Goal: Task Accomplishment & Management: Manage account settings

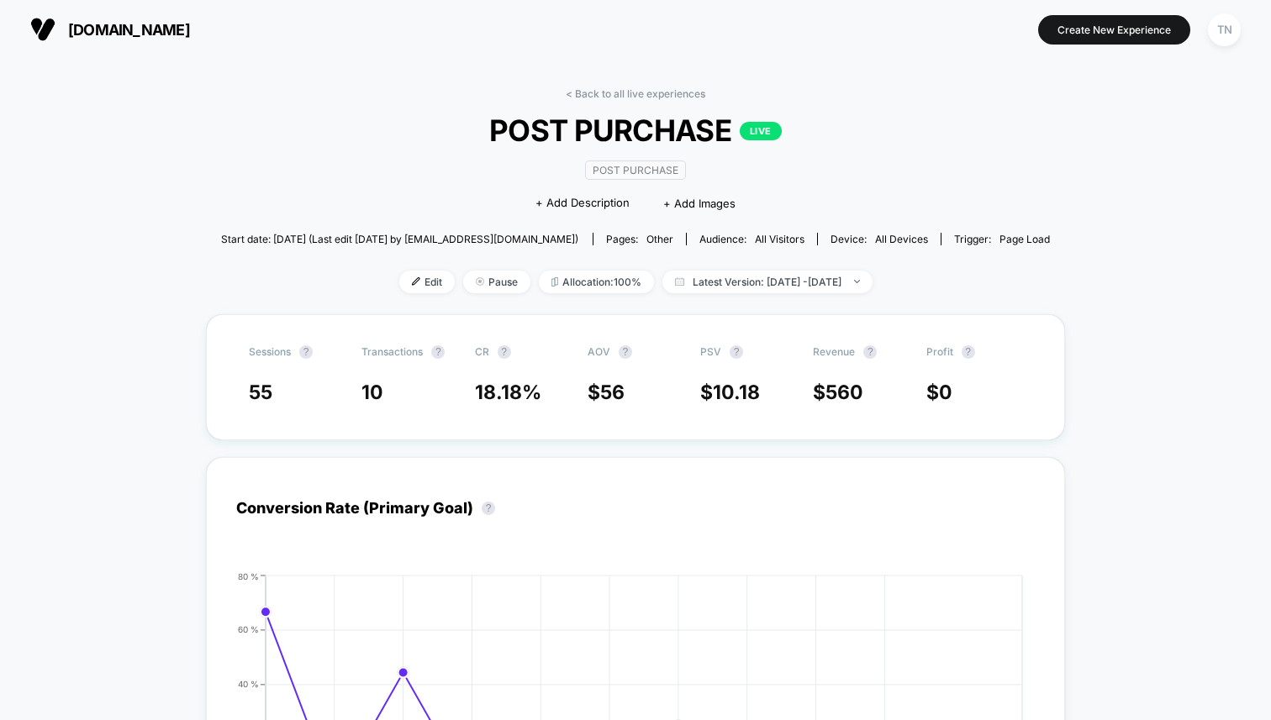
click at [62, 29] on button "[DOMAIN_NAME]" at bounding box center [110, 29] width 170 height 27
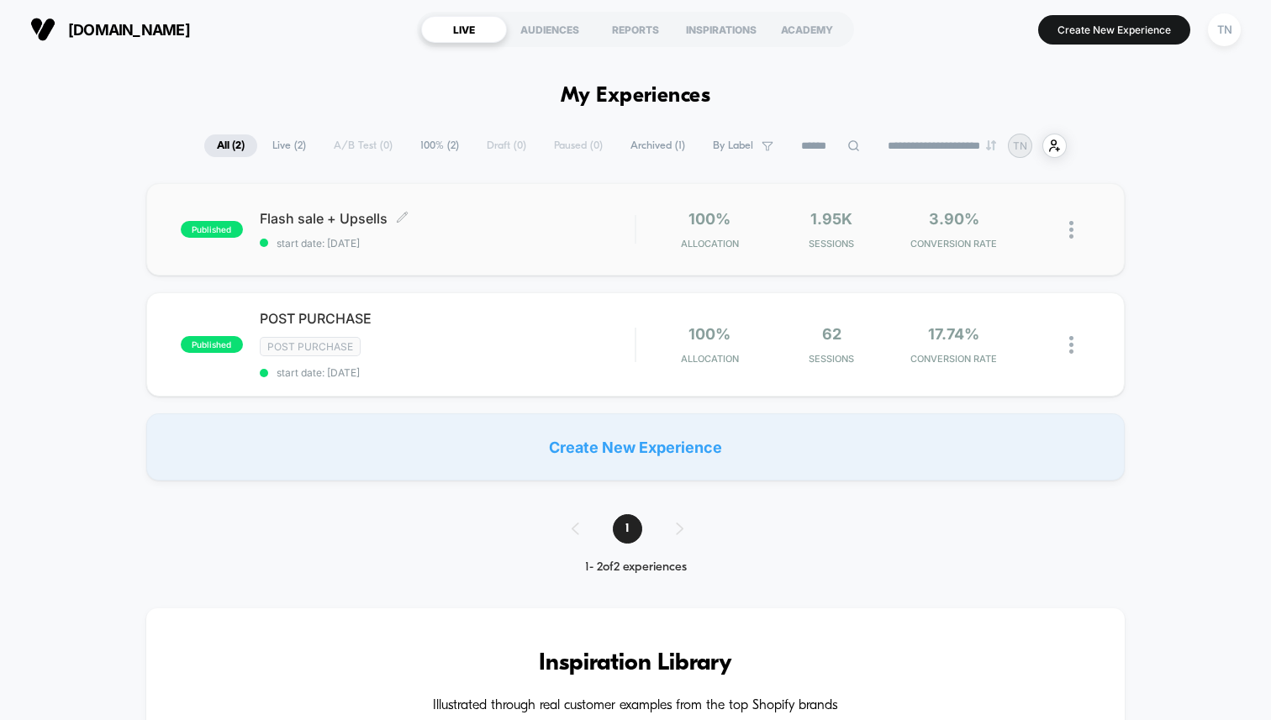
click at [355, 223] on span "Flash sale + Upsells Click to edit experience details" at bounding box center [447, 218] width 375 height 17
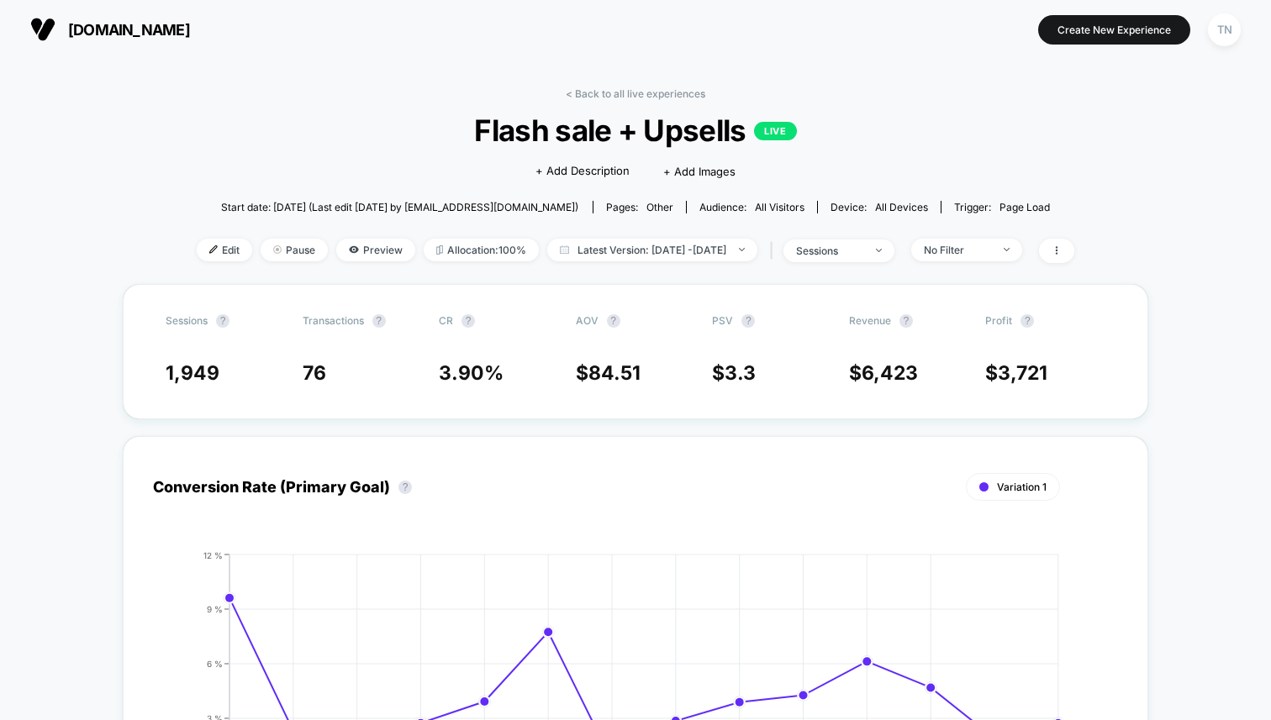
click at [99, 37] on span "[DOMAIN_NAME]" at bounding box center [129, 30] width 122 height 18
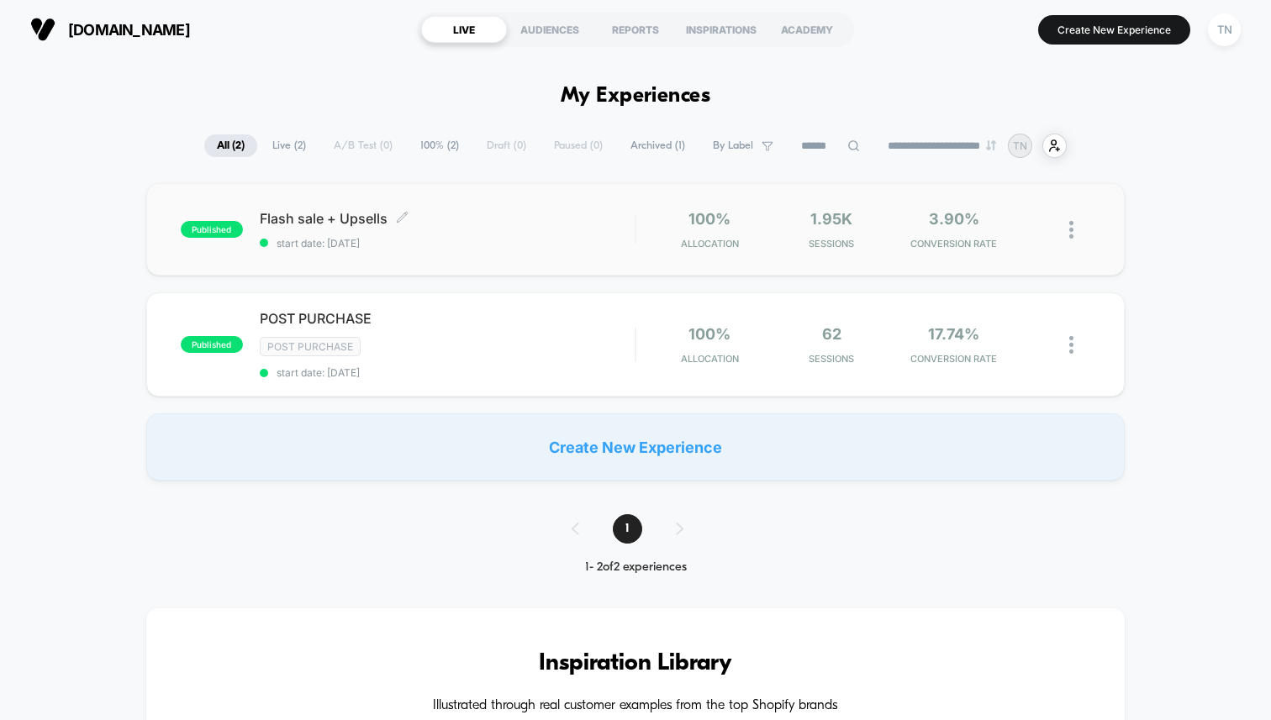
click at [303, 222] on span "Flash sale + Upsells Click to edit experience details" at bounding box center [447, 218] width 375 height 17
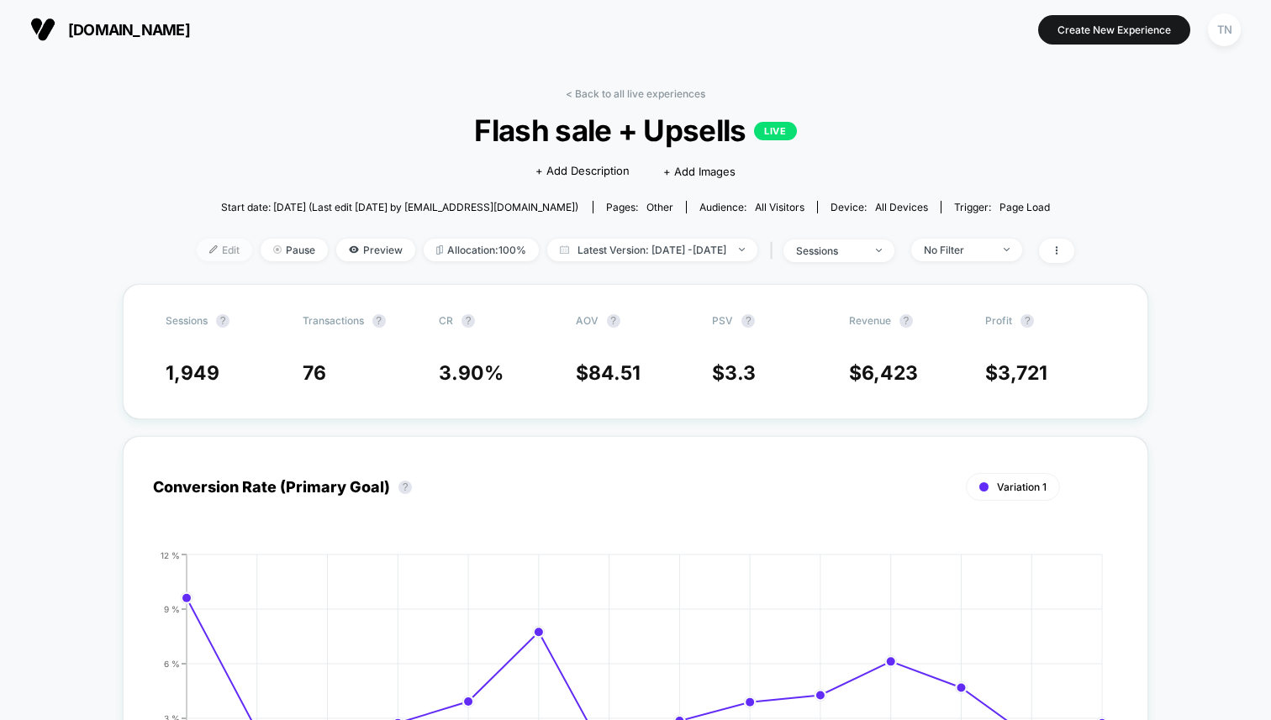
click at [213, 250] on span "Edit" at bounding box center [224, 250] width 55 height 23
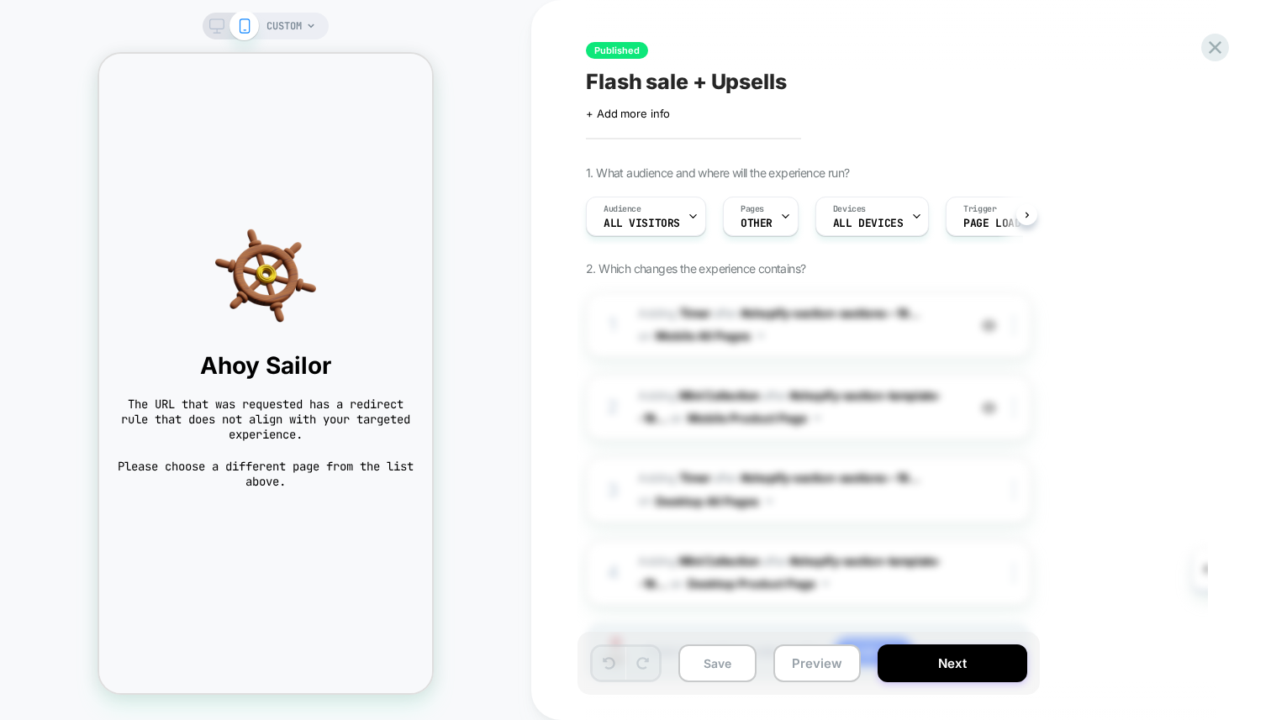
scroll to position [0, 1]
click at [314, 34] on div "CUSTOM" at bounding box center [291, 26] width 50 height 27
click at [294, 27] on span "CUSTOM" at bounding box center [283, 26] width 35 height 27
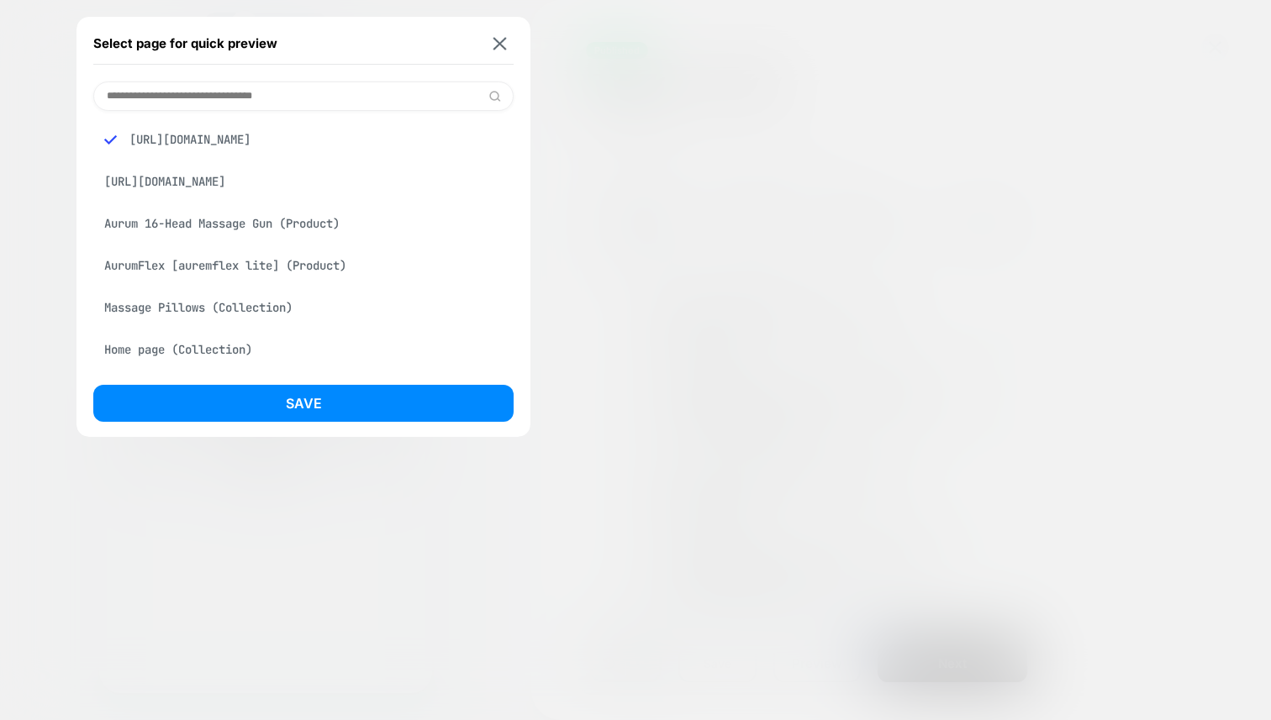
scroll to position [185, 0]
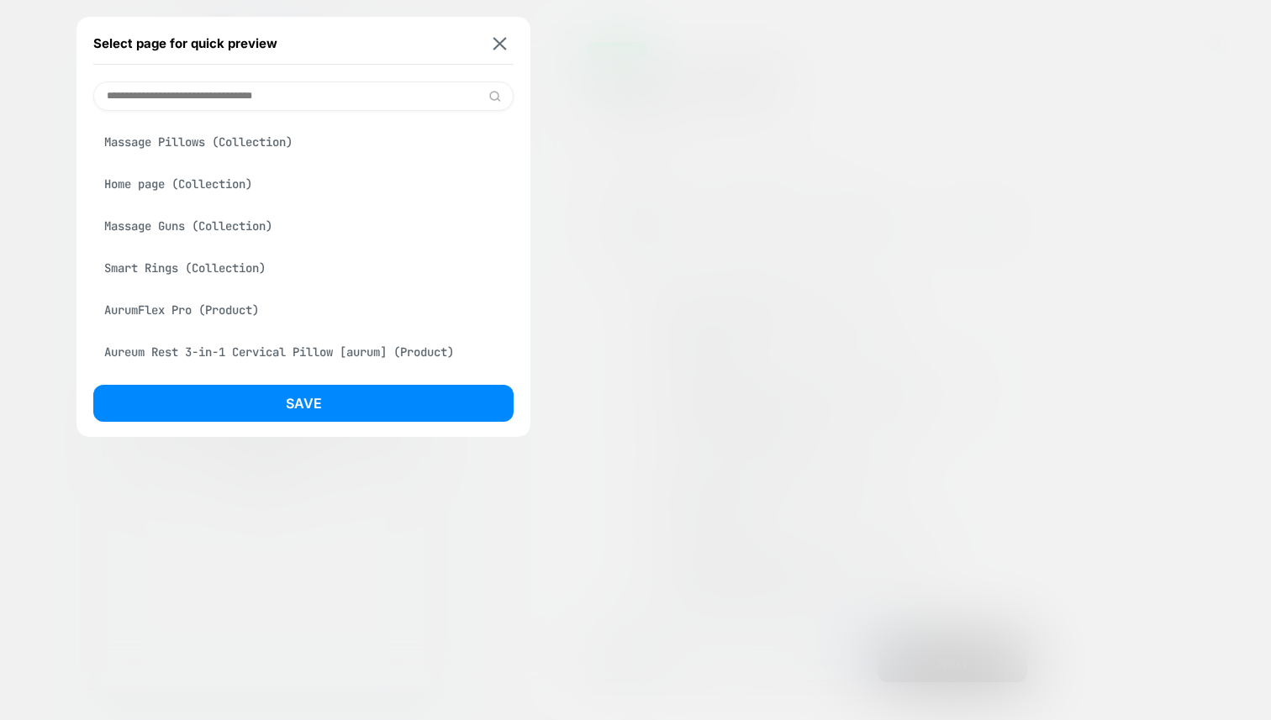
click at [203, 315] on div "AurumFlex Pro (Product)" at bounding box center [303, 310] width 420 height 32
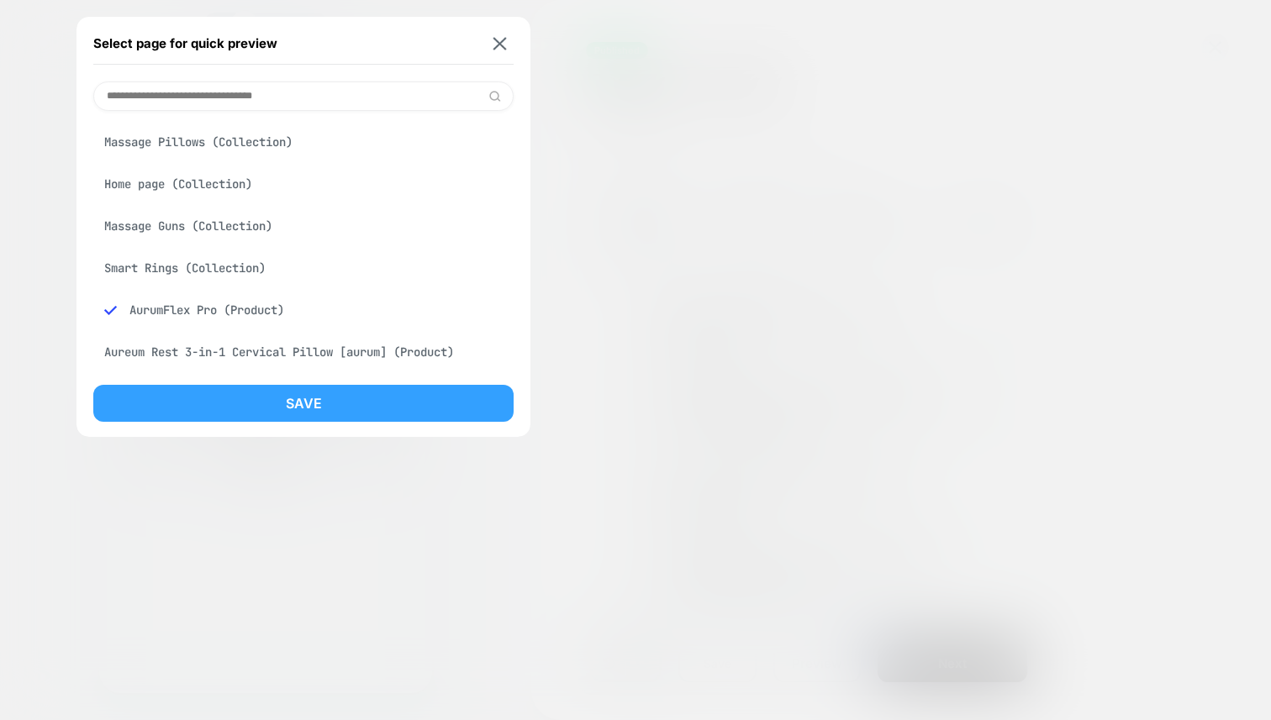
click at [265, 398] on button "Save" at bounding box center [303, 403] width 420 height 37
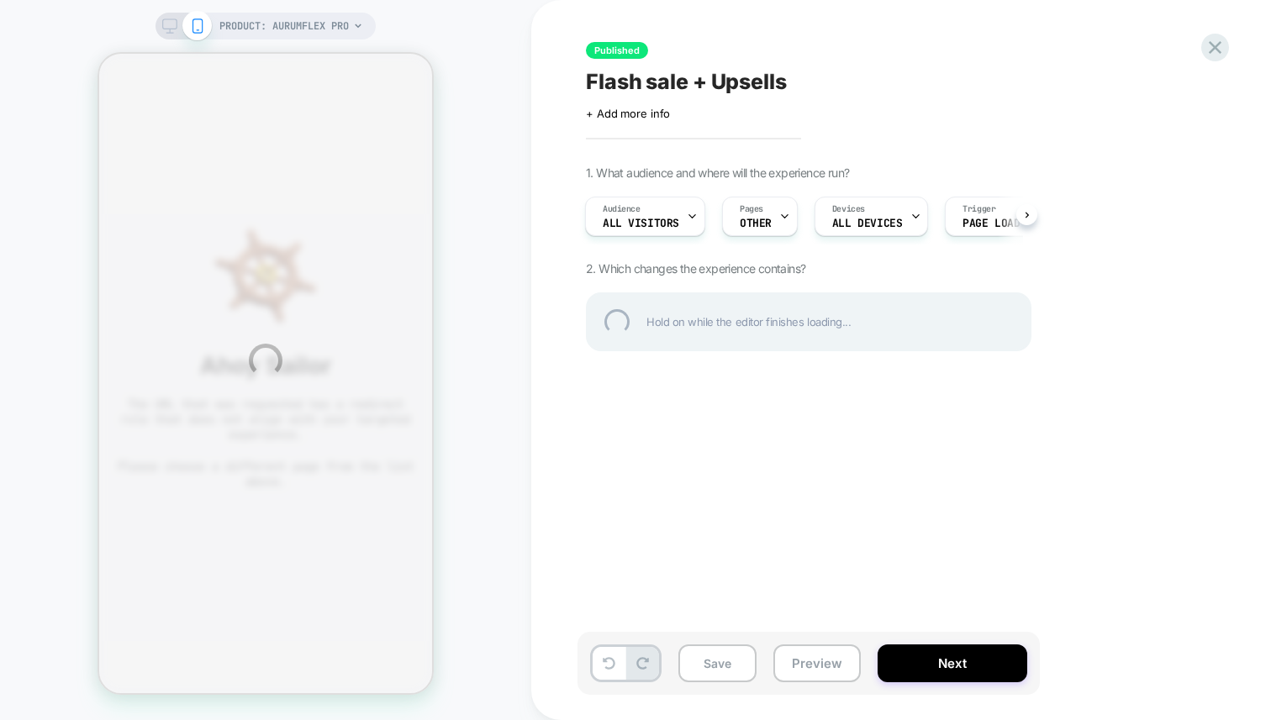
drag, startPoint x: 265, startPoint y: 398, endPoint x: 265, endPoint y: 354, distance: 44.5
click at [265, 393] on div "PRODUCT: AurumFlex Pro PRODUCT: AurumFlex Pro Published Flash sale + Upsells Cl…" at bounding box center [635, 360] width 1271 height 720
click at [275, 29] on div "PRODUCT: AurumFlex Pro PRODUCT: AurumFlex Pro Published Flash sale + Upsells Cl…" at bounding box center [635, 360] width 1271 height 720
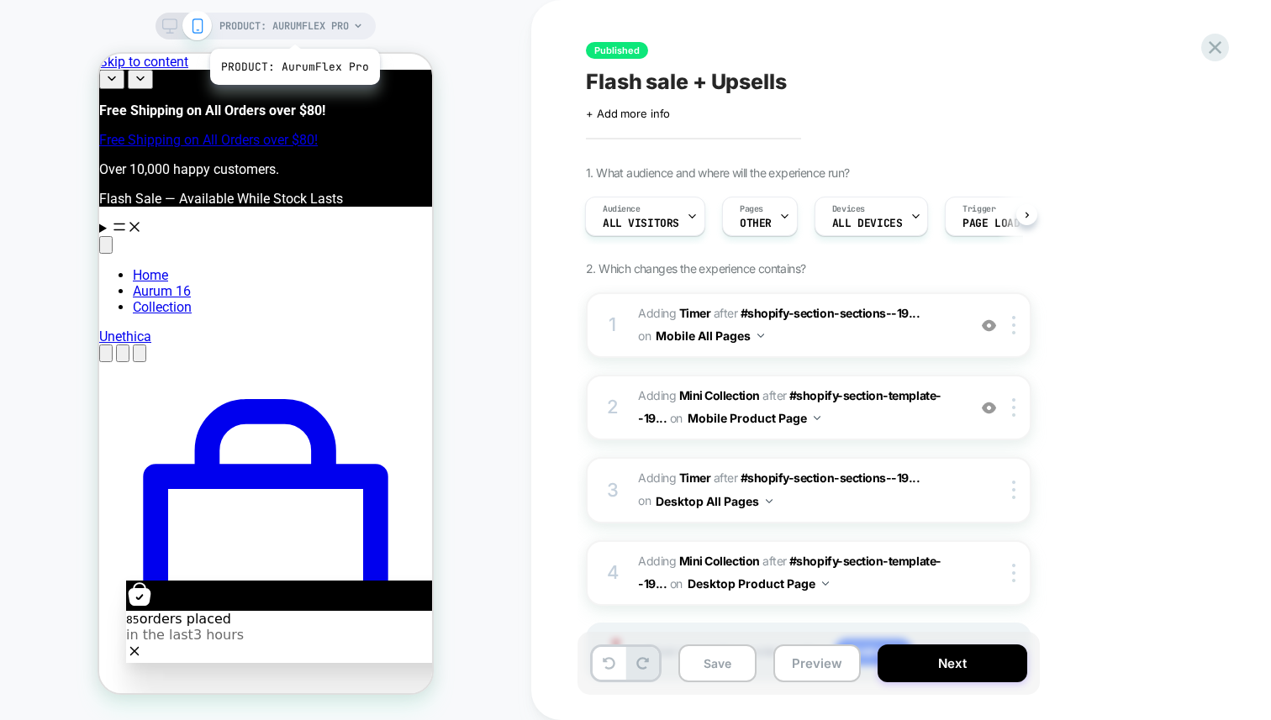
scroll to position [0, 2]
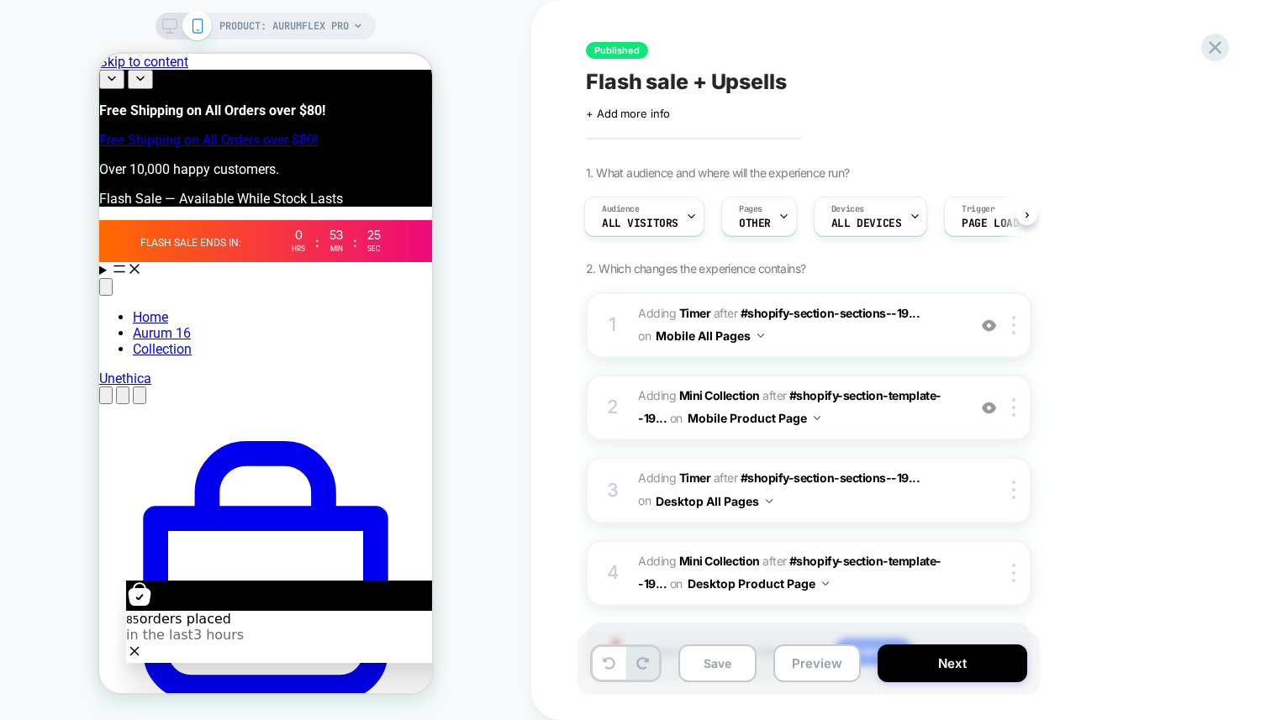
click at [322, 27] on span "PRODUCT: AurumFlex Pro" at bounding box center [283, 26] width 129 height 27
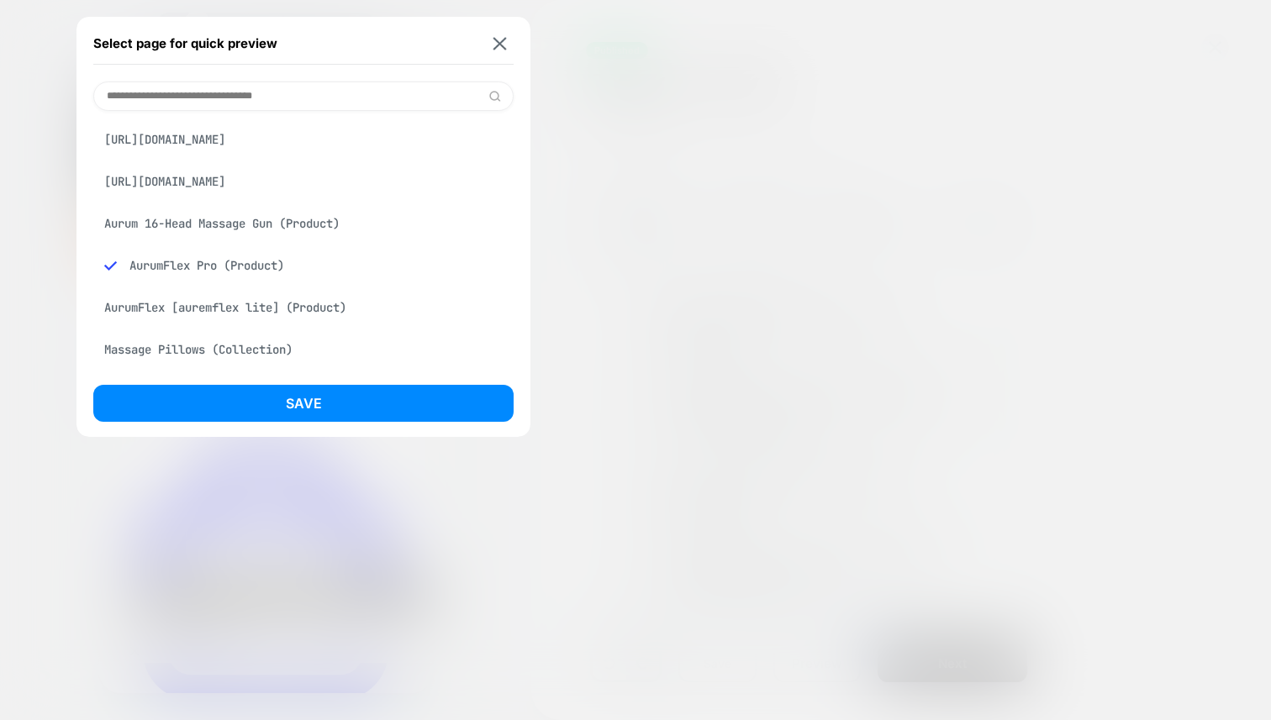
click at [265, 224] on div "Aurum 16-Head Massage Gun (Product)" at bounding box center [303, 224] width 420 height 32
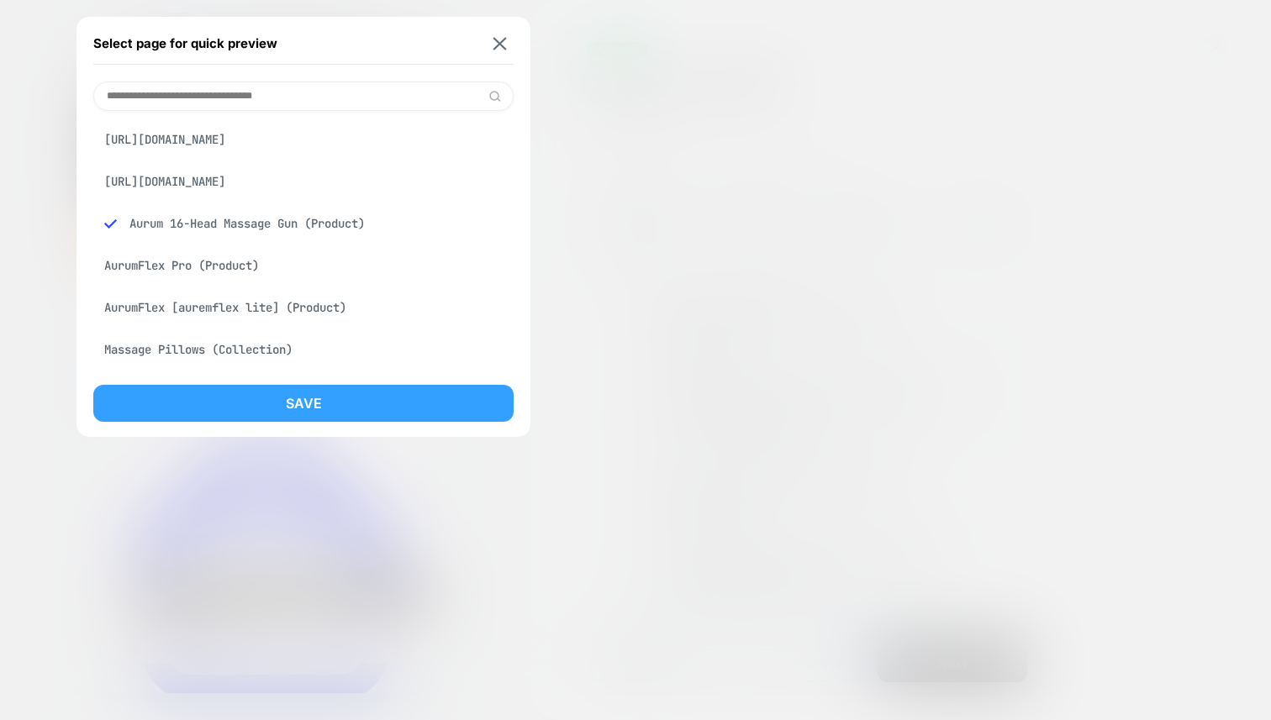
click at [288, 398] on button "Save" at bounding box center [303, 403] width 420 height 37
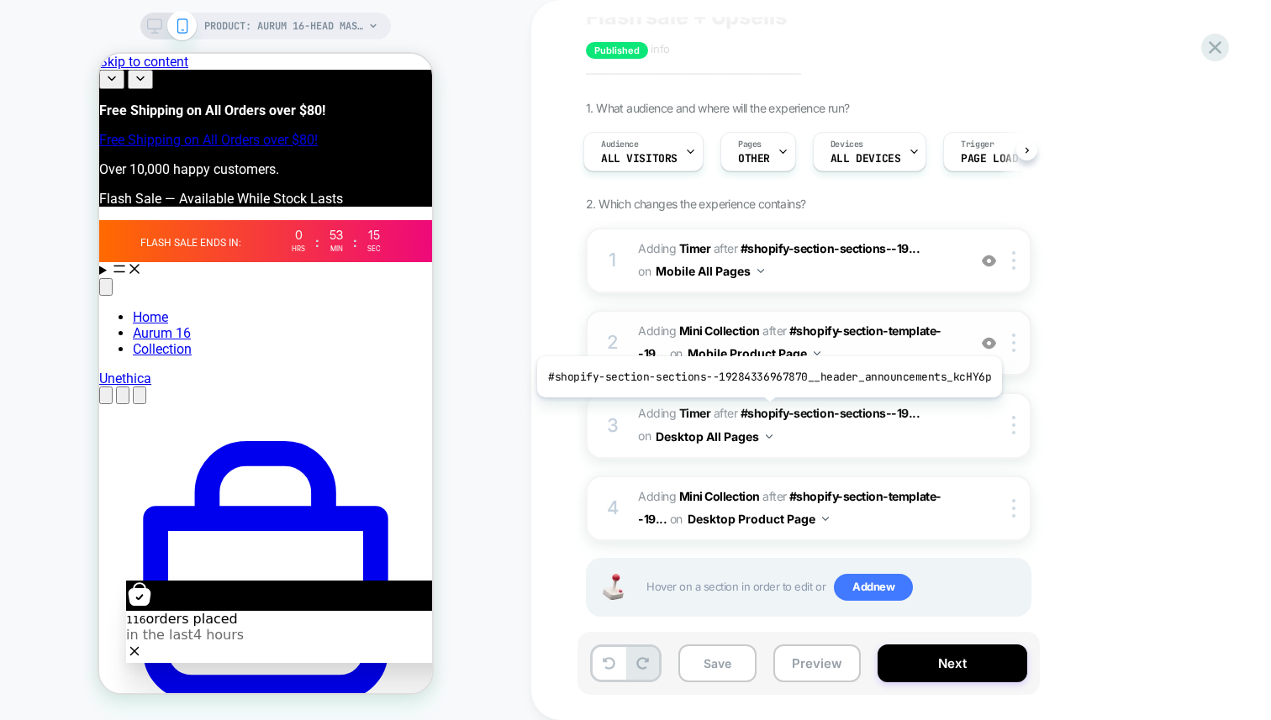
scroll to position [87, 0]
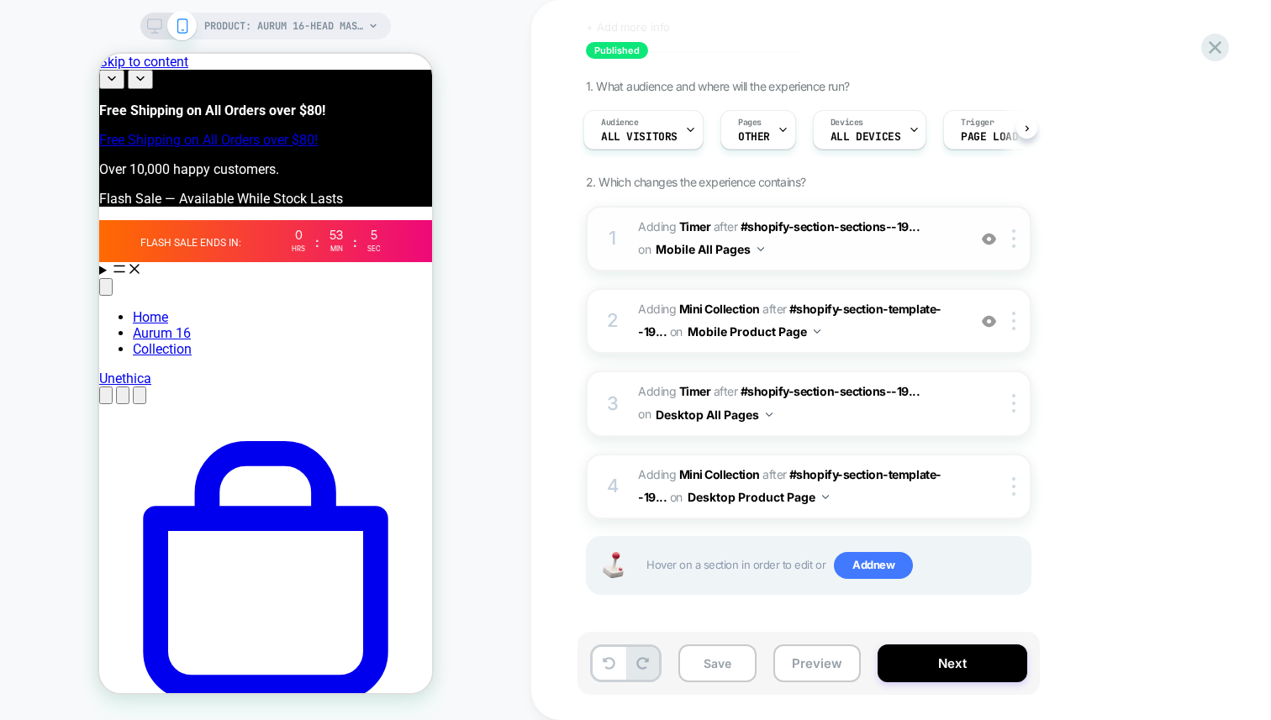
click at [812, 248] on span "#_loomi_addon_1758218243442 Adding Timer AFTER #shopify-section-sections--19...…" at bounding box center [798, 238] width 320 height 45
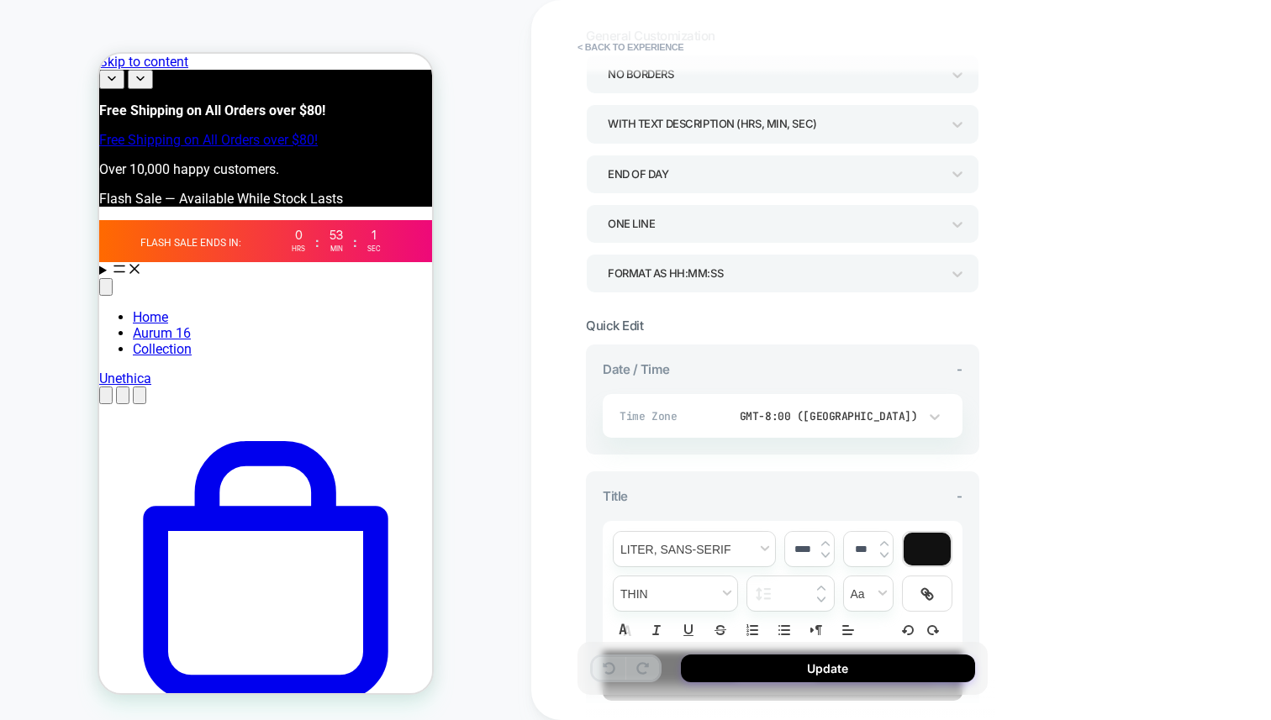
scroll to position [0, 0]
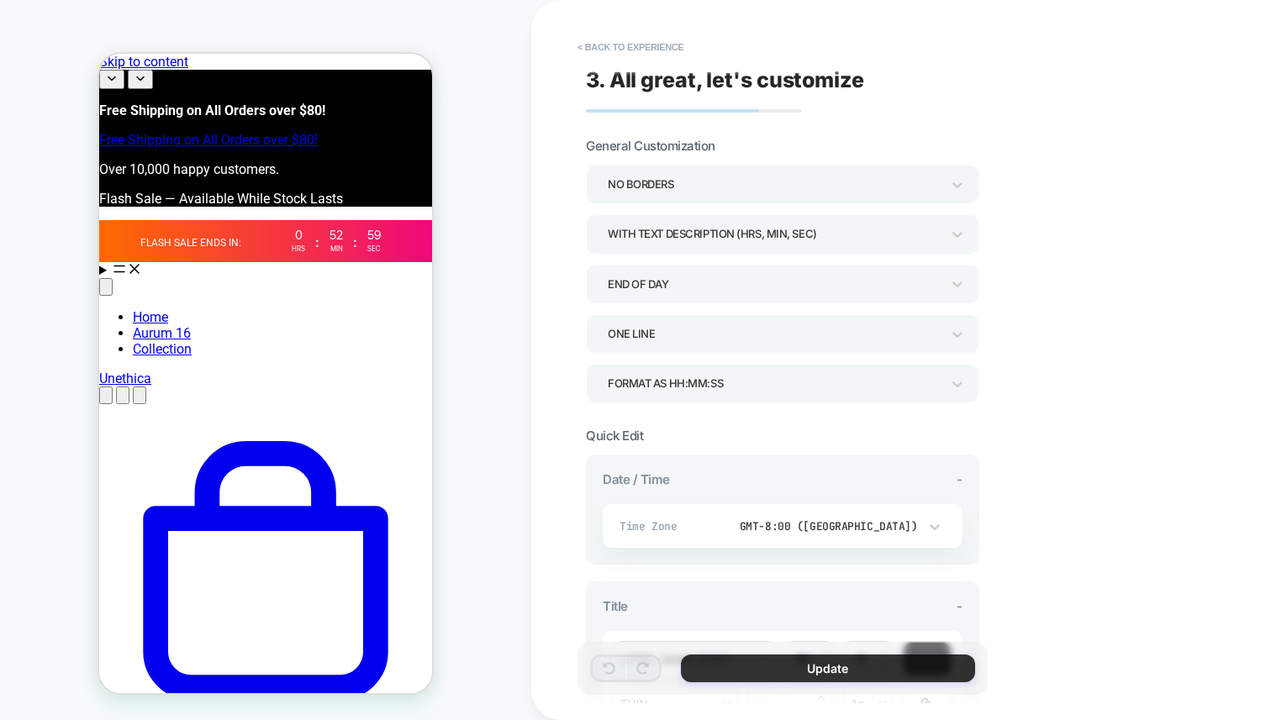
click at [785, 661] on button "Update" at bounding box center [828, 669] width 294 height 28
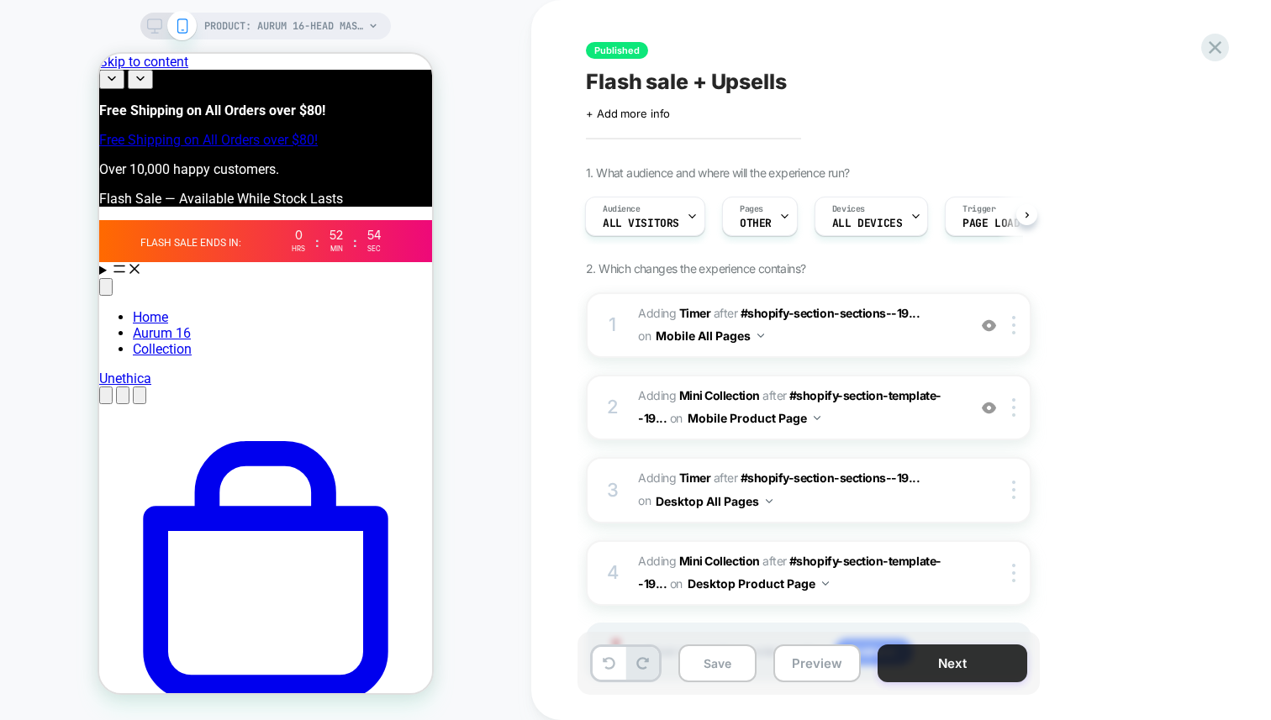
click at [925, 666] on button "Next" at bounding box center [952, 664] width 150 height 38
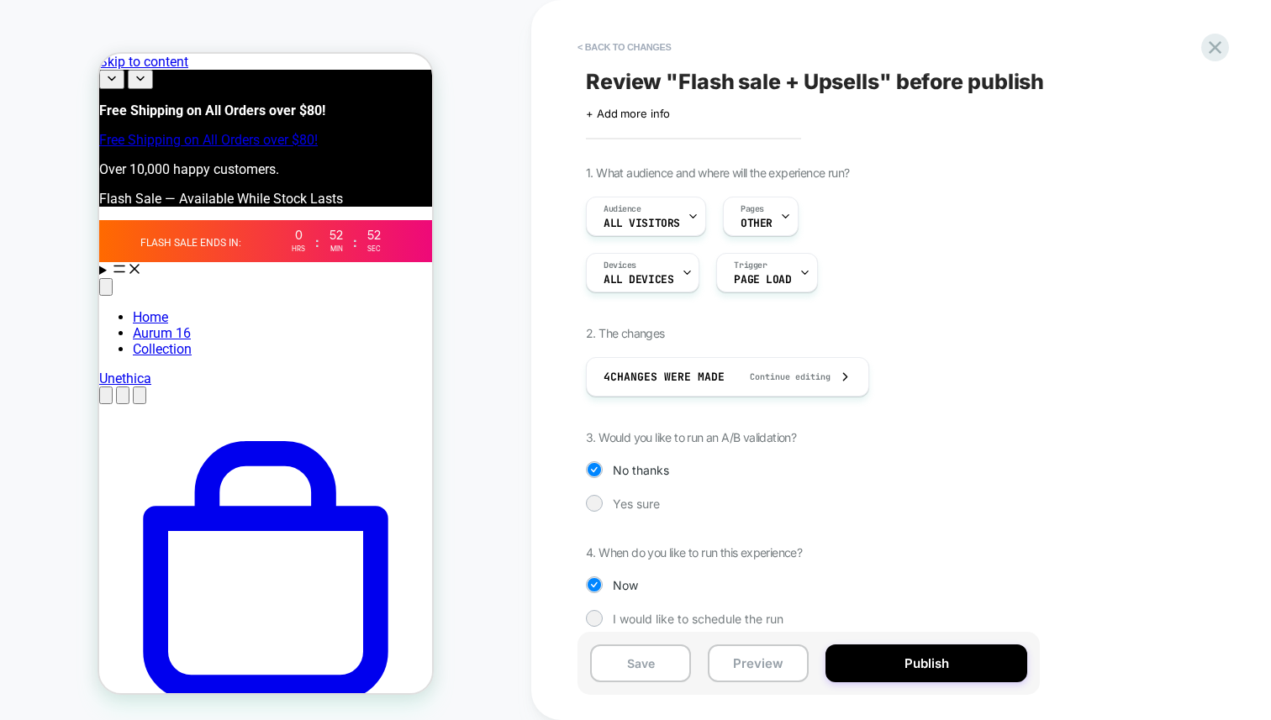
scroll to position [15, 0]
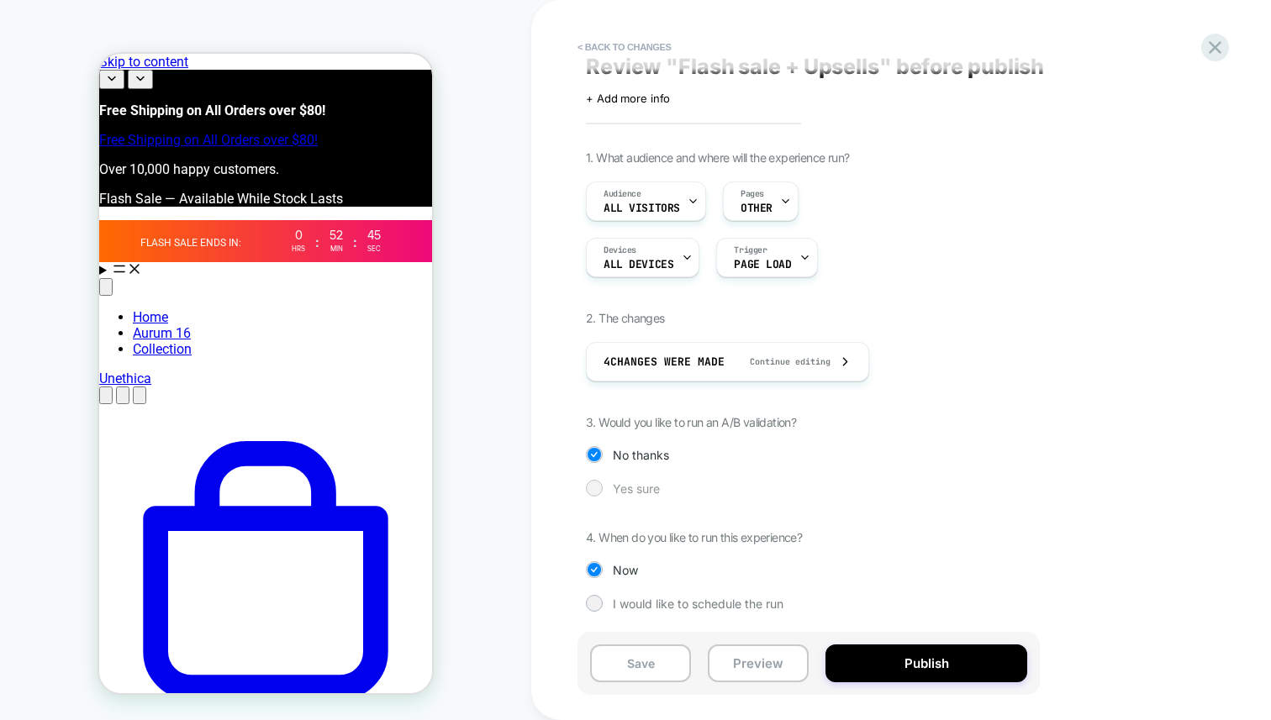
click at [629, 480] on div "Yes sure" at bounding box center [808, 488] width 445 height 17
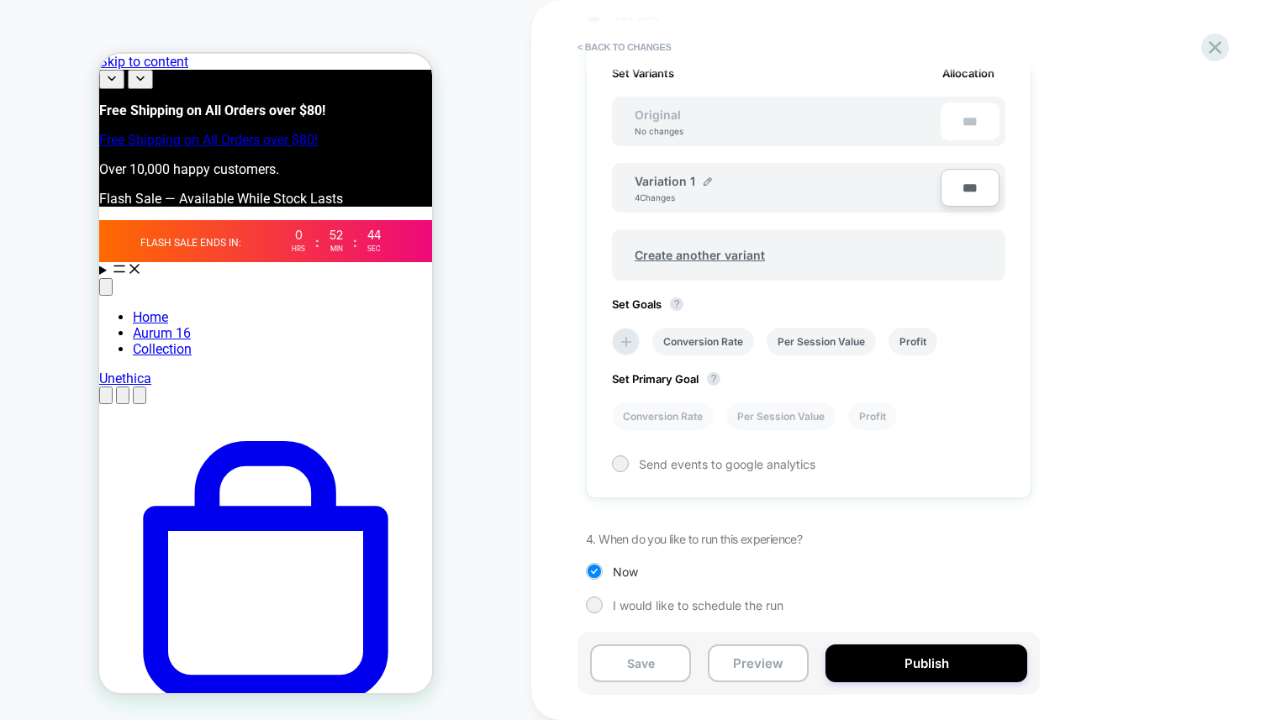
scroll to position [491, 0]
click at [659, 113] on span "Original" at bounding box center [658, 112] width 80 height 14
click at [651, 241] on span "Create another variant" at bounding box center [700, 253] width 164 height 40
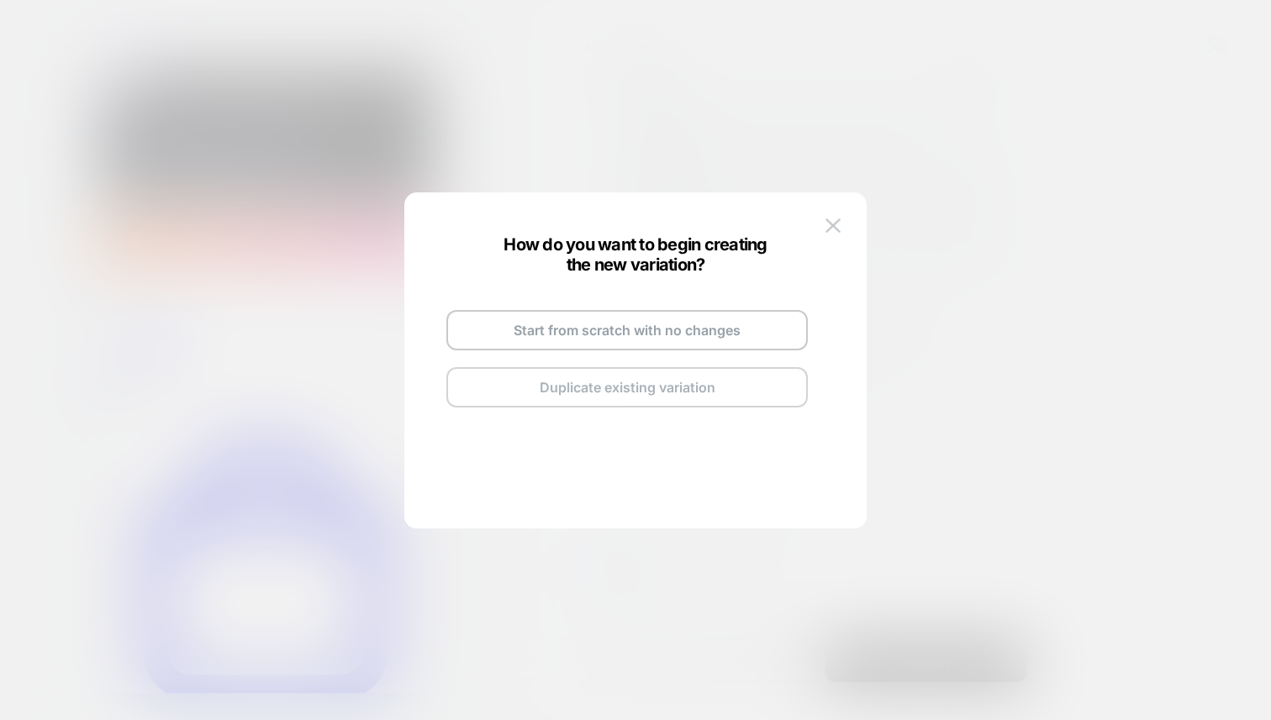
click at [638, 380] on button "Duplicate existing variation" at bounding box center [626, 387] width 361 height 40
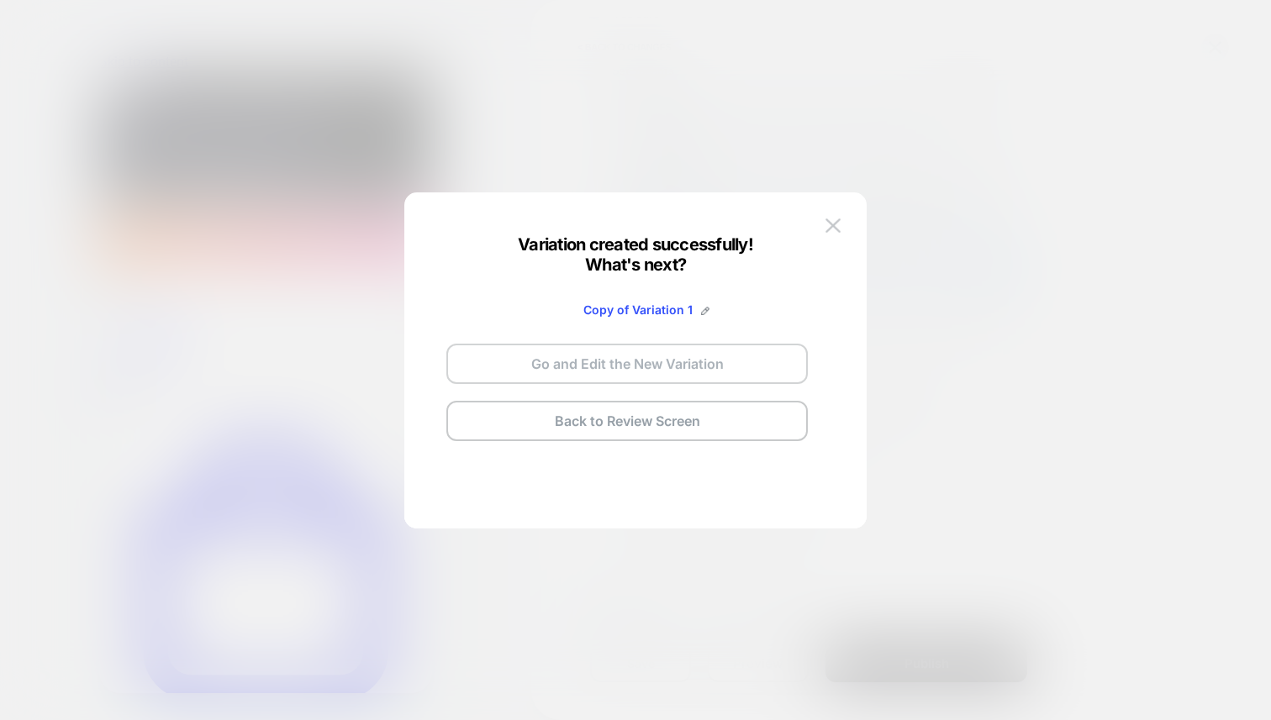
click at [672, 372] on button "Go and Edit the New Variation" at bounding box center [626, 364] width 361 height 40
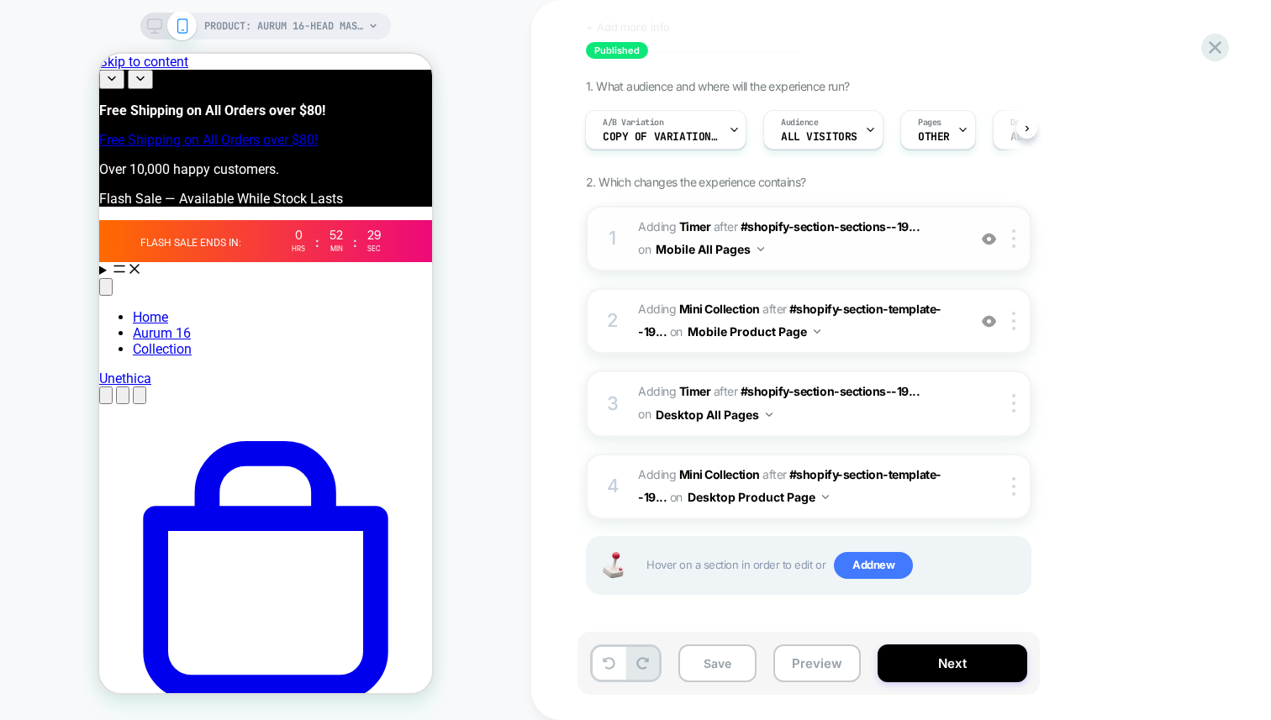
scroll to position [0, 0]
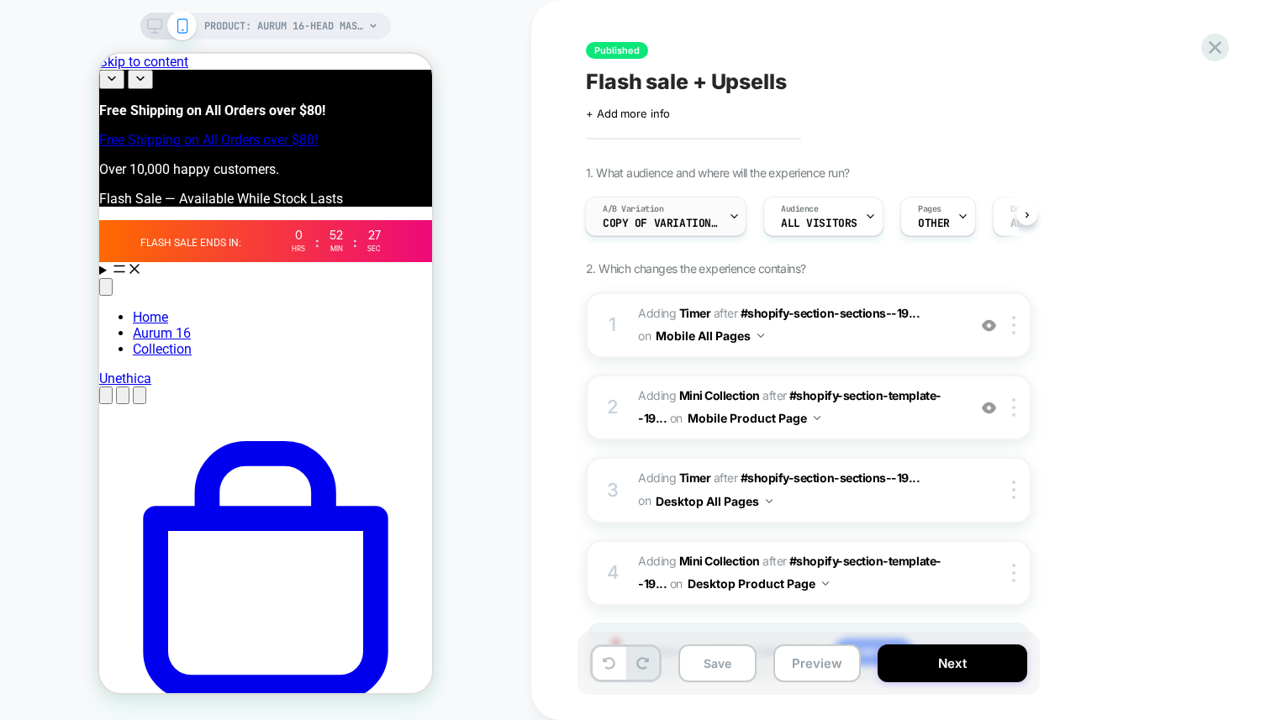
click at [697, 220] on span "Copy of Variation 1" at bounding box center [662, 224] width 118 height 12
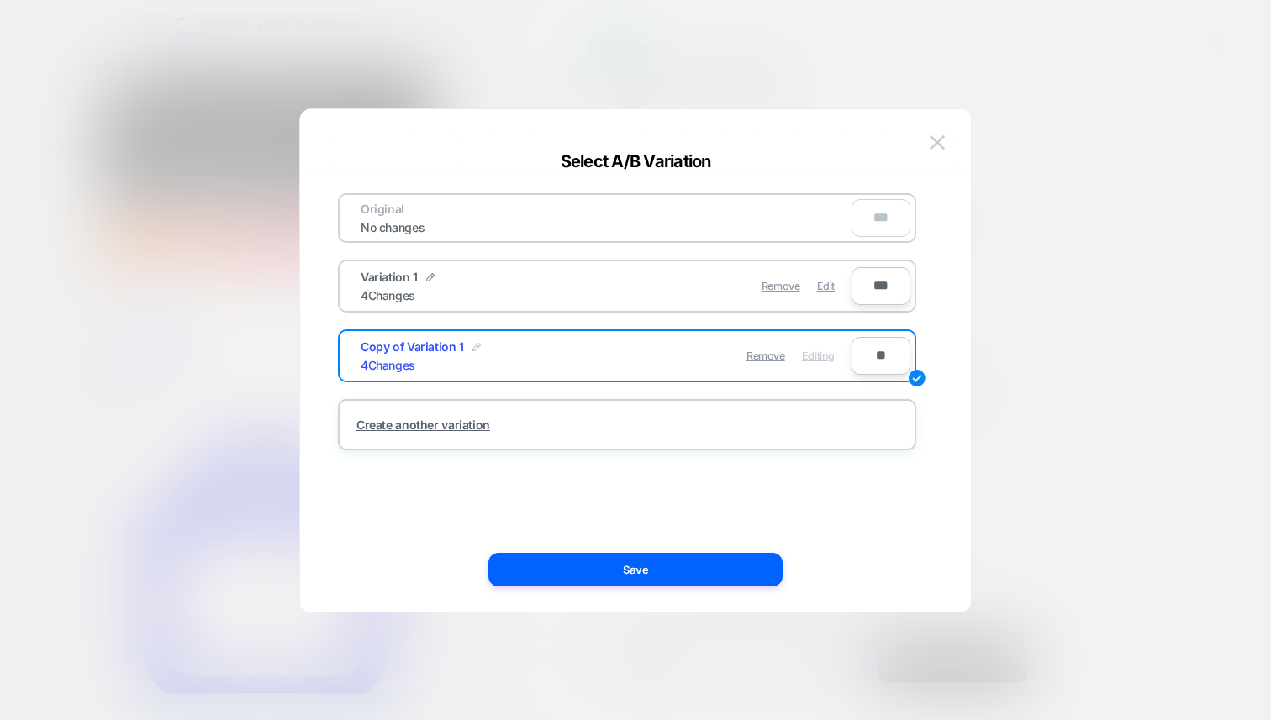
click at [477, 346] on img at bounding box center [476, 347] width 8 height 8
click at [445, 356] on input "**********" at bounding box center [422, 356] width 122 height 33
type input "********"
click at [426, 277] on img at bounding box center [430, 277] width 8 height 8
click at [426, 288] on input "**********" at bounding box center [422, 286] width 122 height 33
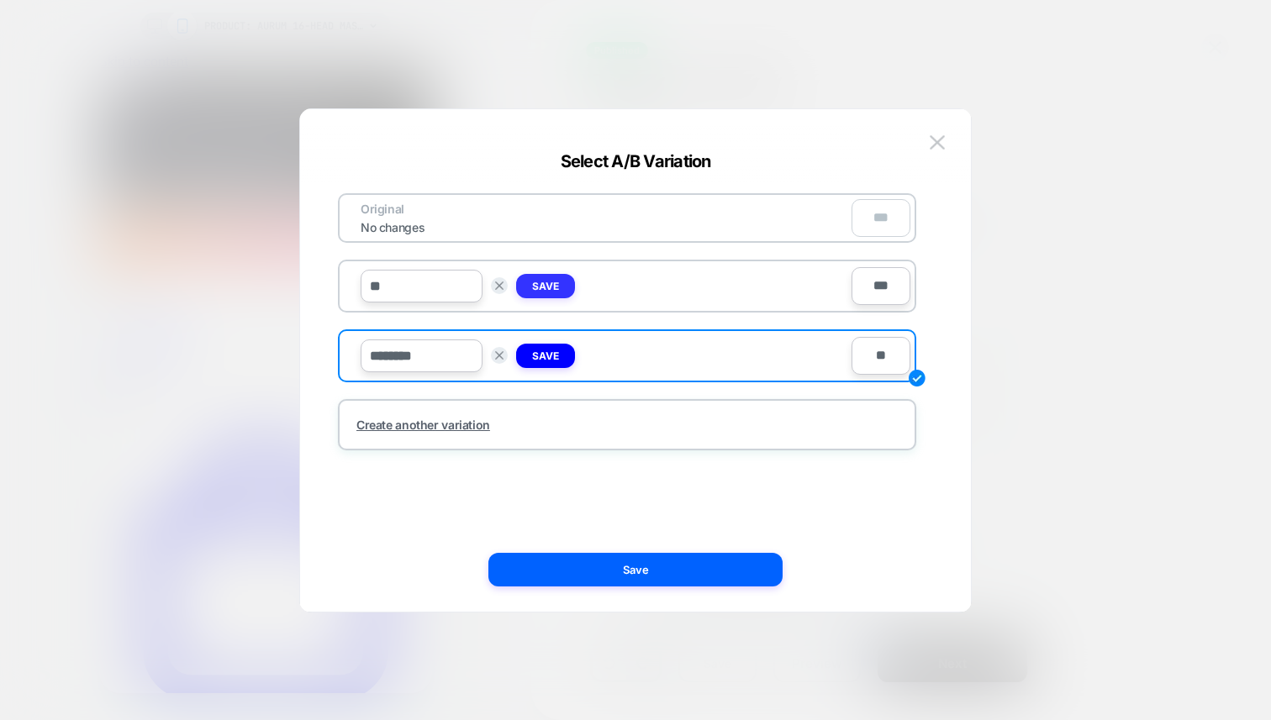
type input "**"
click at [551, 287] on strong "Save" at bounding box center [545, 286] width 27 height 13
click at [540, 350] on strong "Save" at bounding box center [545, 356] width 27 height 13
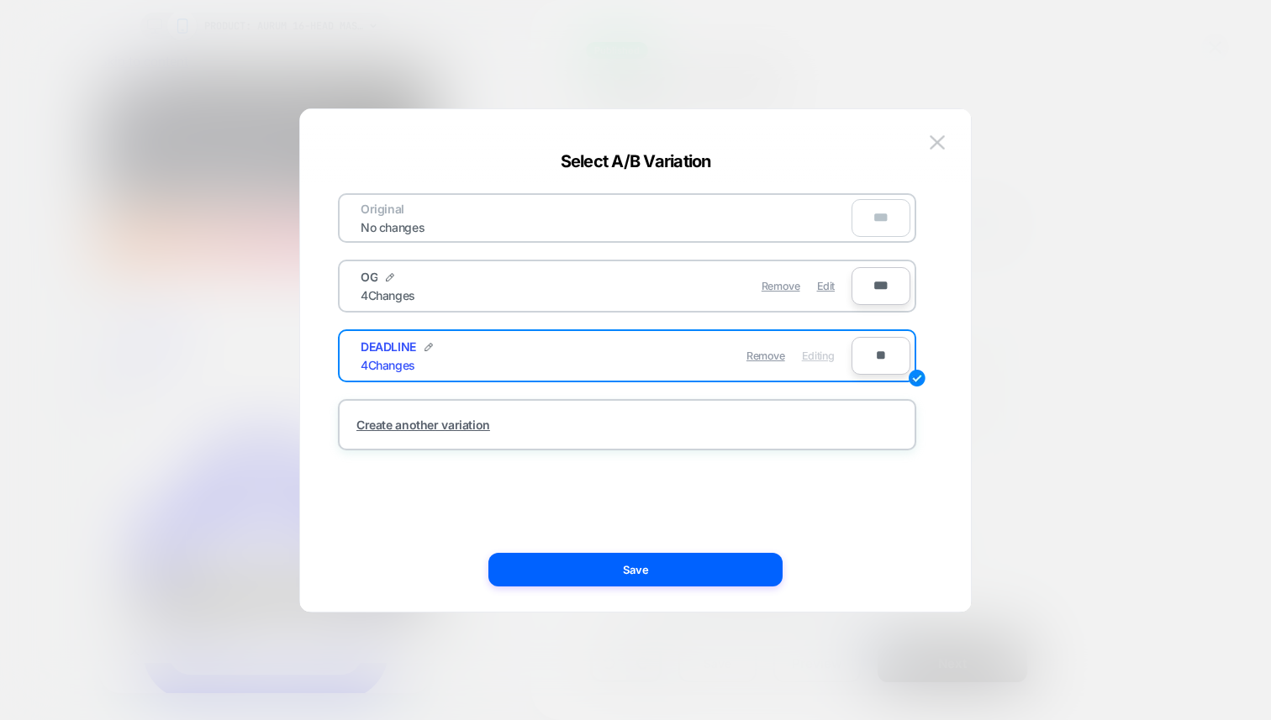
click at [879, 361] on input "**" at bounding box center [880, 356] width 59 height 38
type input "***"
type input "**"
type input "***"
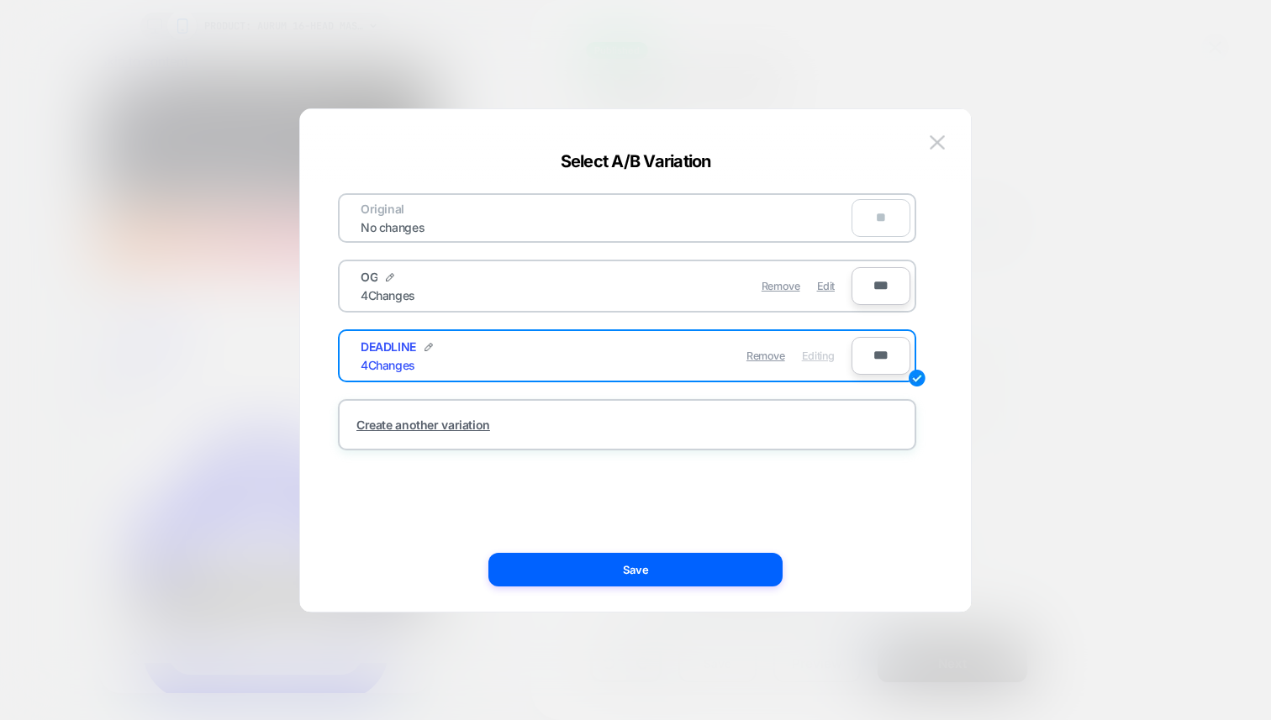
click at [724, 548] on div "Original No changes ** OG 4 Changes Remove Edit *** DEADLINE 4 Changes Remove E…" at bounding box center [627, 360] width 620 height 435
click at [715, 559] on button "Save" at bounding box center [635, 570] width 294 height 34
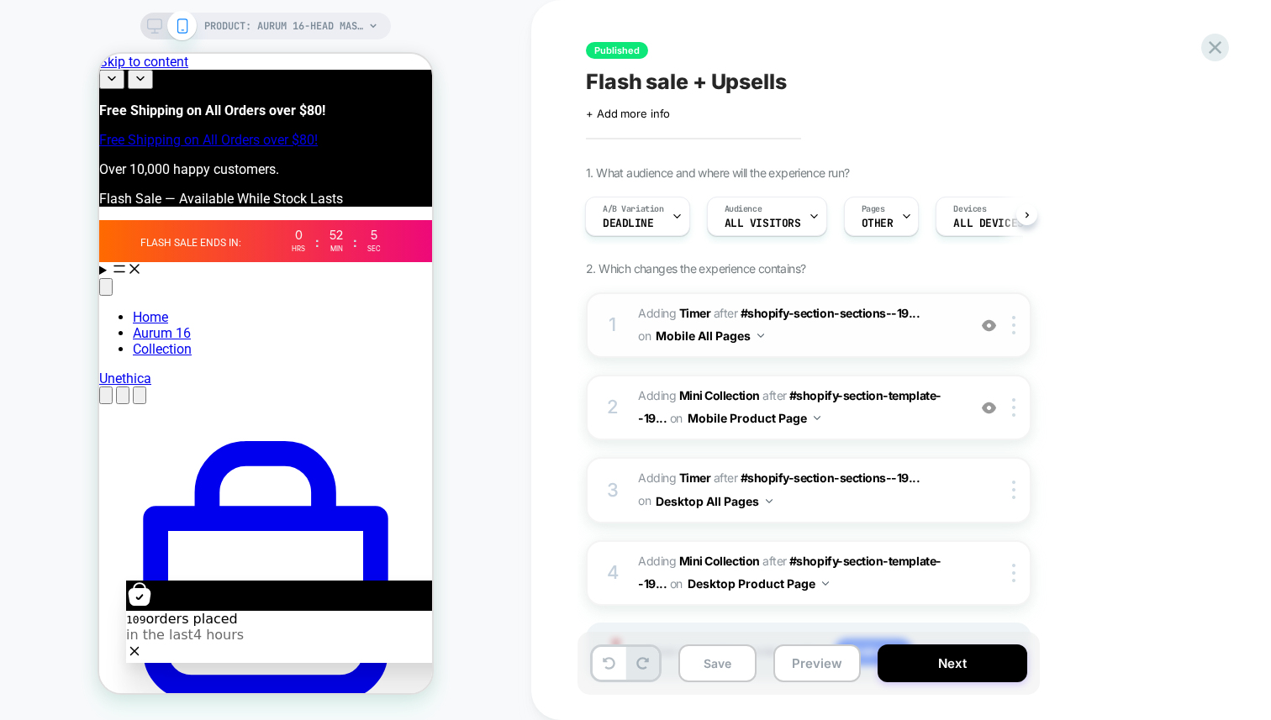
click at [805, 337] on span "#_loomi_addon_1758218243442 Adding Timer AFTER #shopify-section-sections--19...…" at bounding box center [798, 325] width 320 height 45
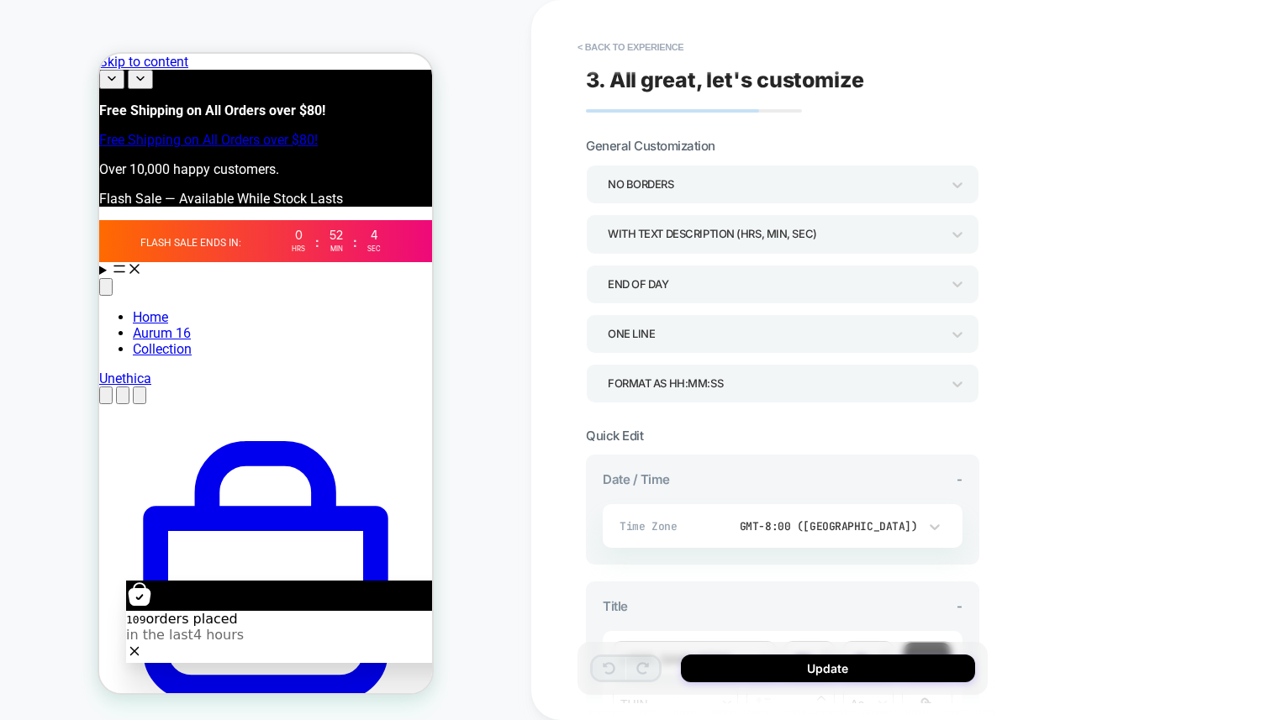
scroll to position [101, 0]
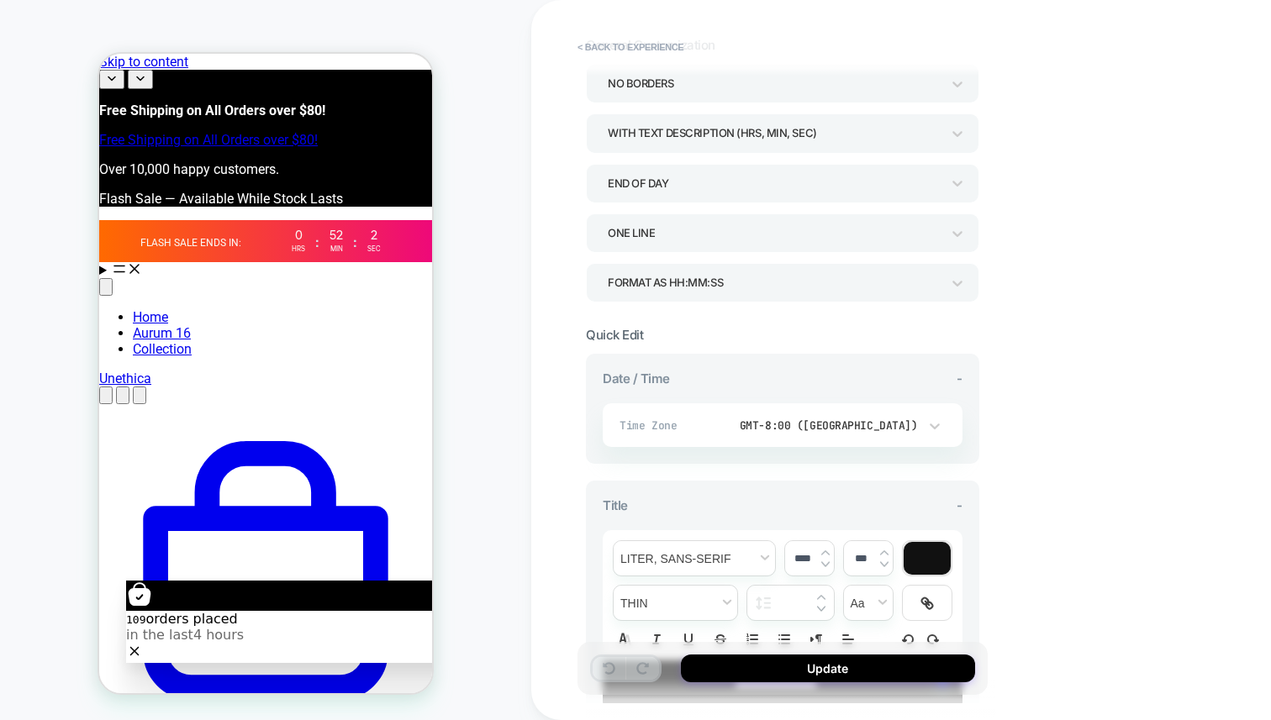
click at [760, 183] on div "END OF DAY" at bounding box center [774, 183] width 333 height 23
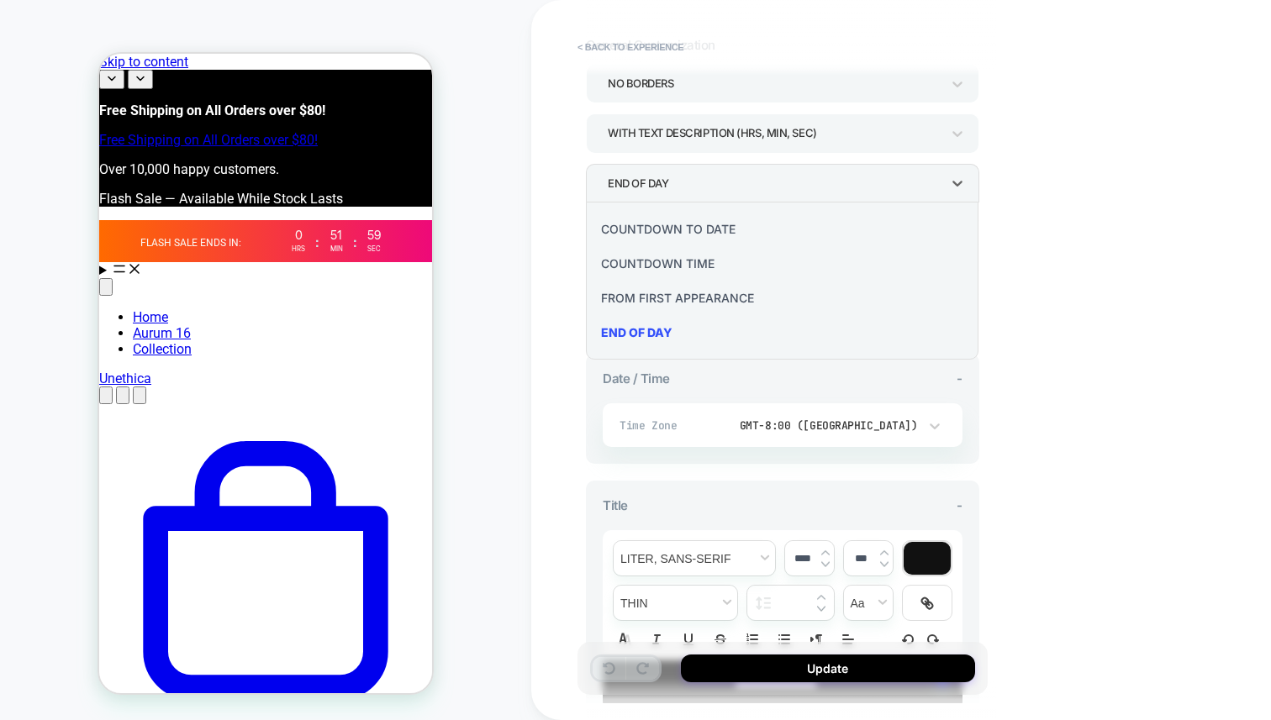
click at [699, 265] on div "COUNTDOWN TIME" at bounding box center [782, 263] width 379 height 34
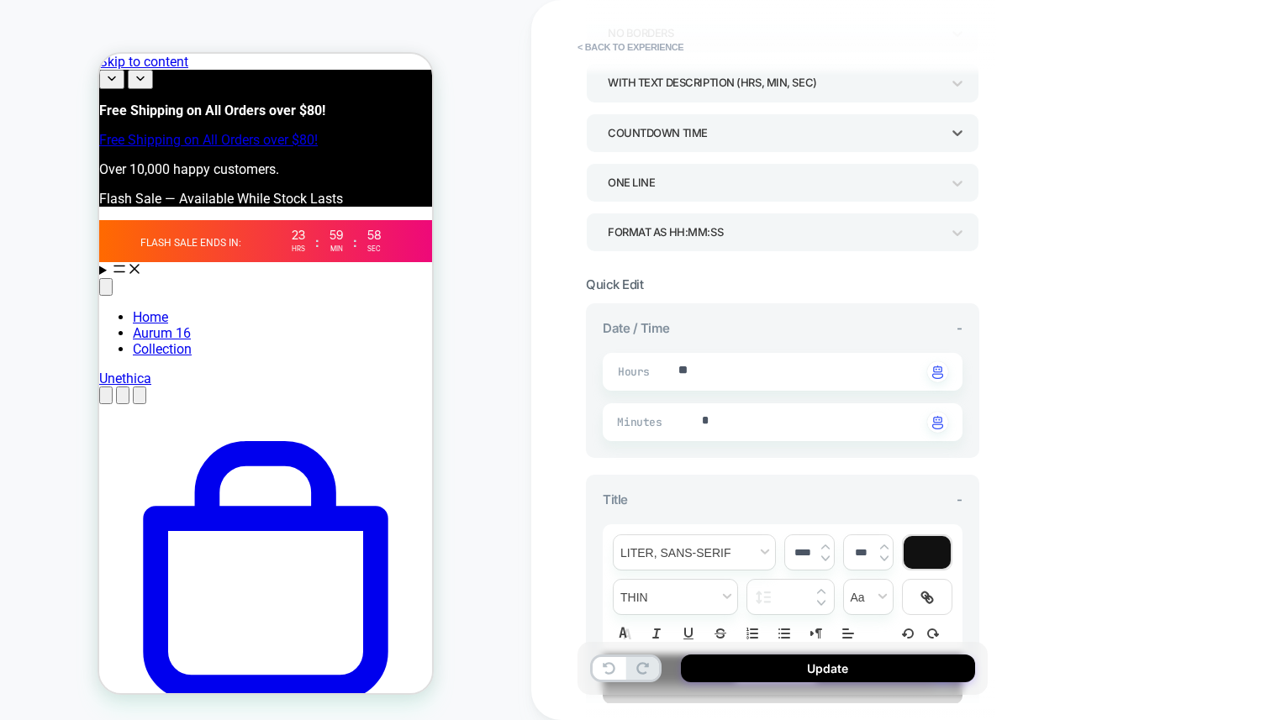
scroll to position [175, 0]
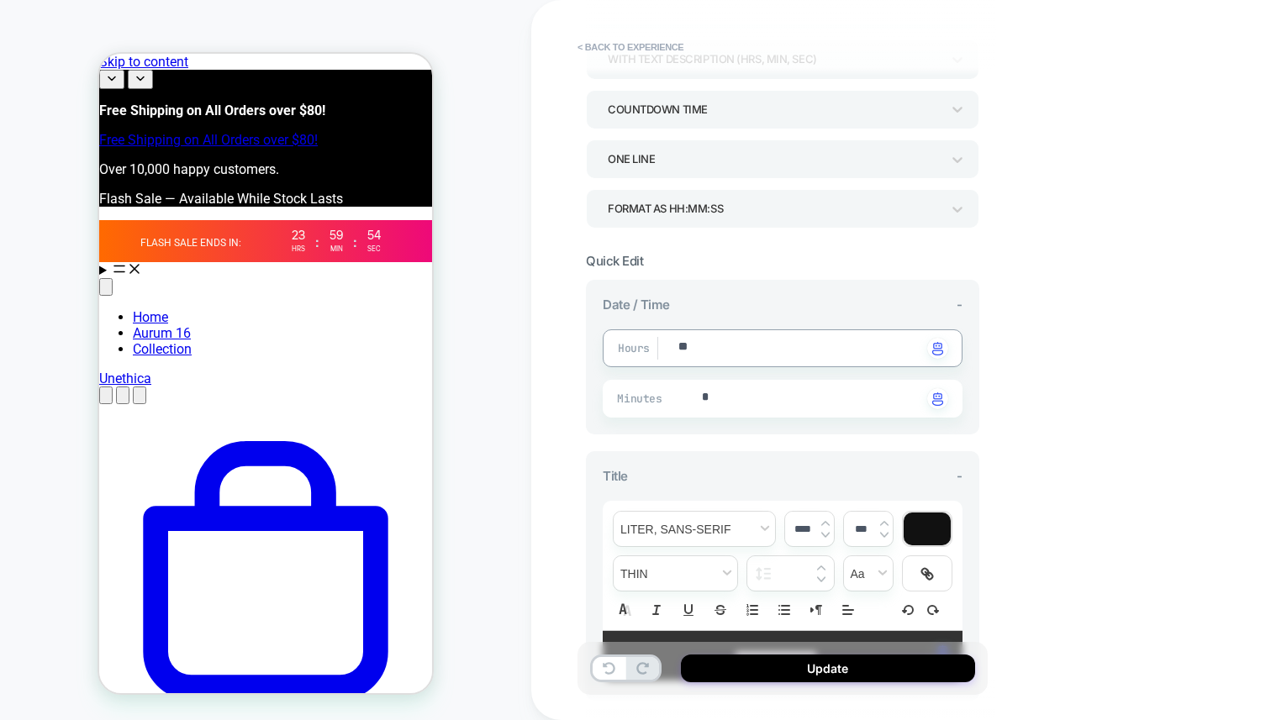
type textarea "*"
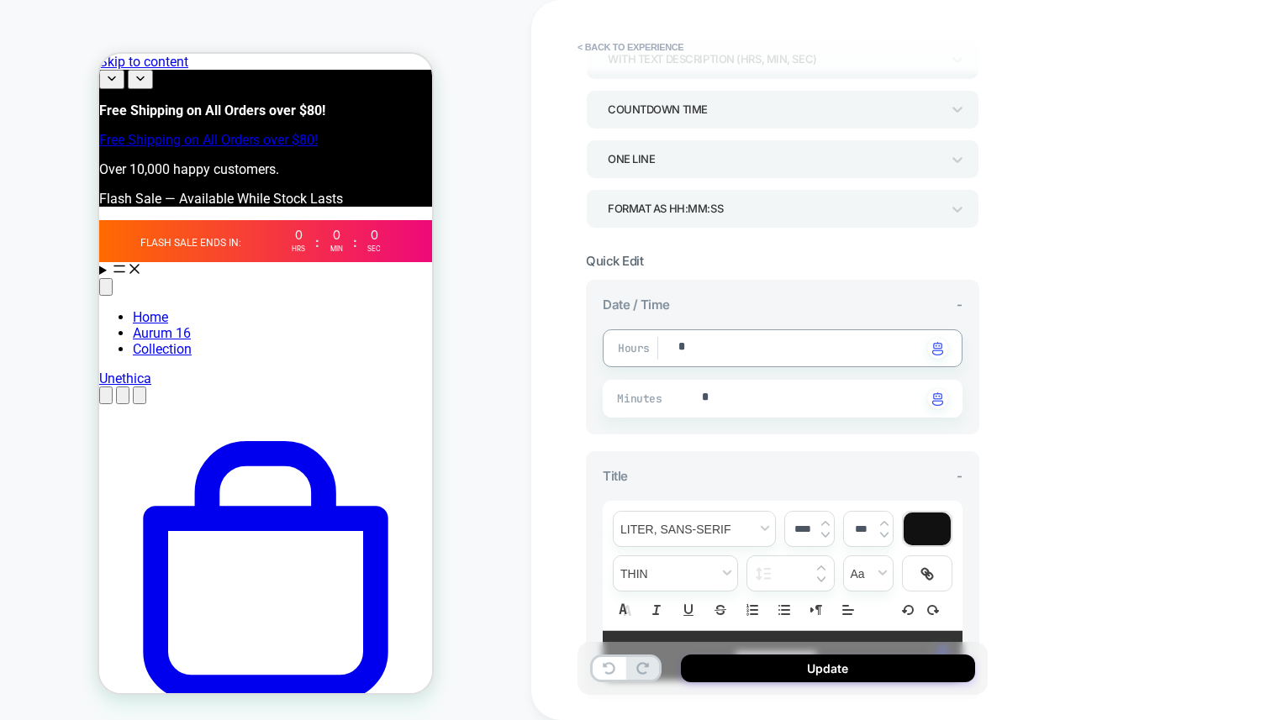
type textarea "*"
click at [1048, 358] on div "**********" at bounding box center [901, 360] width 740 height 720
type textarea "*"
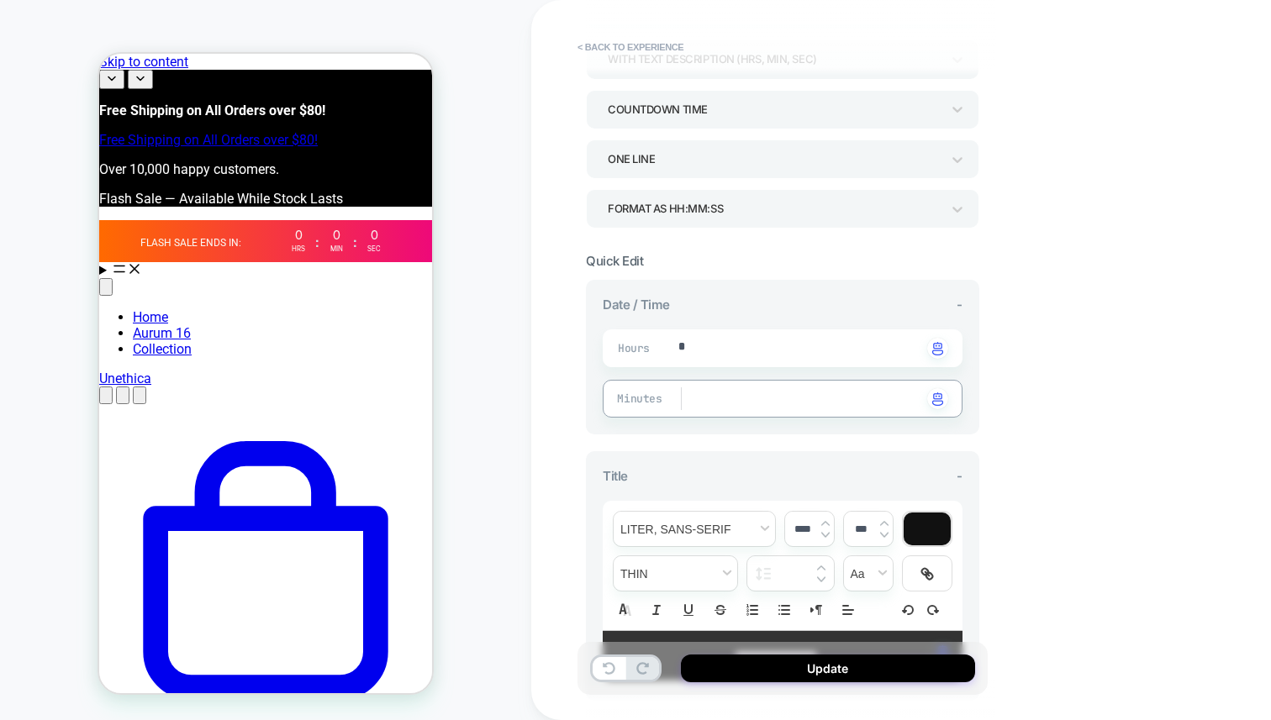
type textarea "*"
click at [736, 376] on div "Hours * Click to change to alternative text Minutes Click to change to alternat…" at bounding box center [783, 367] width 360 height 101
click at [737, 361] on div "Hours * Click to change to alternative text" at bounding box center [783, 348] width 360 height 38
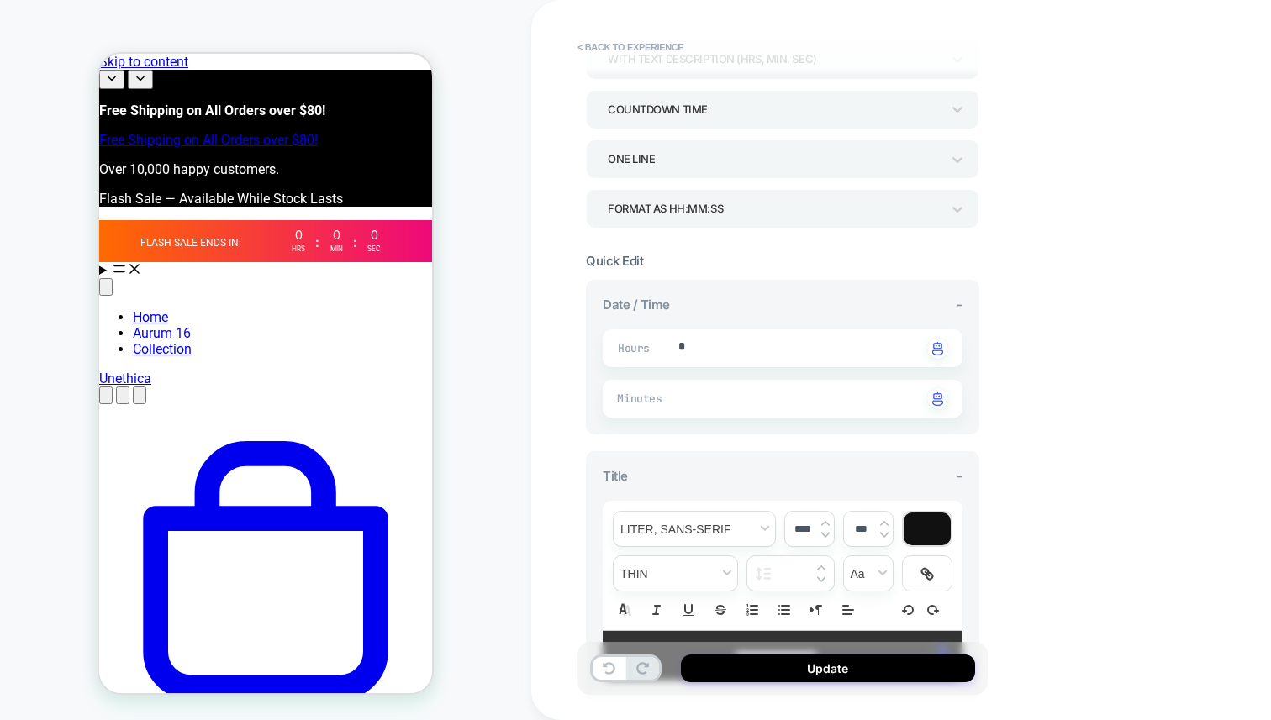
type textarea "*"
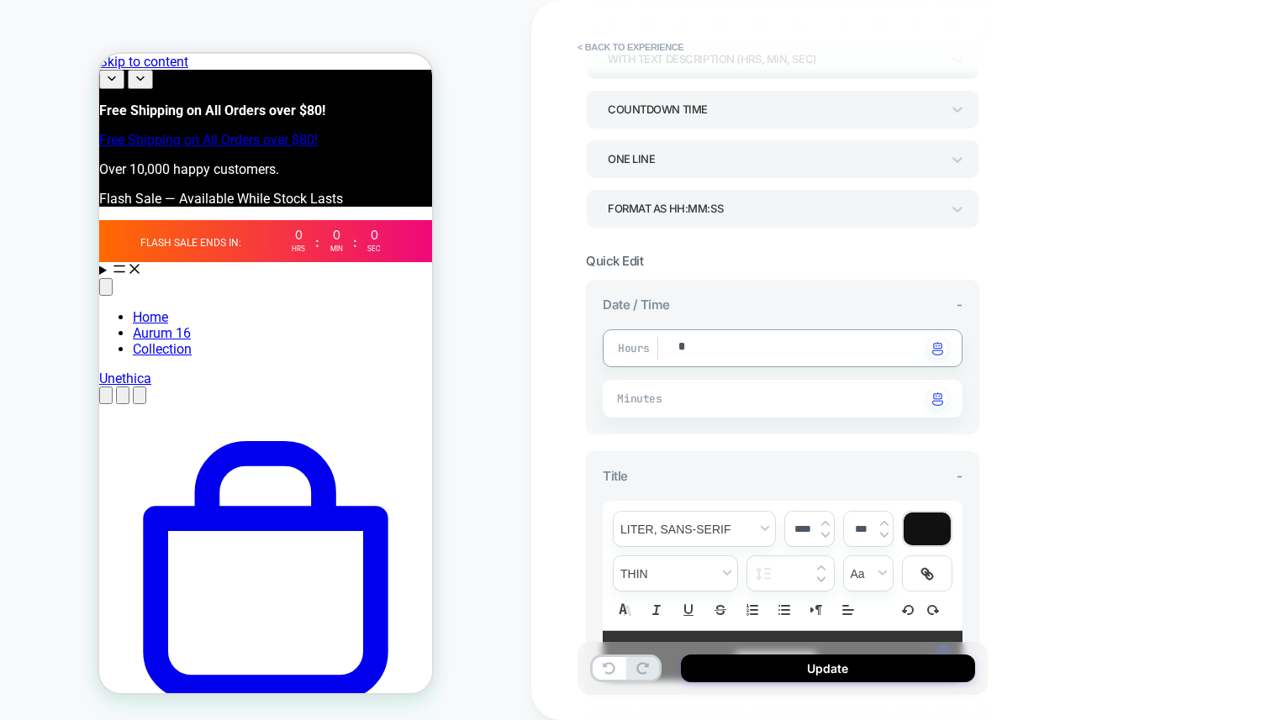
click at [715, 419] on div "Date / Time - Hours * Click to change to alternative text Minutes Click to chan…" at bounding box center [782, 357] width 393 height 155
click at [719, 406] on textarea at bounding box center [811, 398] width 223 height 19
type textarea "*"
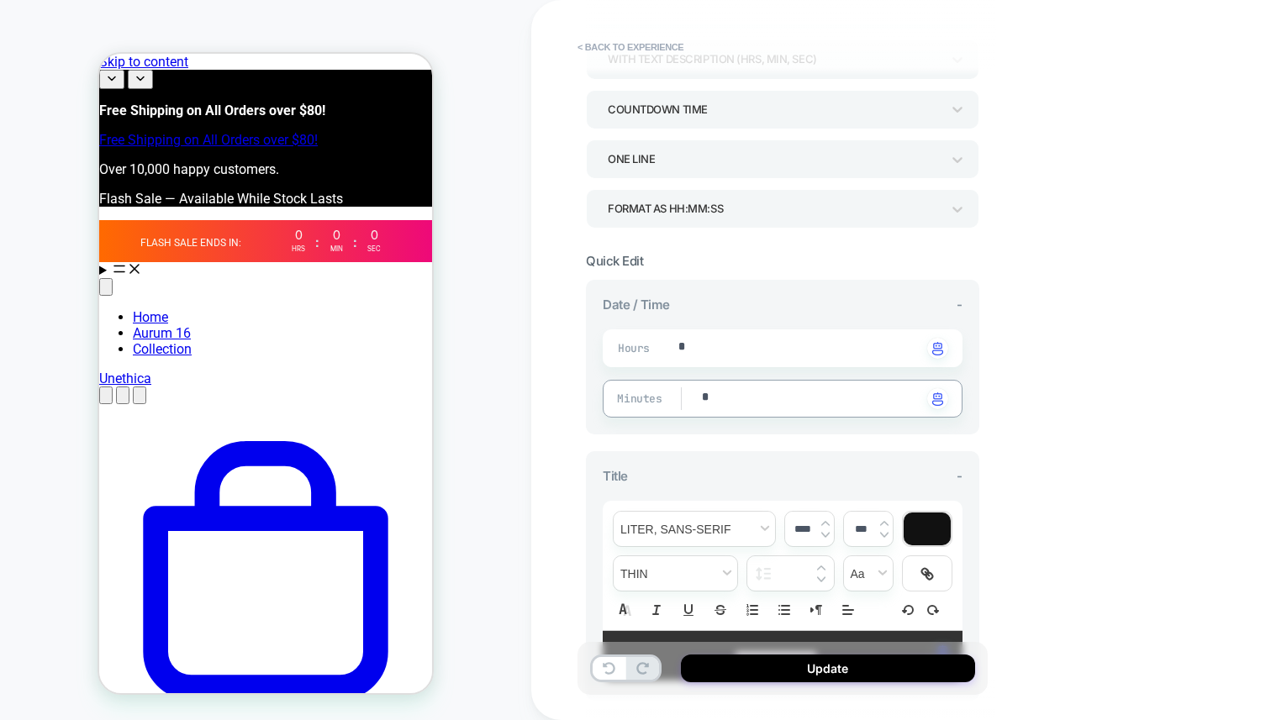
type textarea "**"
type textarea "*"
type textarea "**"
click at [1156, 399] on div "**********" at bounding box center [901, 360] width 740 height 720
type textarea "*"
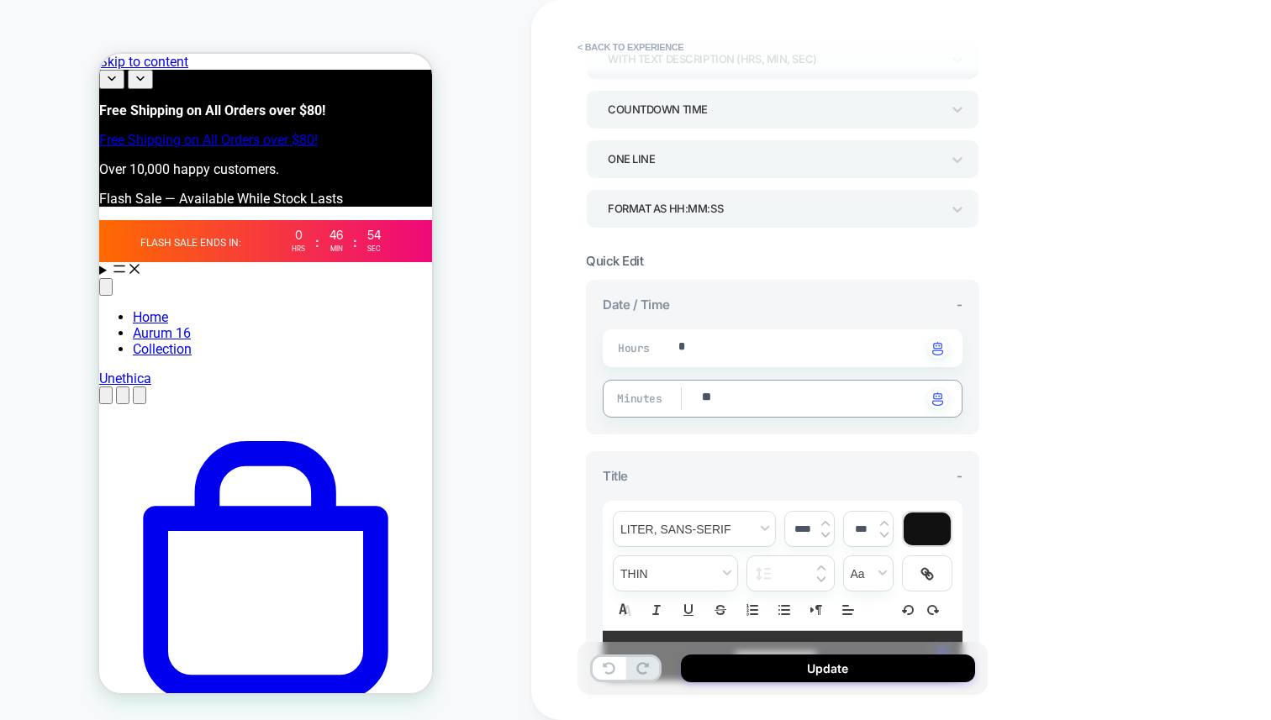
click at [725, 395] on textarea "**" at bounding box center [811, 398] width 223 height 19
type textarea "*"
type textarea "**"
type textarea "*"
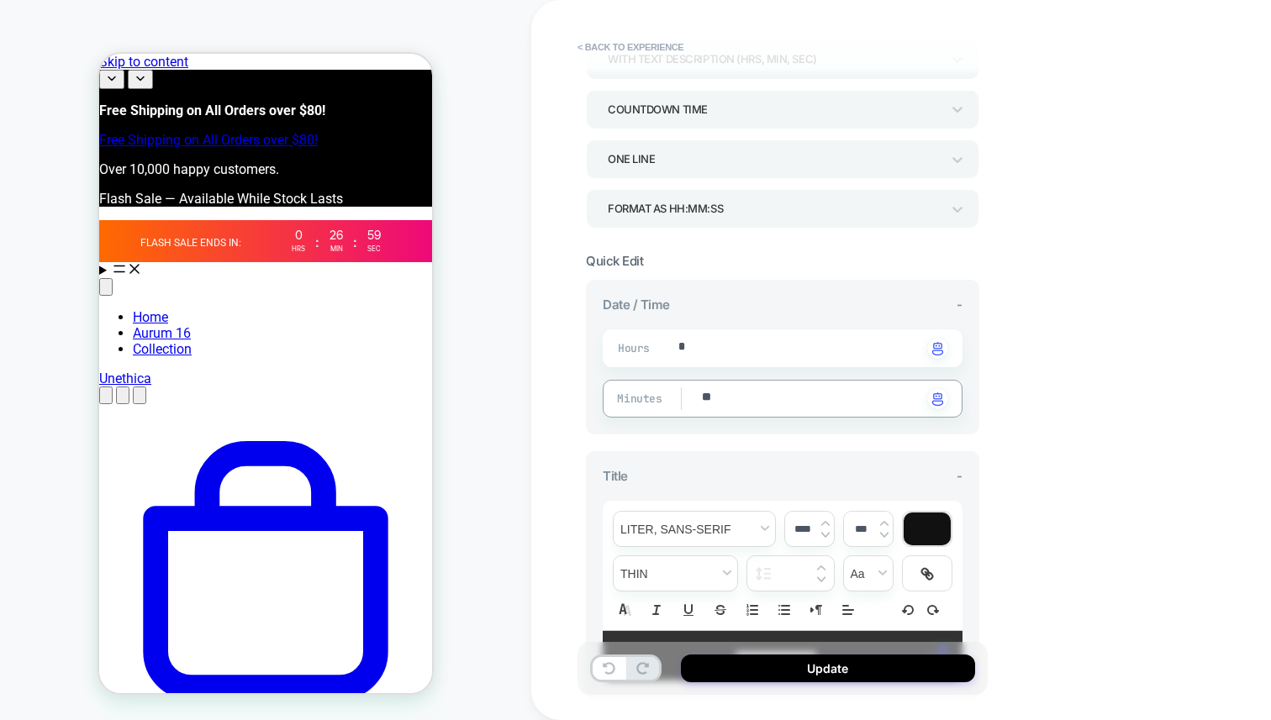
type textarea "**"
click at [987, 383] on div "**********" at bounding box center [782, 360] width 410 height 687
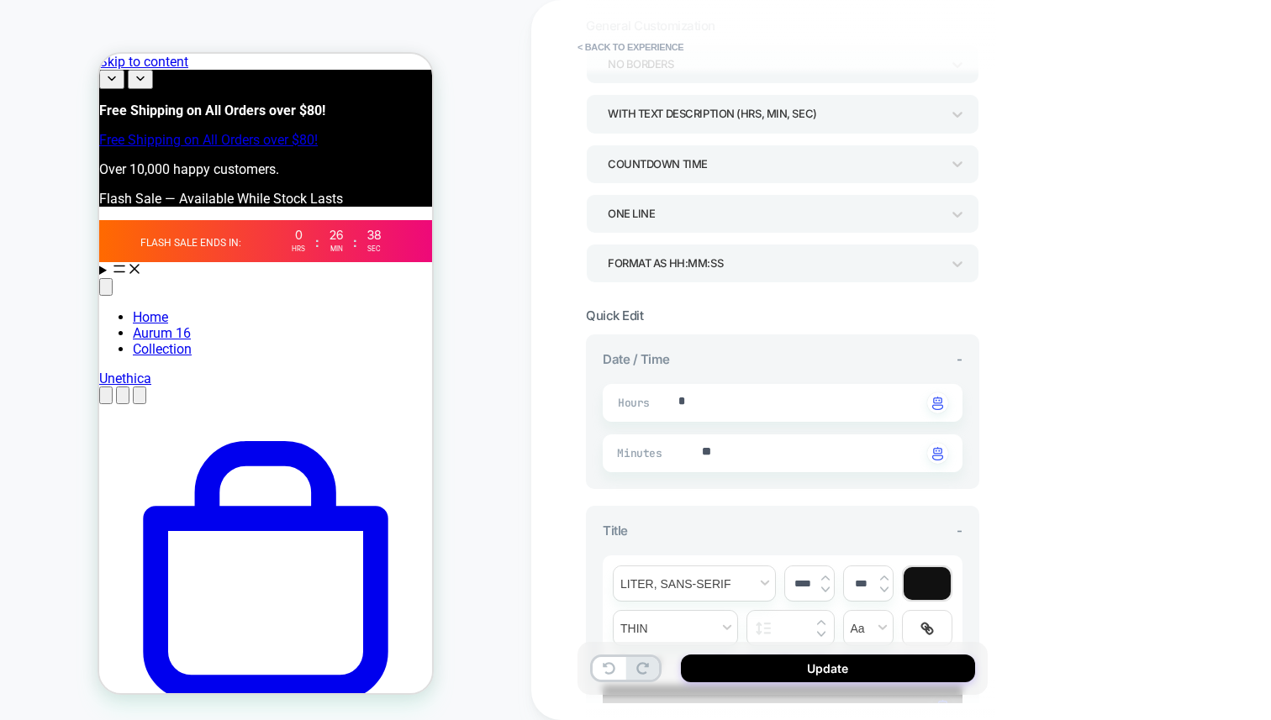
scroll to position [94, 0]
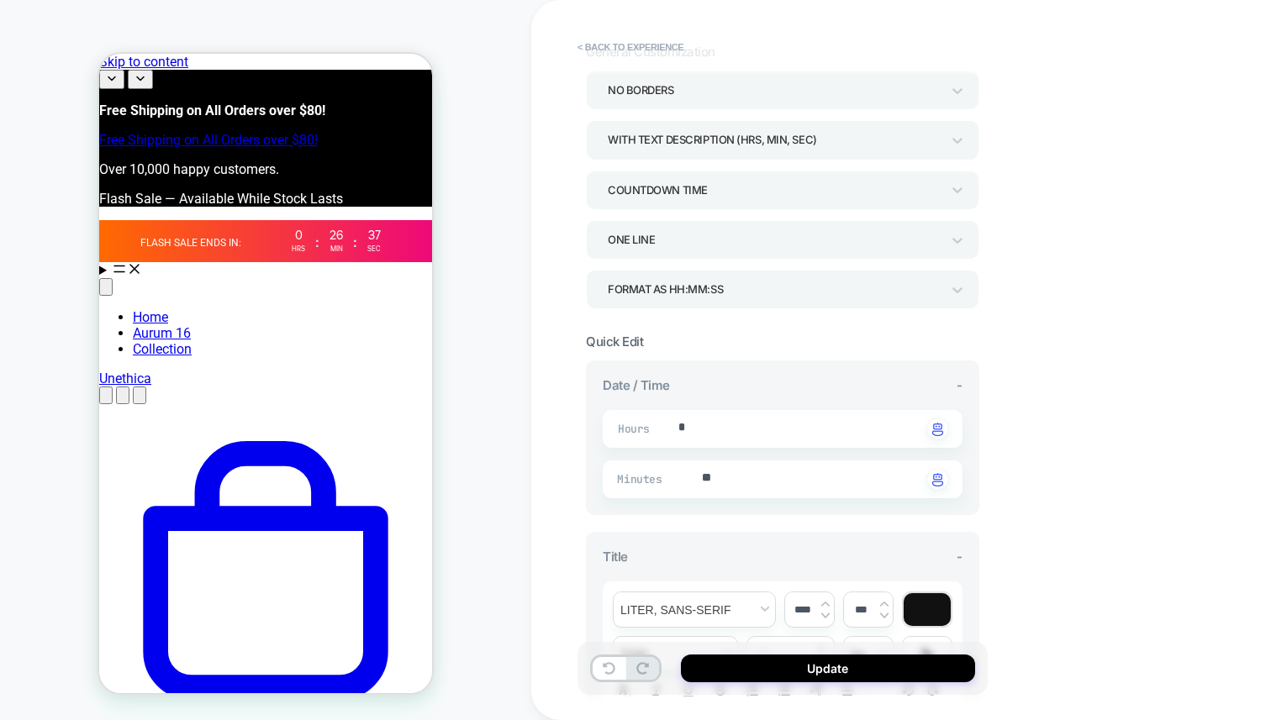
click at [811, 238] on div "ONE LINE" at bounding box center [774, 240] width 333 height 23
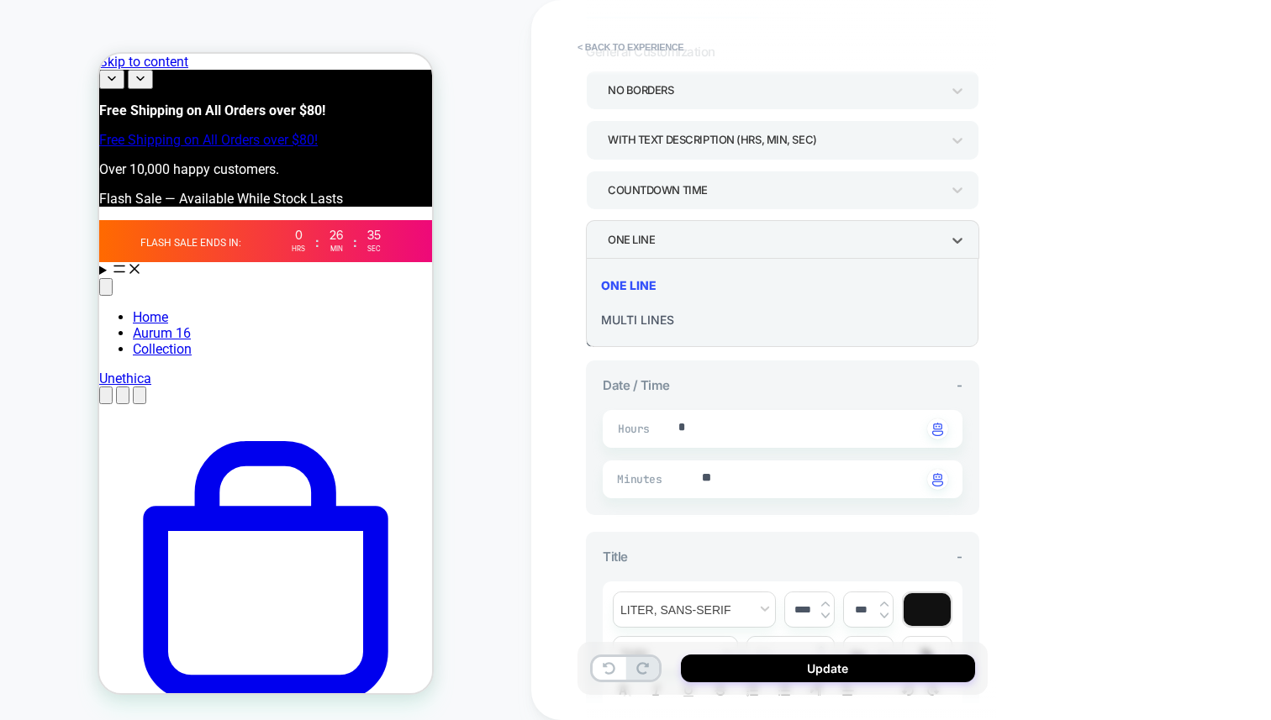
click at [812, 238] on div at bounding box center [635, 360] width 1271 height 720
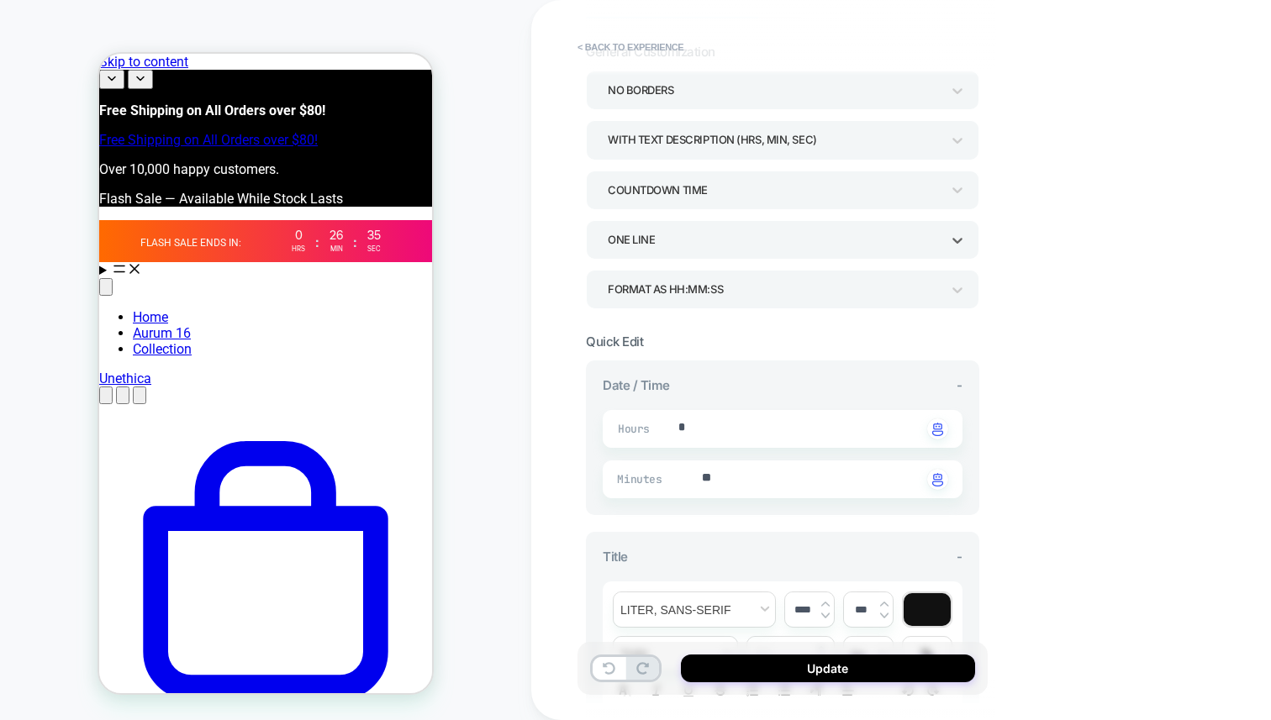
click at [808, 239] on div "ONE LINE" at bounding box center [774, 240] width 333 height 23
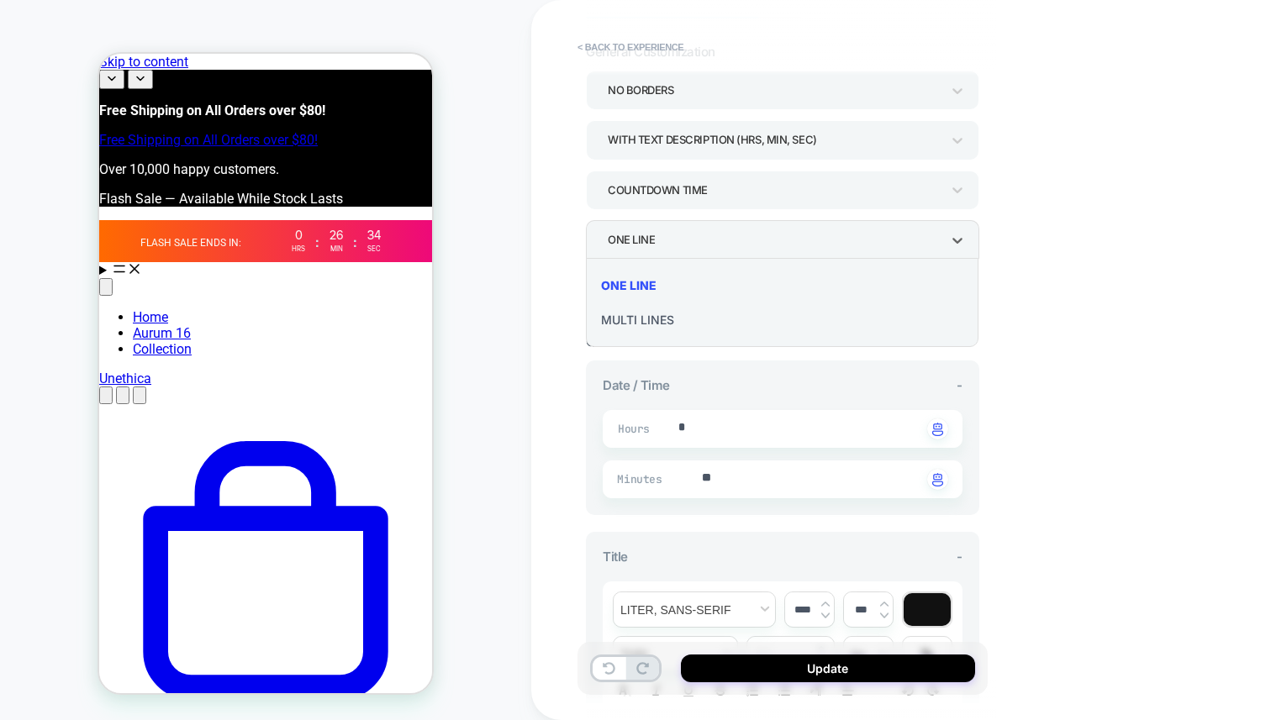
click at [708, 316] on div "MULTI LINES" at bounding box center [782, 320] width 379 height 34
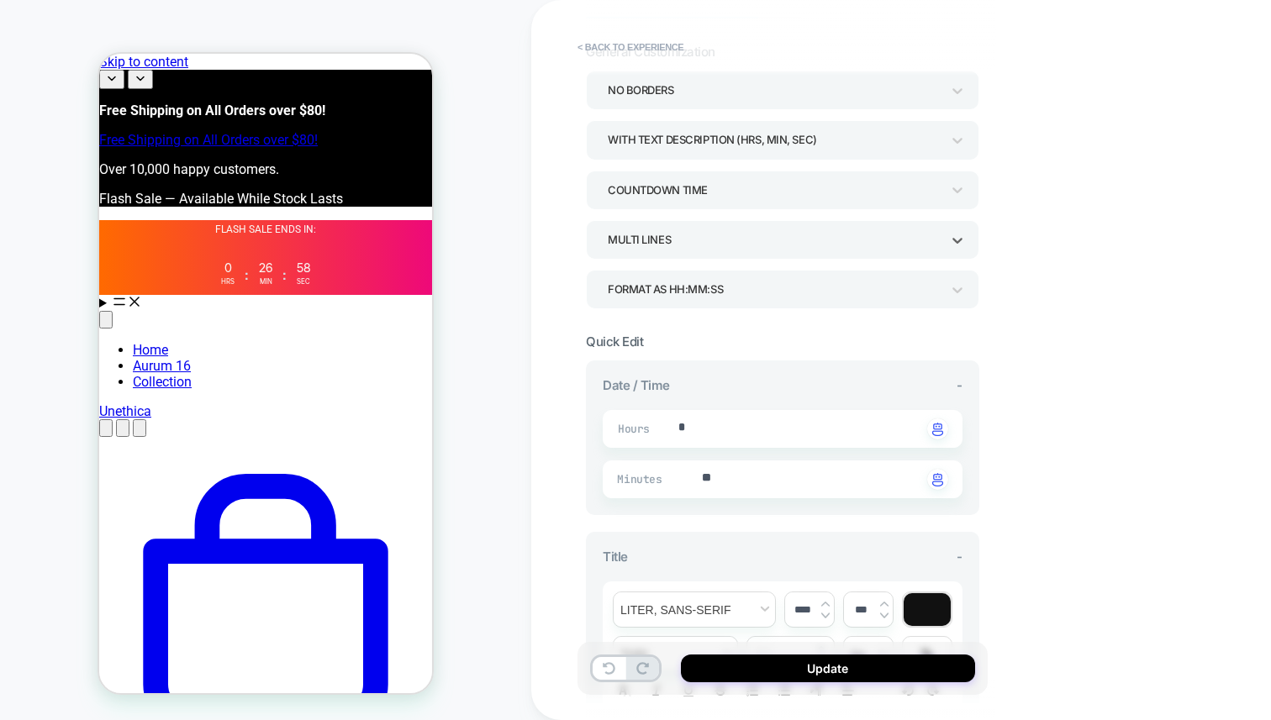
click at [725, 262] on div "NO BORDERS WITH TEXT DESCRIPTION (HRS, MIN, SEC) COUNTDOWN TIME option MULTI LI…" at bounding box center [782, 190] width 393 height 238
click at [739, 240] on div "MULTI LINES" at bounding box center [774, 240] width 333 height 23
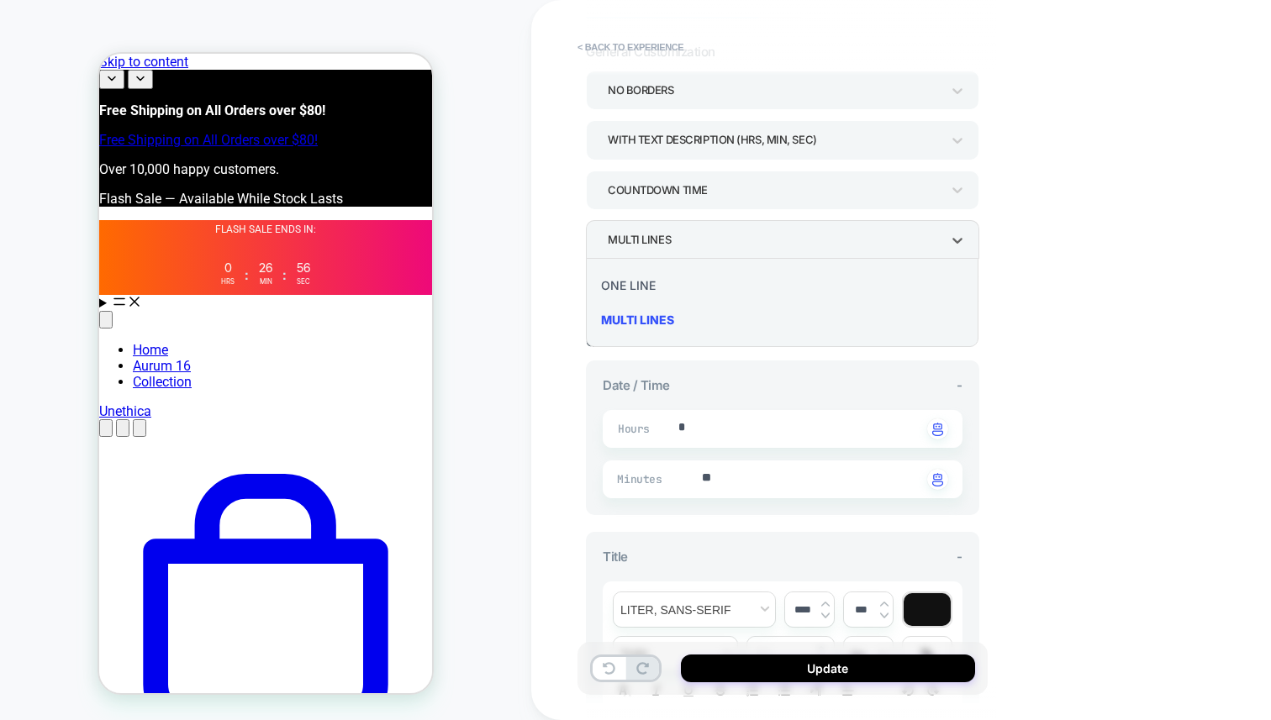
click at [641, 290] on div "ONE LINE" at bounding box center [782, 285] width 379 height 34
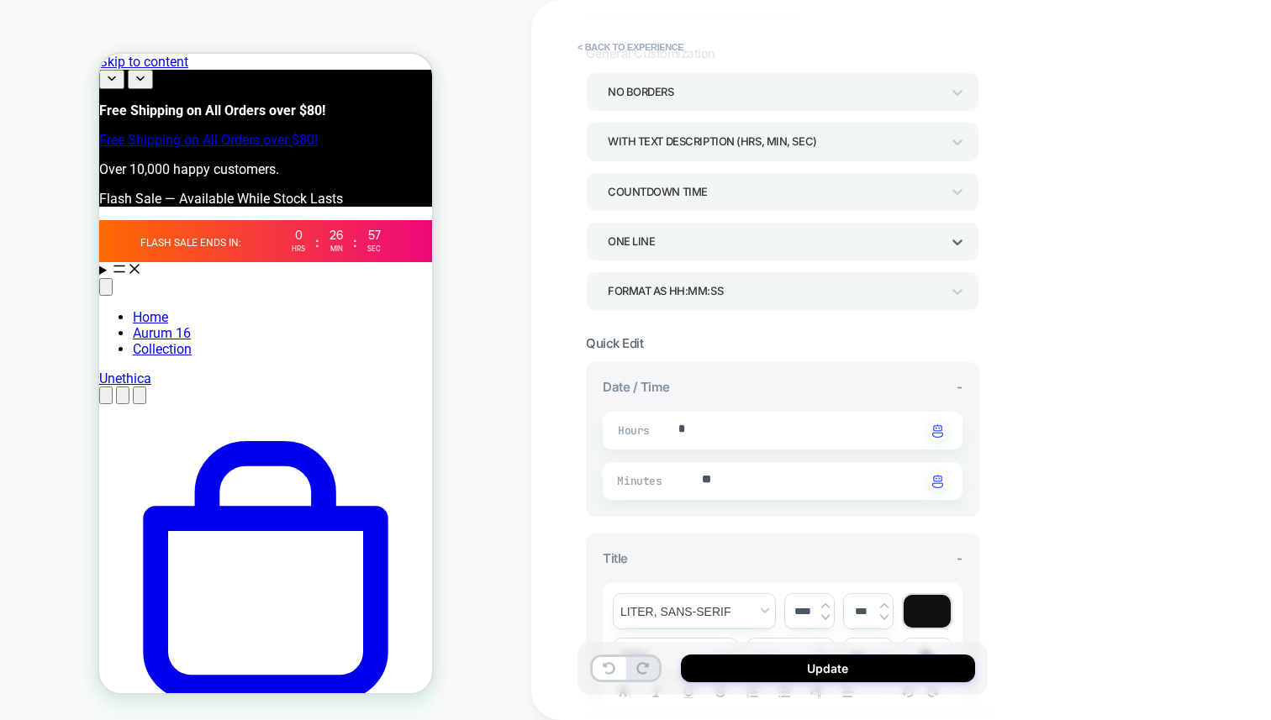
scroll to position [0, 0]
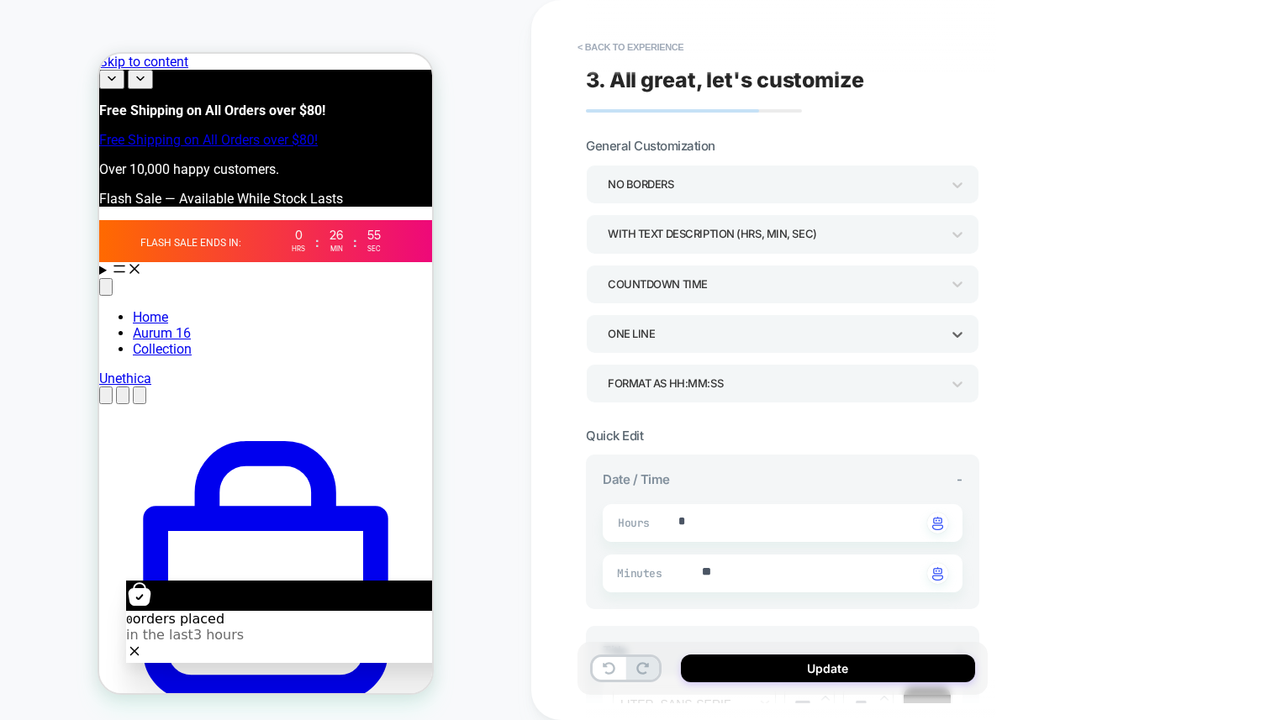
click at [823, 245] on div "WITH TEXT DESCRIPTION (HRS, MIN, SEC)" at bounding box center [774, 234] width 333 height 23
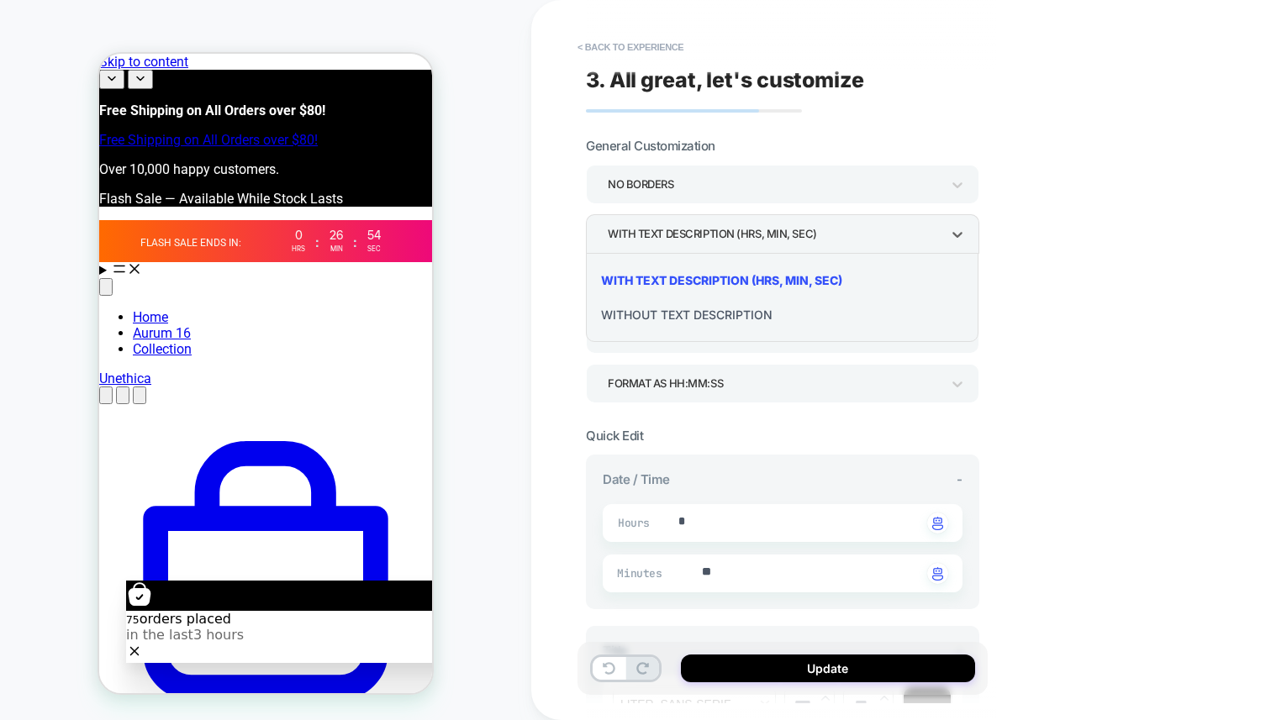
click at [830, 237] on div at bounding box center [635, 360] width 1271 height 720
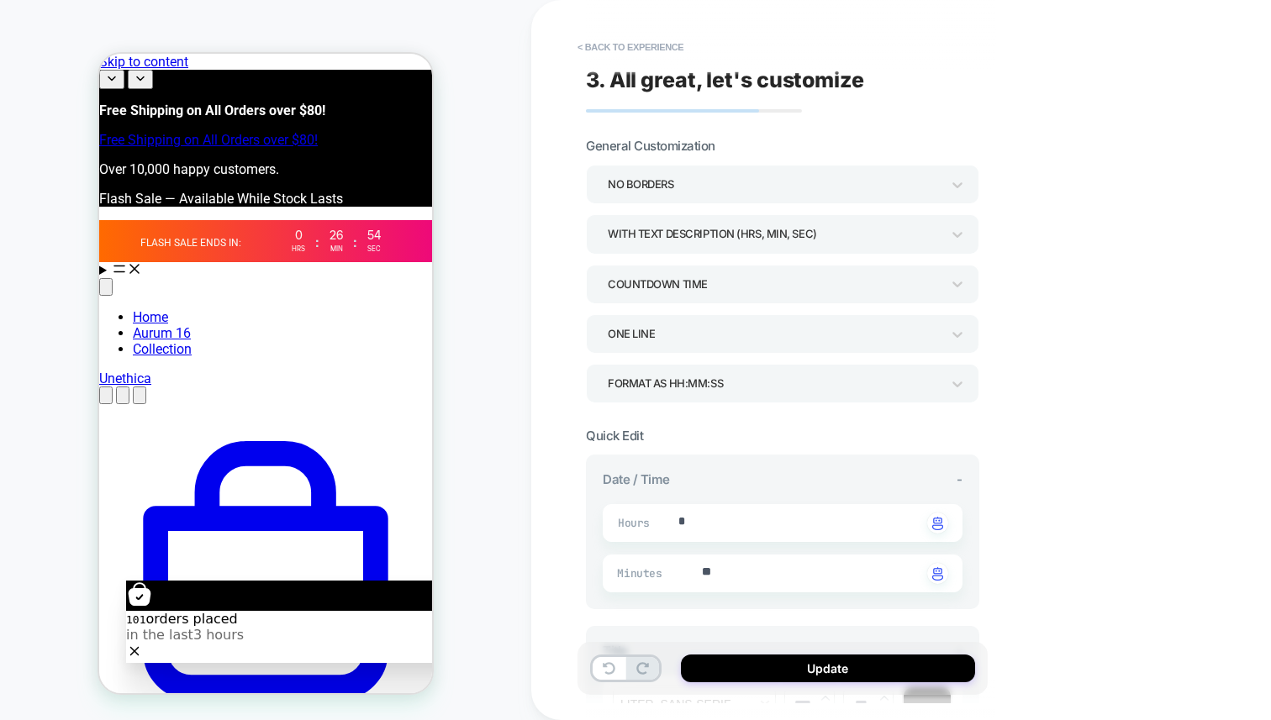
click at [787, 273] on div "COUNTDOWN TIME" at bounding box center [774, 284] width 333 height 23
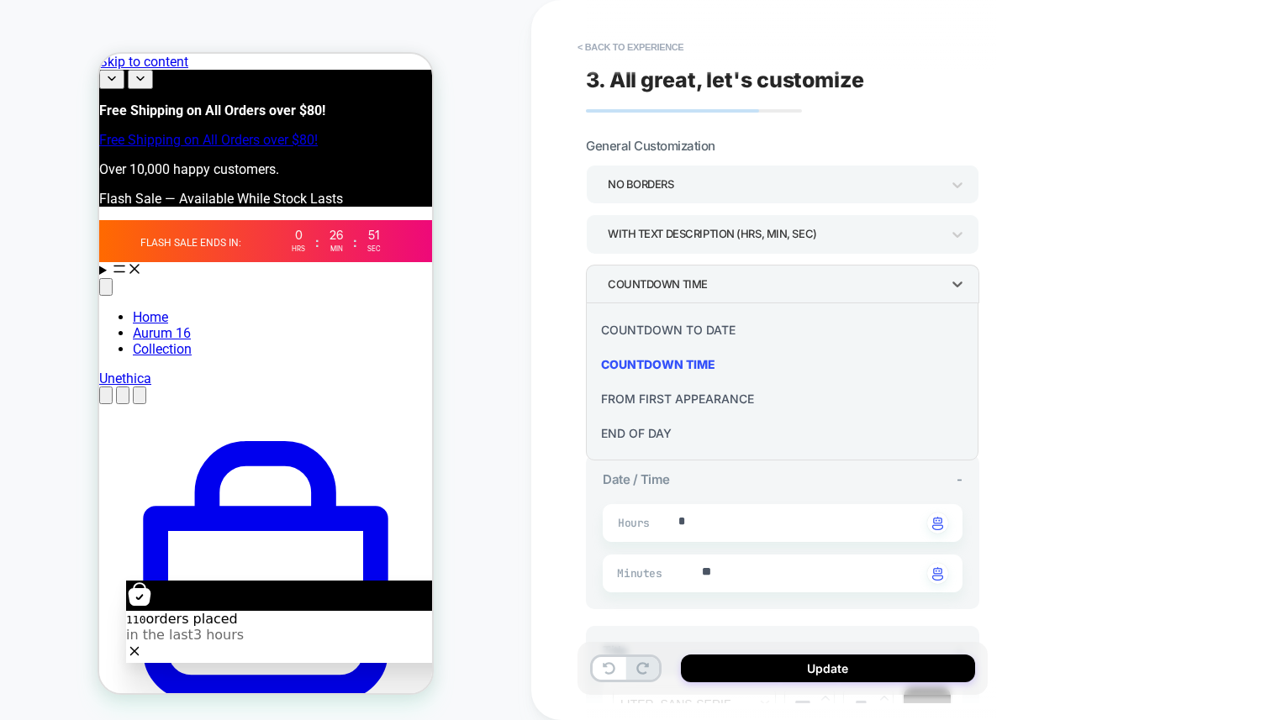
click at [716, 397] on div "FROM FIRST APPEARANCE" at bounding box center [782, 399] width 379 height 34
type textarea "*"
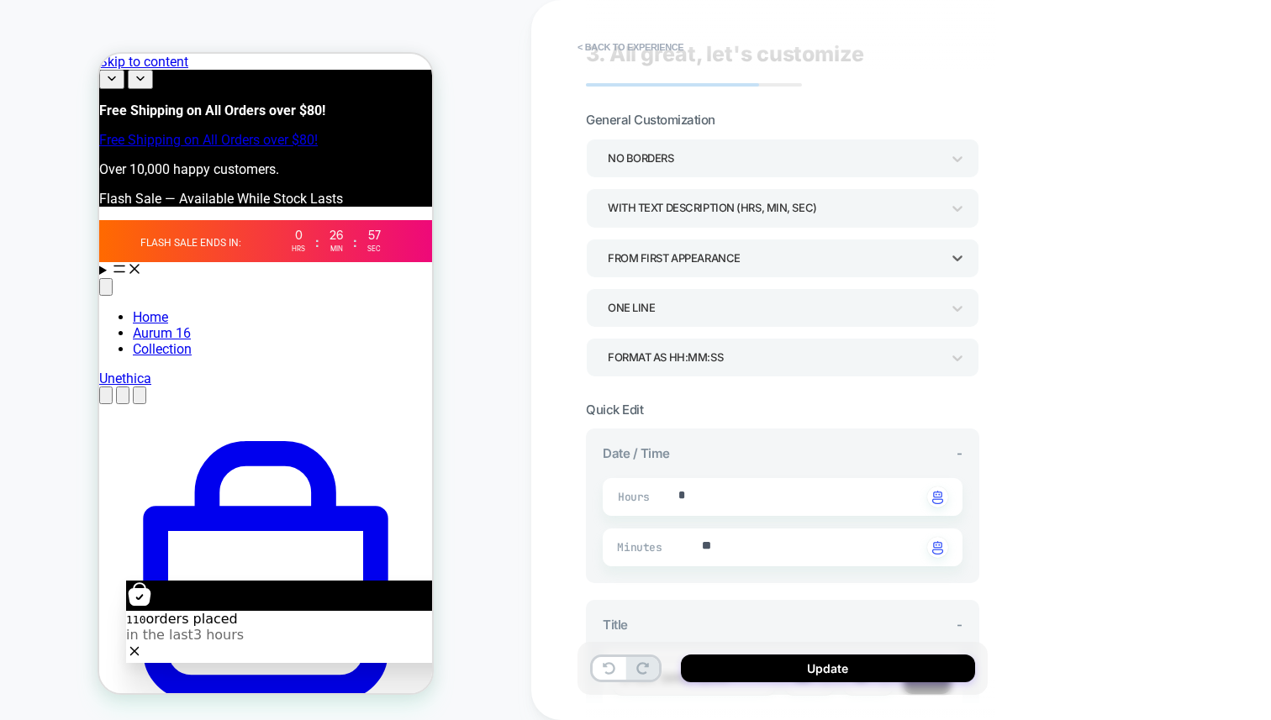
scroll to position [28, 0]
click at [772, 257] on div "FROM FIRST APPEARANCE" at bounding box center [774, 256] width 333 height 23
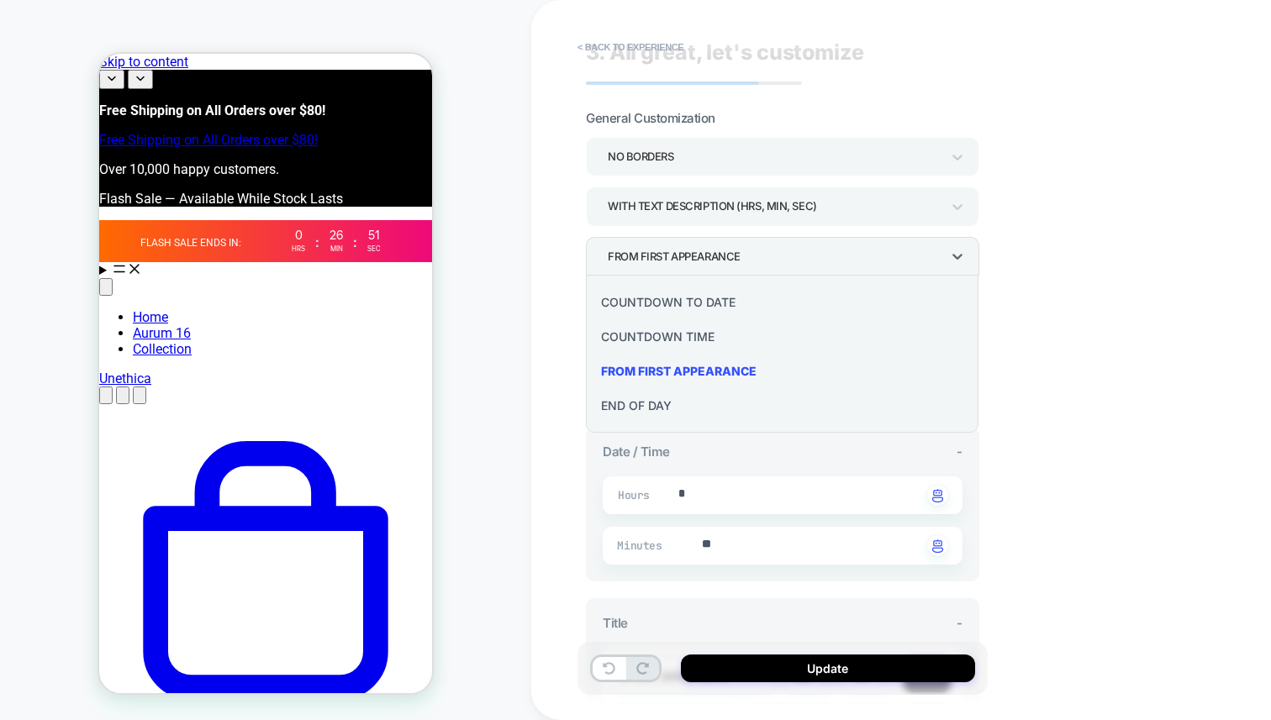
click at [719, 372] on div "FROM FIRST APPEARANCE" at bounding box center [782, 371] width 379 height 34
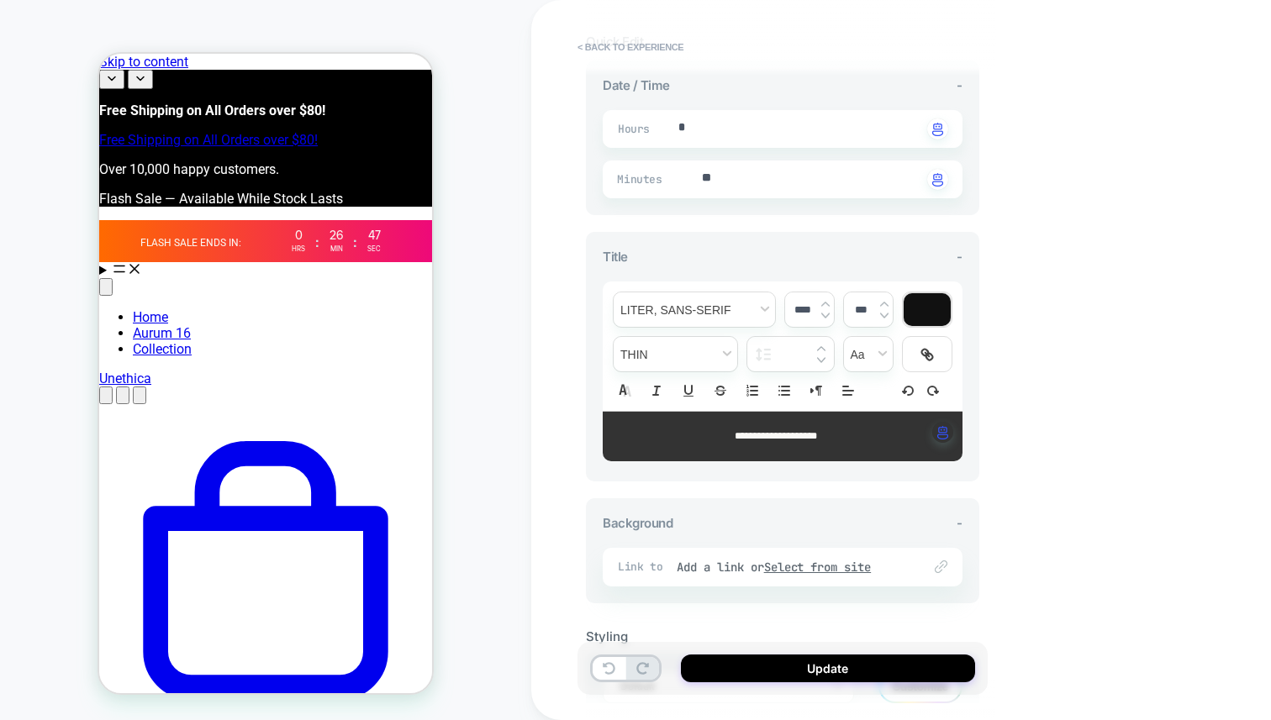
scroll to position [498, 0]
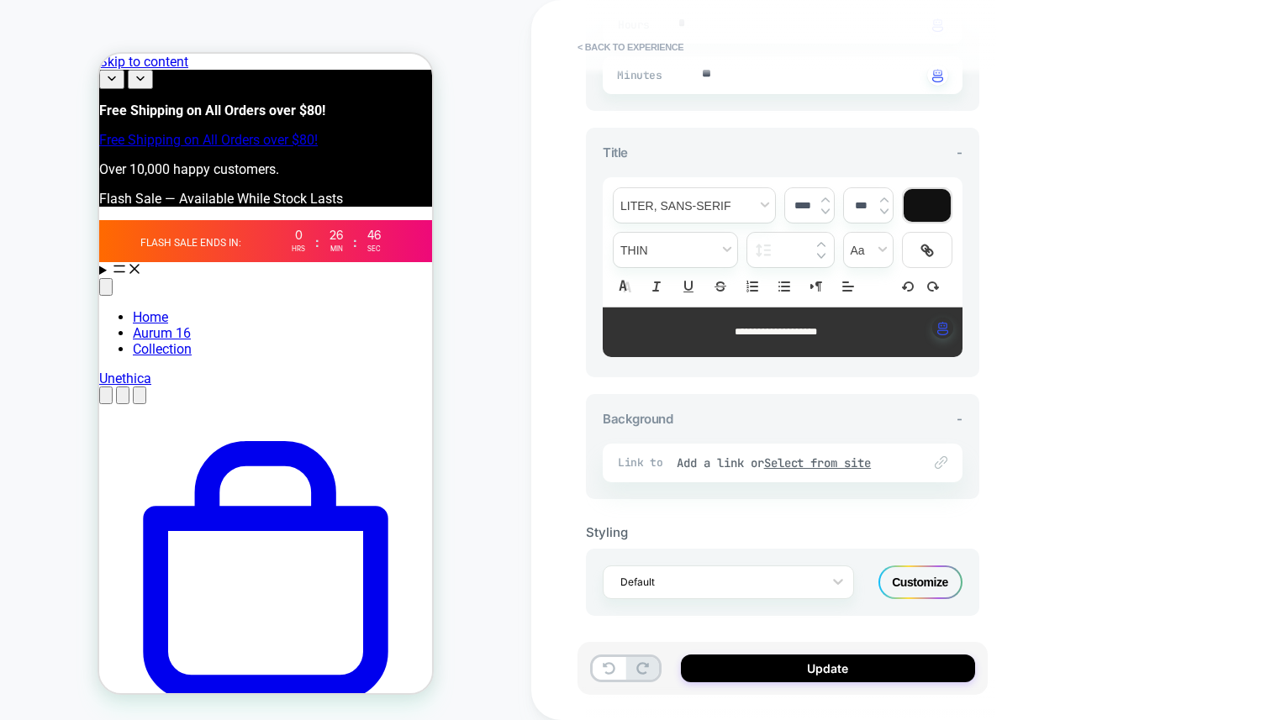
click at [770, 333] on span "**********" at bounding box center [776, 332] width 82 height 10
type input "****"
click at [746, 383] on div "**********" at bounding box center [782, 227] width 393 height 542
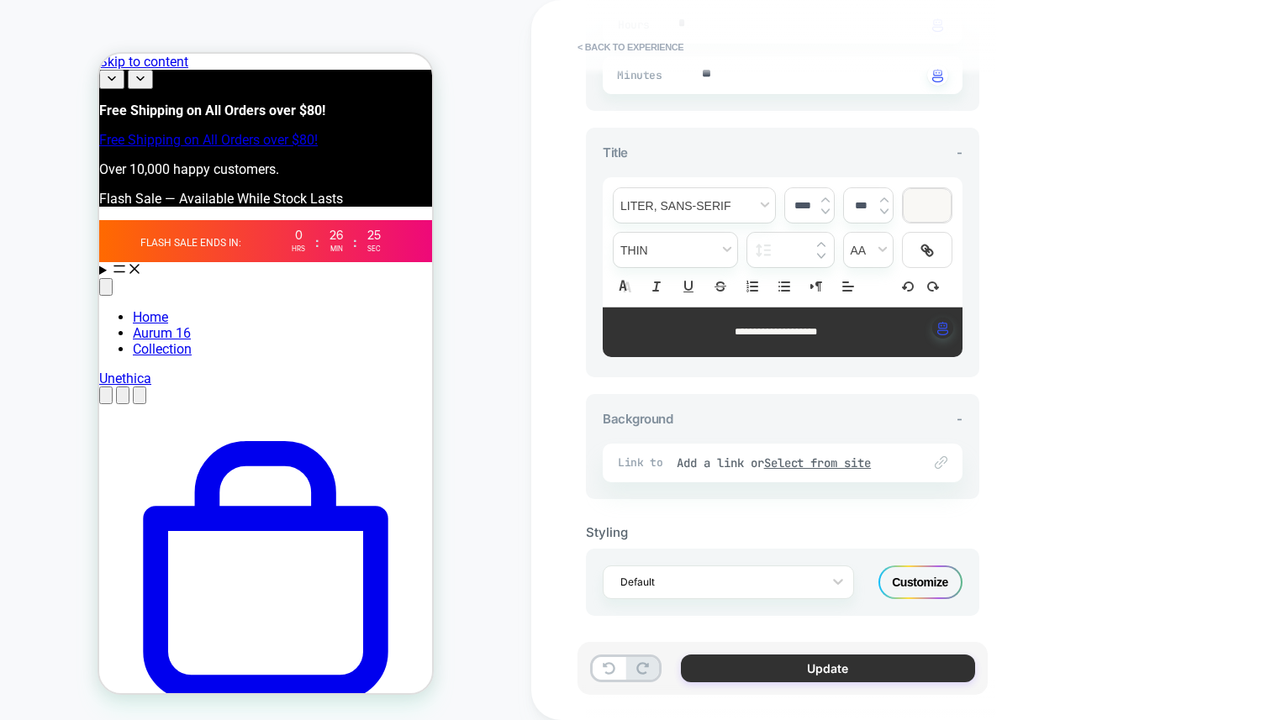
click at [788, 670] on button "Update" at bounding box center [828, 669] width 294 height 28
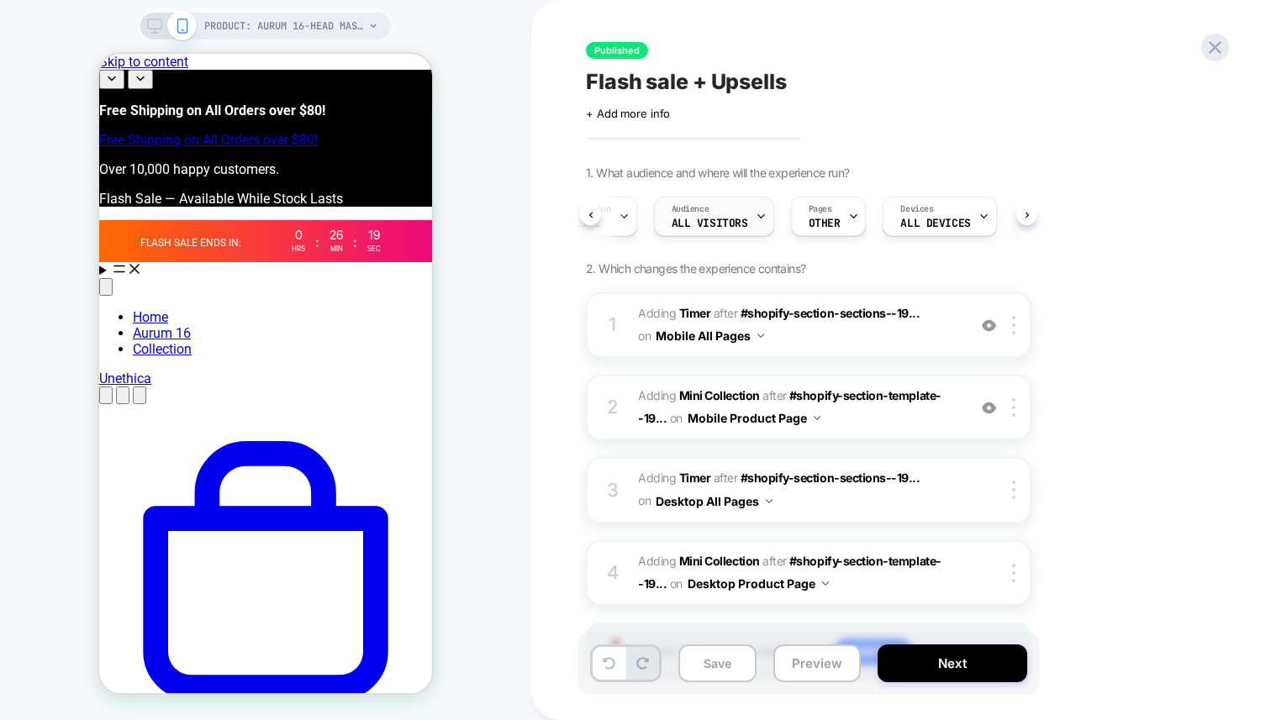
scroll to position [0, 19]
click at [792, 209] on div at bounding box center [795, 217] width 11 height 38
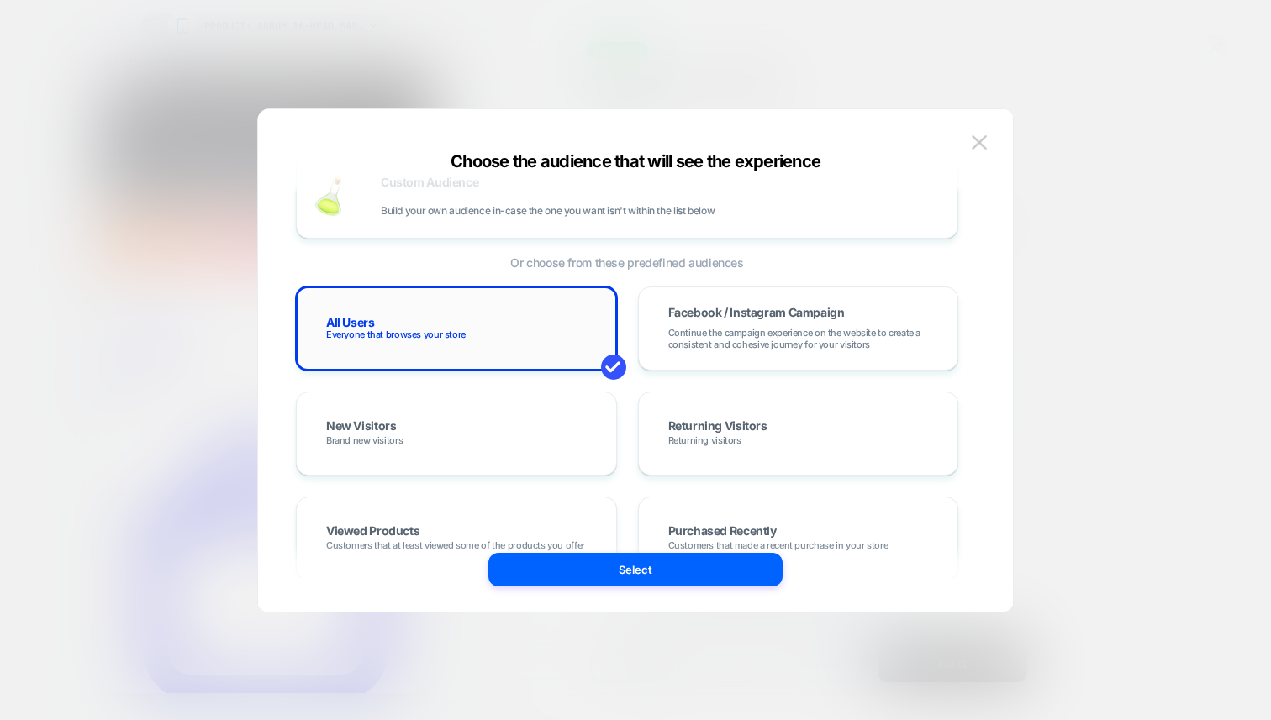
scroll to position [50, 0]
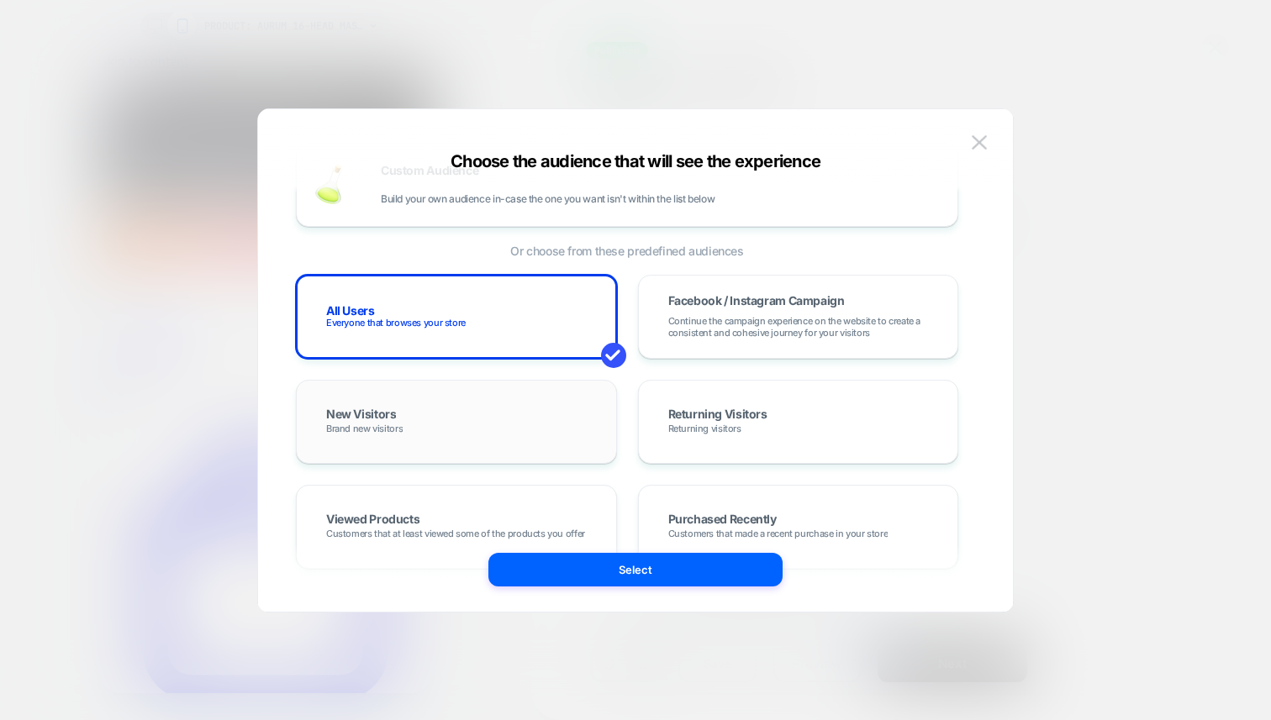
click at [543, 421] on div "New Visitors Brand new visitors" at bounding box center [457, 422] width 286 height 49
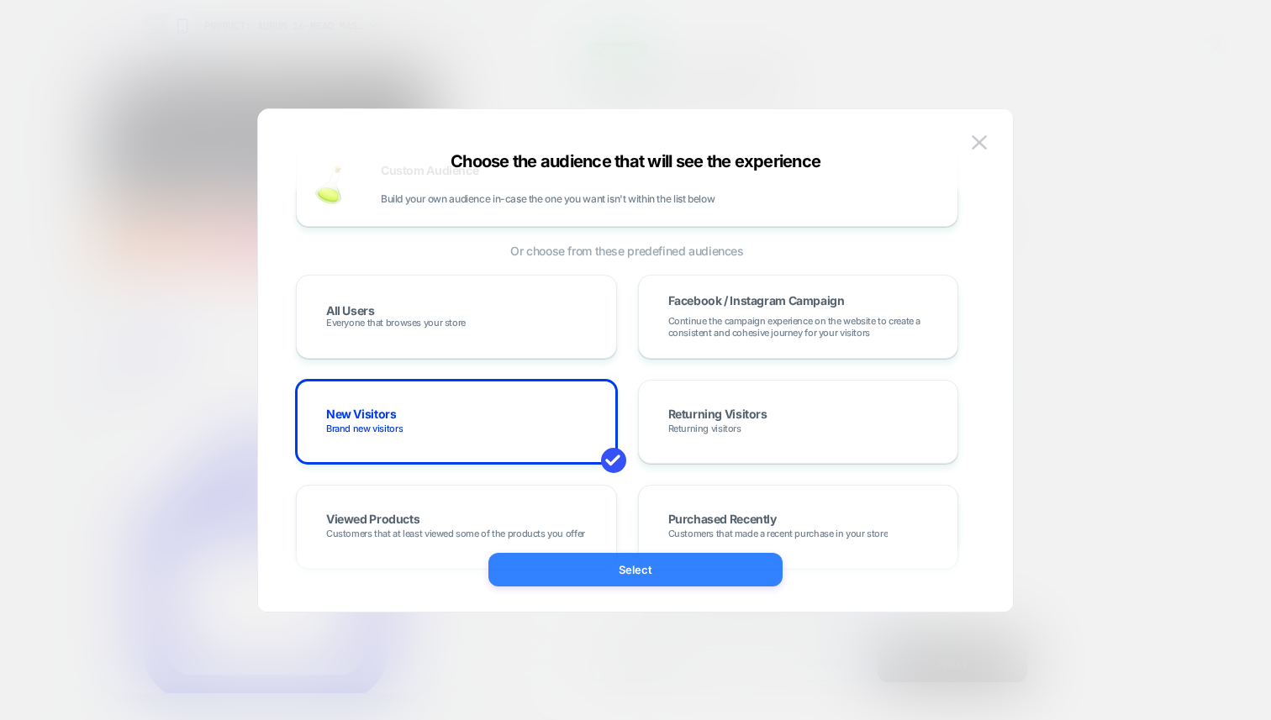
click at [549, 572] on button "Select" at bounding box center [635, 570] width 294 height 34
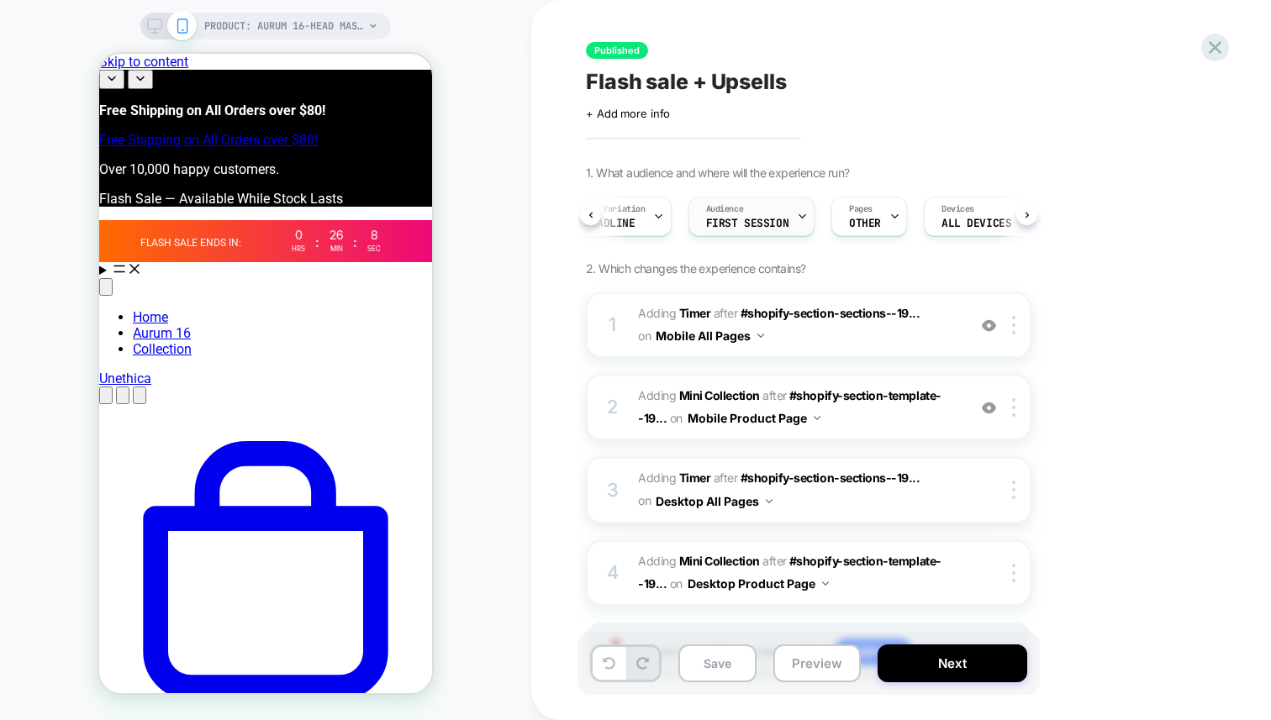
scroll to position [0, 0]
click at [756, 224] on span "First Session" at bounding box center [766, 224] width 83 height 12
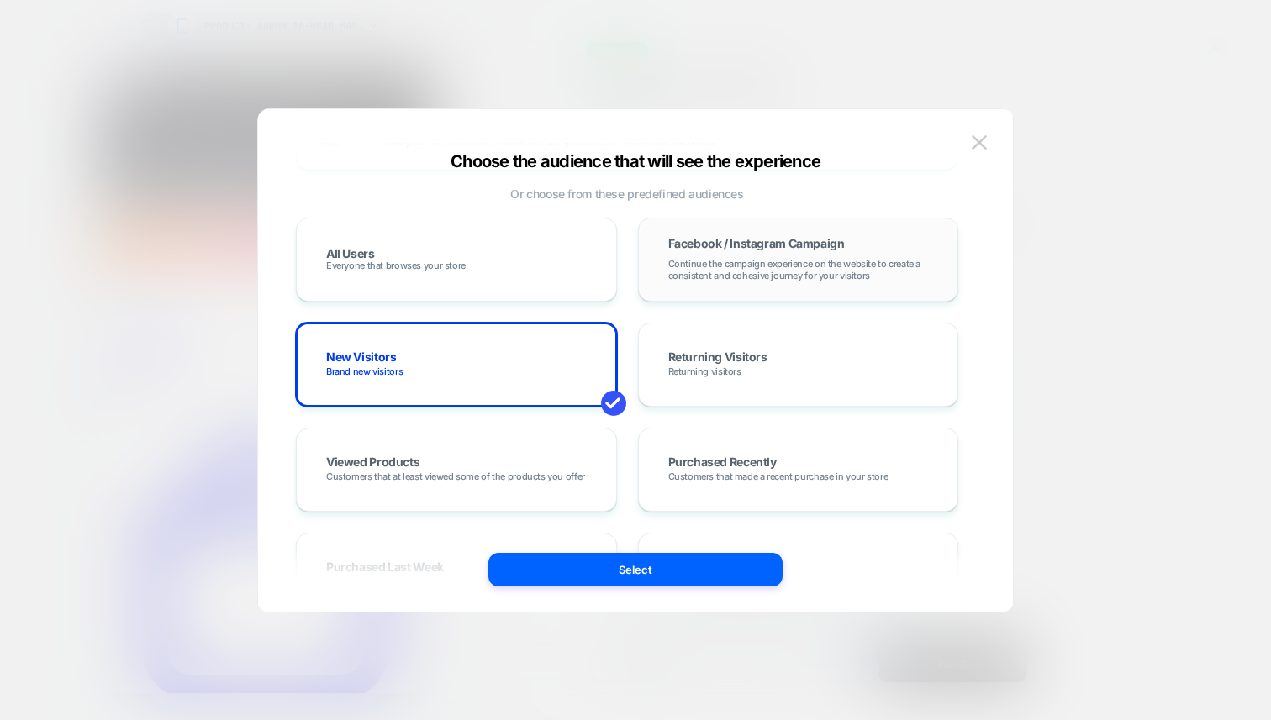
scroll to position [124, 0]
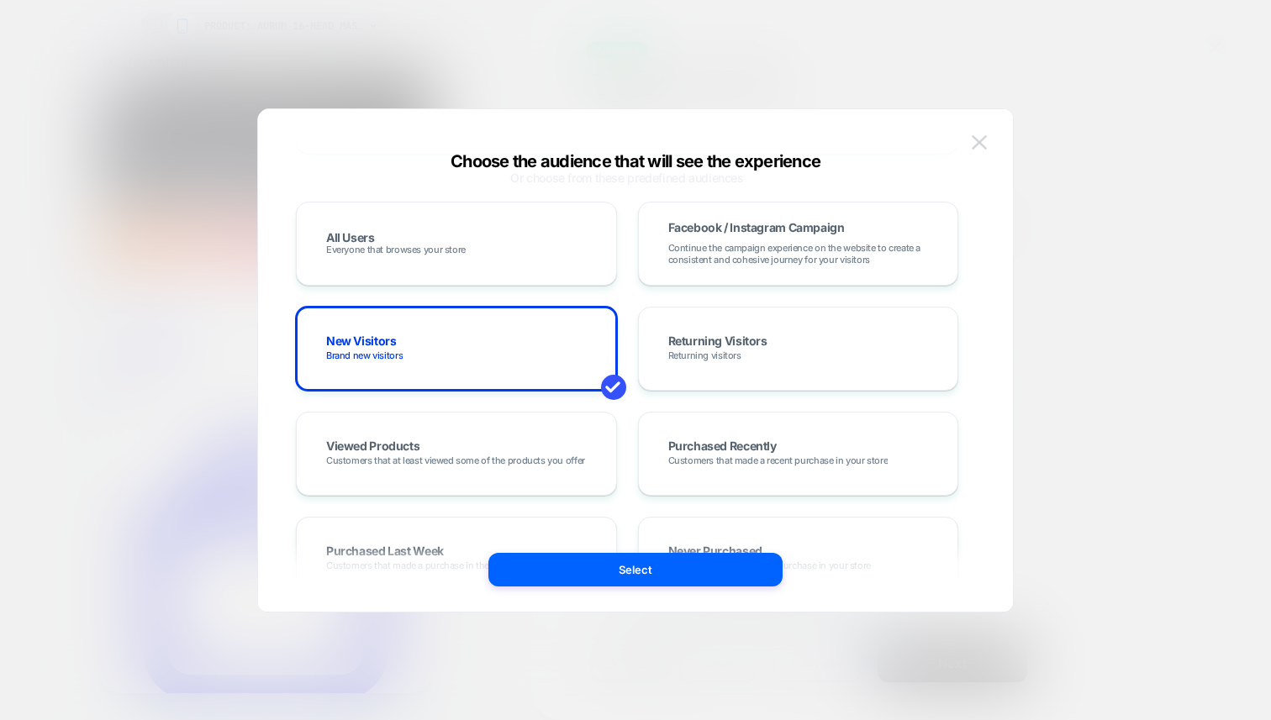
click at [982, 142] on img at bounding box center [979, 142] width 15 height 14
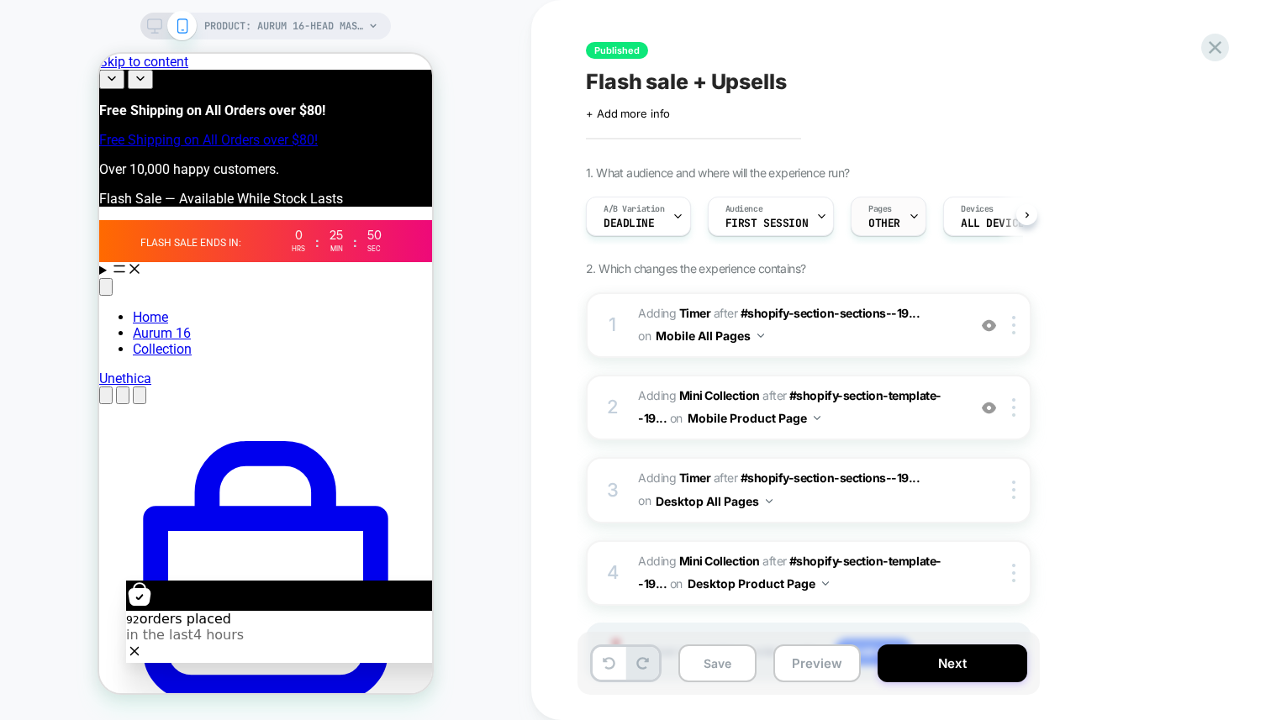
click at [889, 221] on span "OTHER" at bounding box center [884, 224] width 32 height 12
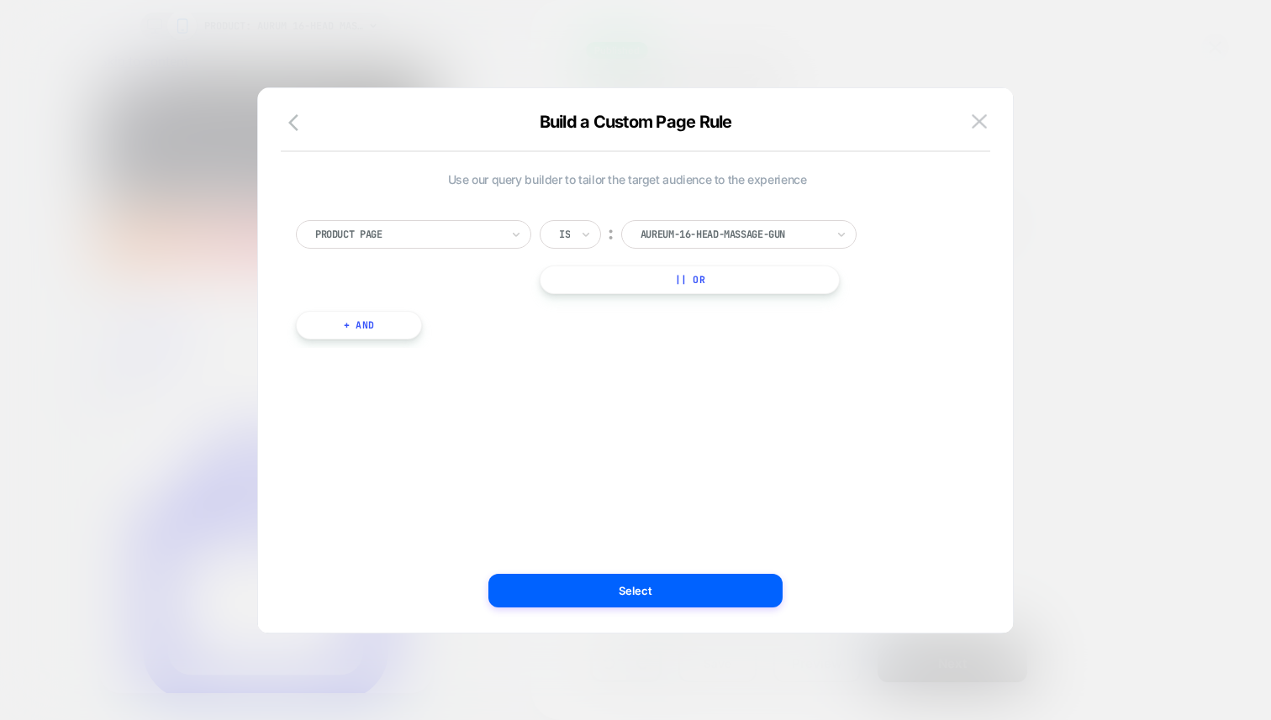
click at [338, 227] on div at bounding box center [407, 234] width 185 height 15
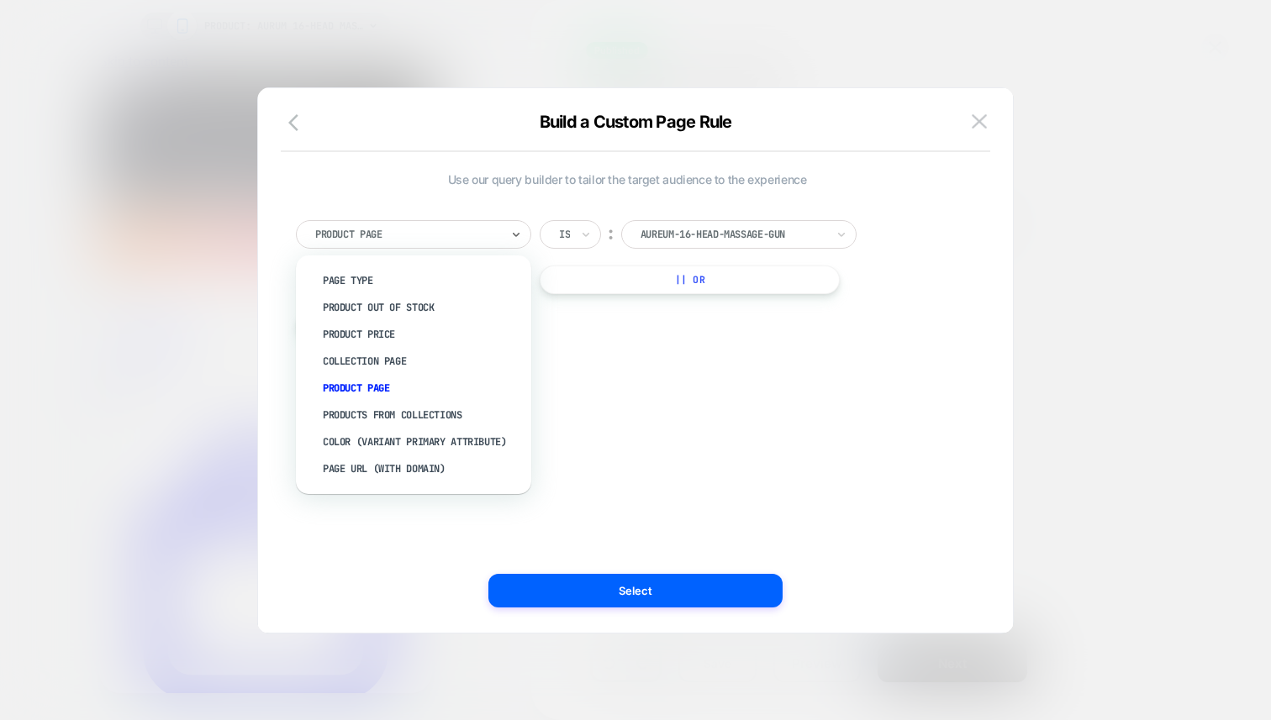
click at [832, 330] on div "option Product Page focused, 5 of 8. 8 results available. Use Up and Down to ch…" at bounding box center [626, 271] width 679 height 153
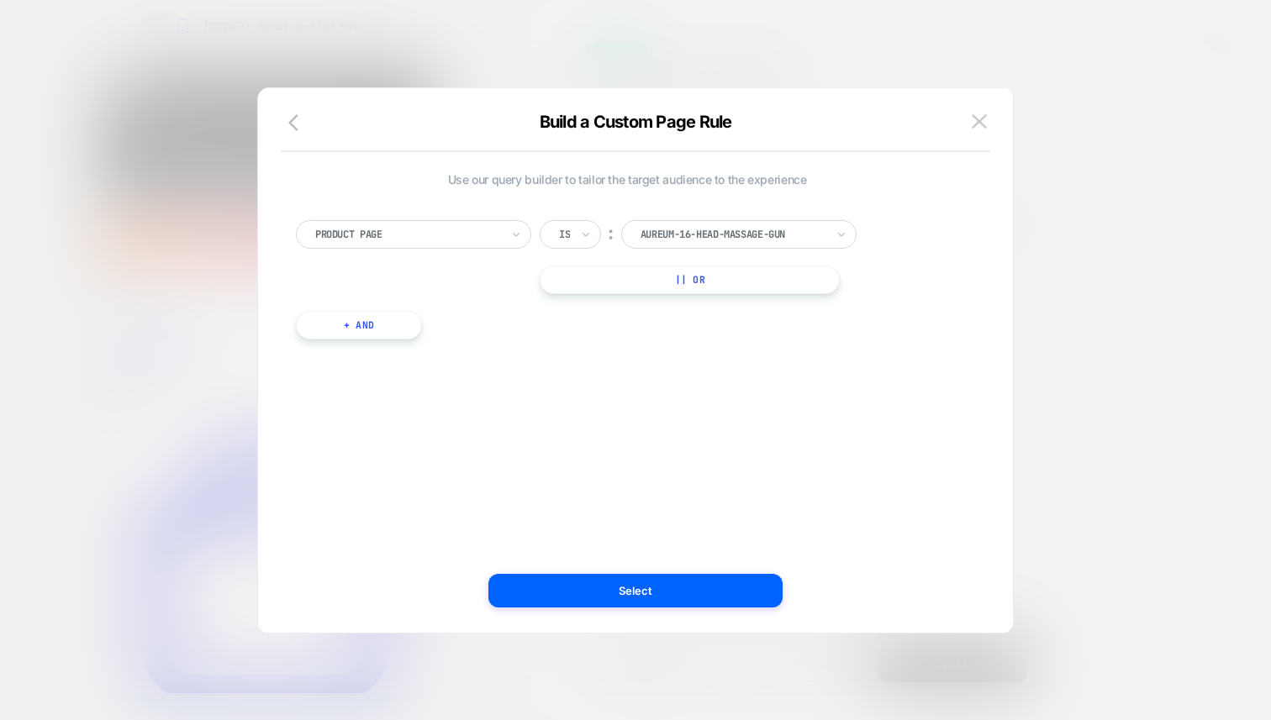
click at [989, 108] on div "Build a Custom Page Rule Use our query builder to tailor the target audience to…" at bounding box center [635, 369] width 755 height 528
click at [977, 120] on img at bounding box center [979, 121] width 15 height 14
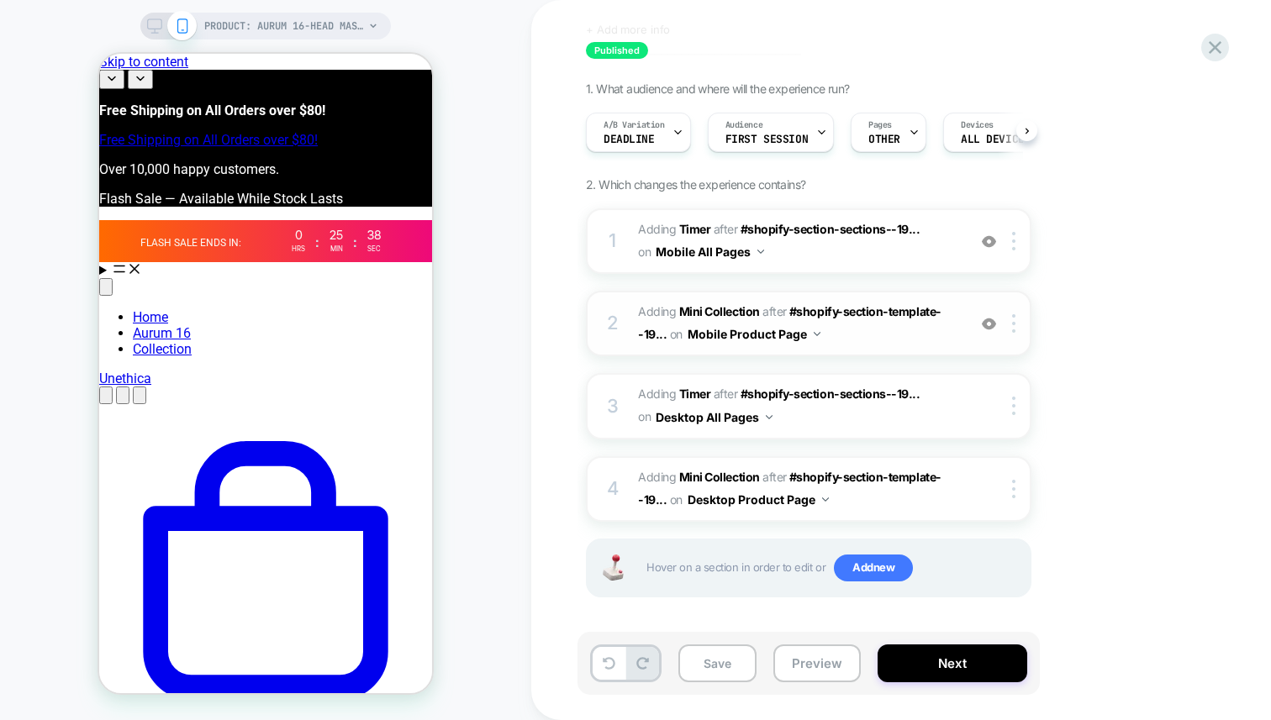
scroll to position [87, 0]
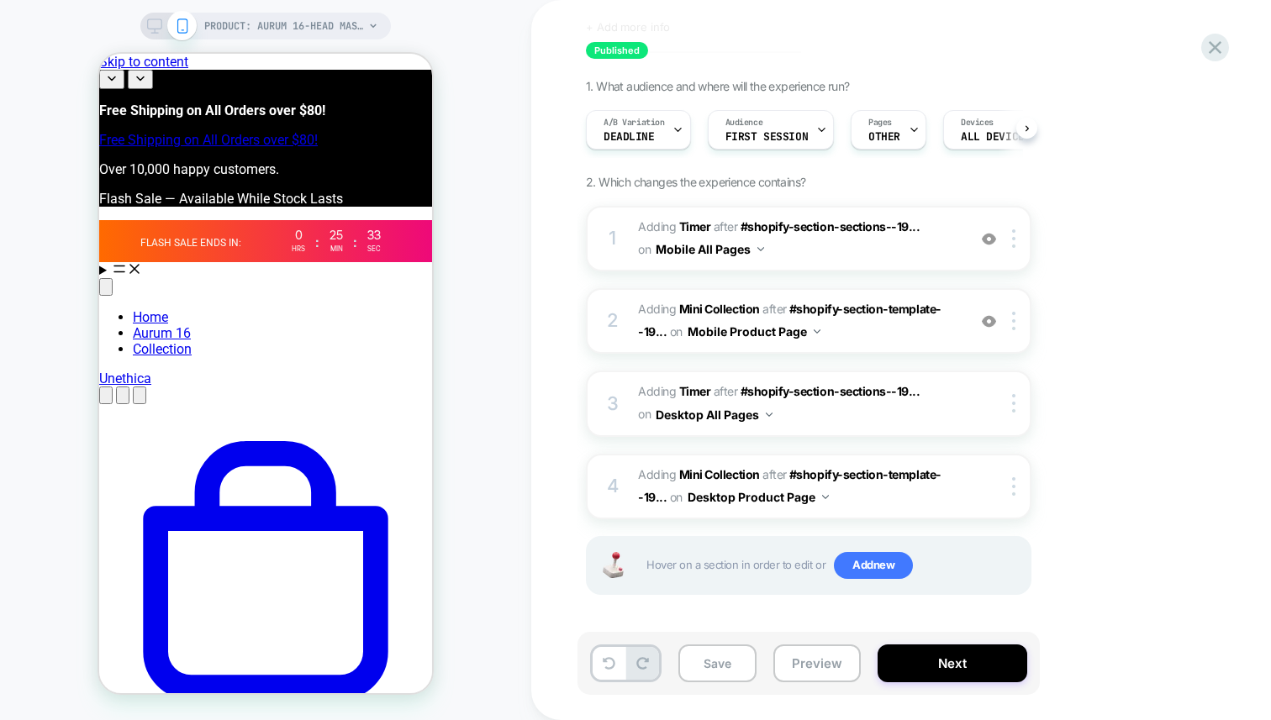
drag, startPoint x: 159, startPoint y: 22, endPoint x: 341, endPoint y: 66, distance: 187.8
click at [159, 22] on icon at bounding box center [154, 25] width 15 height 15
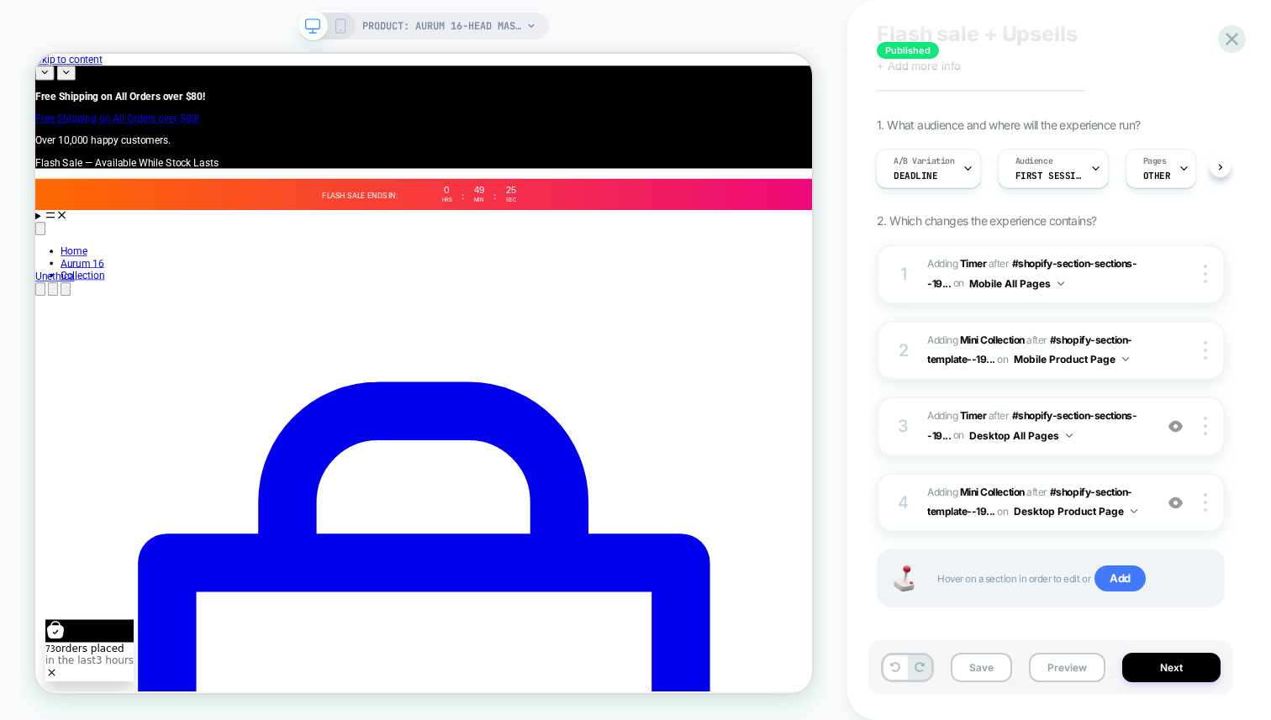
scroll to position [45, 0]
click at [1104, 445] on span "#_loomi_addon_1758261672419 Adding Timer AFTER #shopify-section-sections--19...…" at bounding box center [1036, 429] width 218 height 40
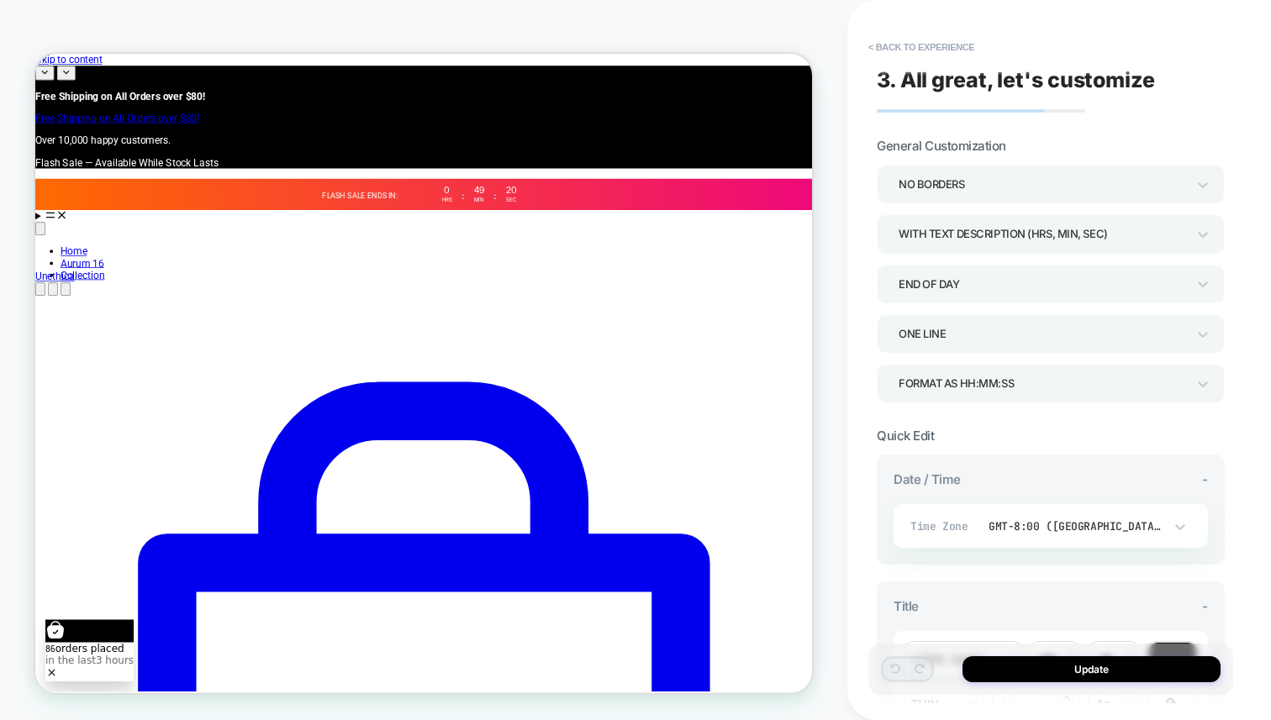
click at [976, 290] on div "END OF DAY" at bounding box center [1042, 284] width 287 height 23
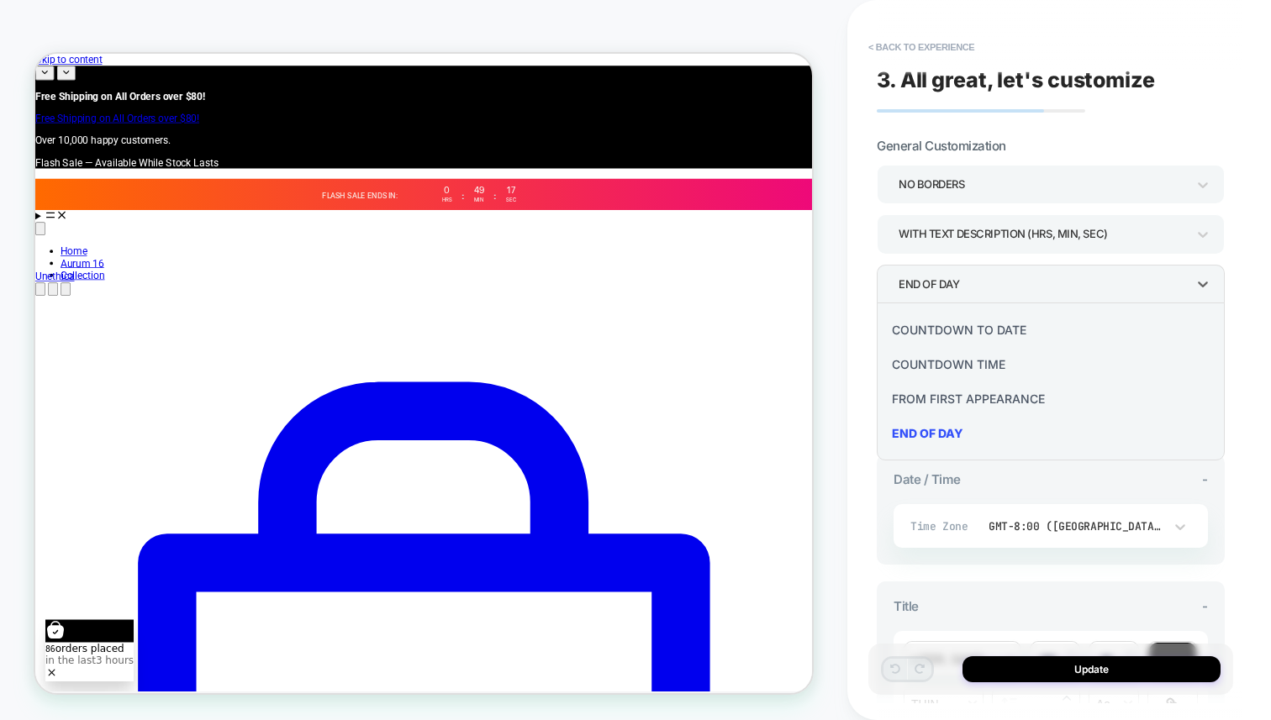
click at [970, 363] on div "COUNTDOWN TIME" at bounding box center [1050, 364] width 335 height 34
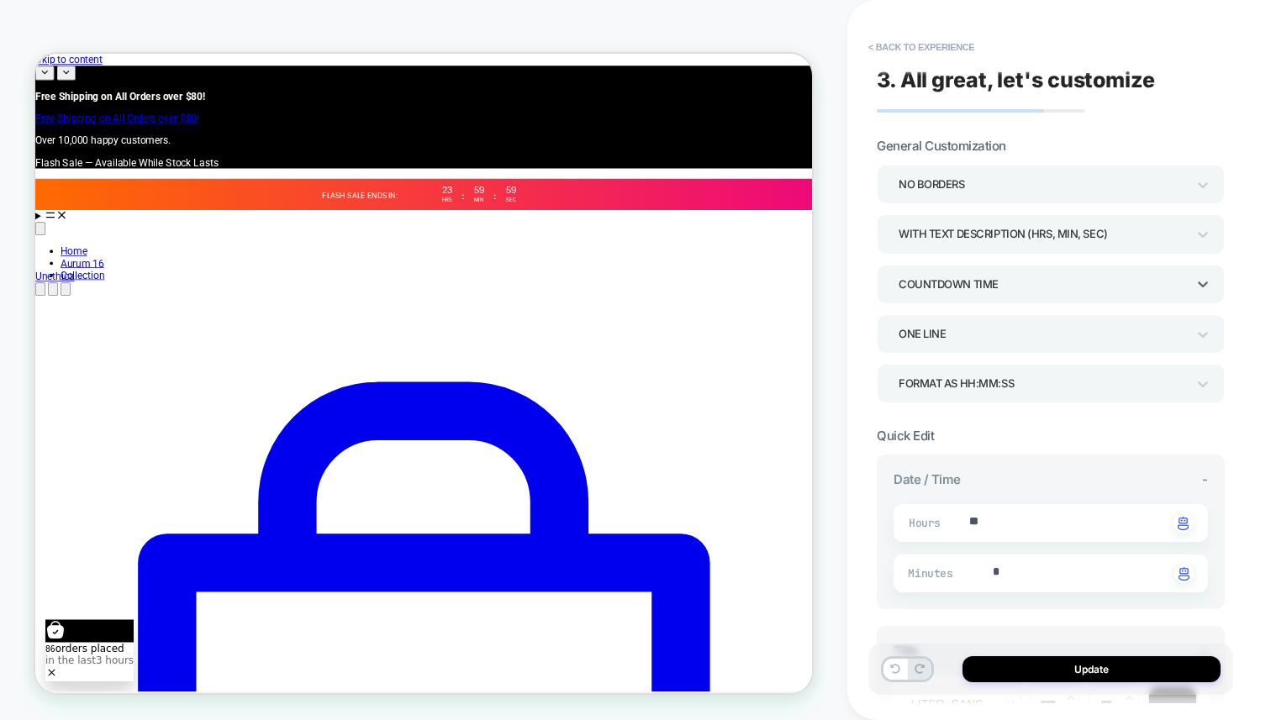
click at [980, 295] on div "COUNTDOWN TIME" at bounding box center [1042, 284] width 304 height 26
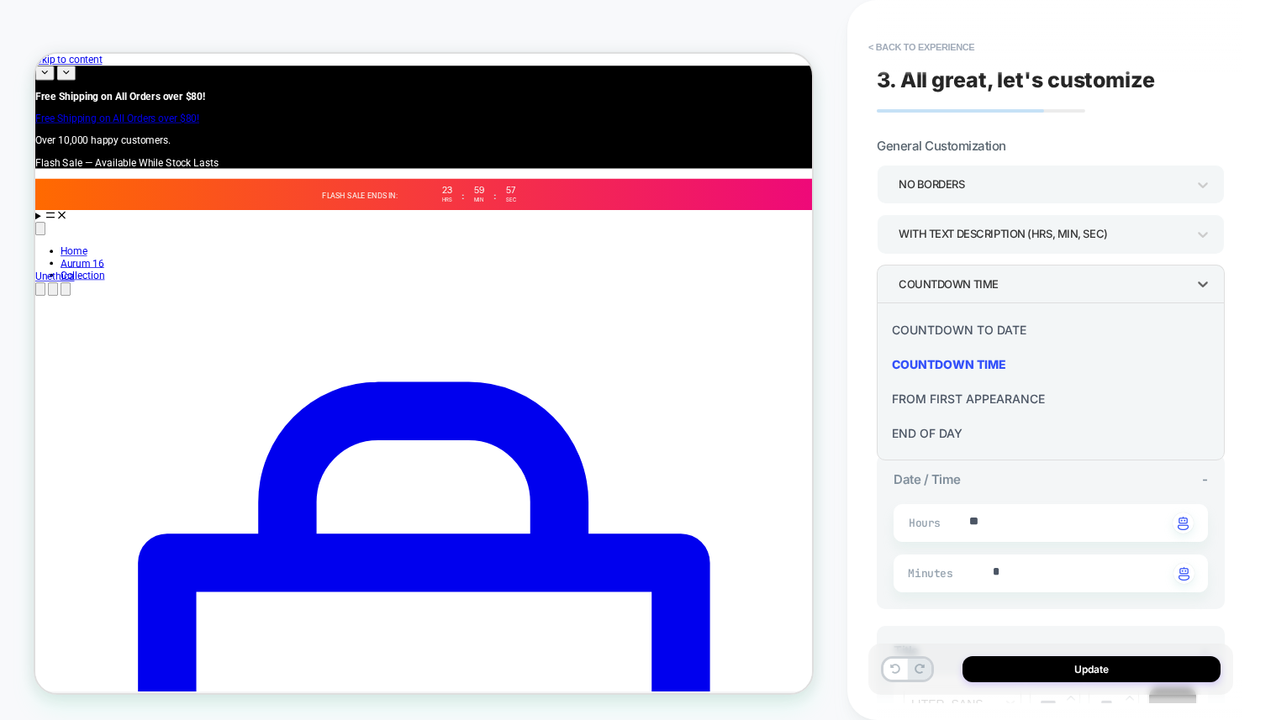
click at [967, 390] on div "FROM FIRST APPEARANCE" at bounding box center [1050, 399] width 335 height 34
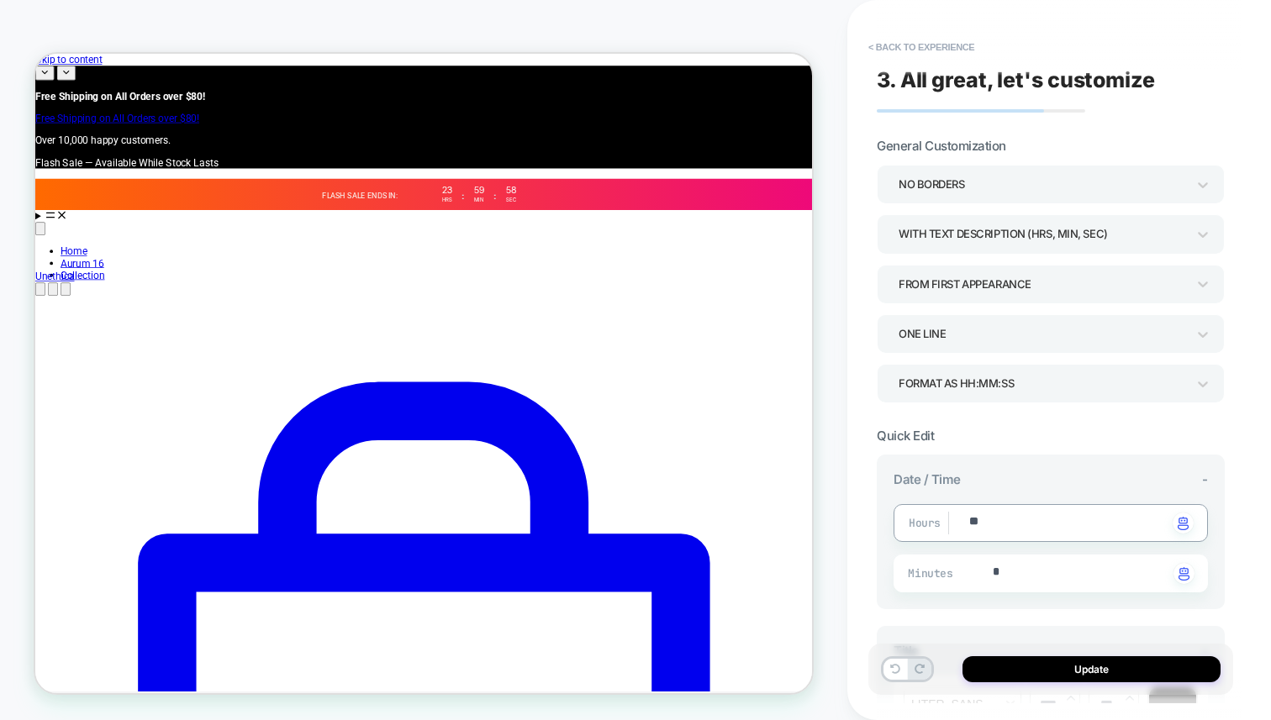
click at [1009, 516] on textarea "**" at bounding box center [1067, 523] width 200 height 19
type textarea "*"
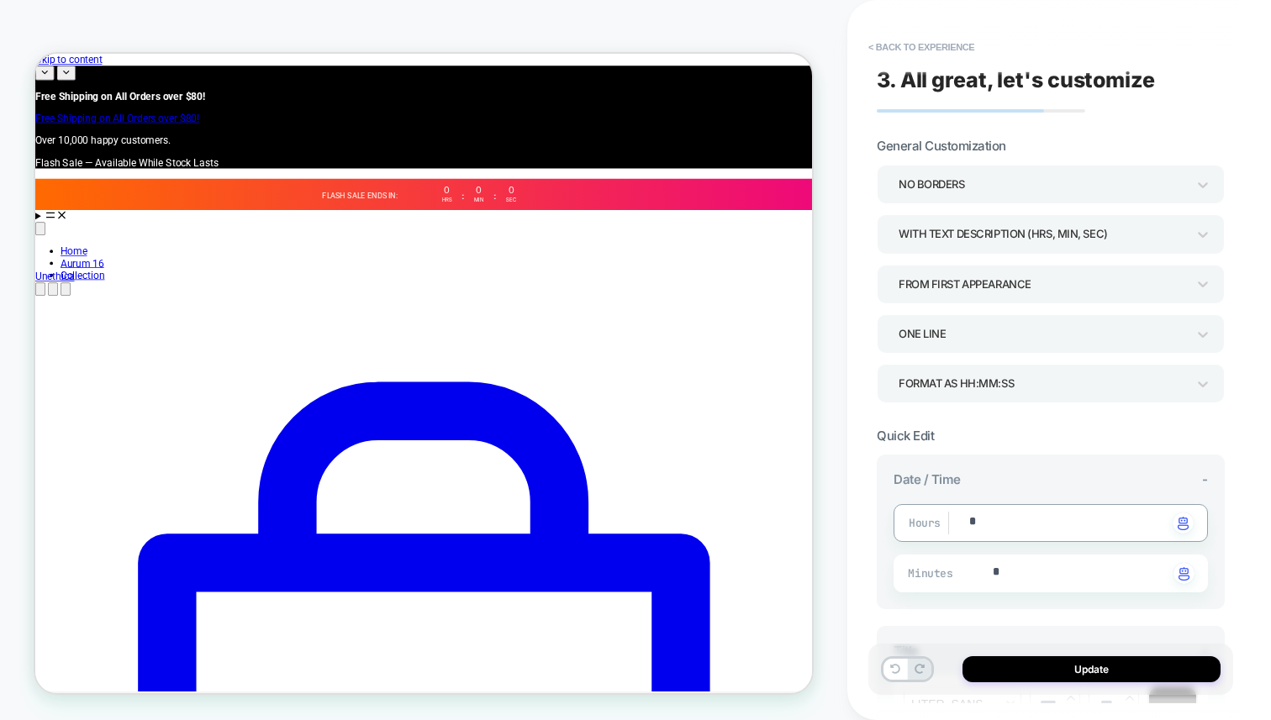
type textarea "*"
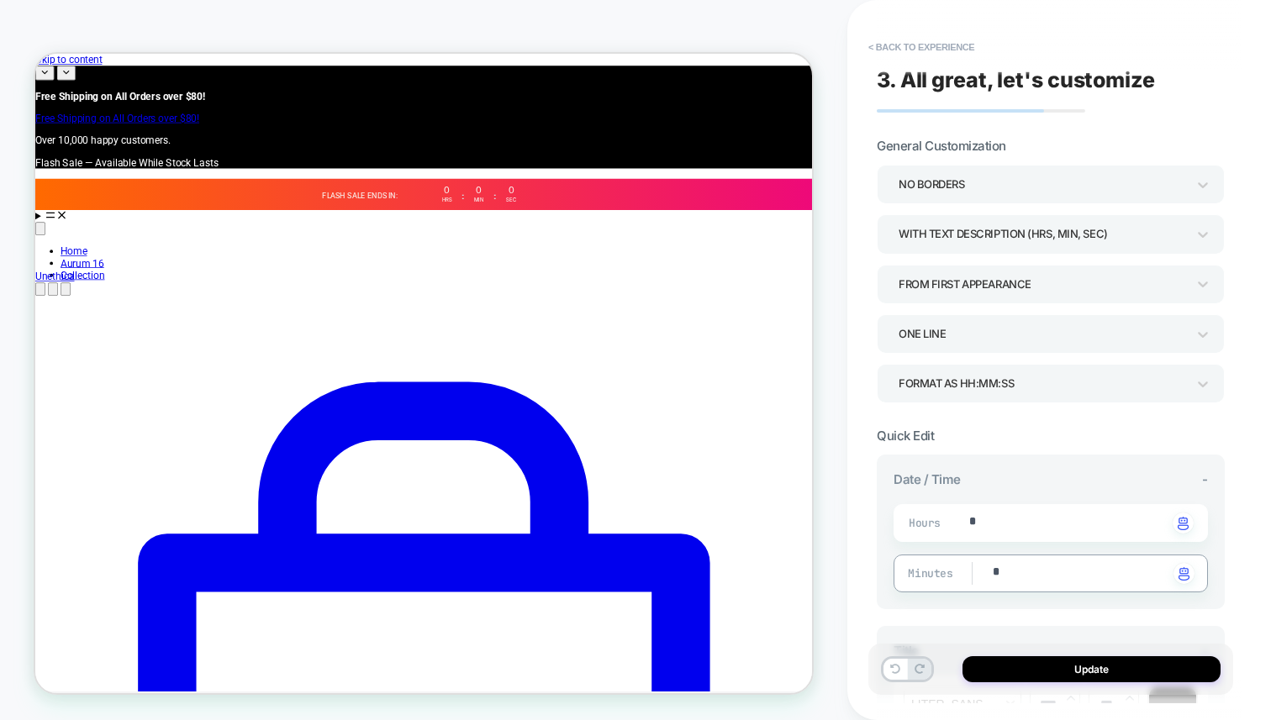
type textarea "**"
type textarea "*"
type textarea "**"
click at [1048, 675] on button "Update" at bounding box center [1091, 669] width 258 height 26
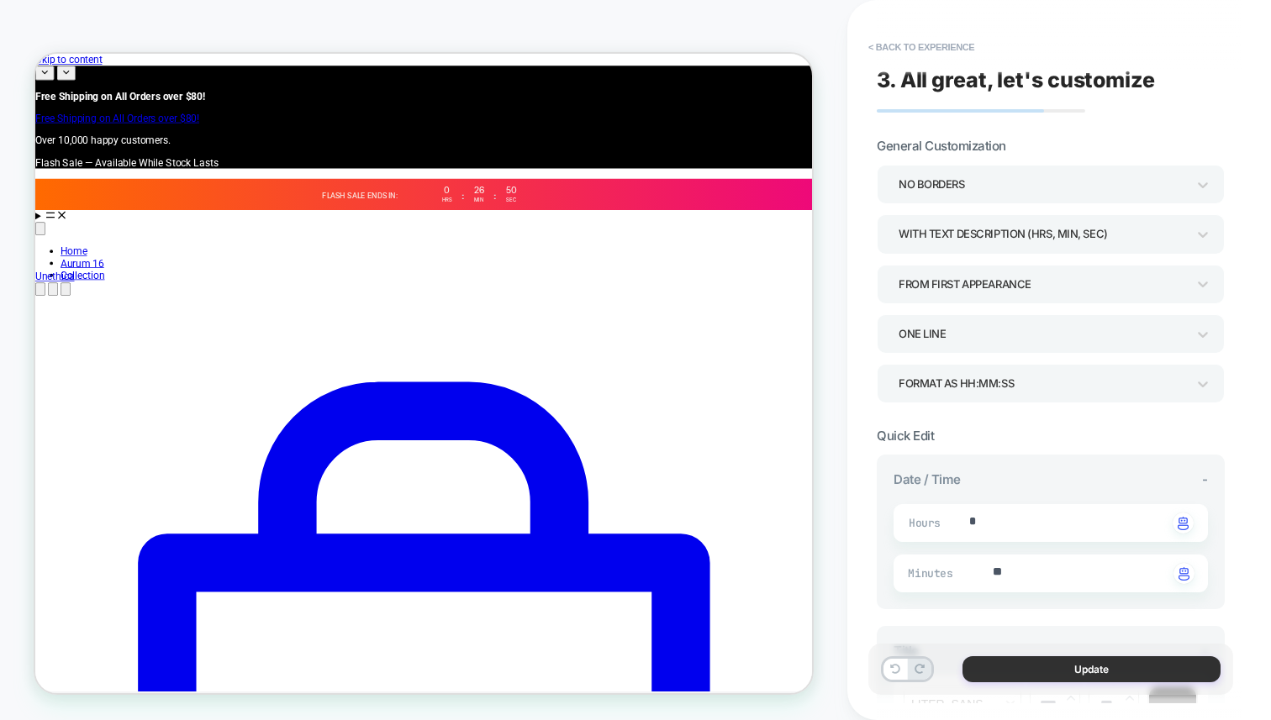
type textarea "*"
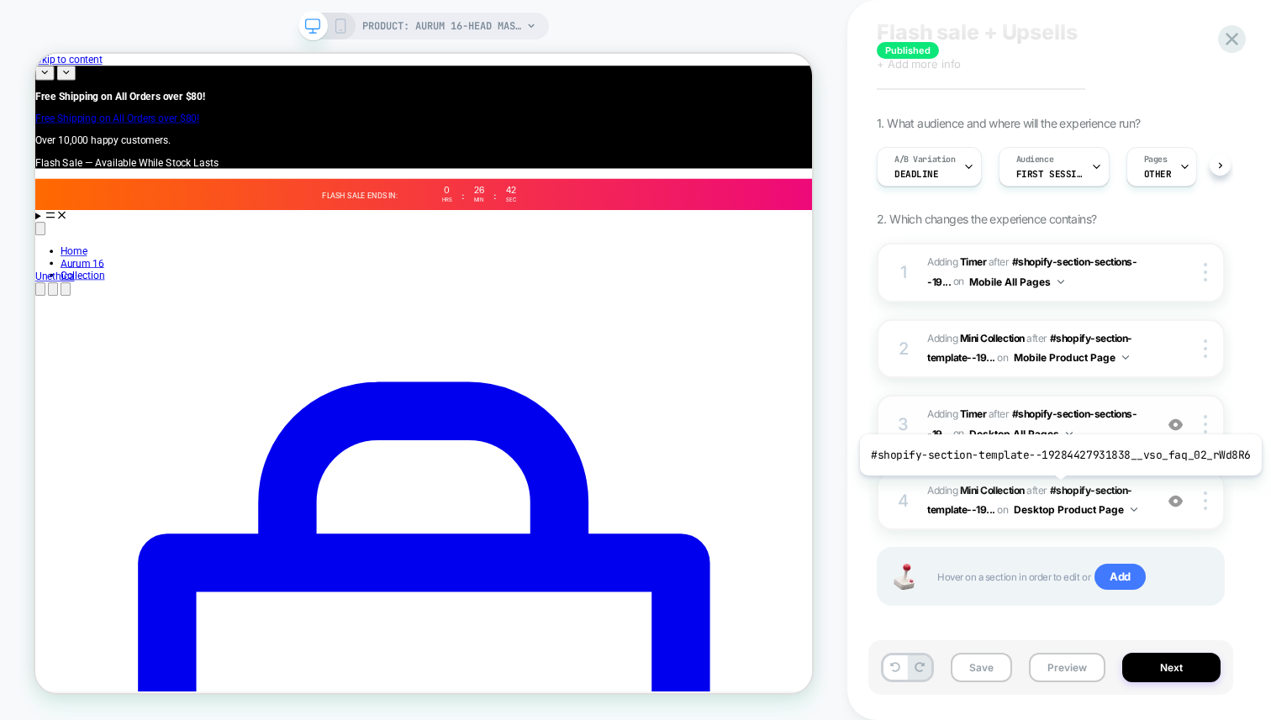
scroll to position [0, 0]
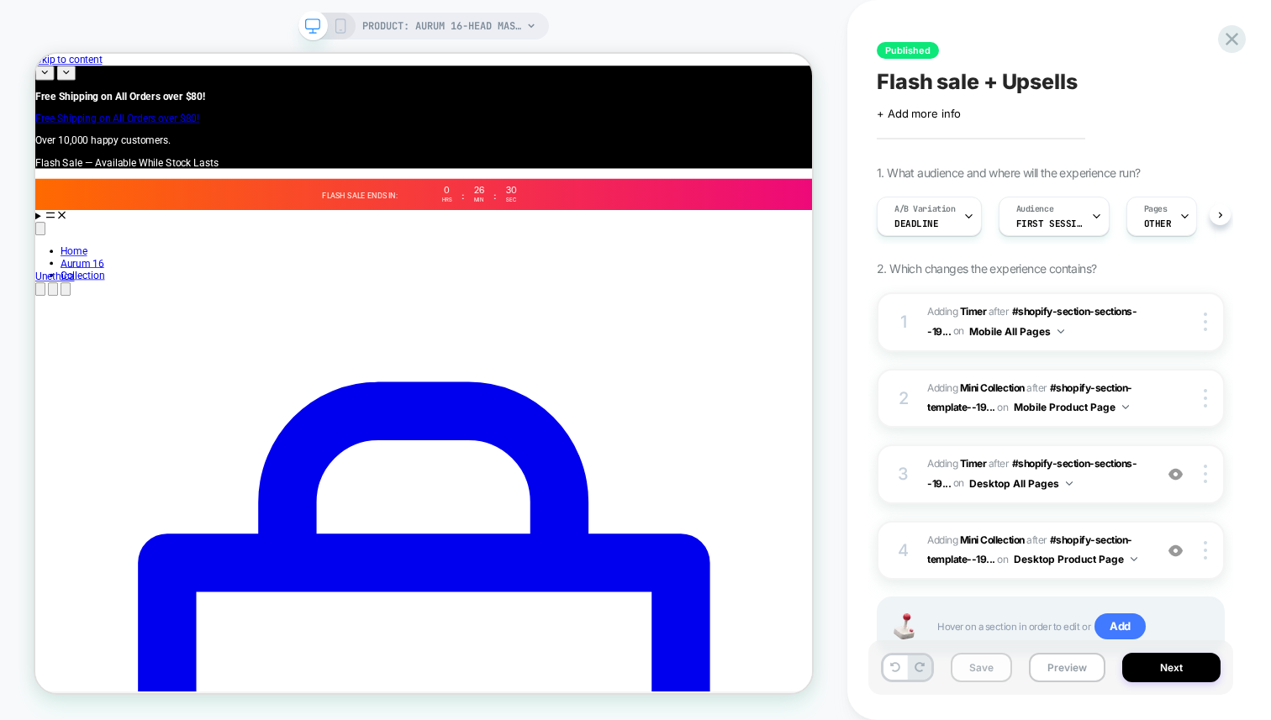
click at [999, 668] on button "Save" at bounding box center [981, 667] width 61 height 29
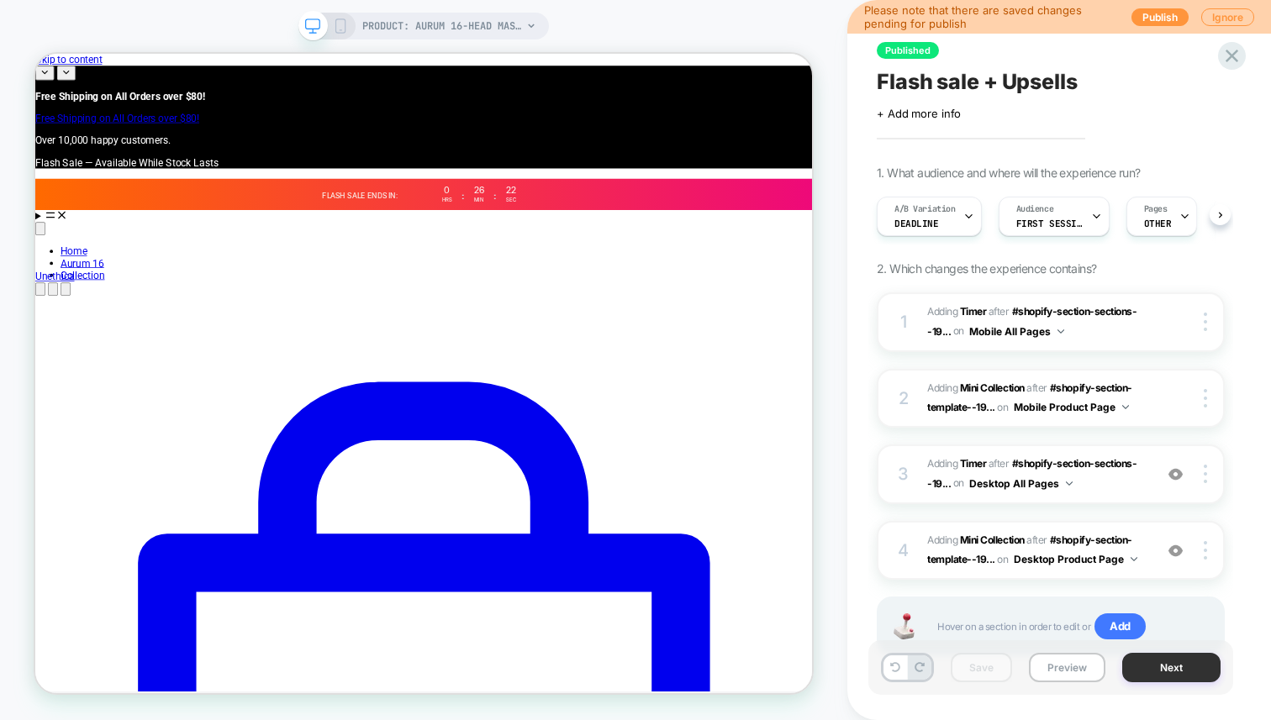
click at [1165, 670] on button "Next" at bounding box center [1171, 667] width 98 height 29
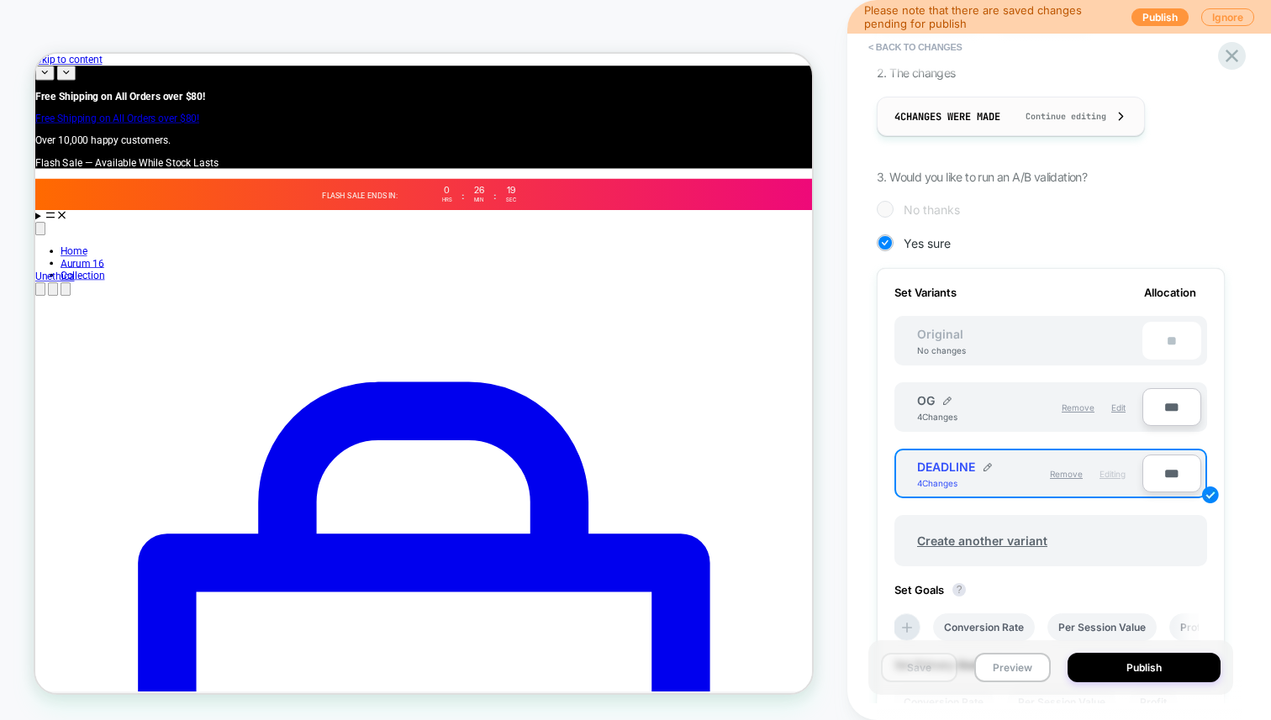
scroll to position [288, 0]
click at [1004, 412] on div "OG 4 Changes" at bounding box center [973, 405] width 113 height 29
click at [1120, 406] on span "Edit" at bounding box center [1118, 405] width 14 height 10
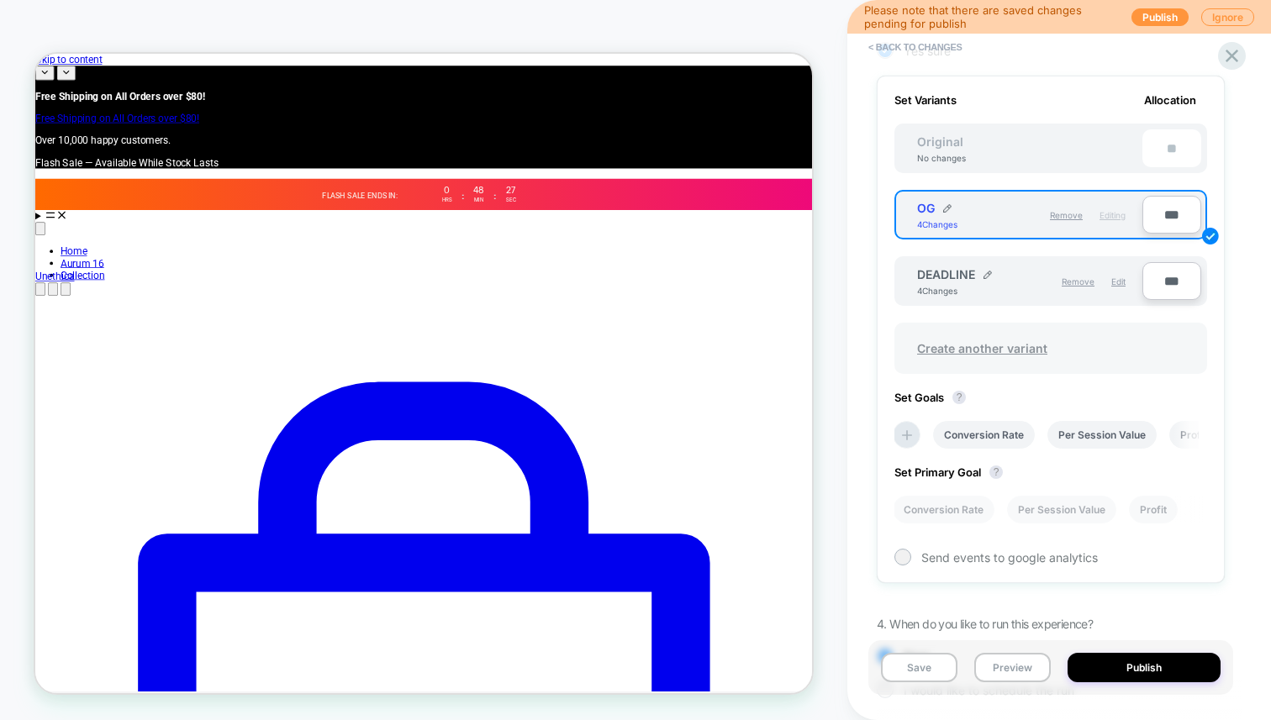
scroll to position [340, 0]
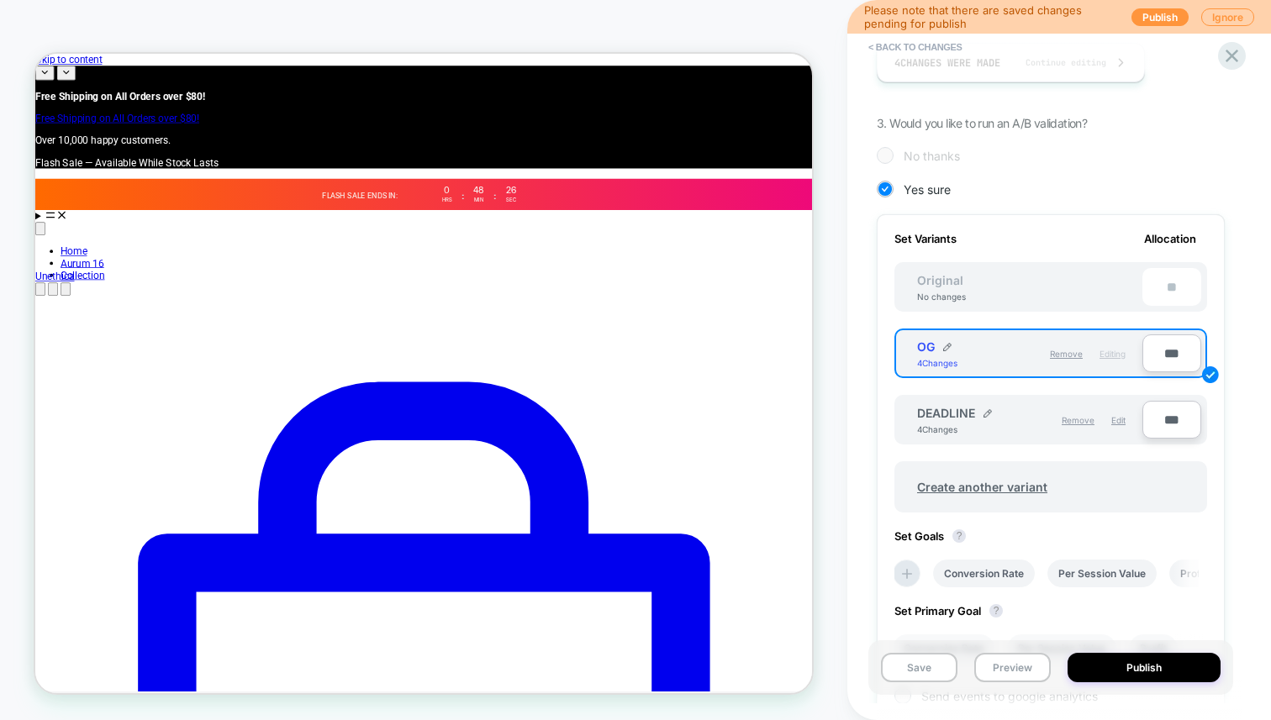
click at [966, 346] on div "OG 4 Changes" at bounding box center [973, 354] width 113 height 29
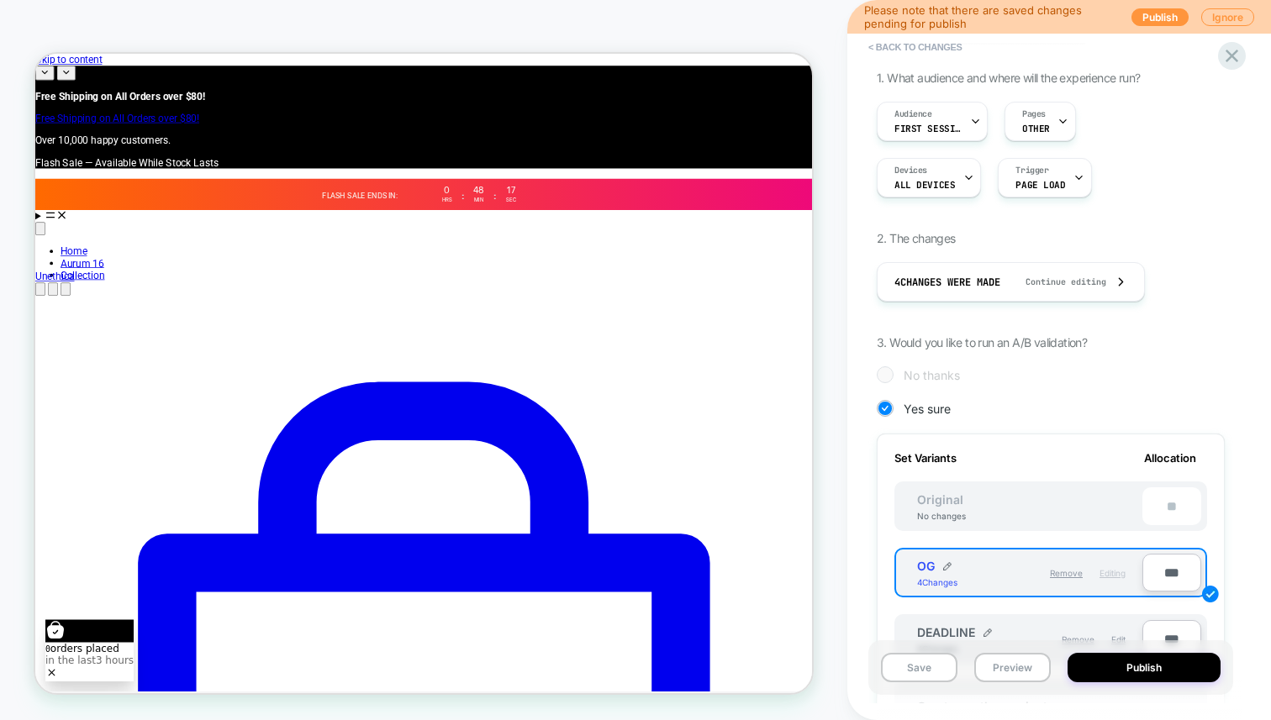
scroll to position [140, 0]
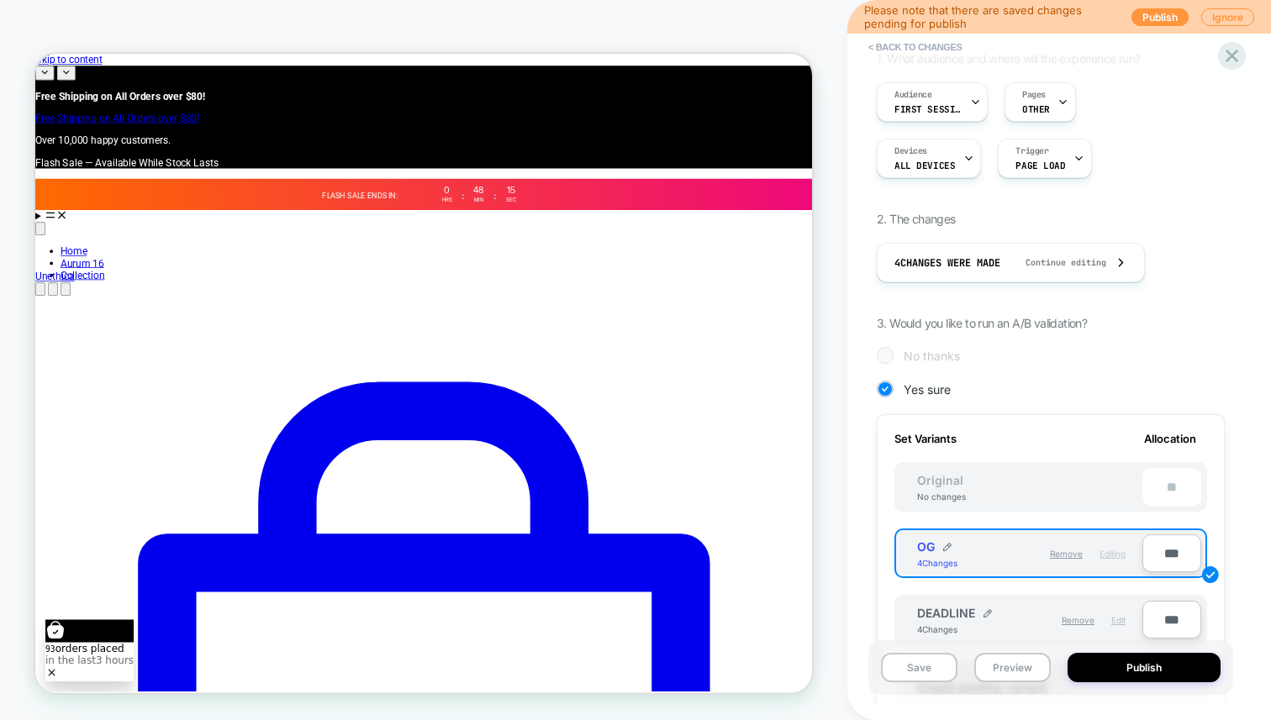
click at [1116, 610] on div "Edit" at bounding box center [1118, 620] width 14 height 29
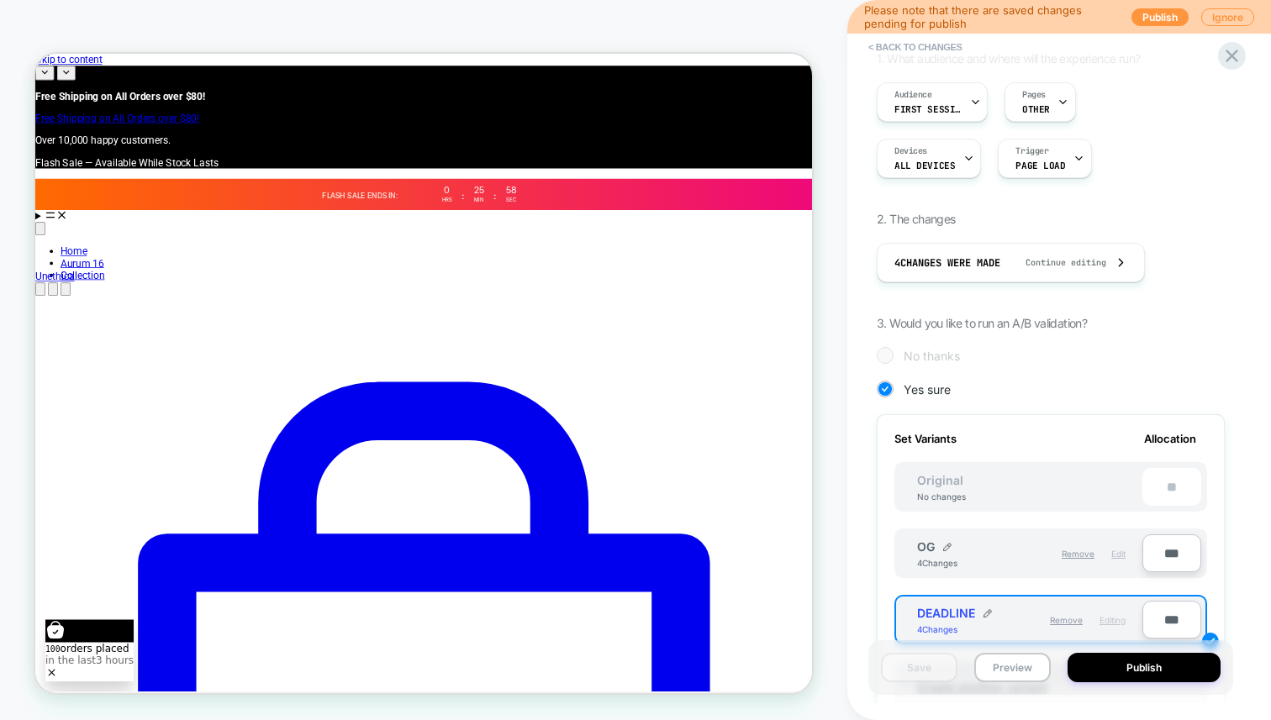
click at [1112, 566] on div "Edit" at bounding box center [1118, 554] width 14 height 29
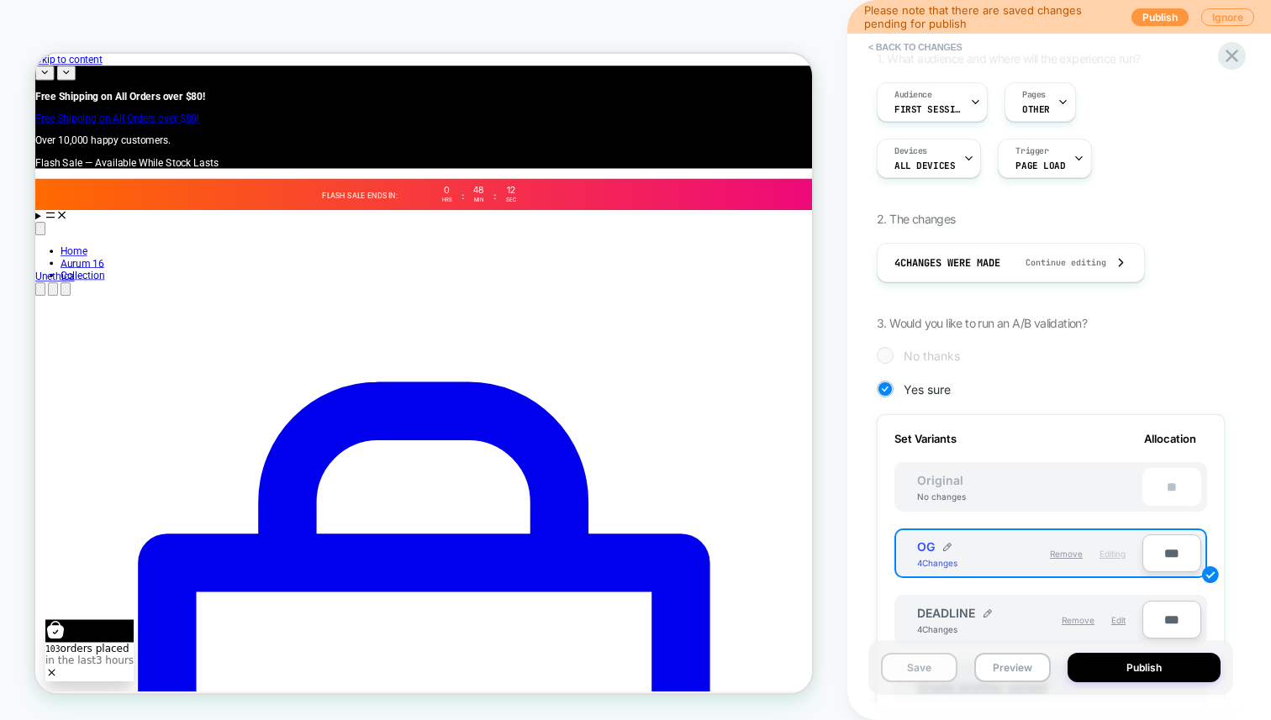
click at [927, 669] on button "Save" at bounding box center [919, 667] width 76 height 29
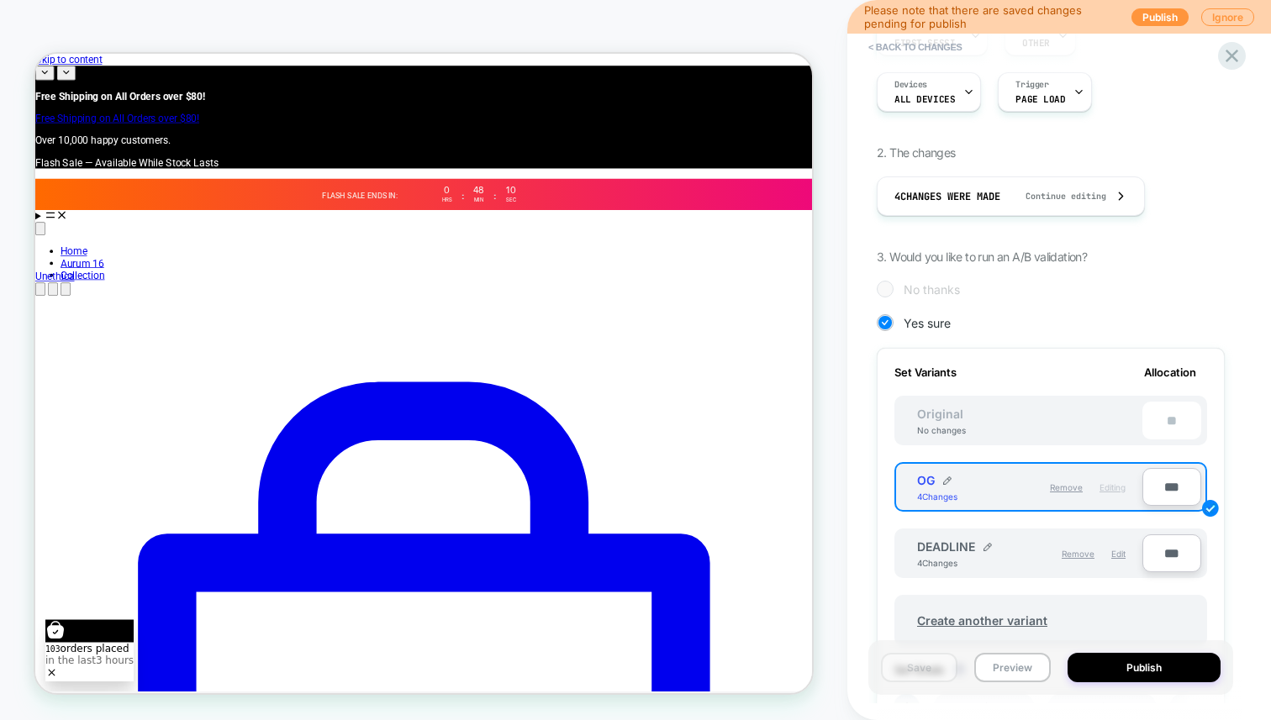
scroll to position [207, 0]
click at [1116, 551] on span "Edit" at bounding box center [1118, 553] width 14 height 10
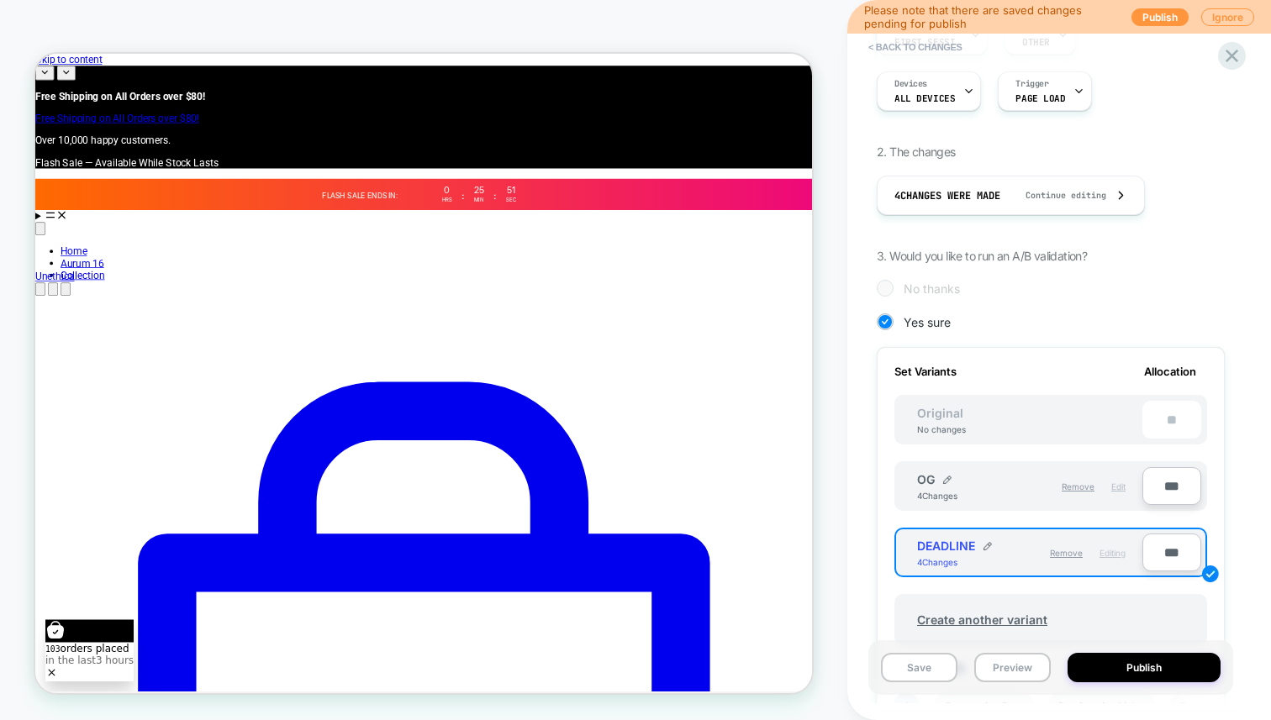
click at [1122, 489] on span "Edit" at bounding box center [1118, 487] width 14 height 10
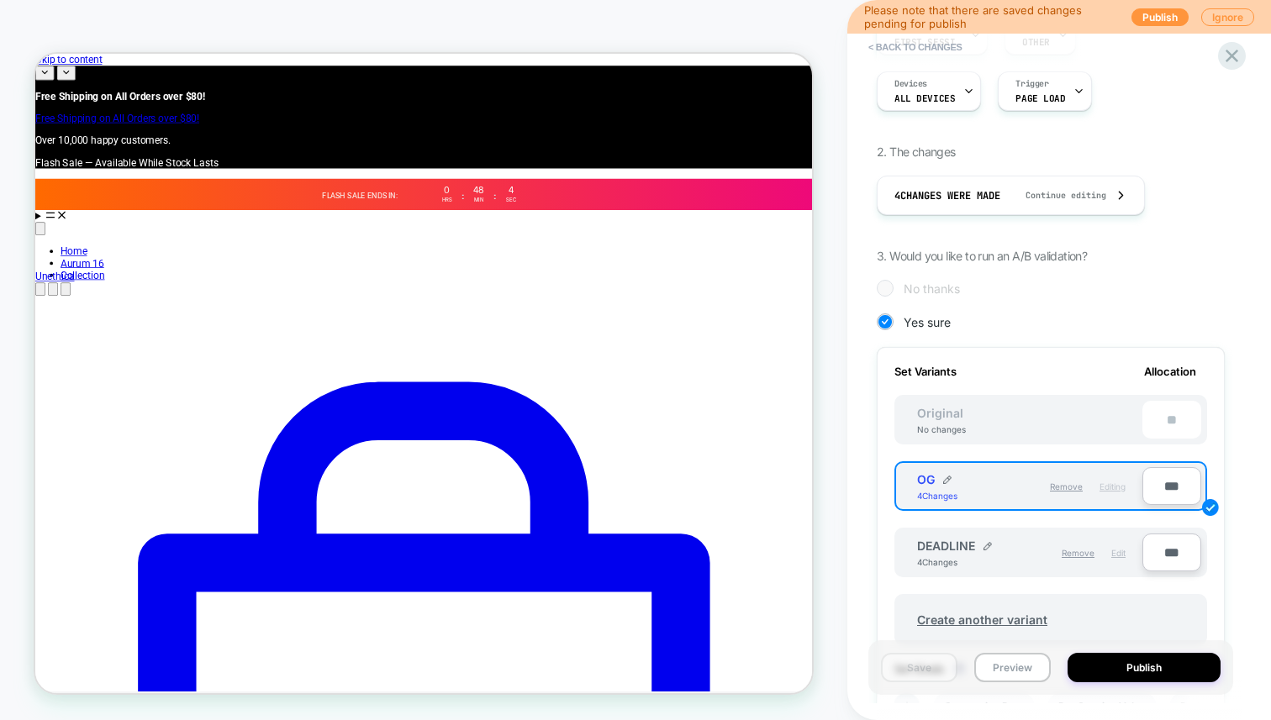
click at [1119, 548] on span "Edit" at bounding box center [1118, 553] width 14 height 10
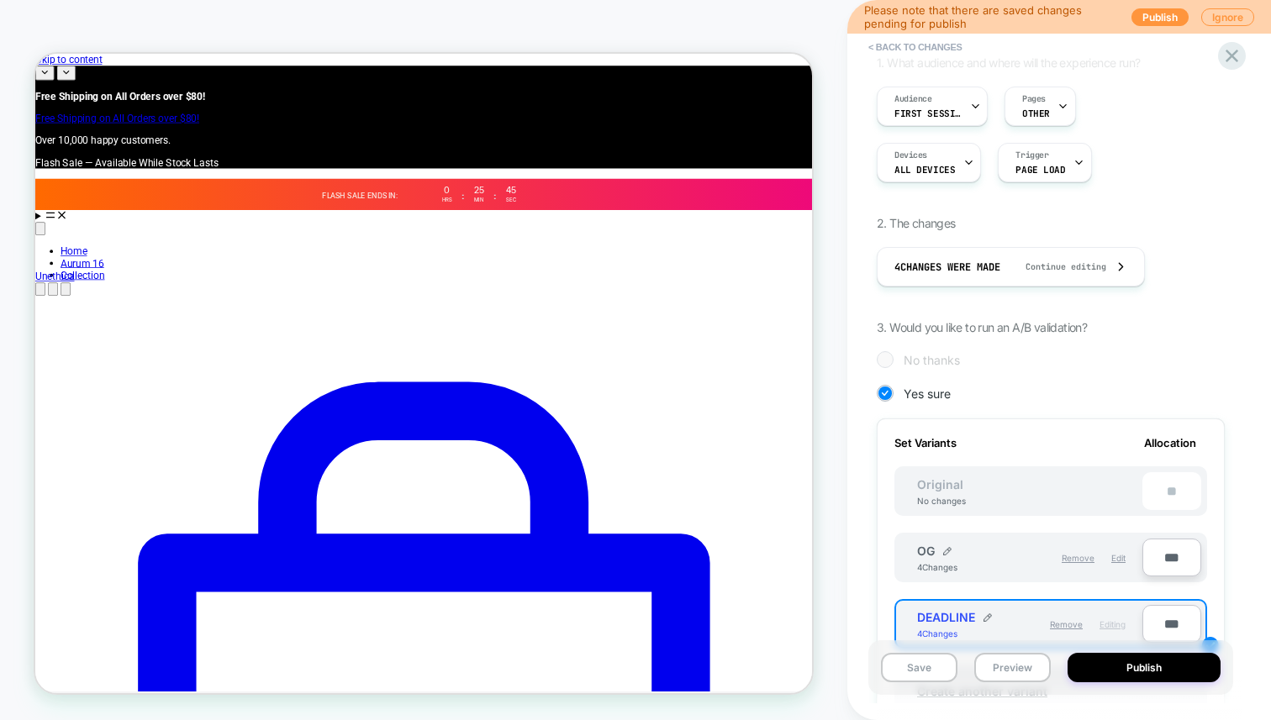
scroll to position [0, 0]
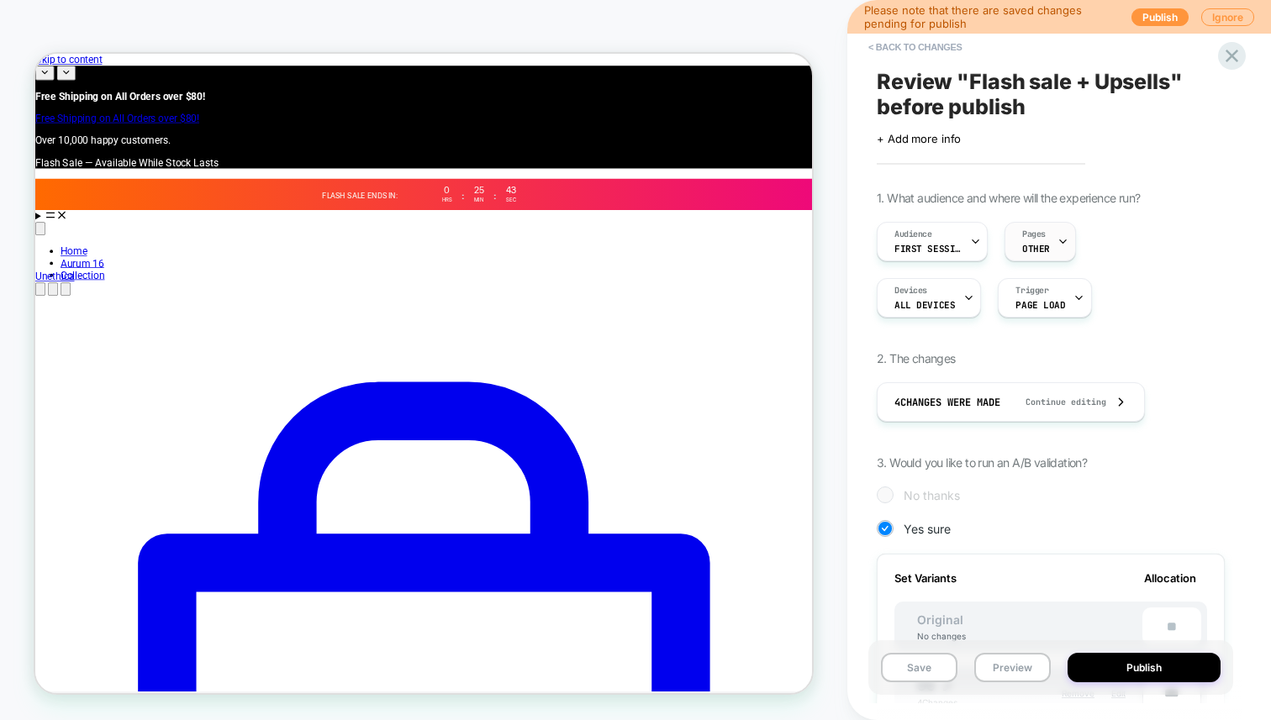
click at [1040, 232] on span "Pages" at bounding box center [1034, 235] width 24 height 12
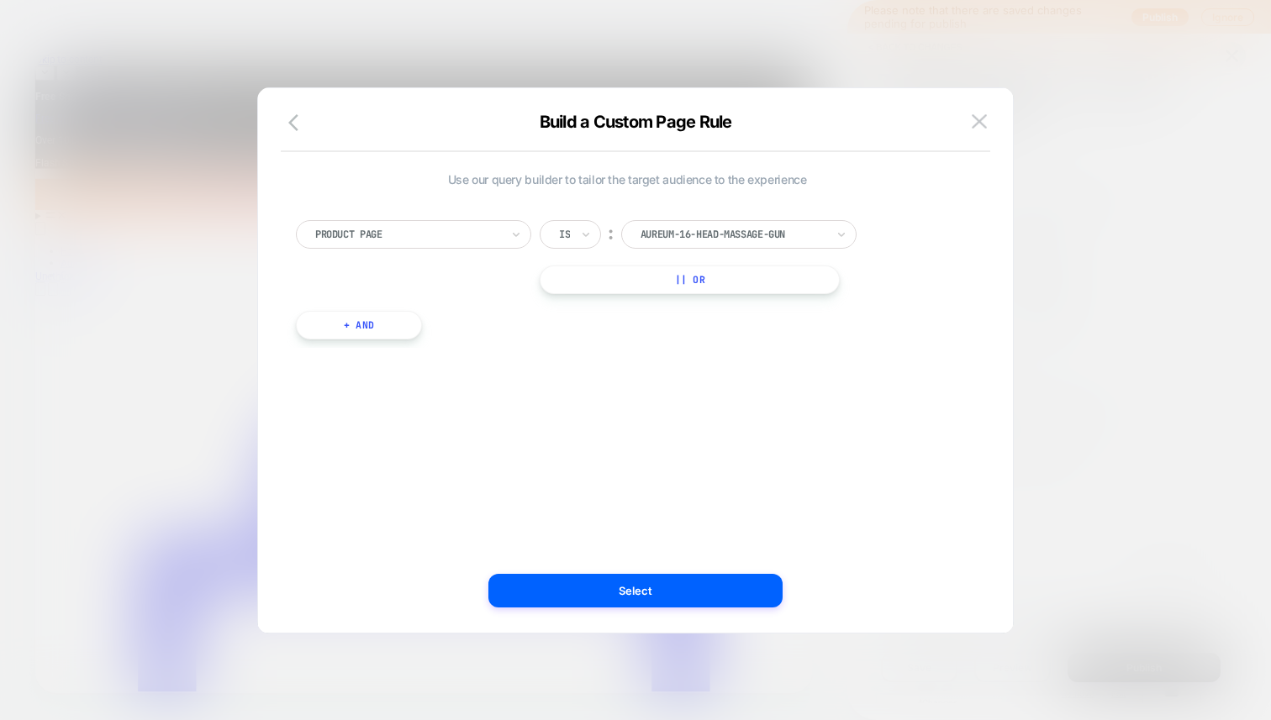
click at [1125, 237] on div at bounding box center [635, 360] width 1271 height 720
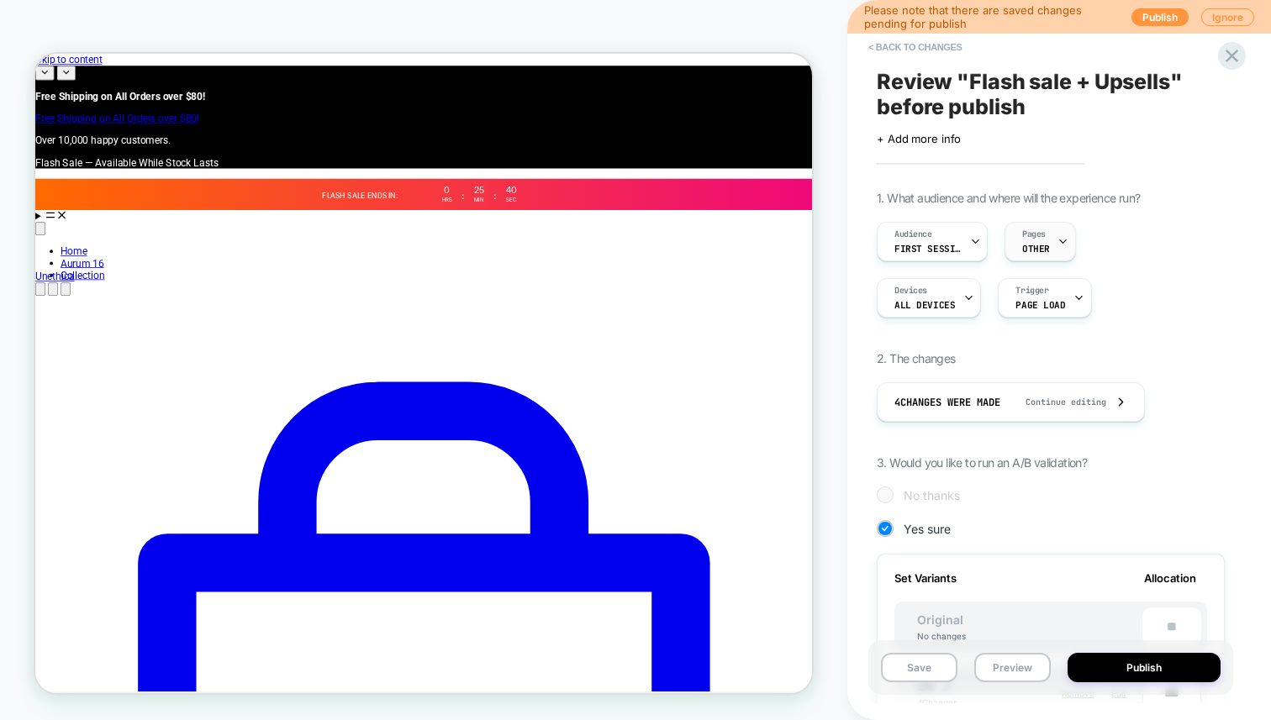
click at [1057, 247] on div at bounding box center [1062, 242] width 11 height 38
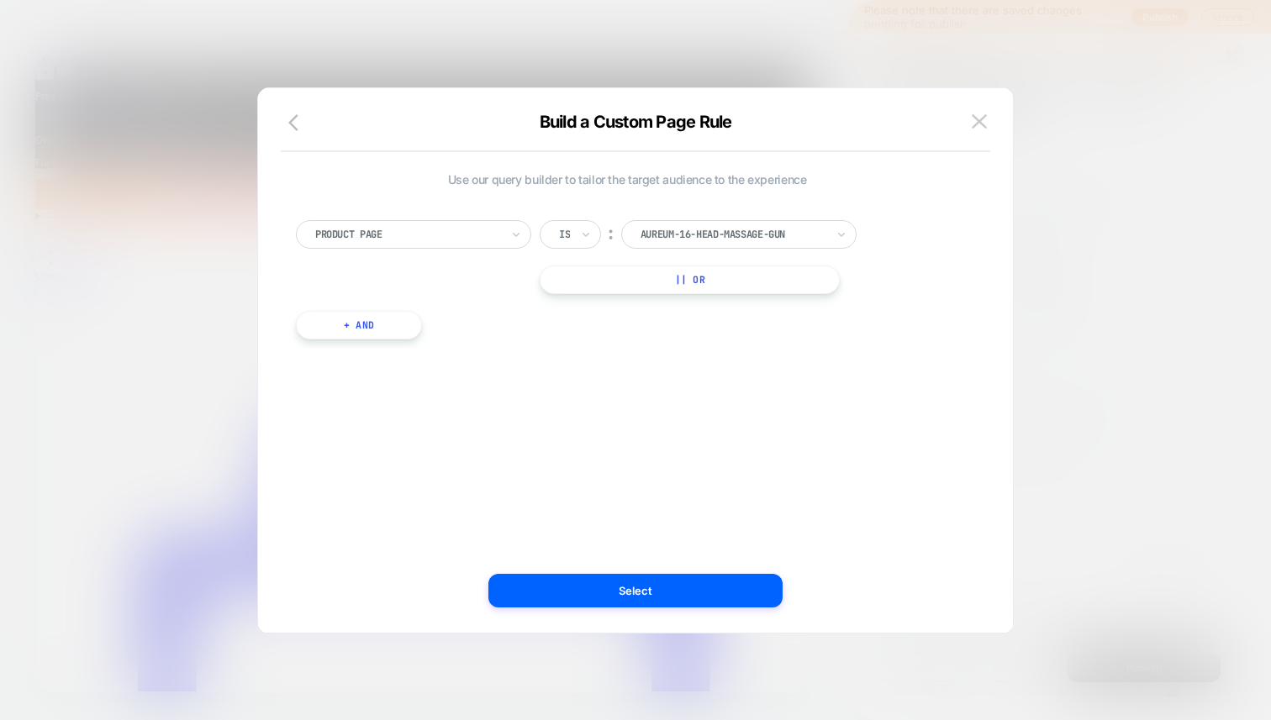
click at [395, 230] on div at bounding box center [407, 234] width 185 height 15
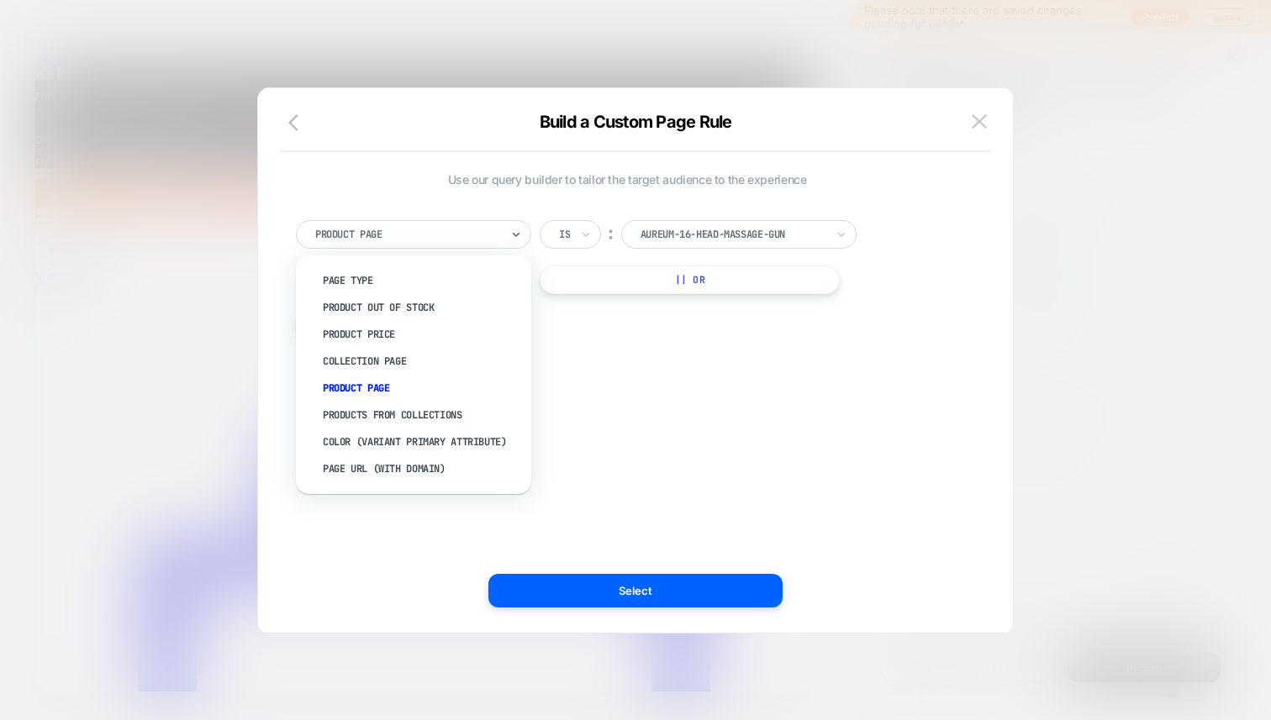
click at [643, 155] on div "Use our query builder to tailor the target audience to the experience option Pa…" at bounding box center [627, 360] width 704 height 477
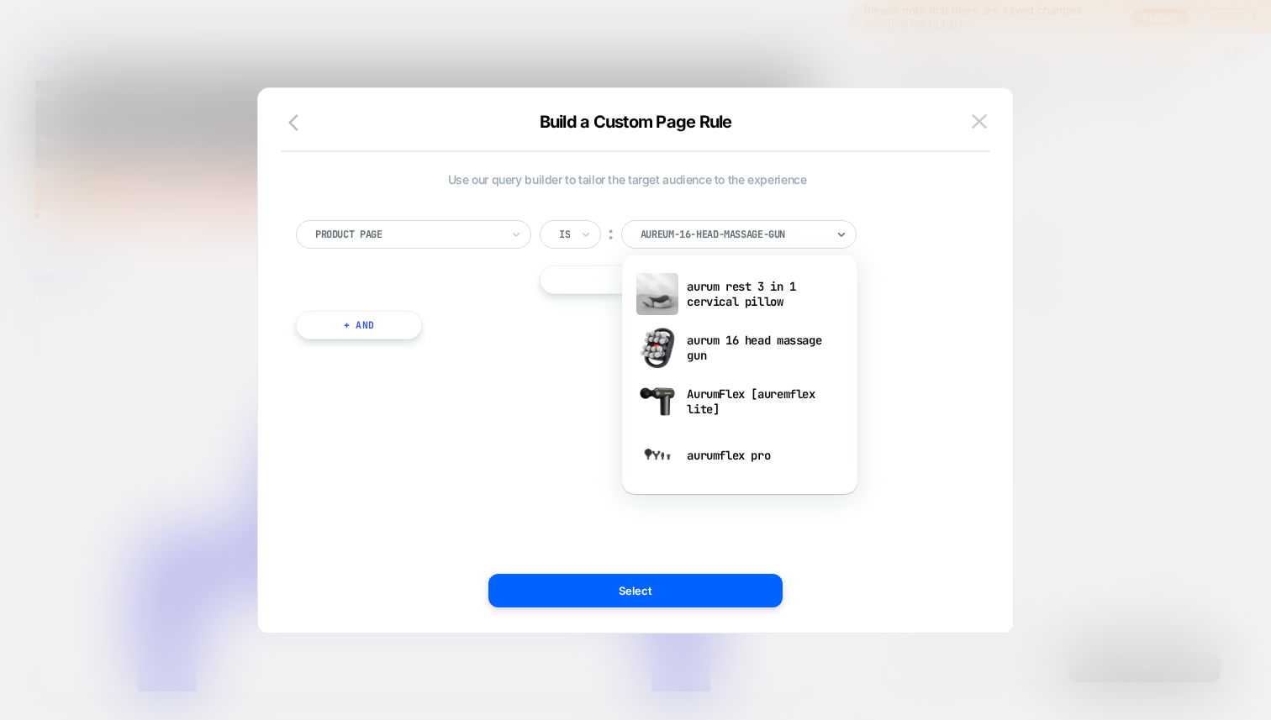
click at [683, 229] on div at bounding box center [732, 234] width 185 height 15
click at [672, 203] on div "Product Page Is ︰ option aurum rest 3 in 1 cervical pillow focused, 1 of 4. 4 r…" at bounding box center [626, 271] width 679 height 153
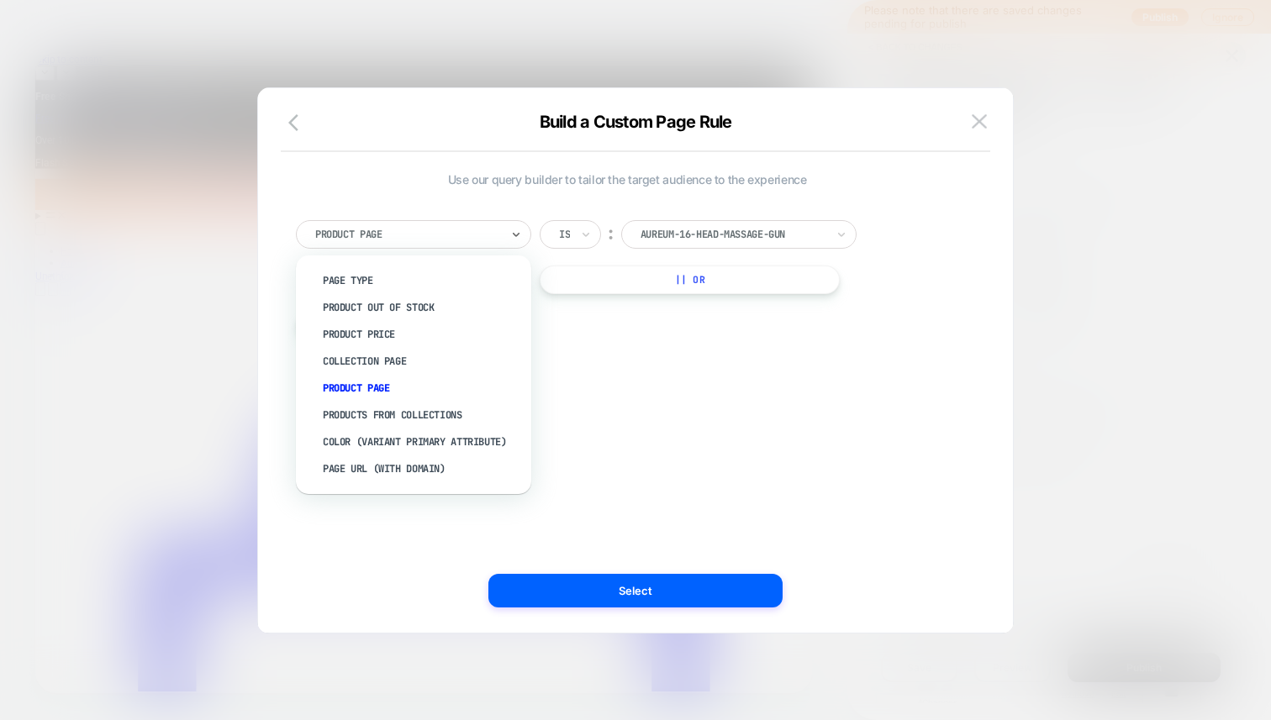
click at [421, 241] on div at bounding box center [407, 234] width 185 height 15
click at [411, 277] on div "Page Type" at bounding box center [422, 280] width 219 height 27
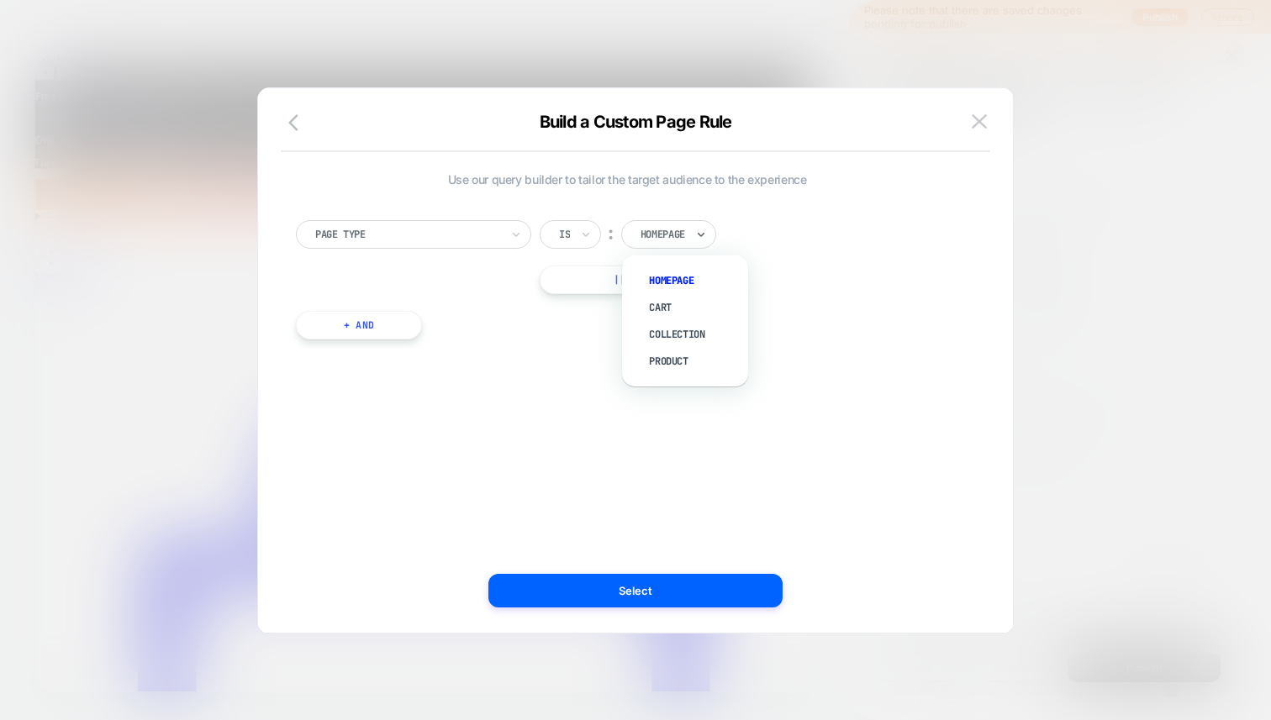
click at [660, 231] on div at bounding box center [662, 234] width 45 height 15
click at [602, 390] on div "Use our query builder to tailor the target audience to the experience Page Type…" at bounding box center [627, 360] width 704 height 477
click at [575, 251] on div "Is ︰ Homepage || Or" at bounding box center [642, 257] width 205 height 74
click at [575, 239] on div "Is" at bounding box center [570, 234] width 61 height 29
click at [482, 287] on div "Page Type option Is not focused, 2 of 2. 2 results available. Use Up and Down t…" at bounding box center [627, 257] width 662 height 74
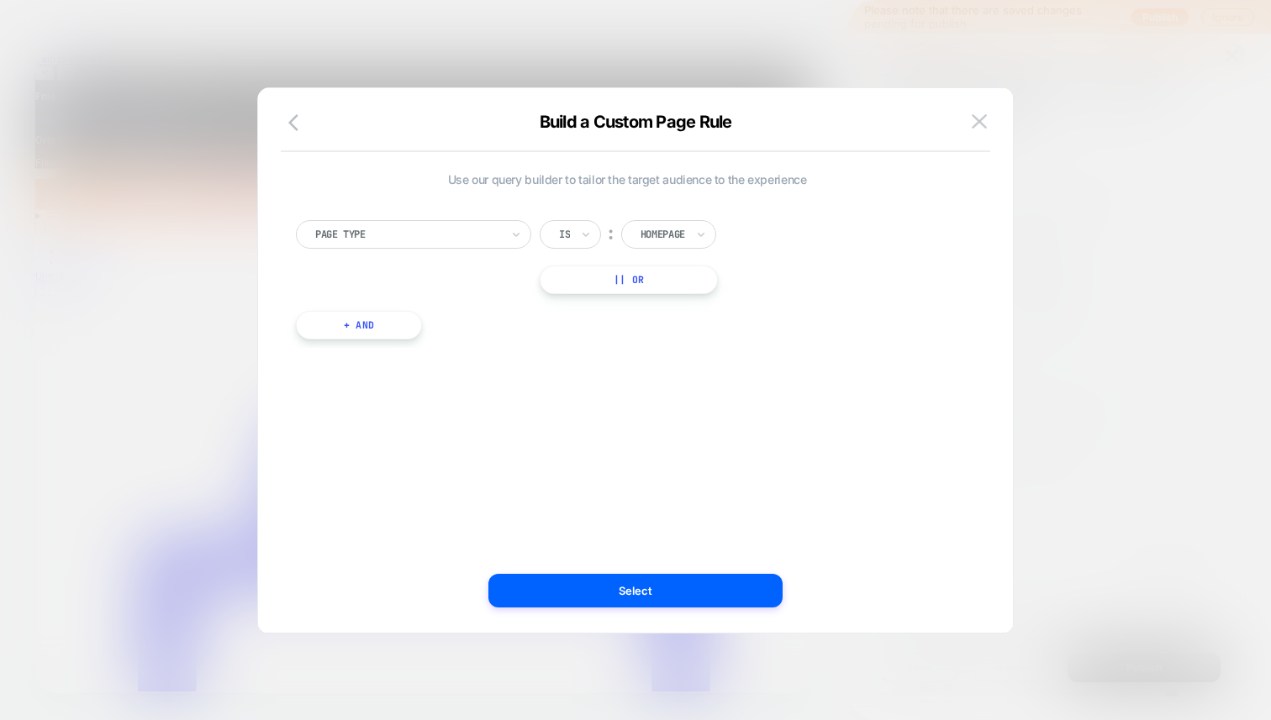
click at [494, 235] on div at bounding box center [407, 234] width 185 height 15
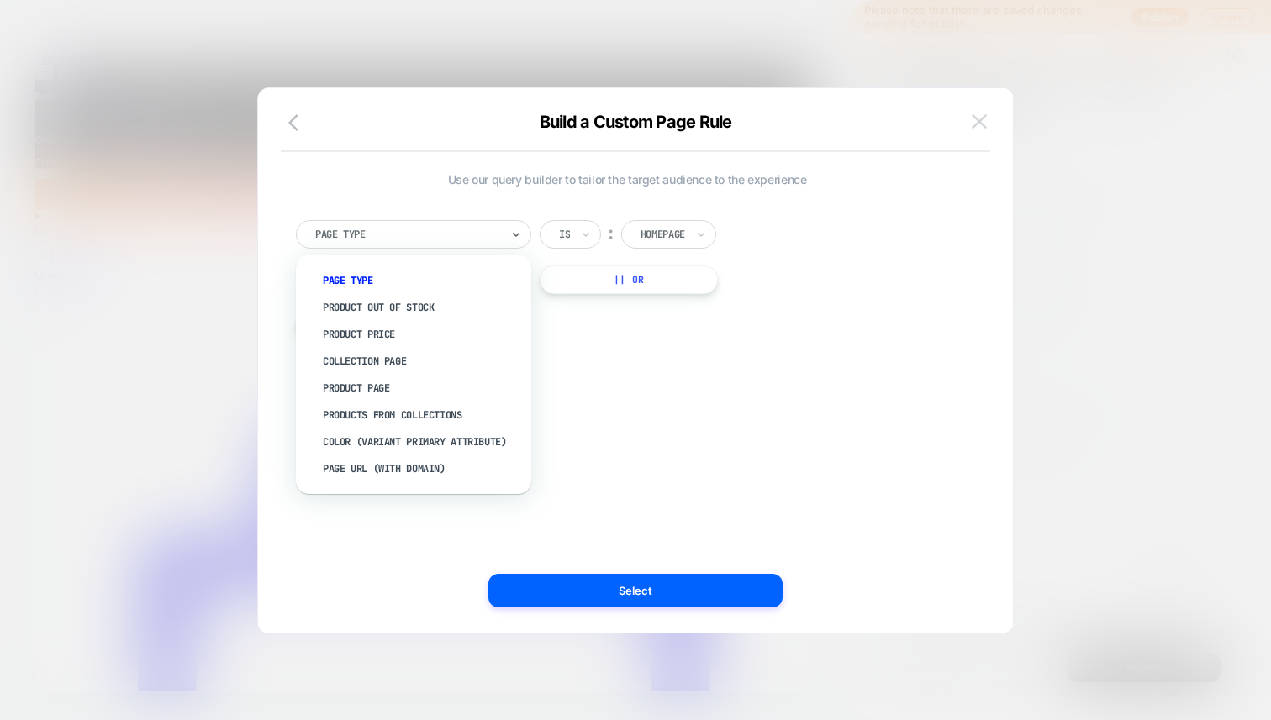
click at [976, 118] on img at bounding box center [979, 121] width 15 height 14
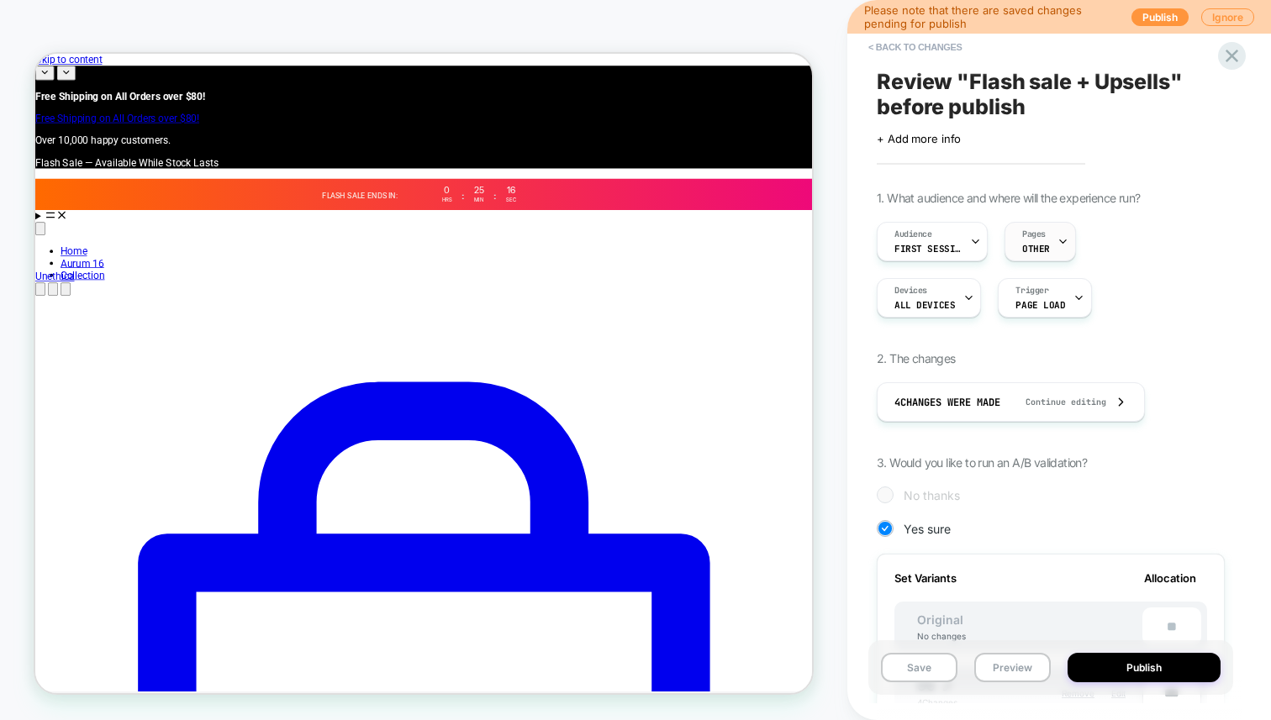
click at [1045, 239] on span "Pages" at bounding box center [1034, 235] width 24 height 12
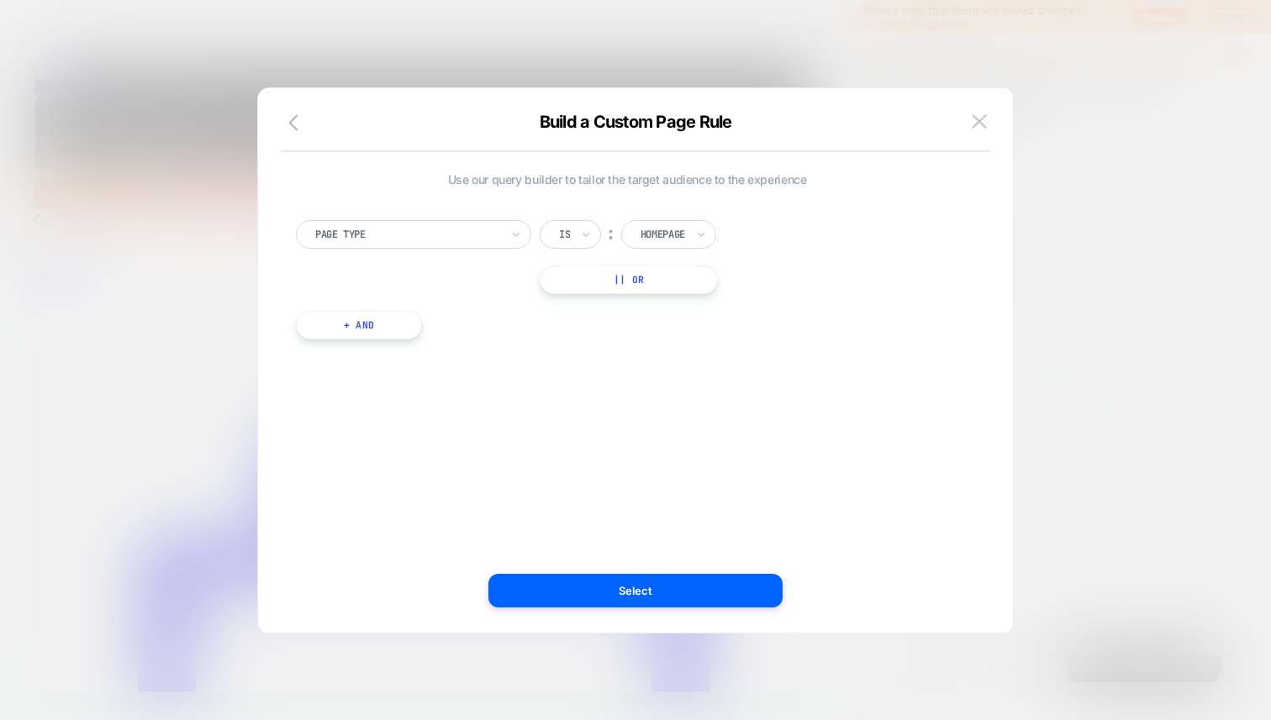
click at [1048, 235] on div at bounding box center [635, 360] width 1271 height 720
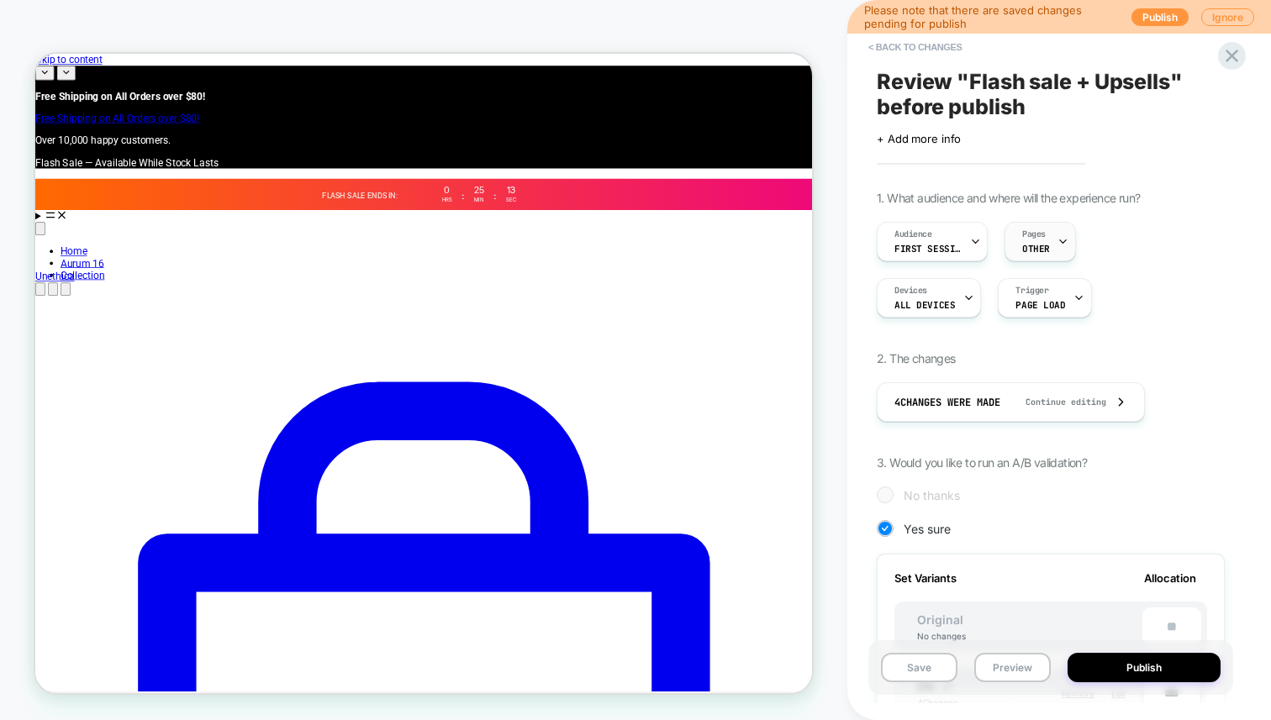
click at [1048, 238] on div "Pages OTHER" at bounding box center [1035, 242] width 61 height 38
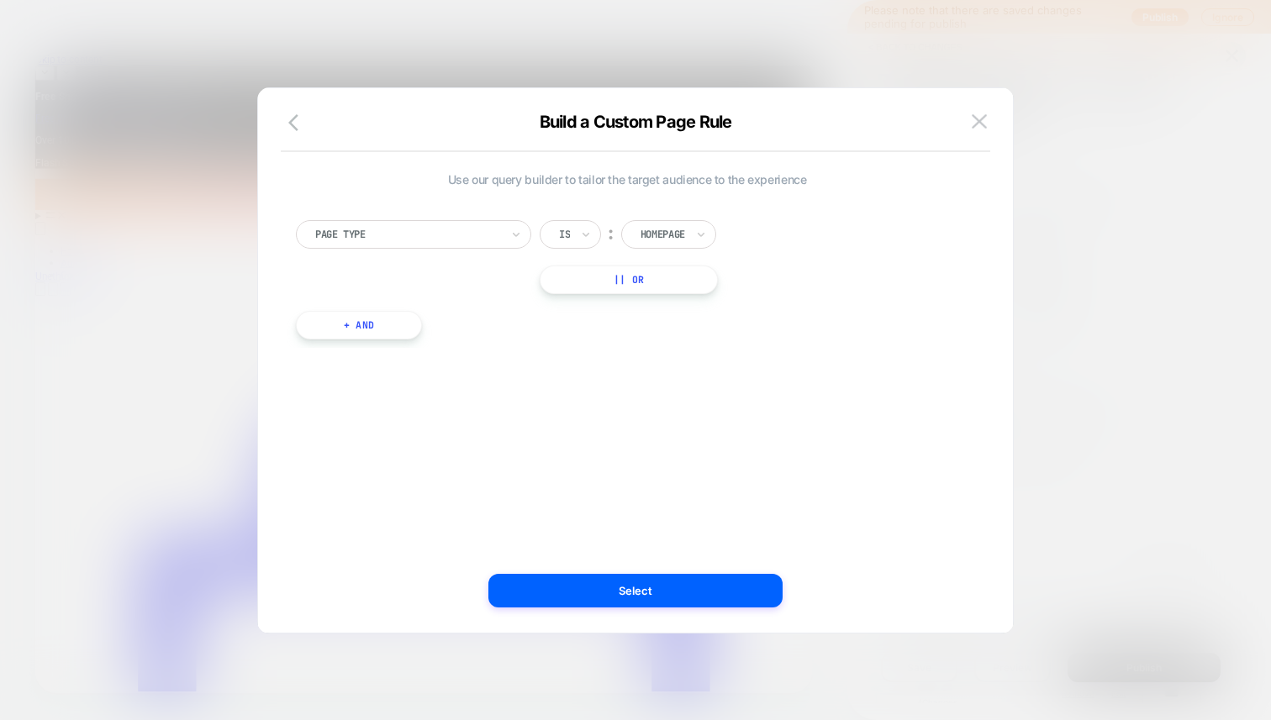
click at [476, 228] on div at bounding box center [407, 234] width 185 height 15
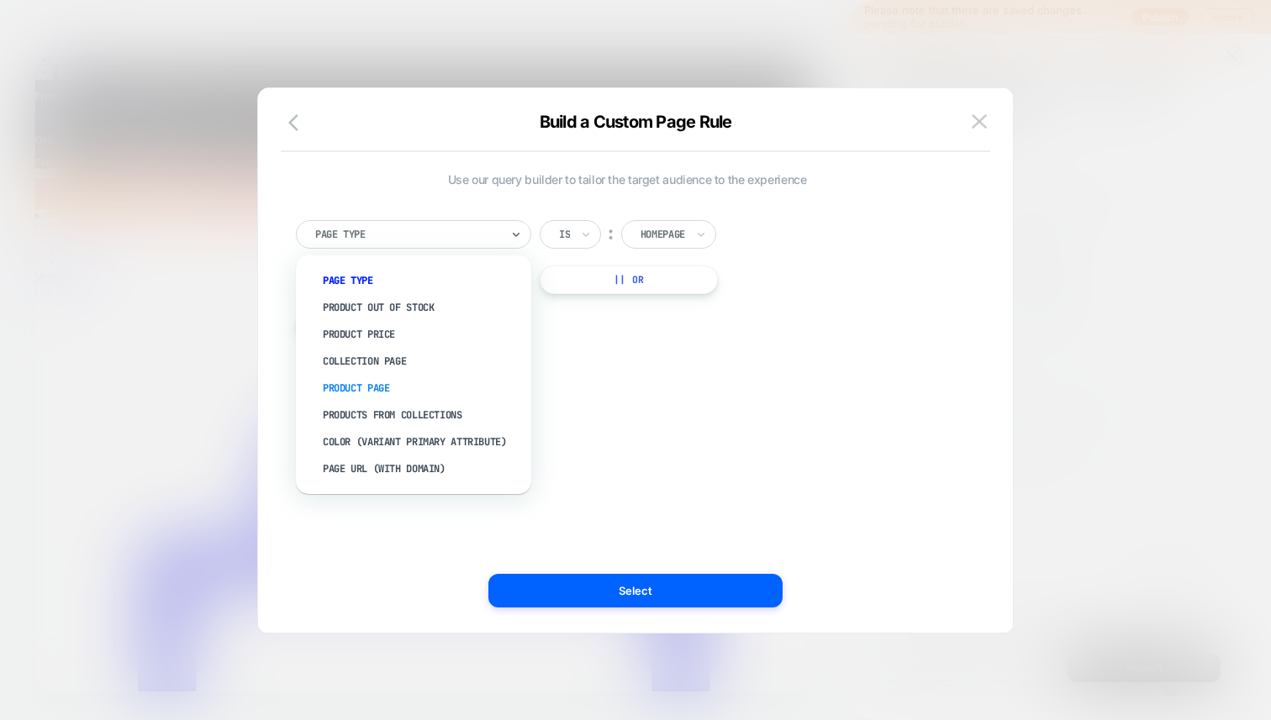
click at [410, 394] on div "Product Page" at bounding box center [422, 388] width 219 height 27
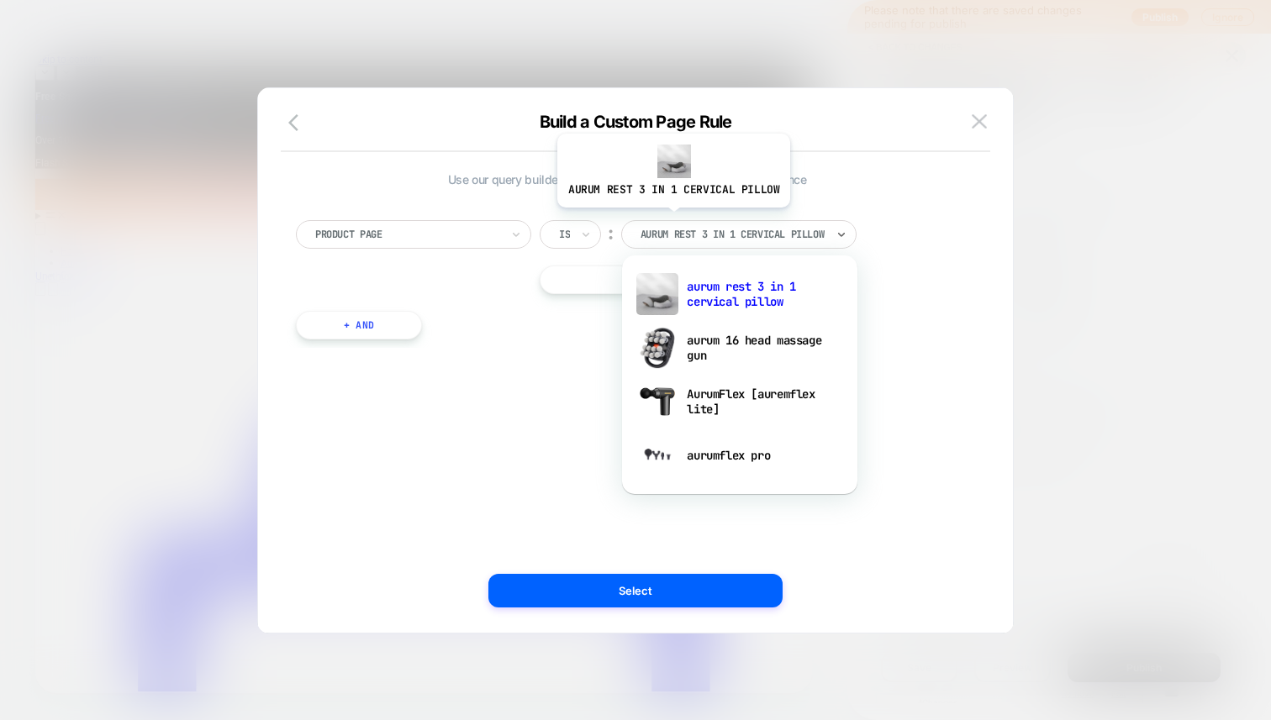
click at [671, 220] on div "aurum rest 3 in 1 cervical pillow" at bounding box center [738, 234] width 235 height 29
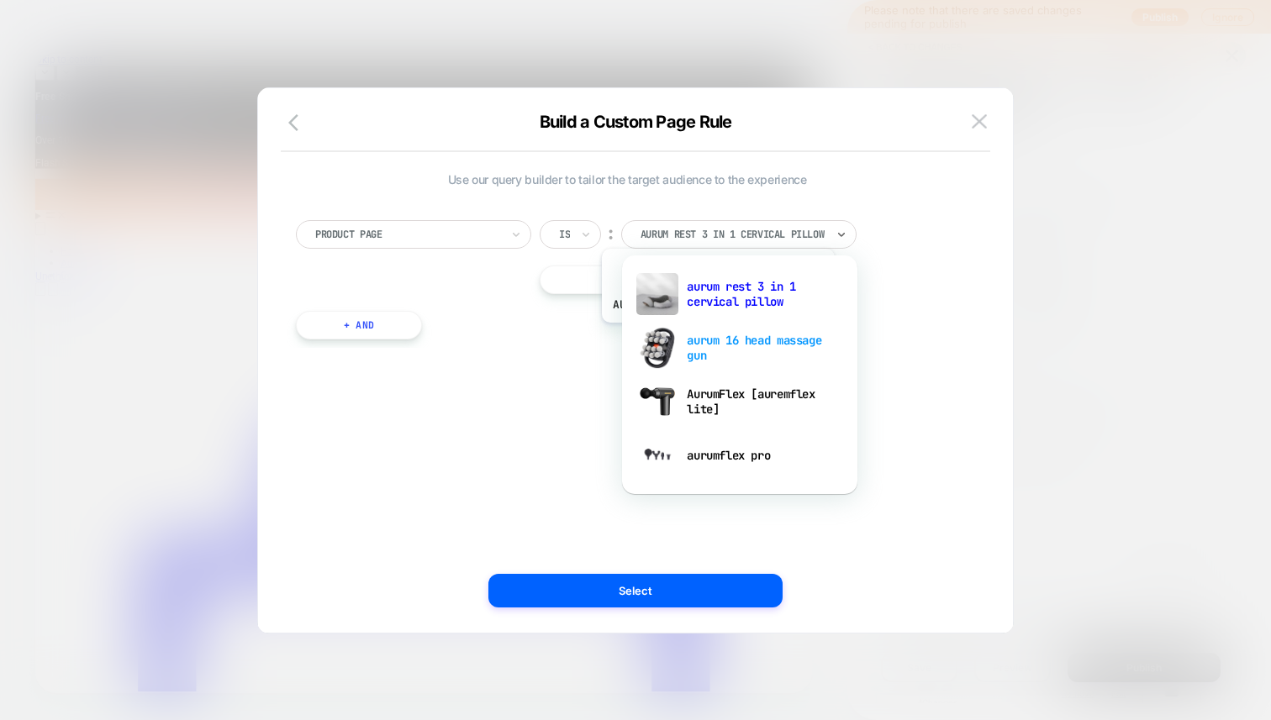
click at [715, 335] on div "aurum 16 head massage gun" at bounding box center [739, 348] width 219 height 54
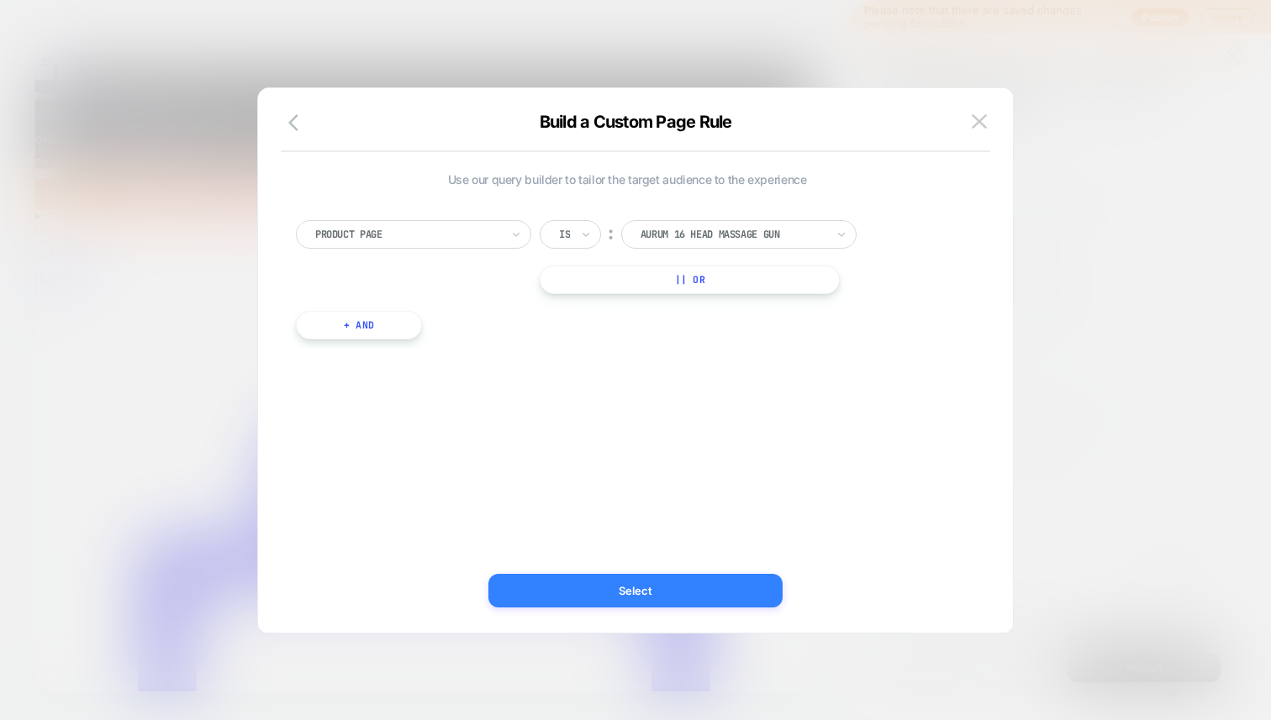
click at [676, 600] on button "Select" at bounding box center [635, 591] width 294 height 34
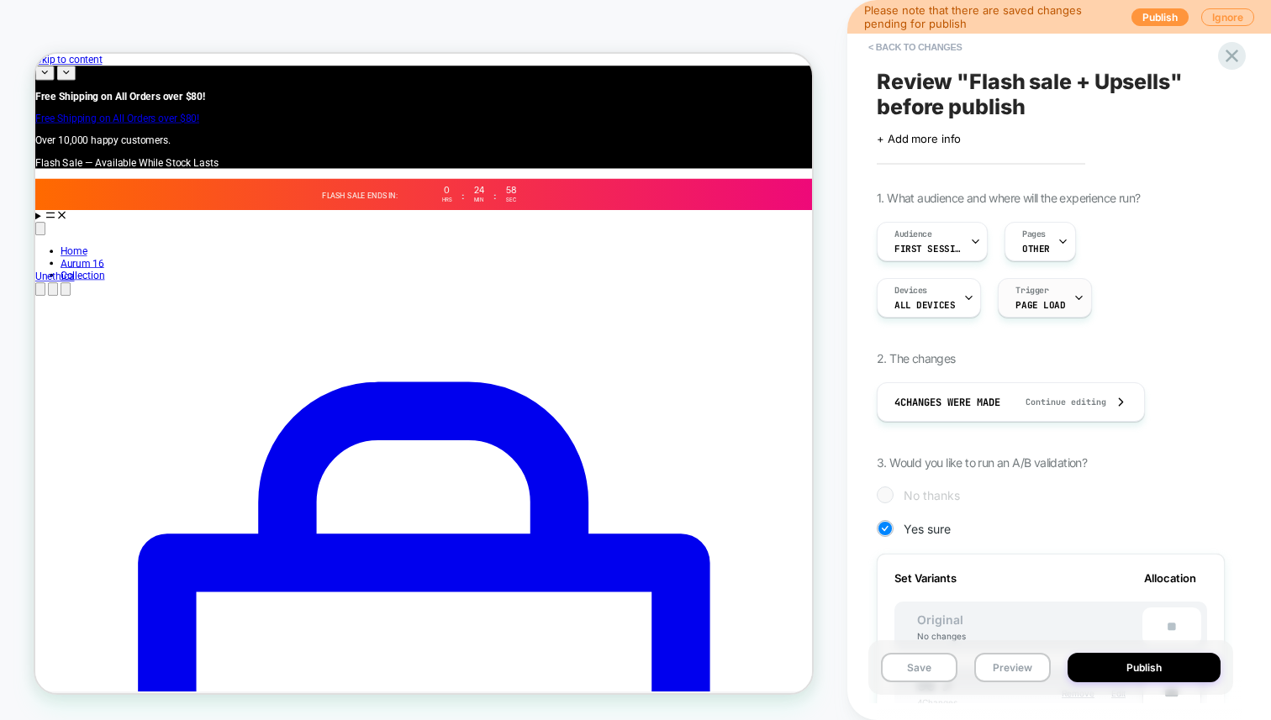
click at [1064, 314] on div "Trigger Page Load" at bounding box center [1040, 298] width 83 height 38
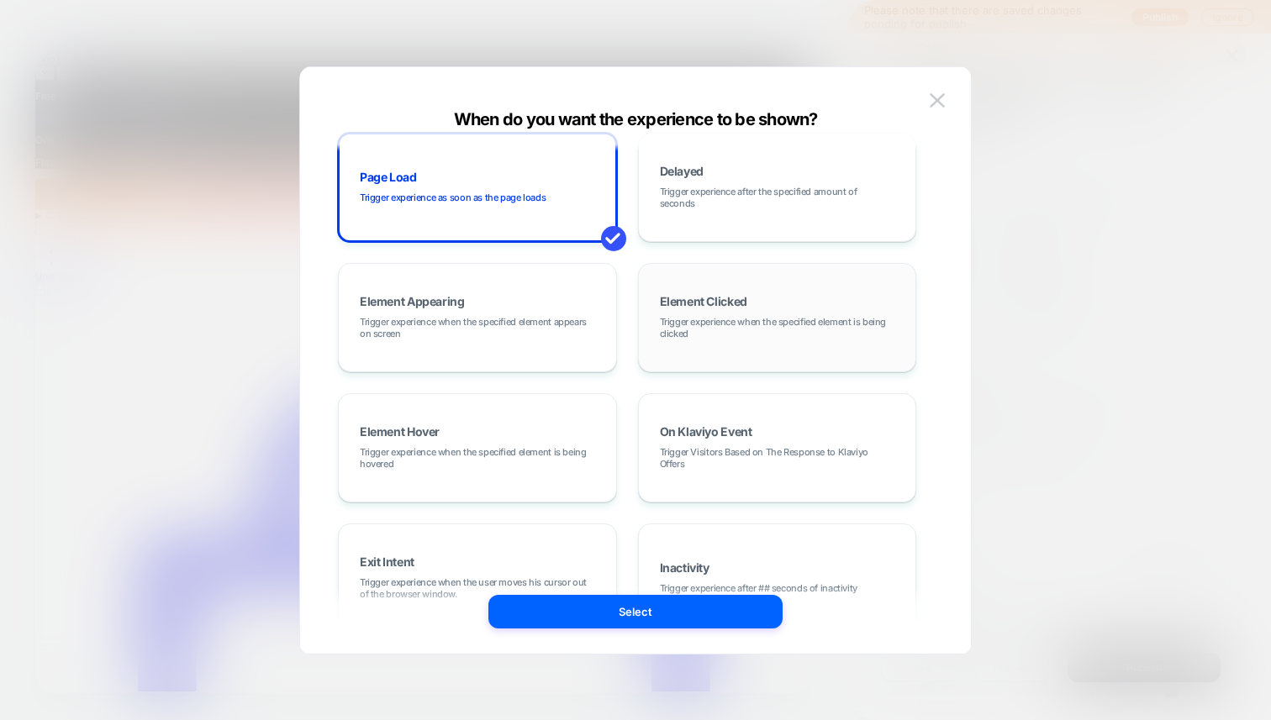
scroll to position [22, 0]
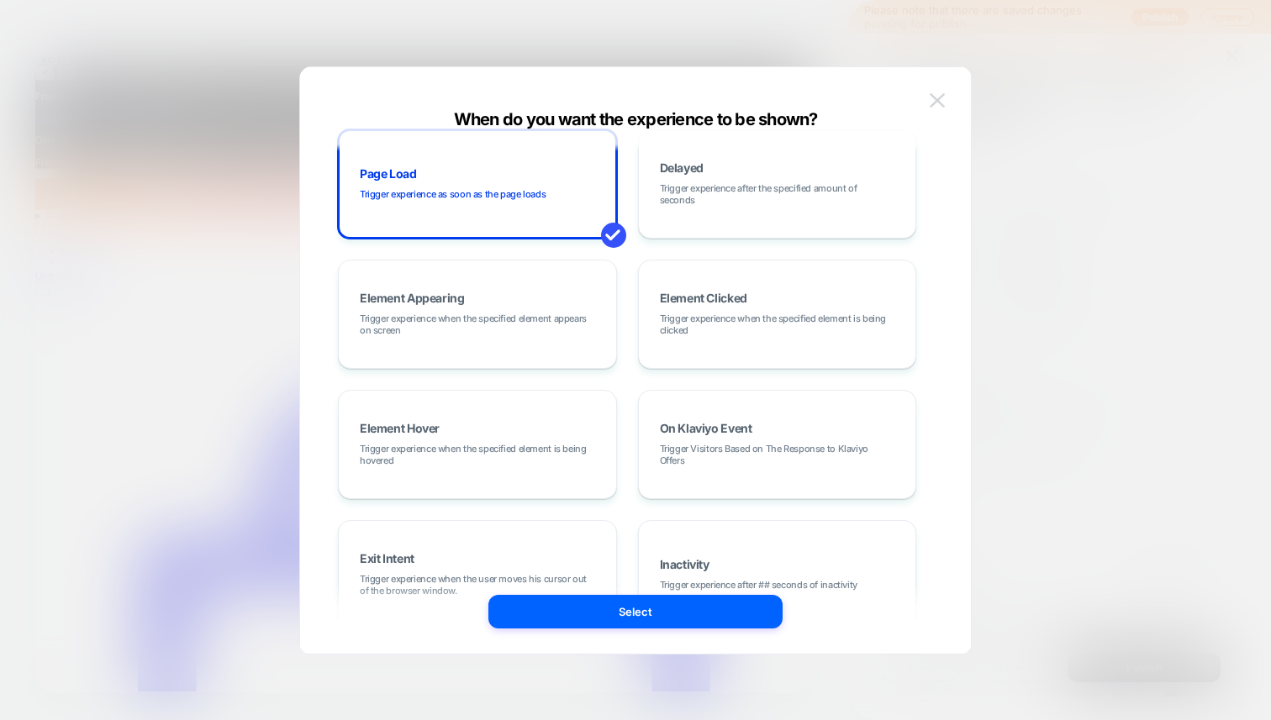
click at [946, 99] on button at bounding box center [937, 100] width 25 height 25
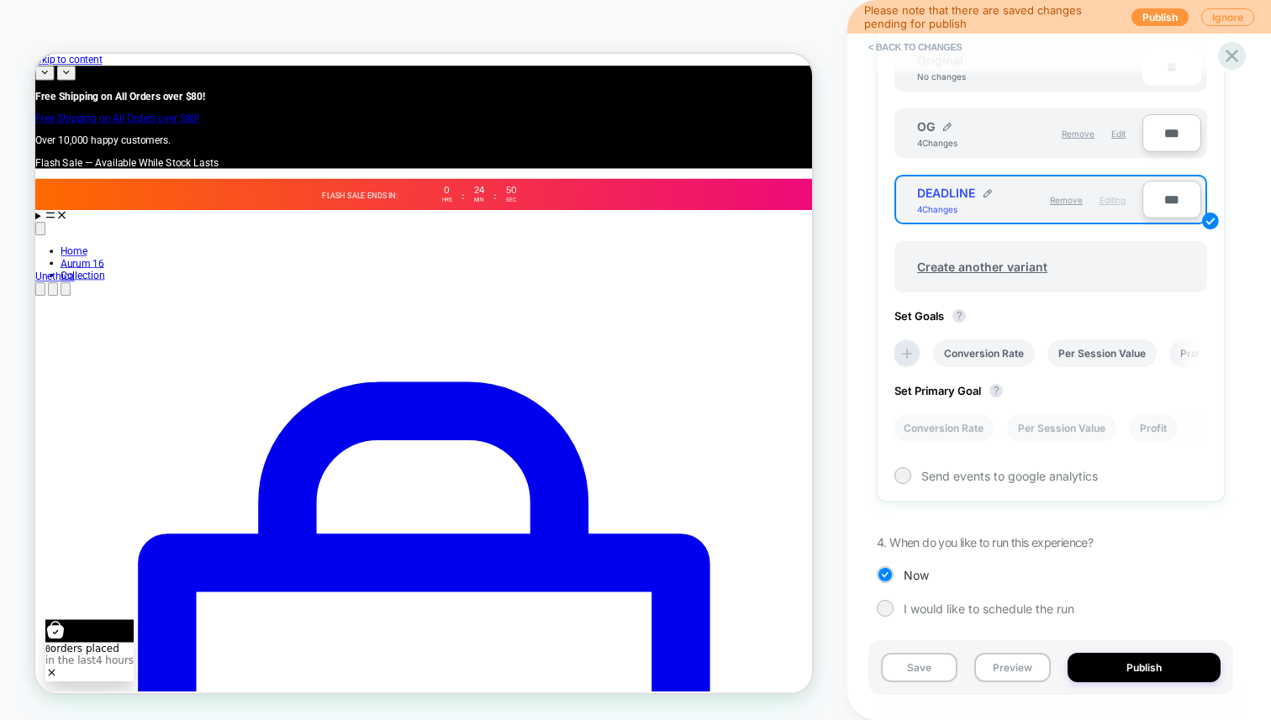
scroll to position [566, 0]
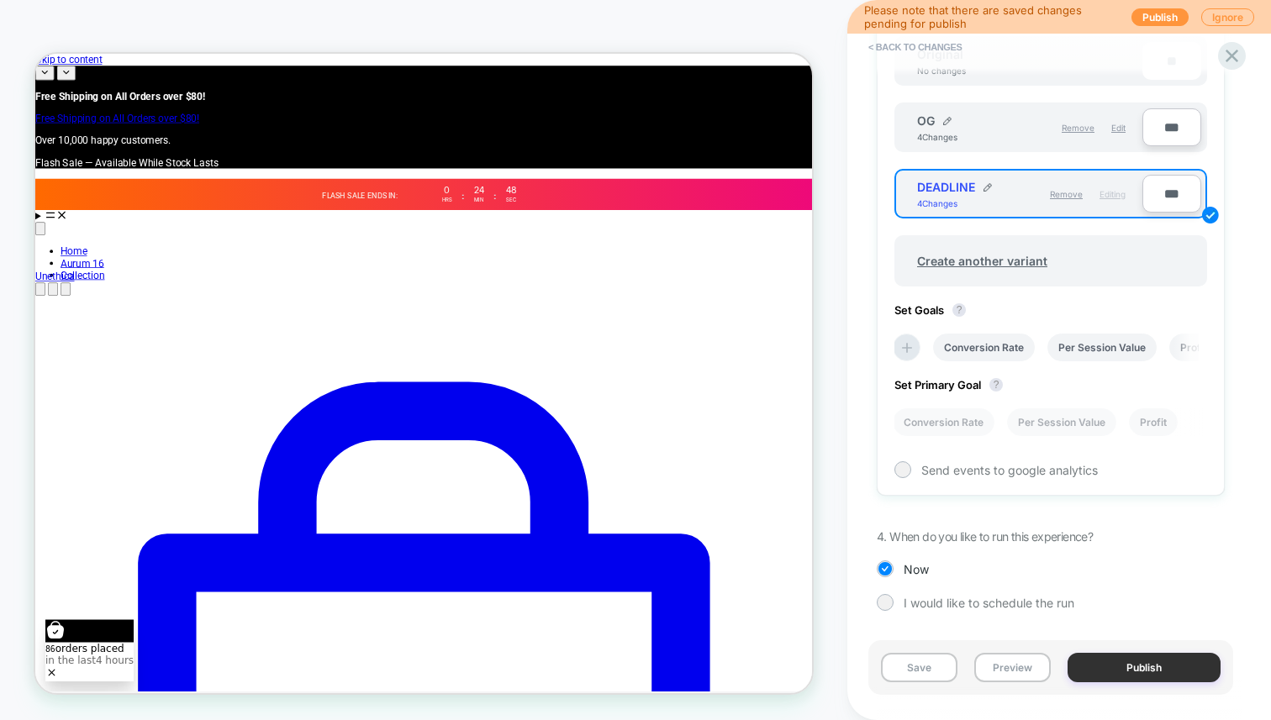
click at [1104, 672] on button "Publish" at bounding box center [1143, 667] width 153 height 29
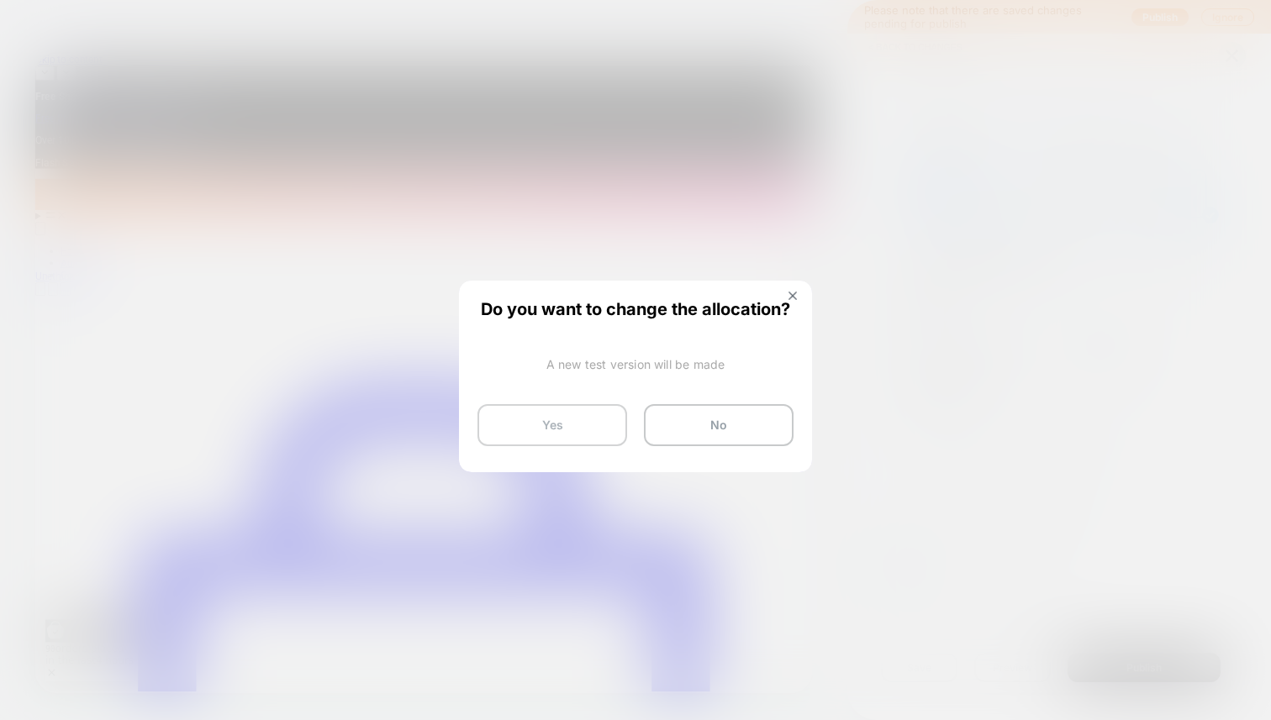
click at [595, 424] on button "Yes" at bounding box center [552, 425] width 150 height 42
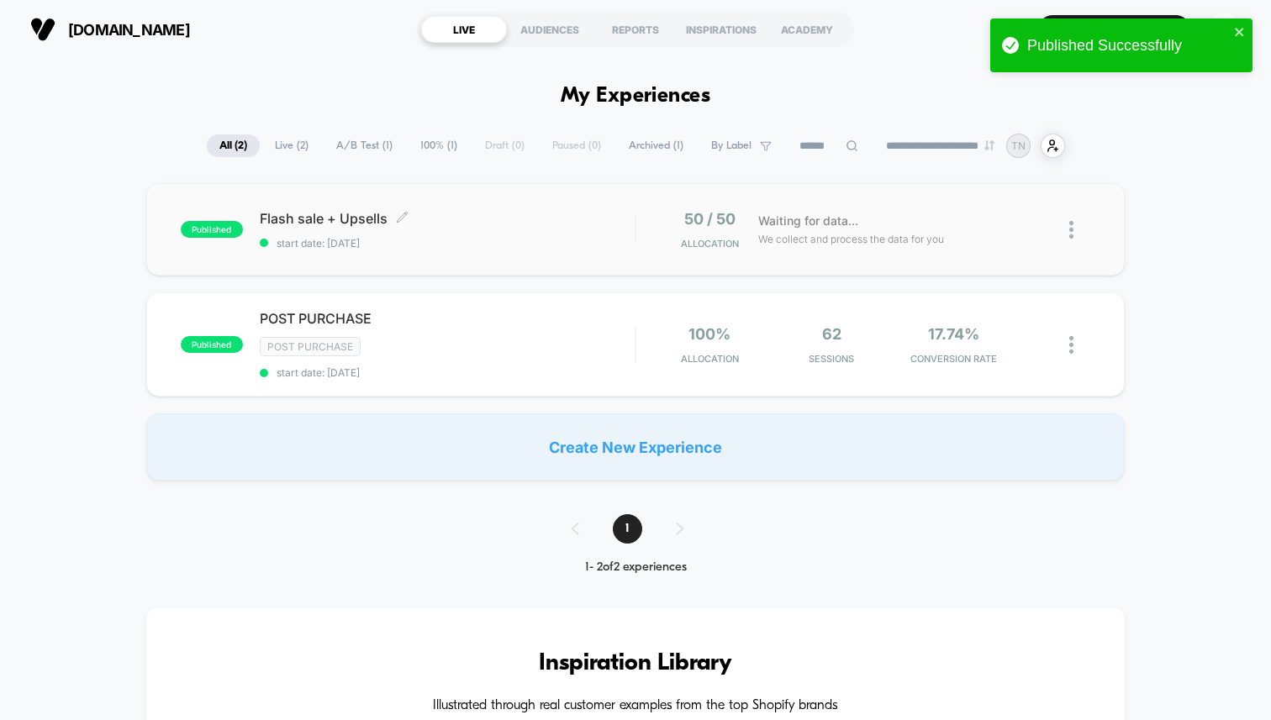
click at [287, 223] on span "Flash sale + Upsells Click to edit experience details" at bounding box center [447, 218] width 375 height 17
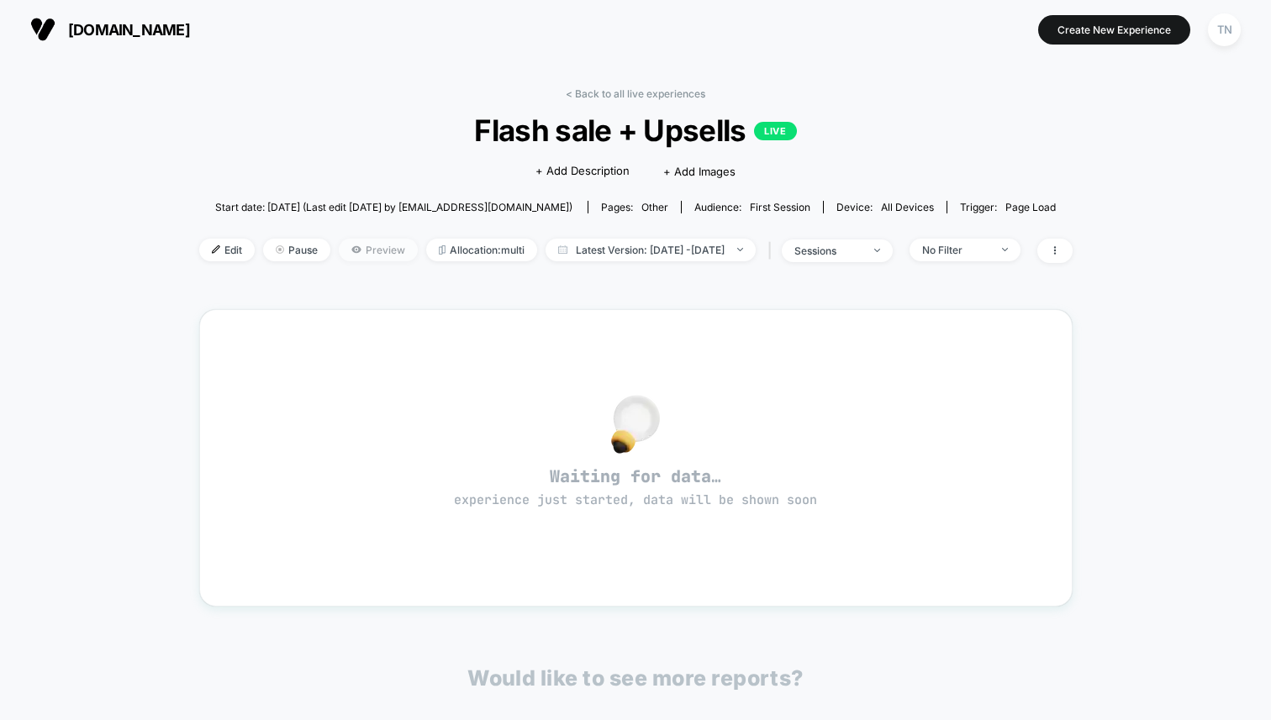
click at [361, 255] on span "Preview" at bounding box center [378, 250] width 79 height 23
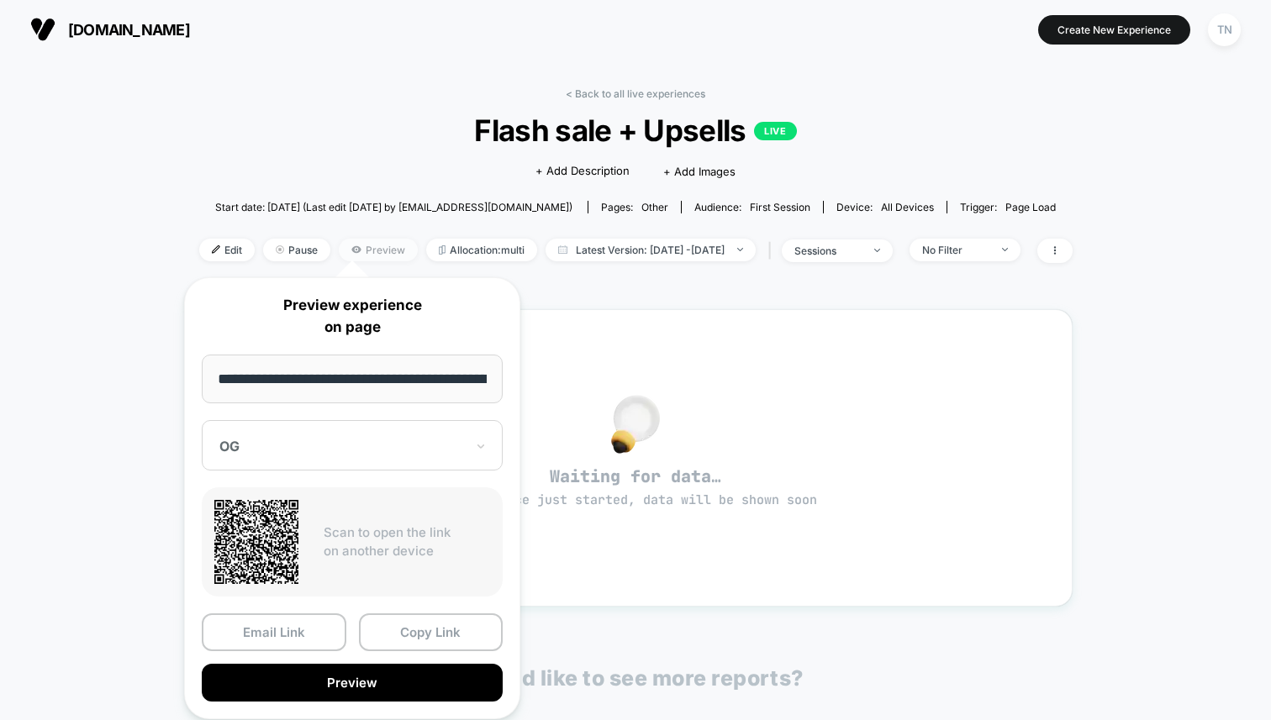
scroll to position [0, 132]
click at [414, 439] on div at bounding box center [341, 447] width 245 height 17
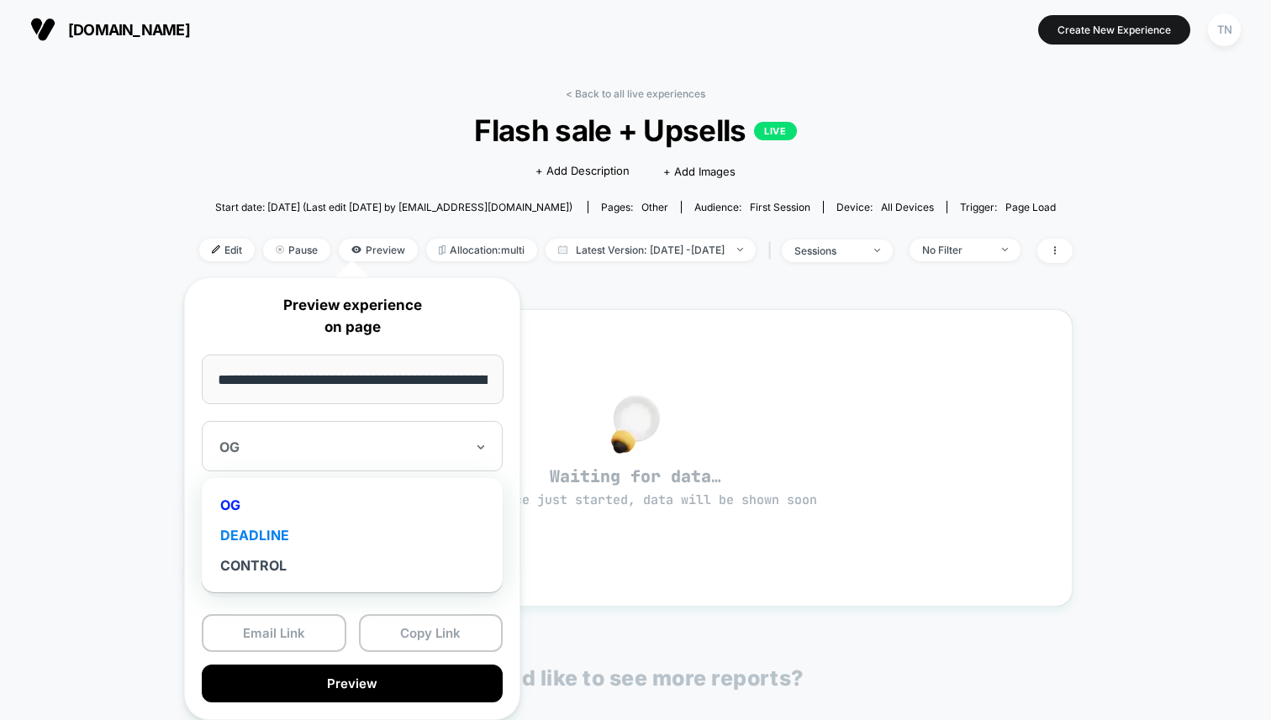
click at [303, 532] on div "DEADLINE" at bounding box center [352, 535] width 284 height 30
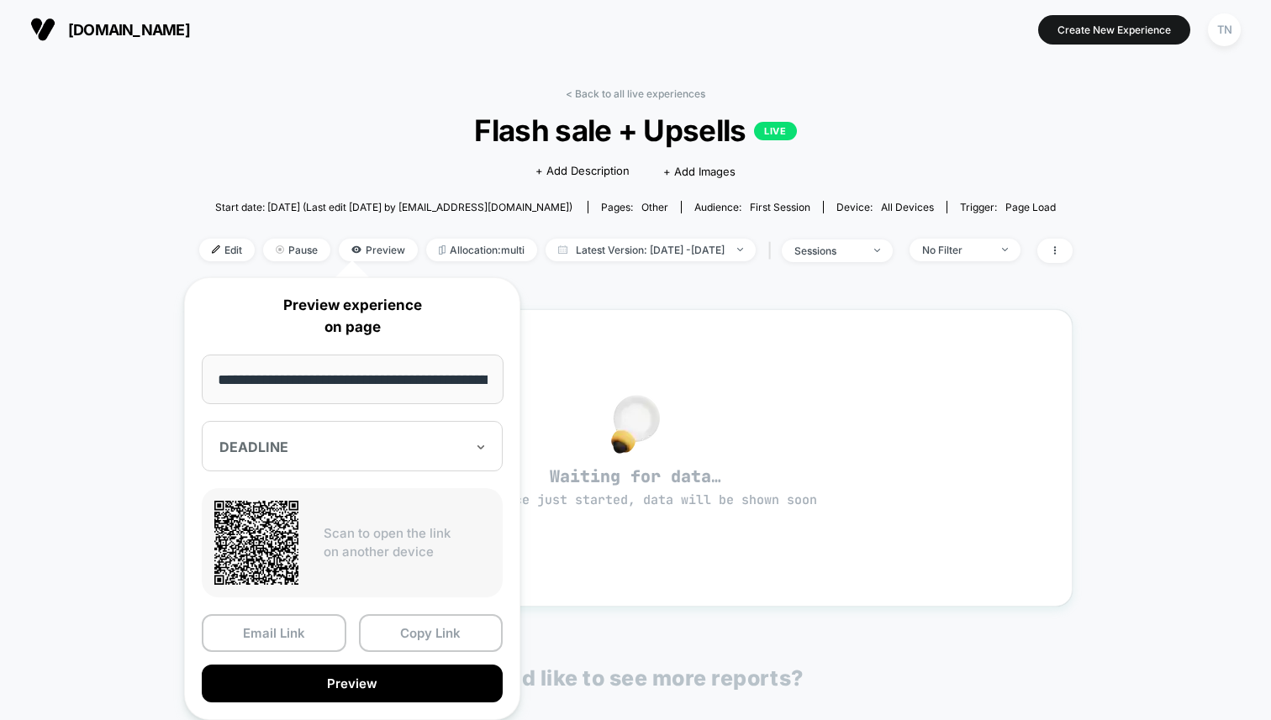
click at [396, 452] on div at bounding box center [341, 447] width 245 height 17
click at [358, 610] on div "**********" at bounding box center [352, 498] width 336 height 443
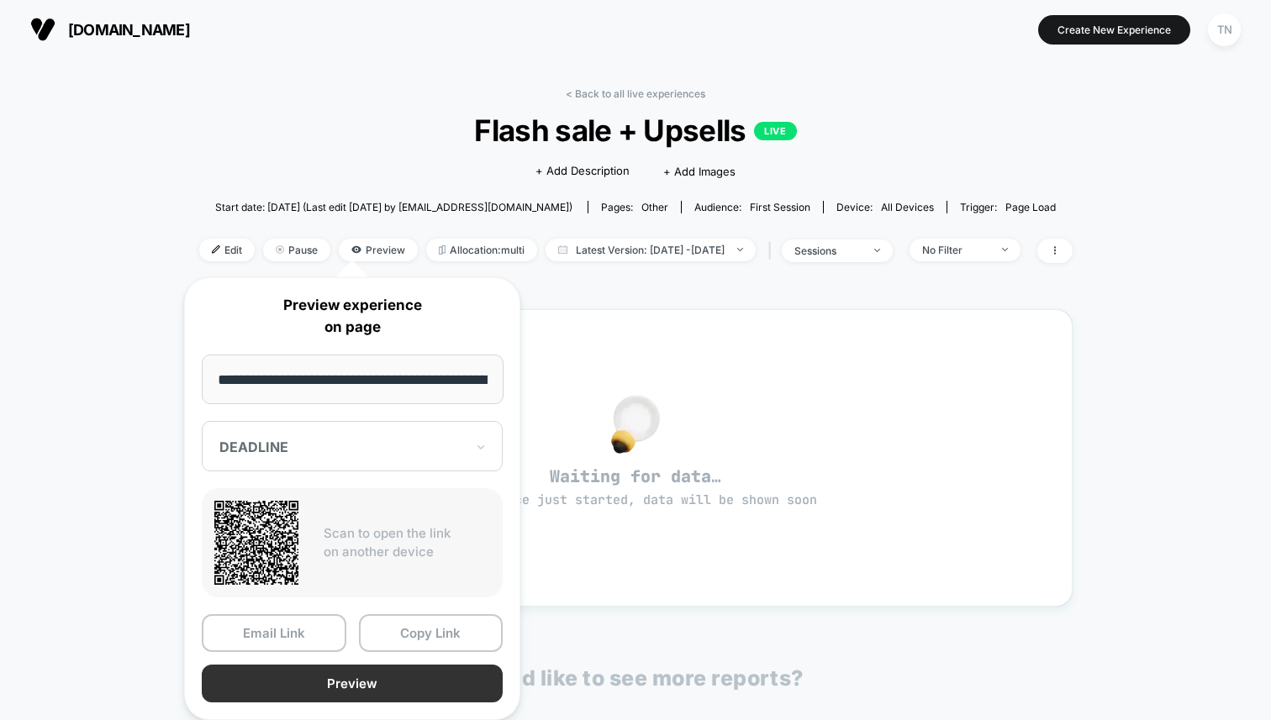
click at [336, 677] on button "Preview" at bounding box center [352, 684] width 301 height 38
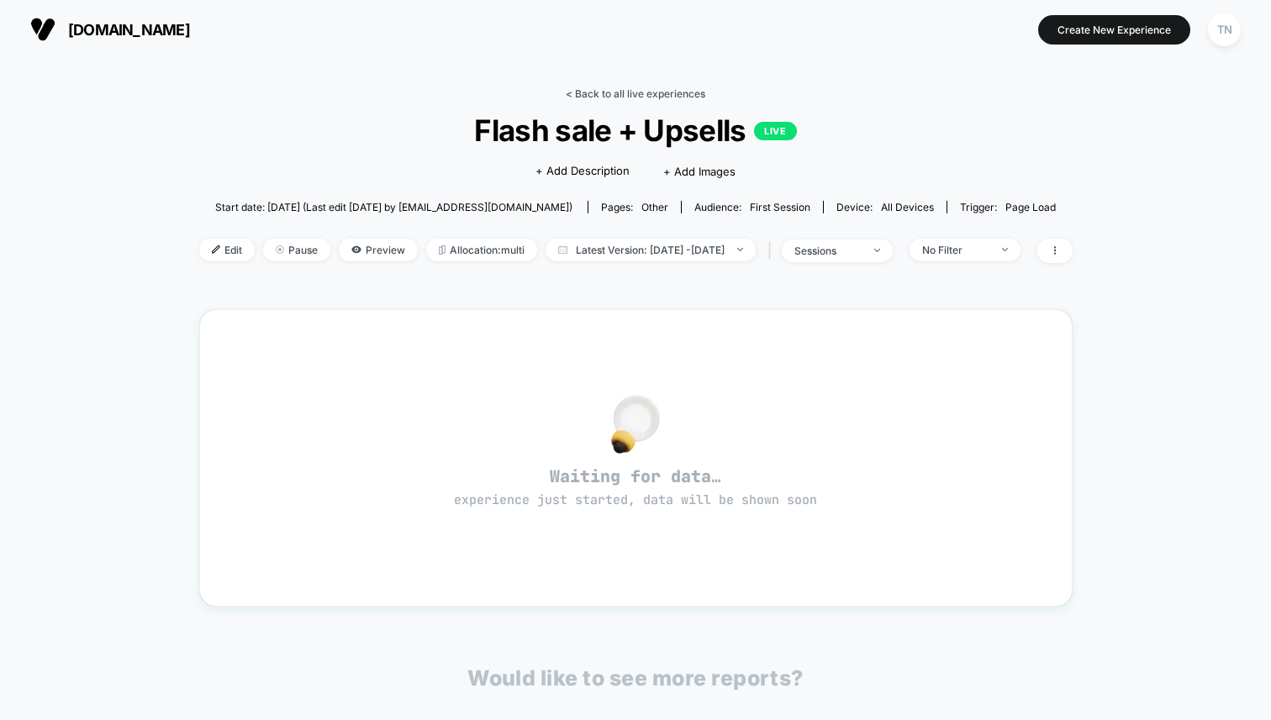
click at [576, 97] on link "< Back to all live experiences" at bounding box center [636, 93] width 140 height 13
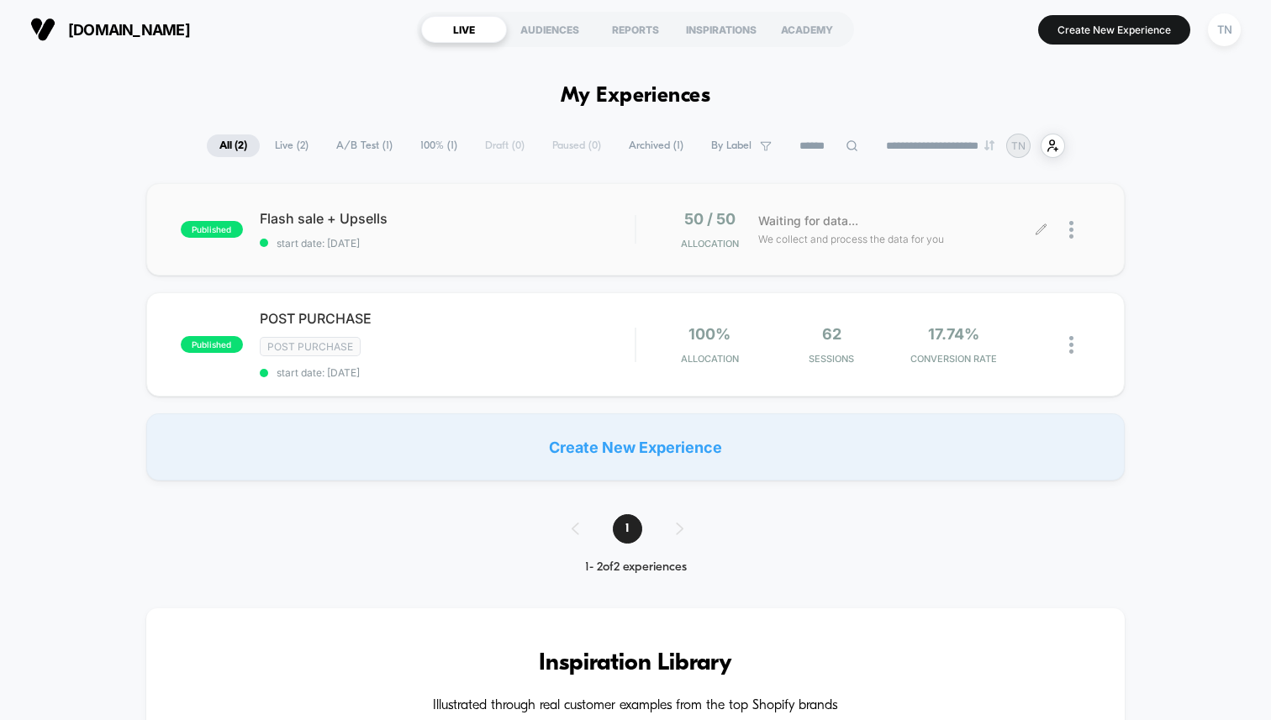
click at [1080, 235] on div at bounding box center [1079, 230] width 21 height 40
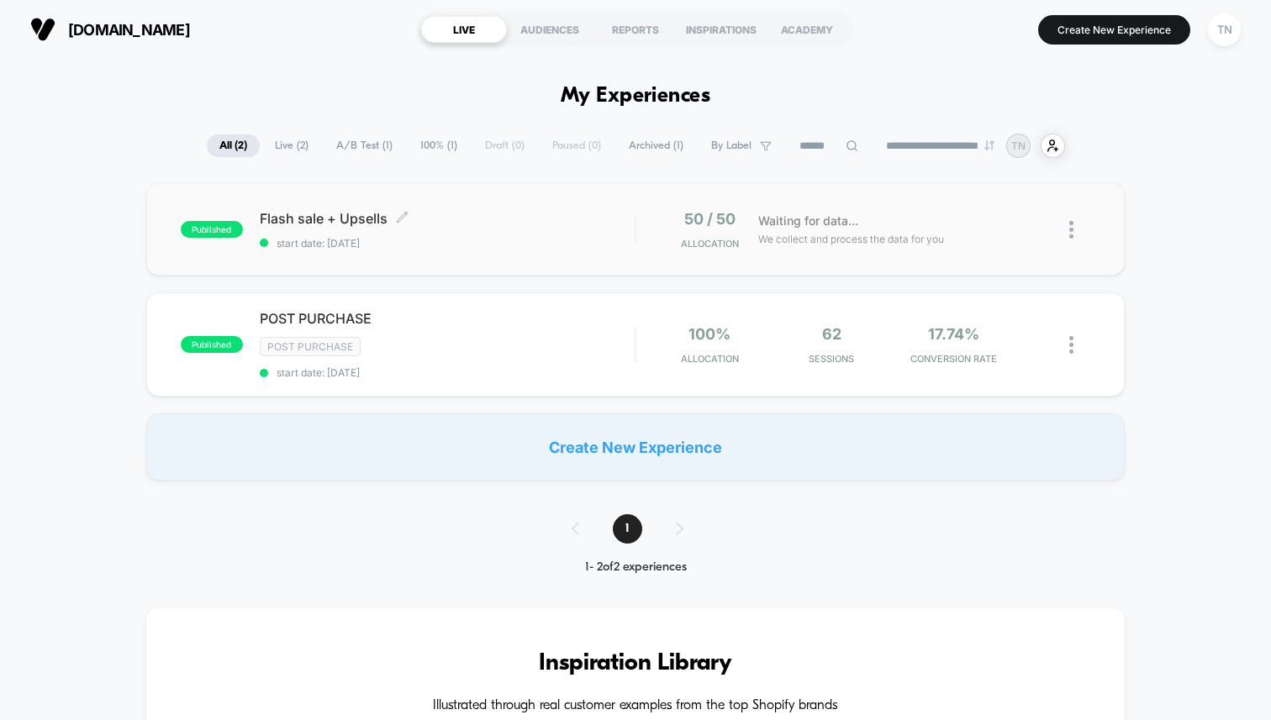
click at [322, 248] on span "start date: [DATE]" at bounding box center [447, 243] width 375 height 13
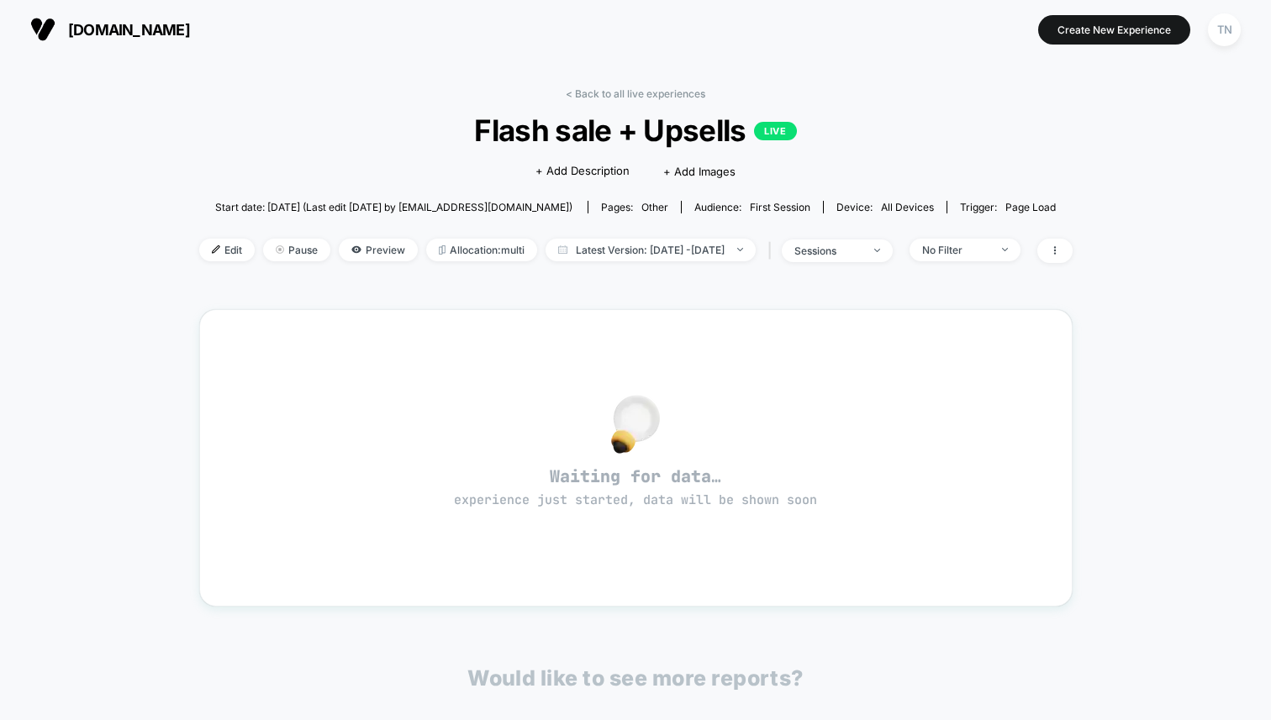
click at [427, 266] on div "< Back to all live experiences Flash sale + Upsells LIVE Click to edit experien…" at bounding box center [635, 185] width 873 height 197
click at [431, 262] on div "< Back to all live experiences Flash sale + Upsells LIVE Click to edit experien…" at bounding box center [635, 185] width 873 height 197
click at [437, 256] on span "Allocation: multi" at bounding box center [481, 250] width 111 height 23
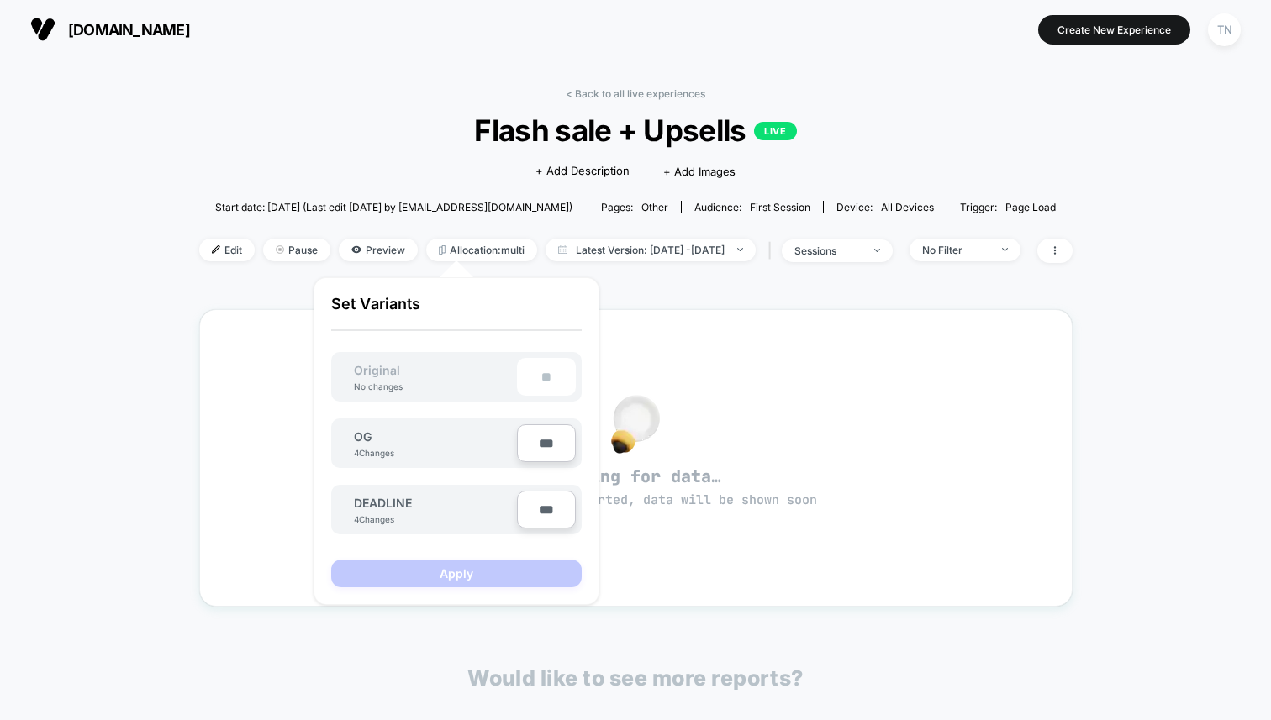
click at [229, 240] on div "Edit Pause Preview Allocation: multi Latest Version: [DATE] - [DATE] | sessions…" at bounding box center [635, 251] width 873 height 24
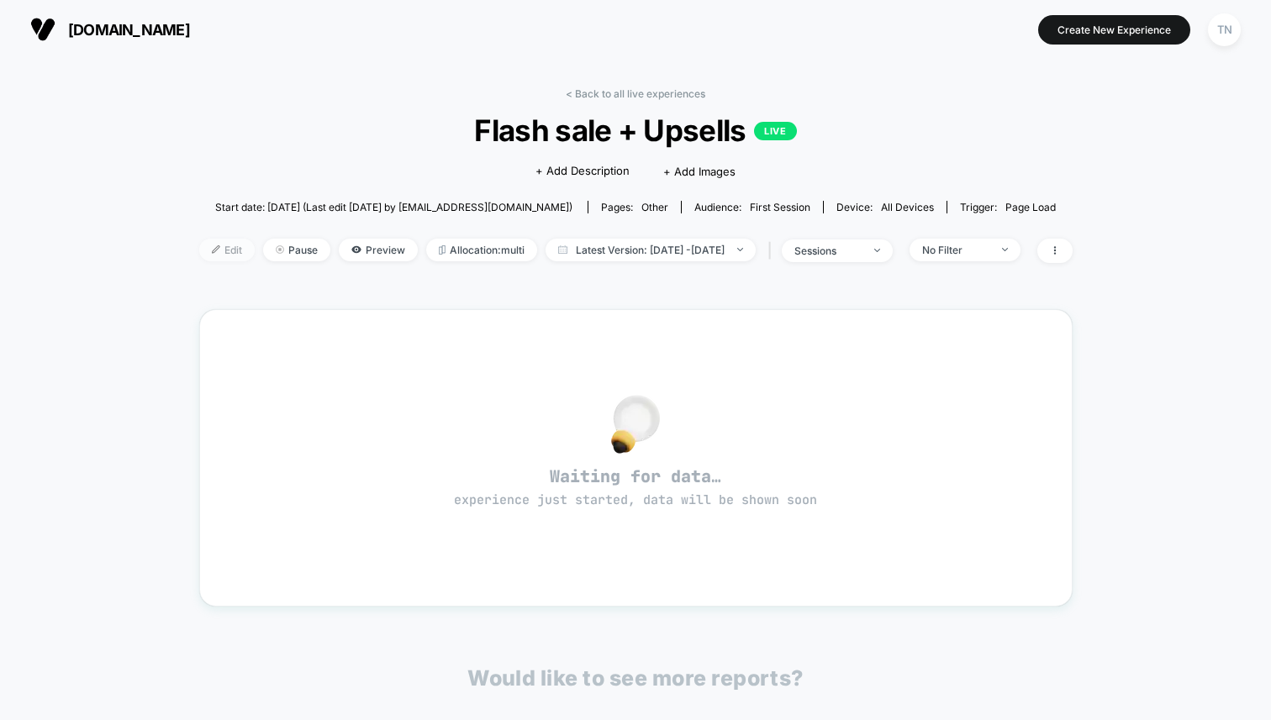
click at [213, 245] on span "Edit" at bounding box center [226, 250] width 55 height 23
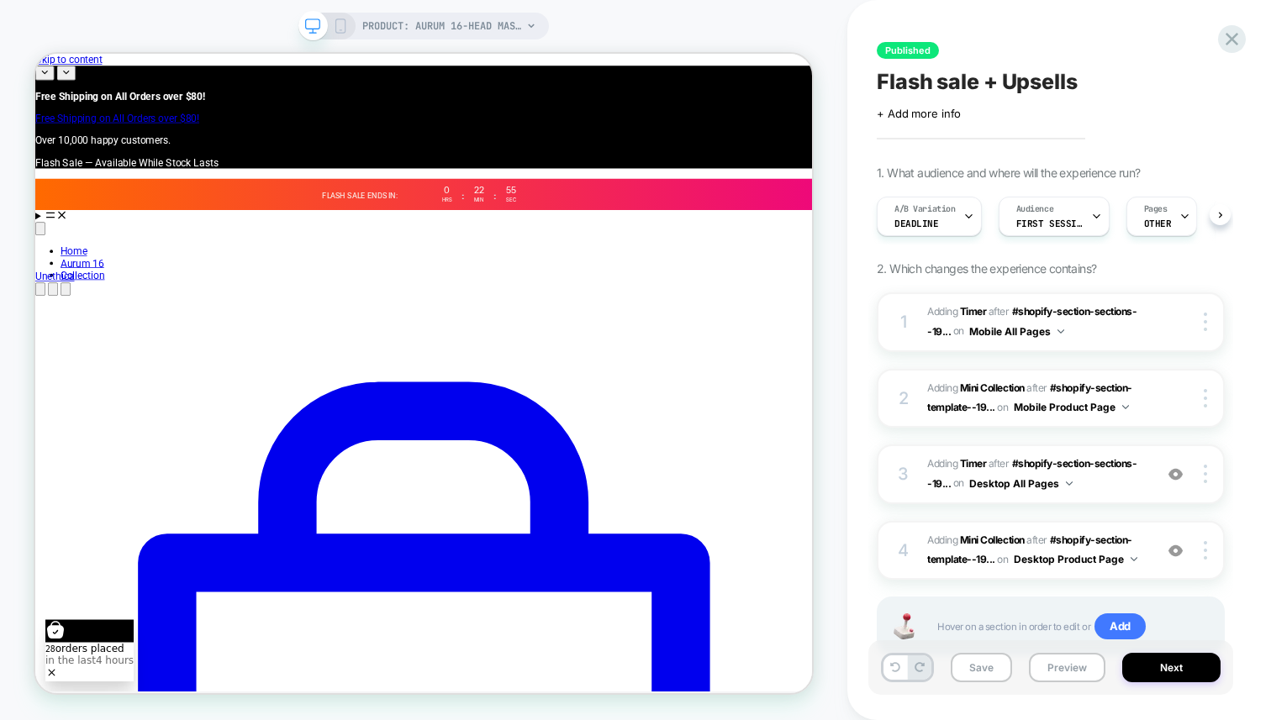
scroll to position [0, 1]
click at [951, 216] on div "A/B Variation DEADLINE" at bounding box center [924, 217] width 95 height 38
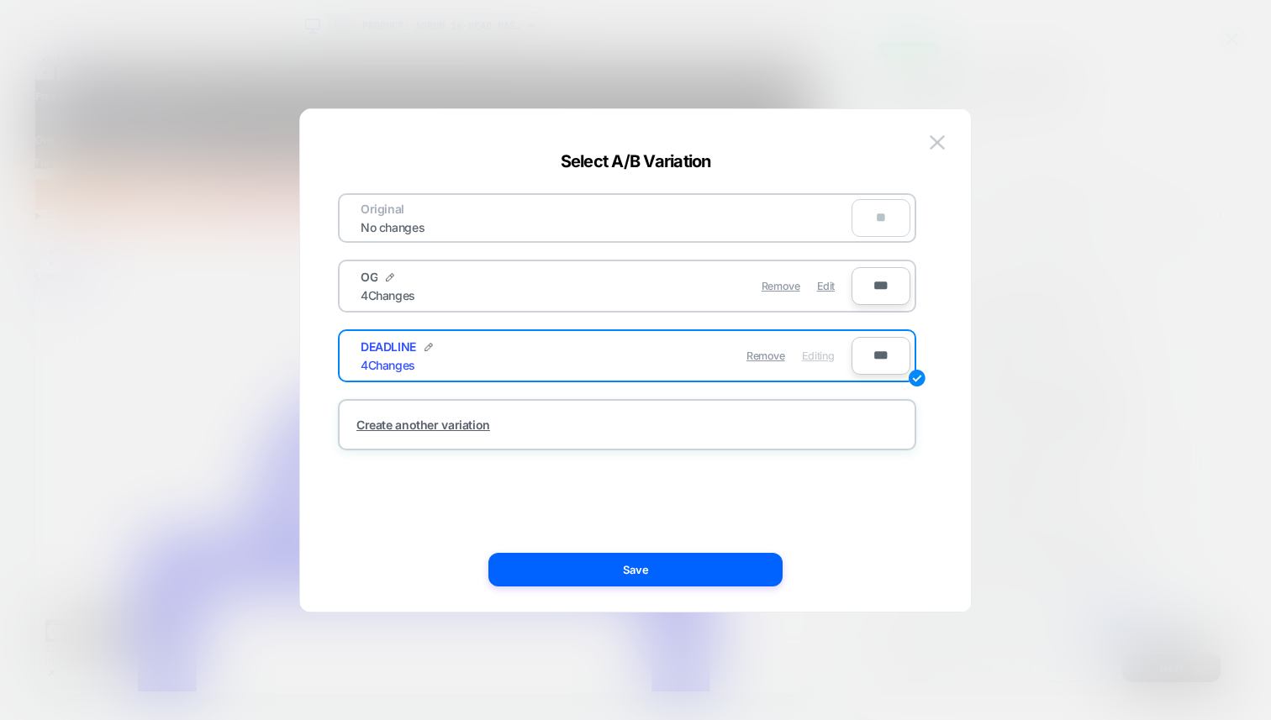
click at [599, 298] on div "OG 4 Changes" at bounding box center [483, 286] width 245 height 33
click at [818, 288] on span "Edit" at bounding box center [826, 286] width 18 height 13
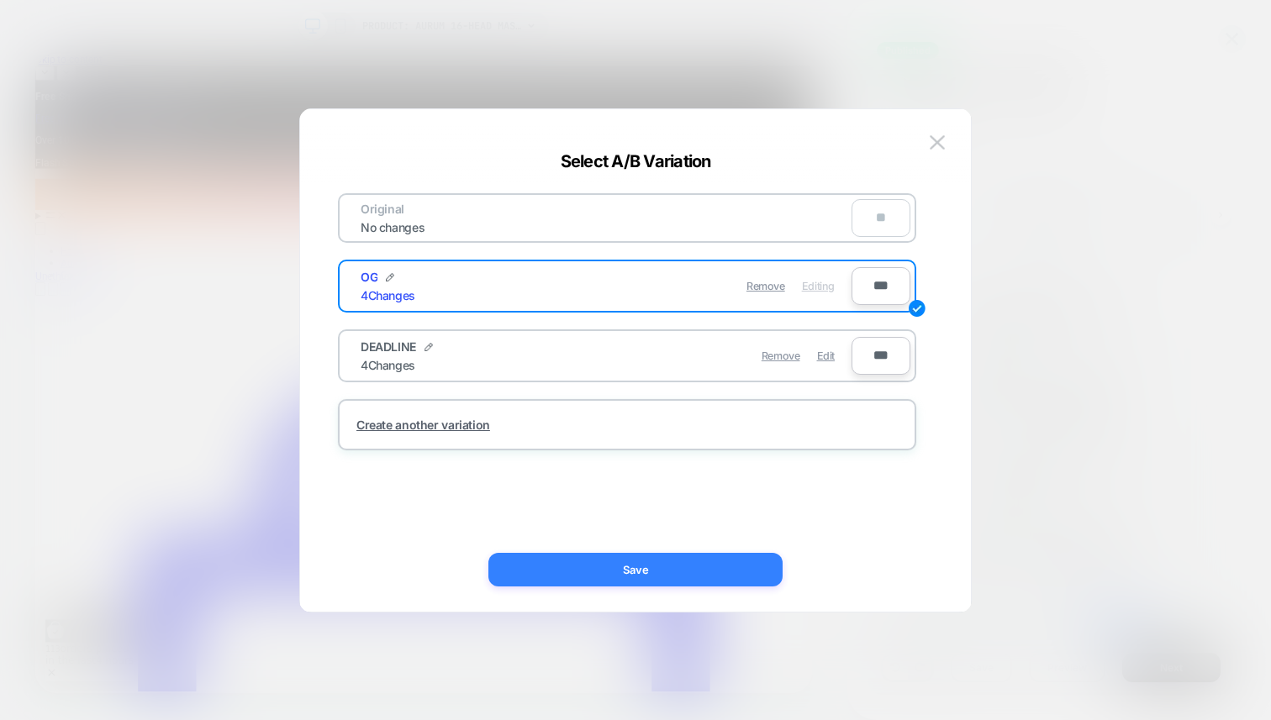
click at [630, 556] on button "Save" at bounding box center [635, 570] width 294 height 34
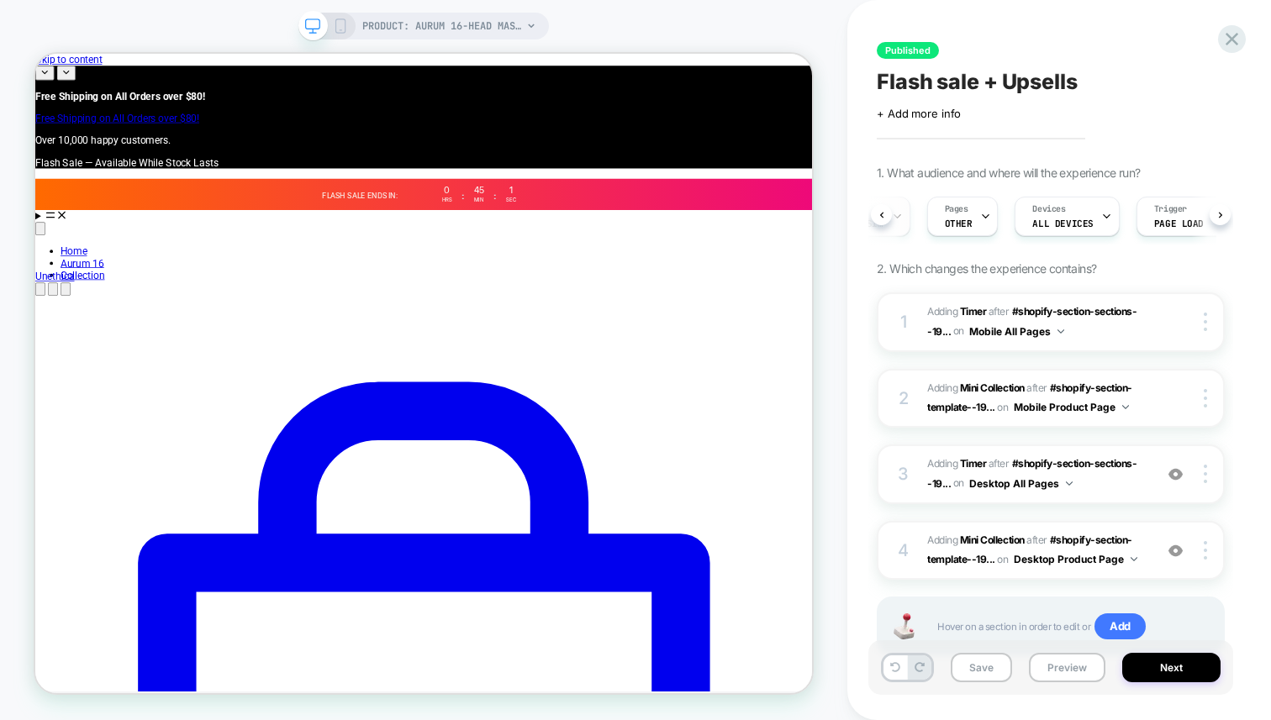
scroll to position [0, 202]
click at [1242, 40] on icon at bounding box center [1231, 39] width 23 height 23
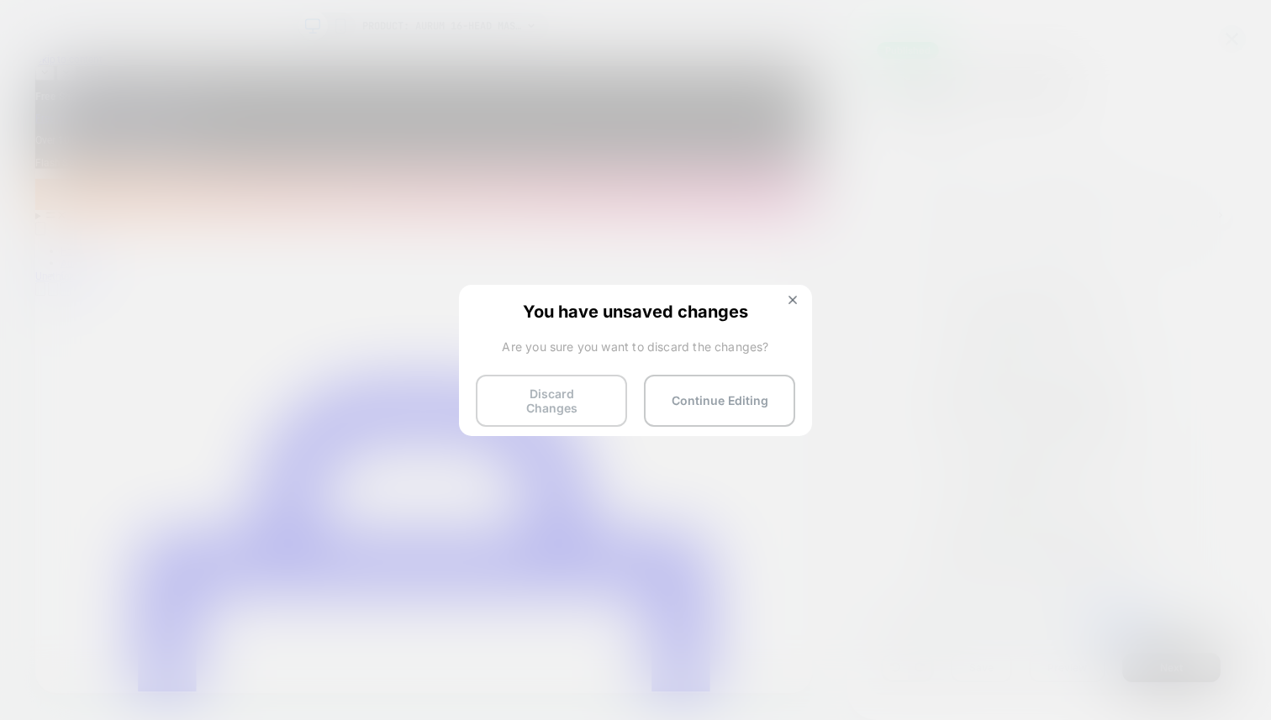
click at [599, 405] on button "Discard Changes" at bounding box center [551, 401] width 151 height 52
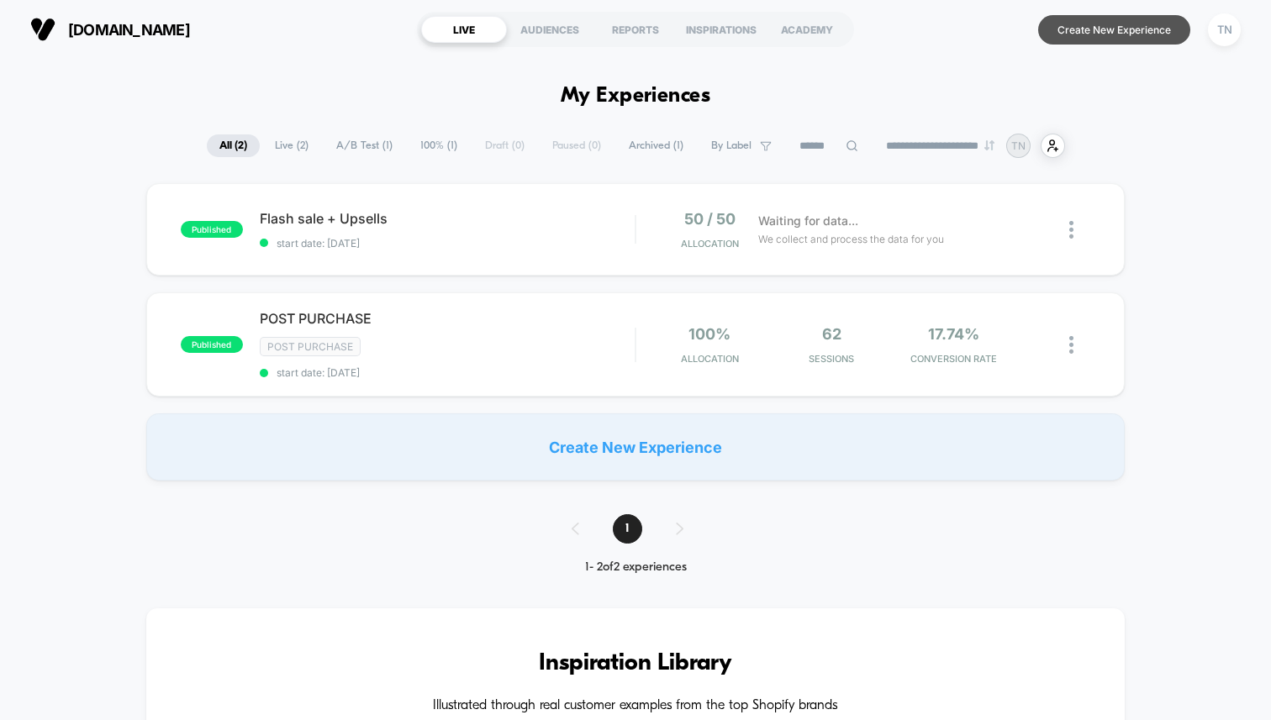
click at [1052, 35] on button "Create New Experience" at bounding box center [1114, 29] width 152 height 29
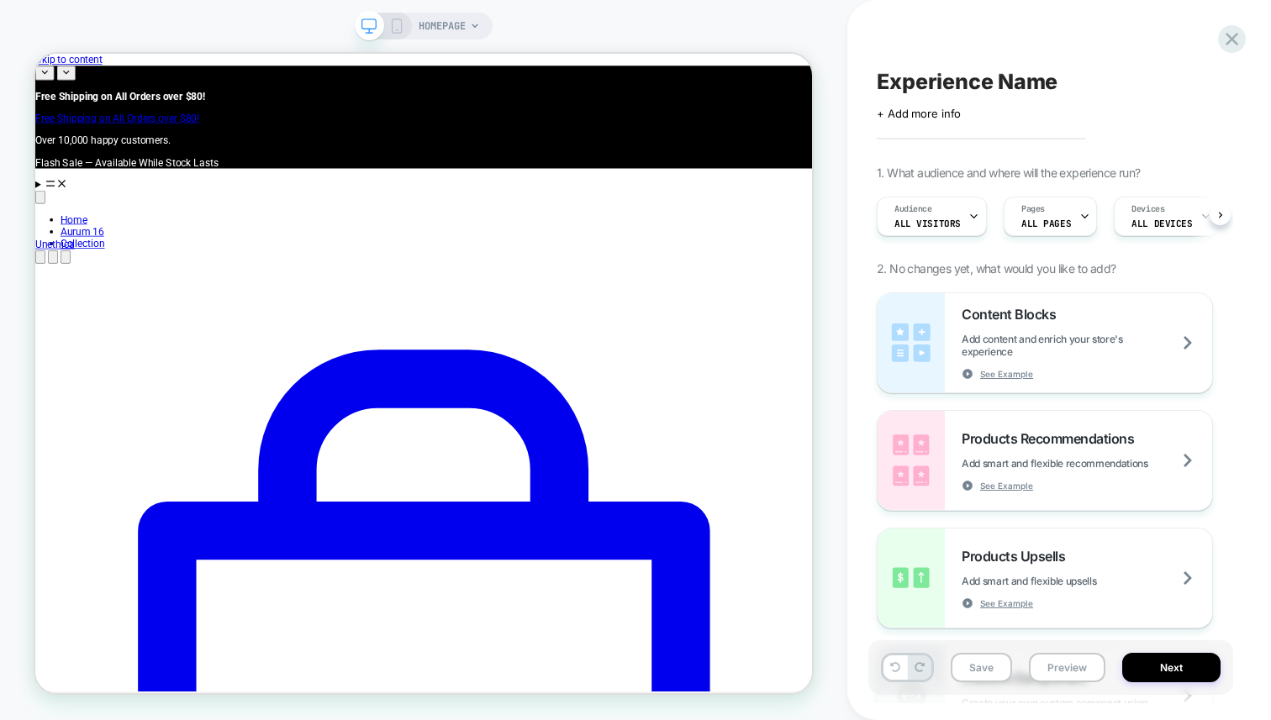
scroll to position [0, 1]
click at [1220, 54] on div "Experience Name Click to edit experience details + Add more info 1. What audien…" at bounding box center [1050, 360] width 365 height 687
click at [1229, 49] on icon at bounding box center [1231, 39] width 23 height 23
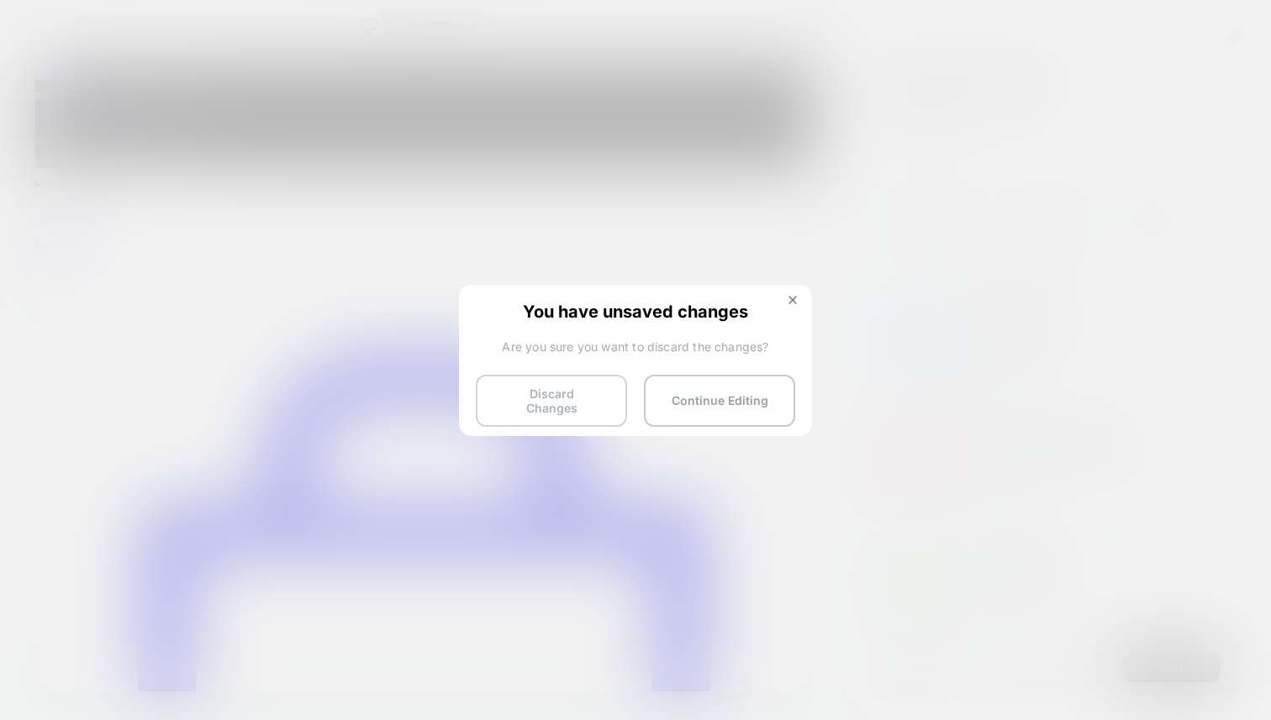
click at [596, 392] on button "Discard Changes" at bounding box center [551, 401] width 151 height 52
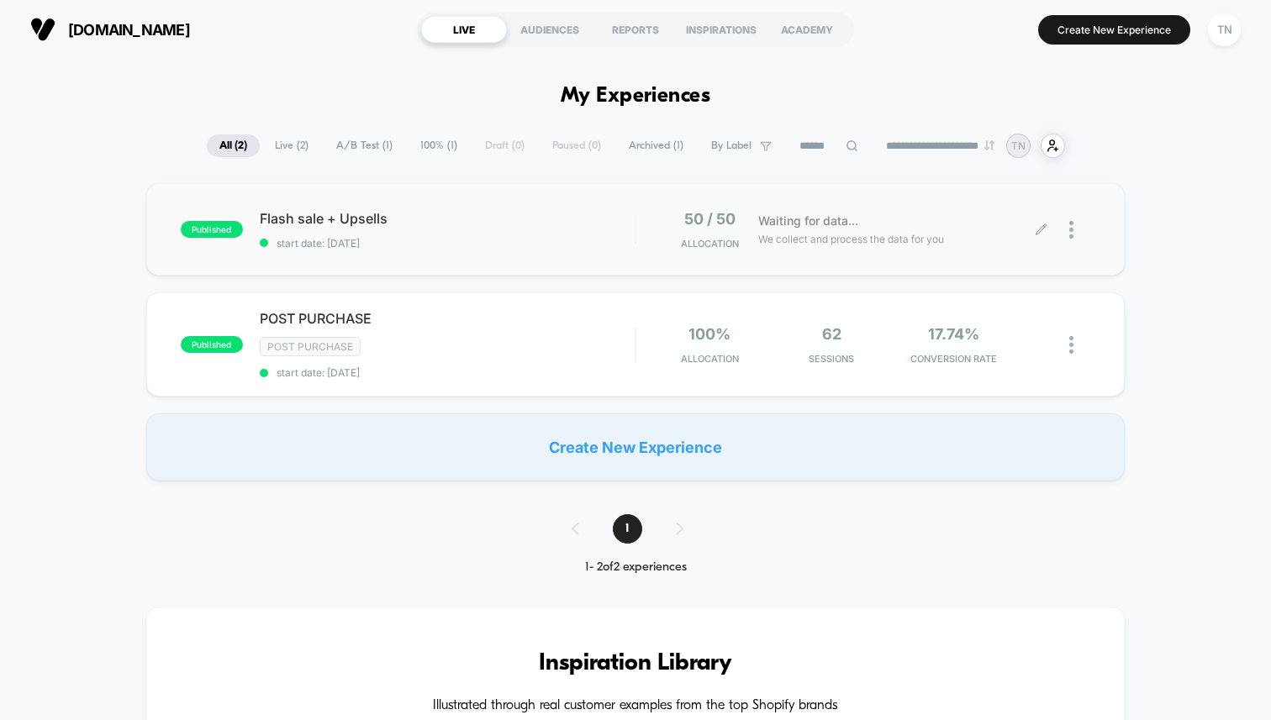
click at [1083, 230] on div at bounding box center [1079, 230] width 21 height 40
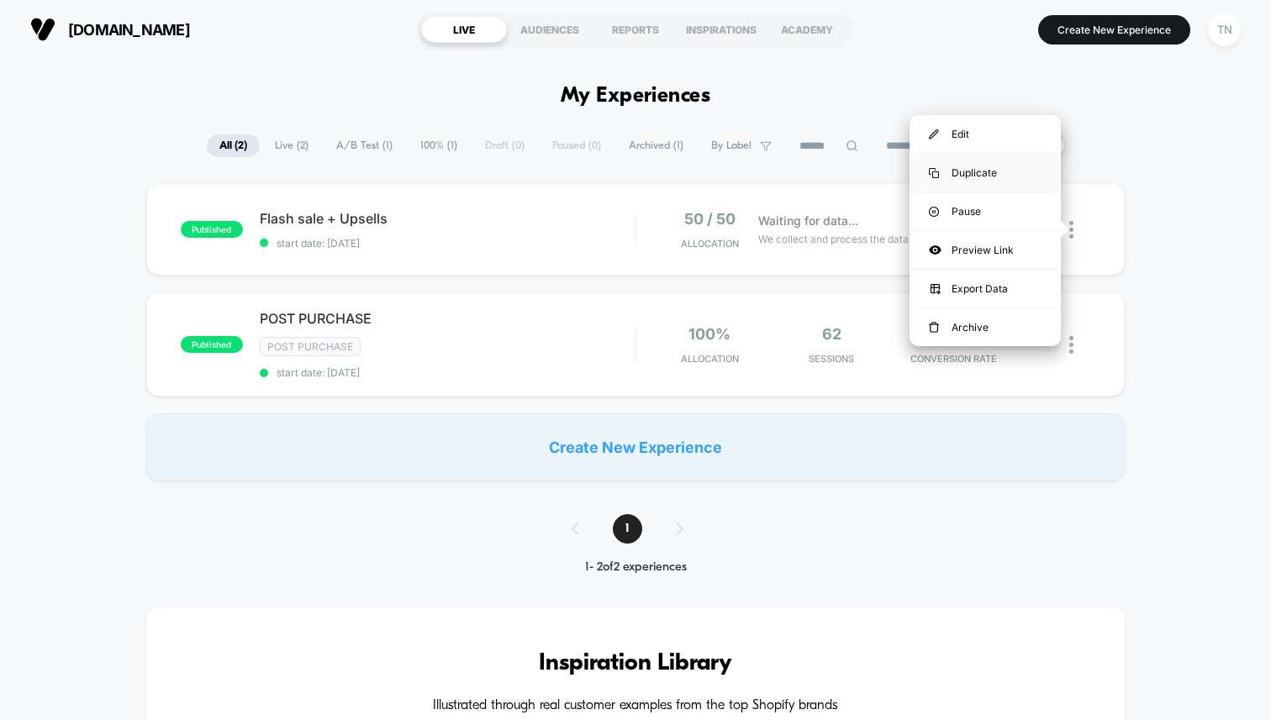
click at [999, 171] on div "Duplicate" at bounding box center [984, 173] width 151 height 38
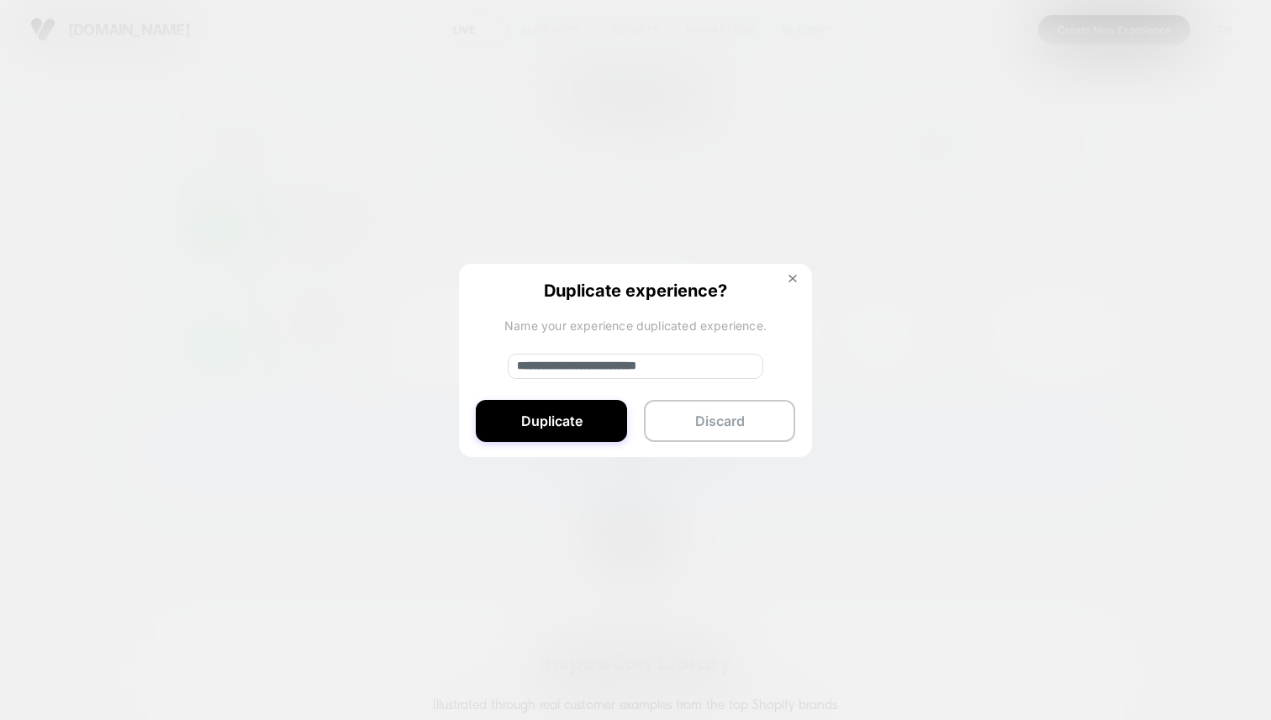
click at [656, 374] on input "**********" at bounding box center [636, 366] width 256 height 25
click at [526, 372] on input "**********" at bounding box center [636, 366] width 256 height 25
drag, startPoint x: 526, startPoint y: 372, endPoint x: 560, endPoint y: 372, distance: 33.6
click at [560, 372] on input "**********" at bounding box center [636, 366] width 256 height 25
type input "**********"
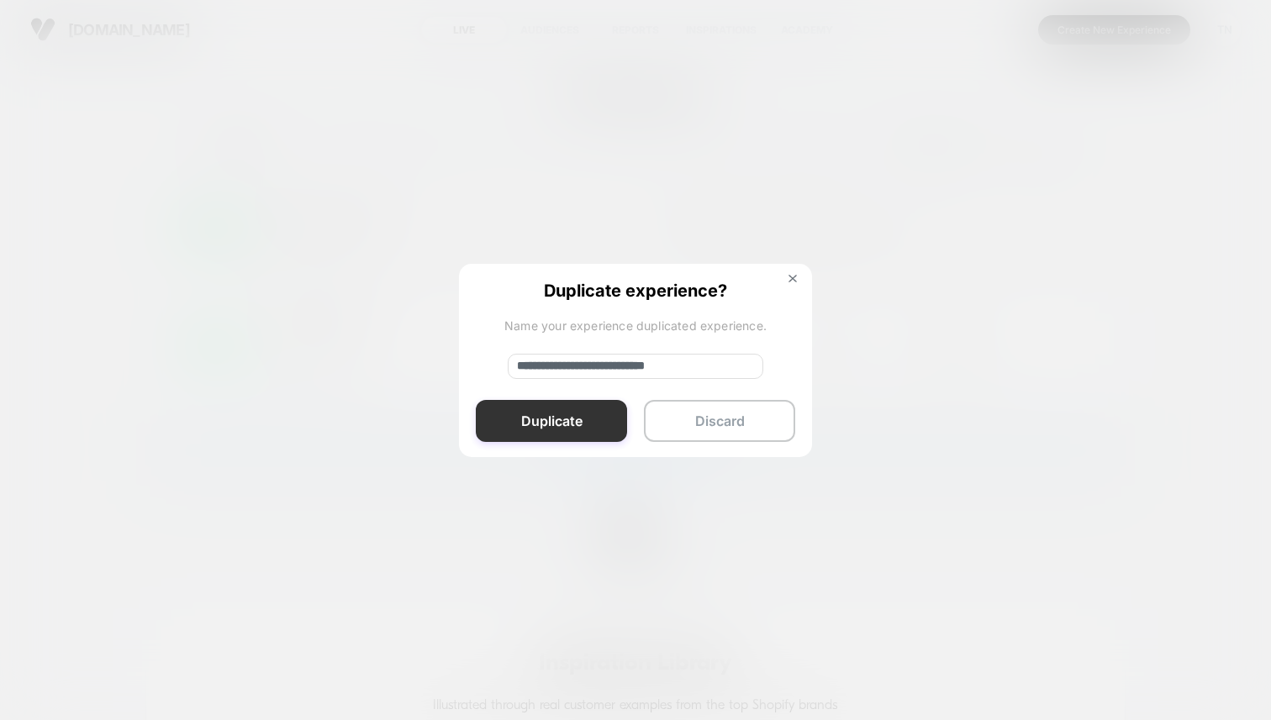
drag, startPoint x: 535, startPoint y: 409, endPoint x: 519, endPoint y: 420, distance: 19.3
click at [519, 420] on button "Duplicate" at bounding box center [551, 421] width 151 height 42
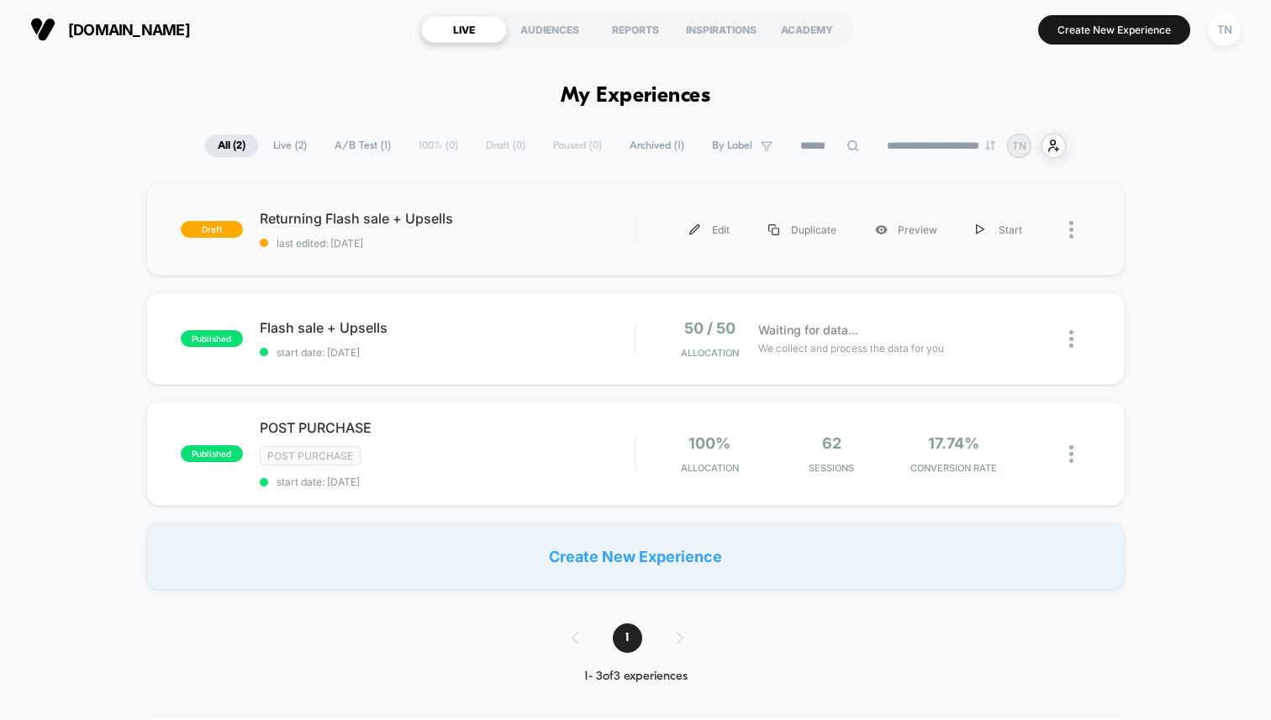
click at [1062, 235] on div at bounding box center [1065, 230] width 49 height 38
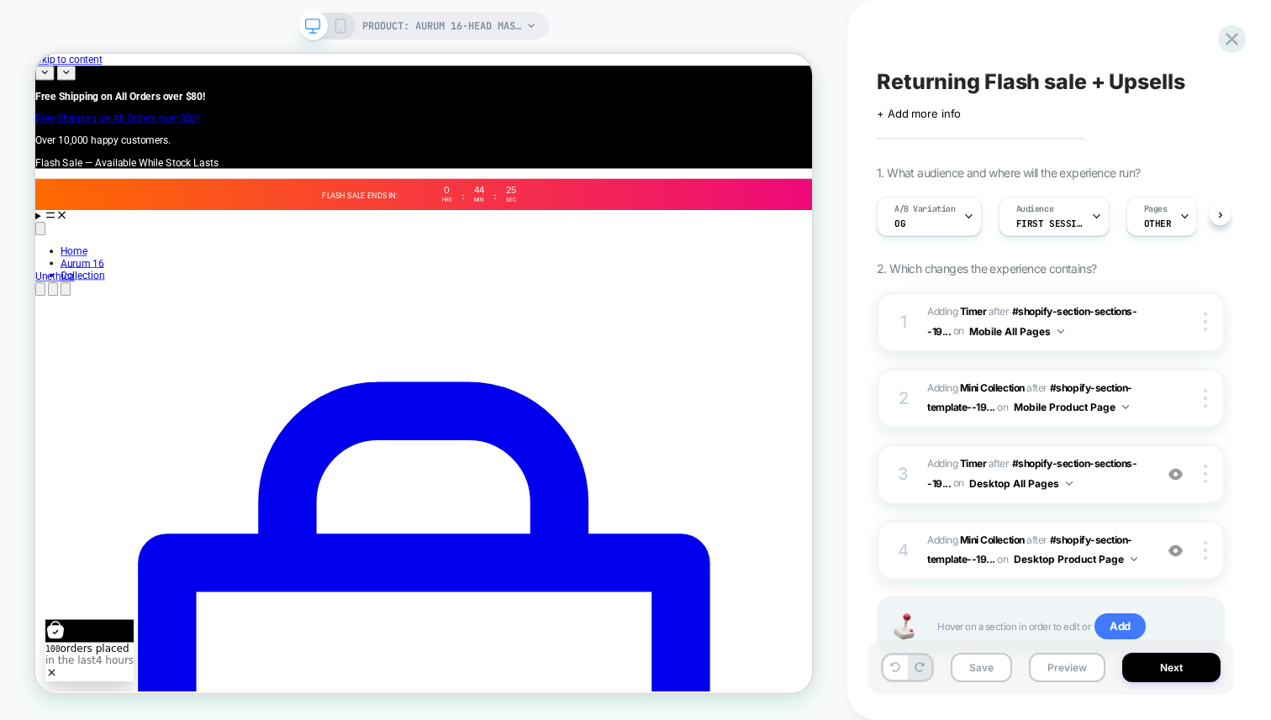
scroll to position [0, 1]
click at [890, 203] on div "A/B Variation OG" at bounding box center [924, 217] width 95 height 38
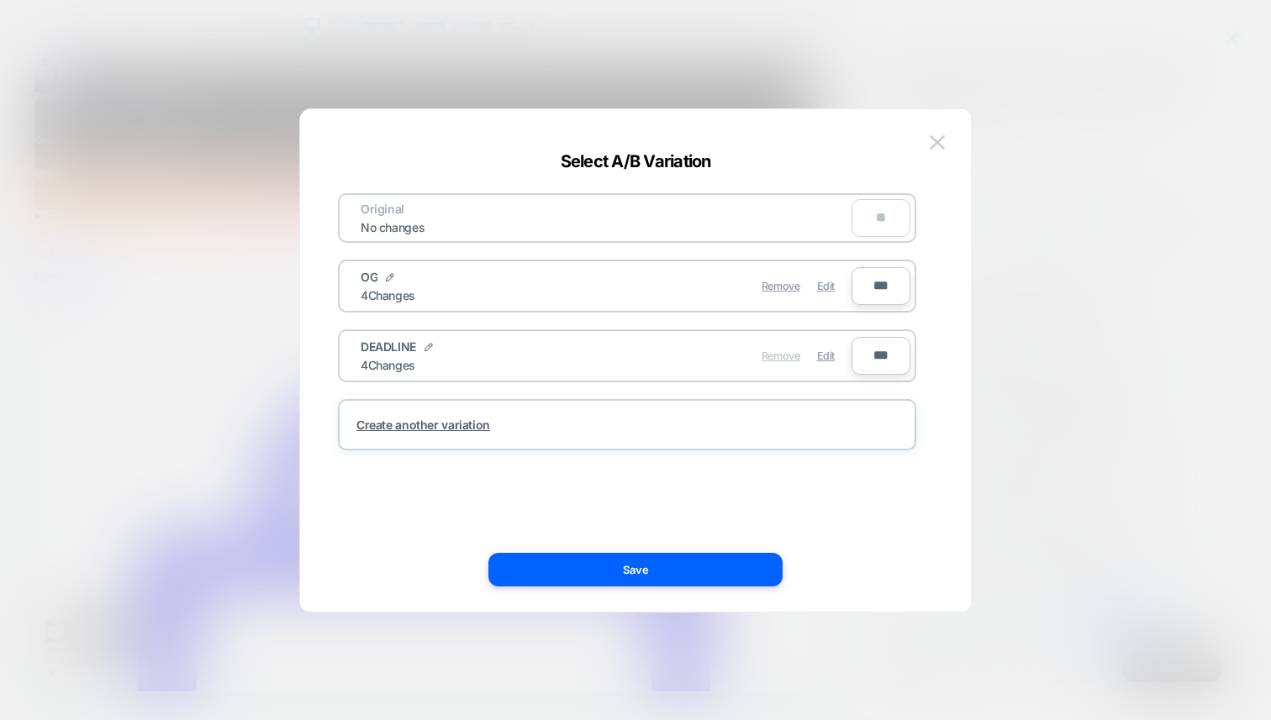
click at [790, 357] on span "Remove" at bounding box center [781, 356] width 39 height 13
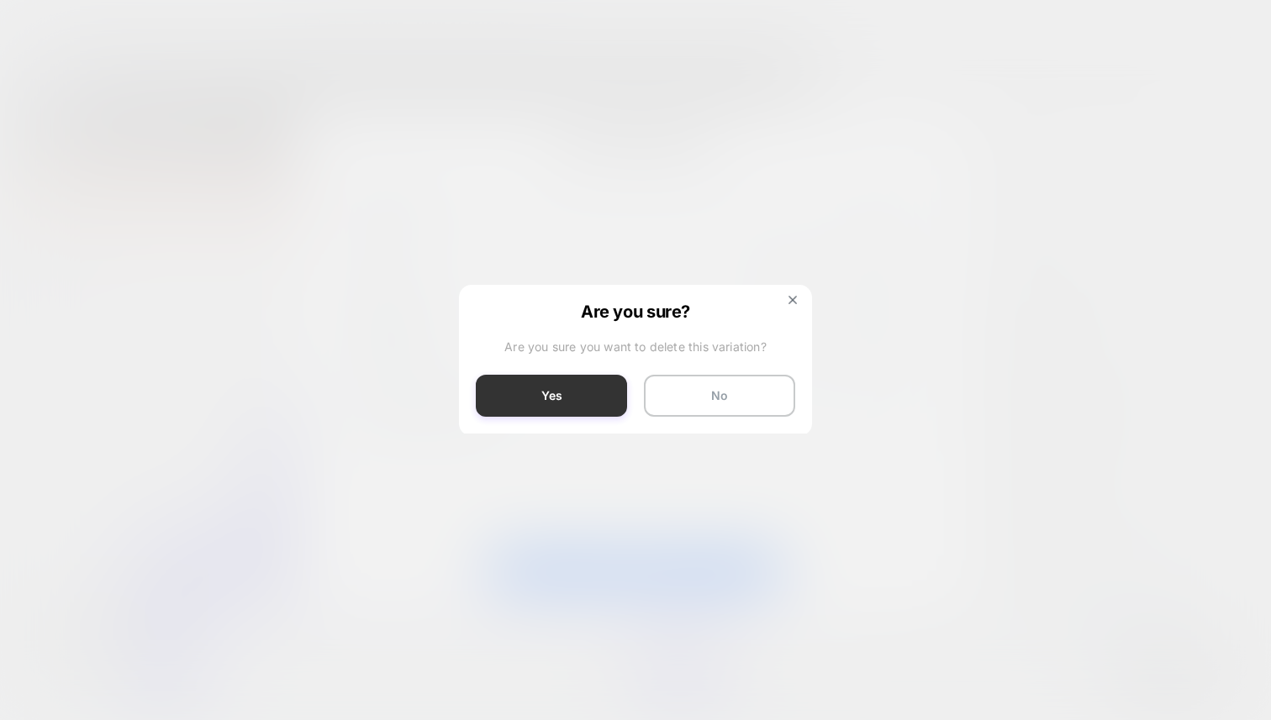
click at [588, 407] on button "Yes" at bounding box center [551, 396] width 151 height 42
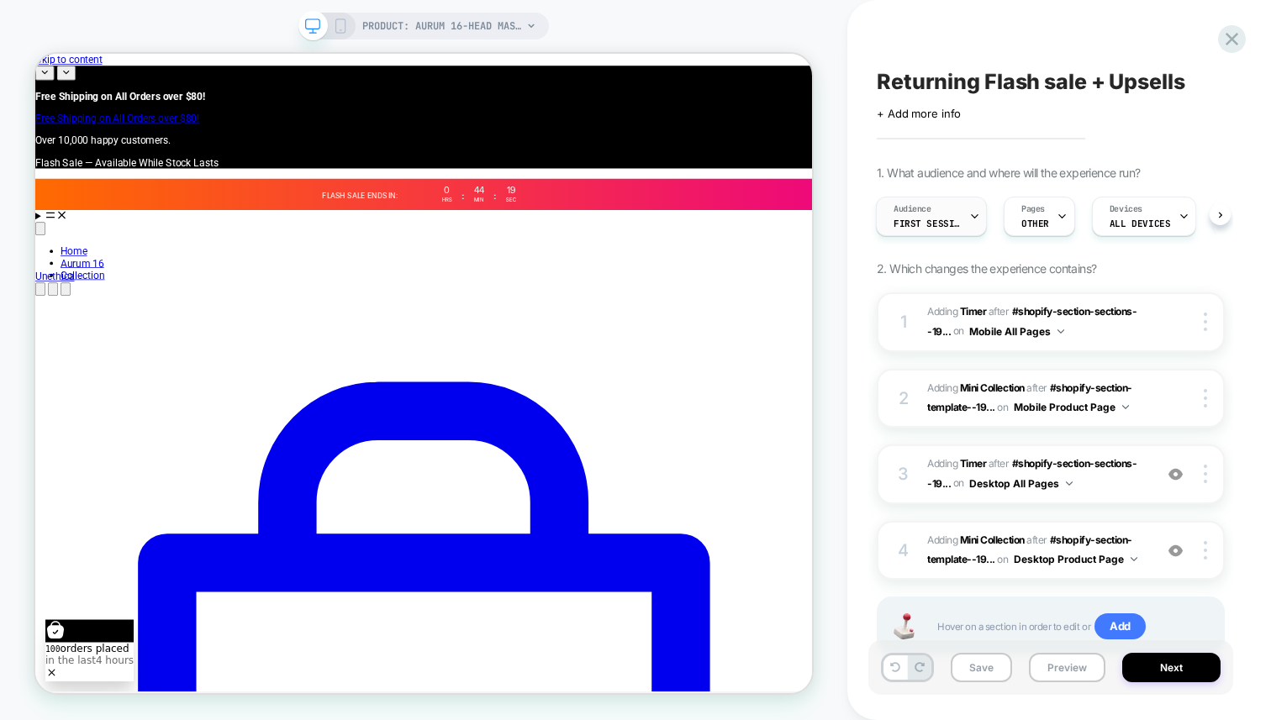
click at [950, 229] on div "Audience First Session" at bounding box center [927, 217] width 101 height 38
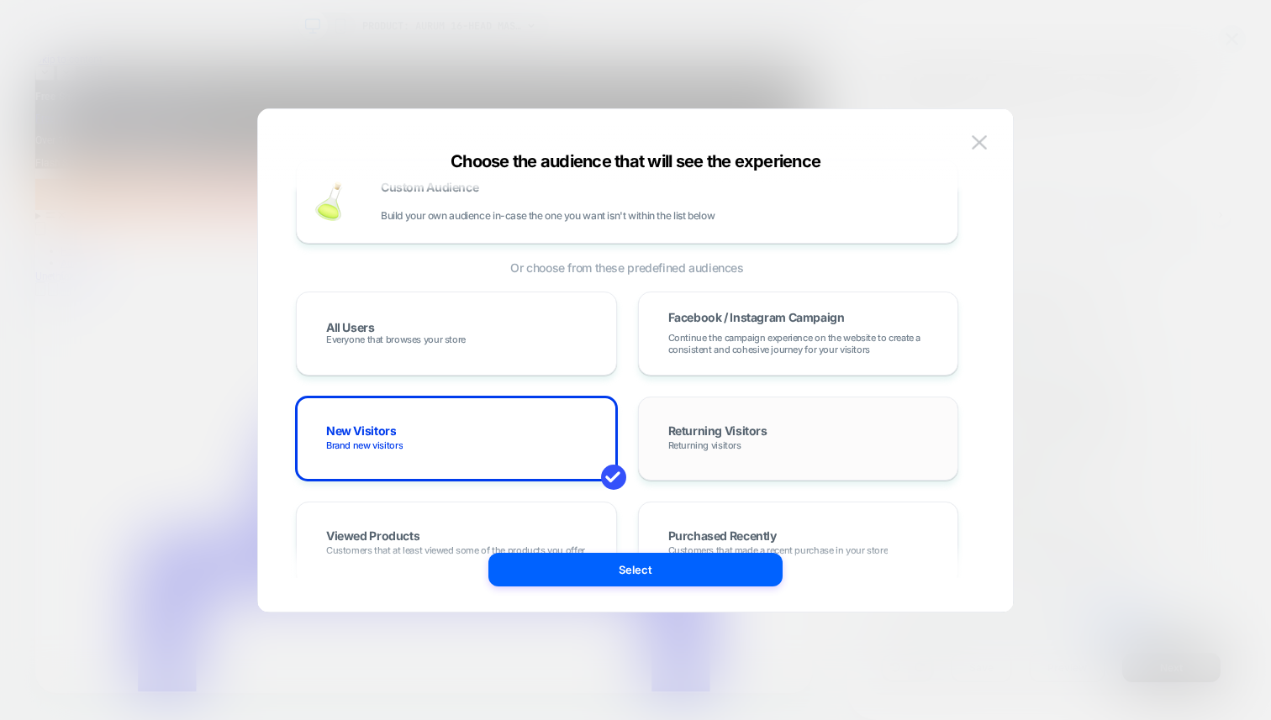
scroll to position [43, 0]
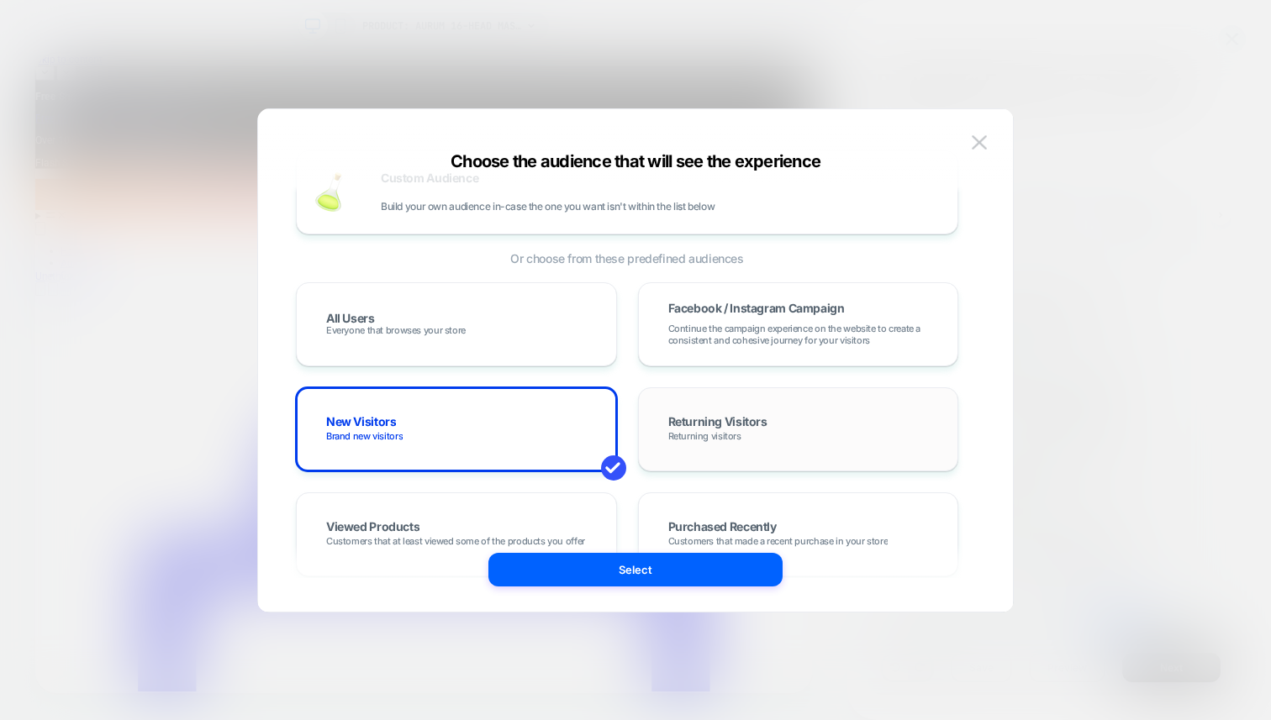
click at [684, 442] on div "Returning Visitors Returning visitors" at bounding box center [799, 429] width 286 height 49
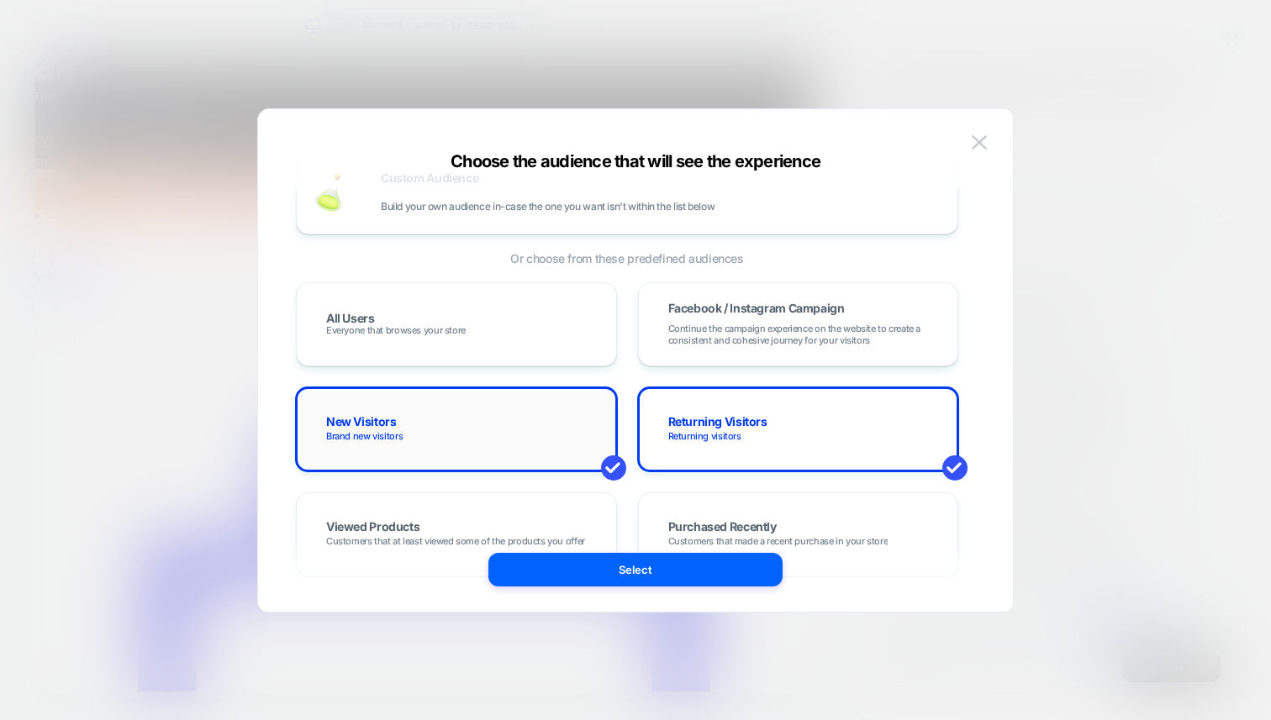
click at [561, 425] on div "New Visitors Brand new visitors" at bounding box center [457, 429] width 286 height 49
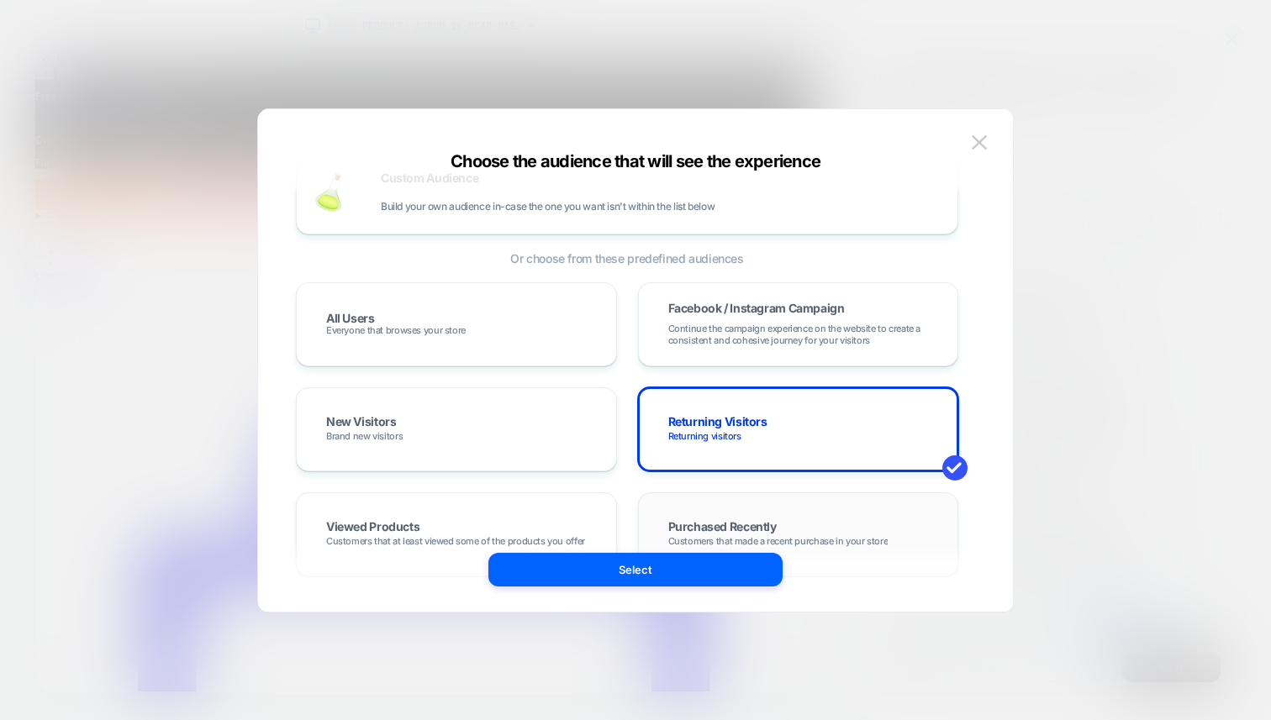
scroll to position [119, 0]
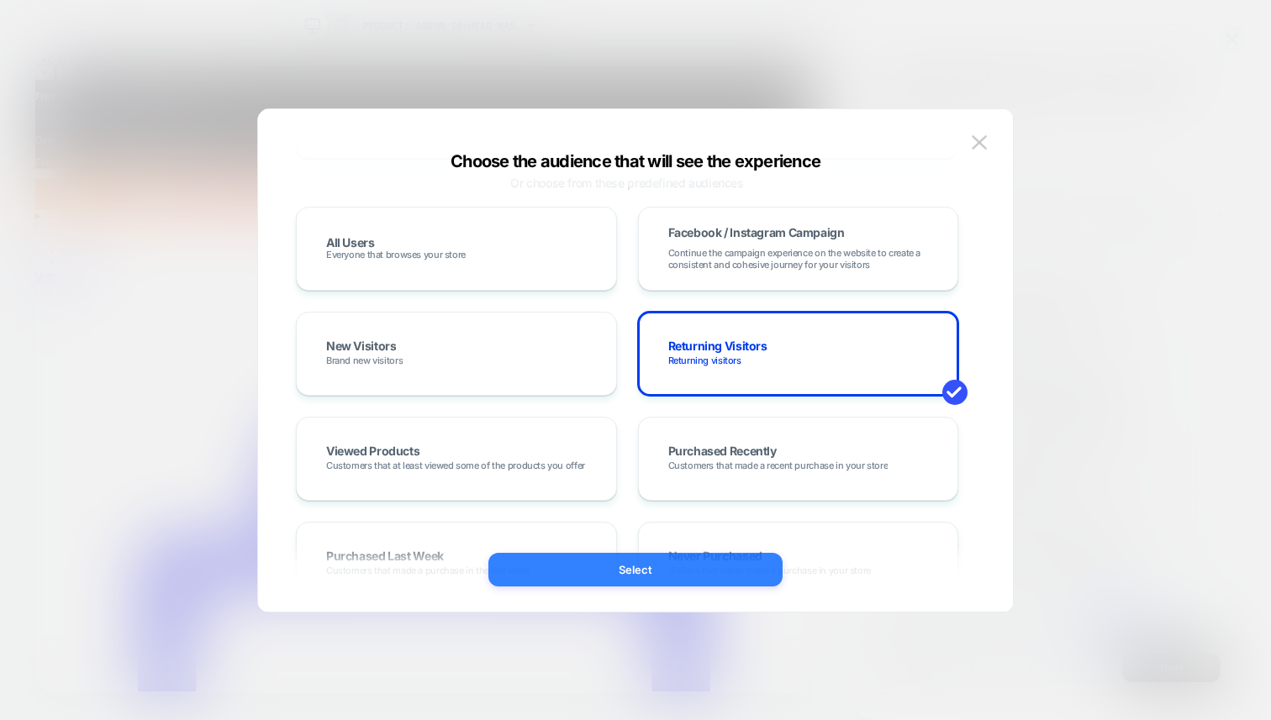
click at [654, 582] on button "Select" at bounding box center [635, 570] width 294 height 34
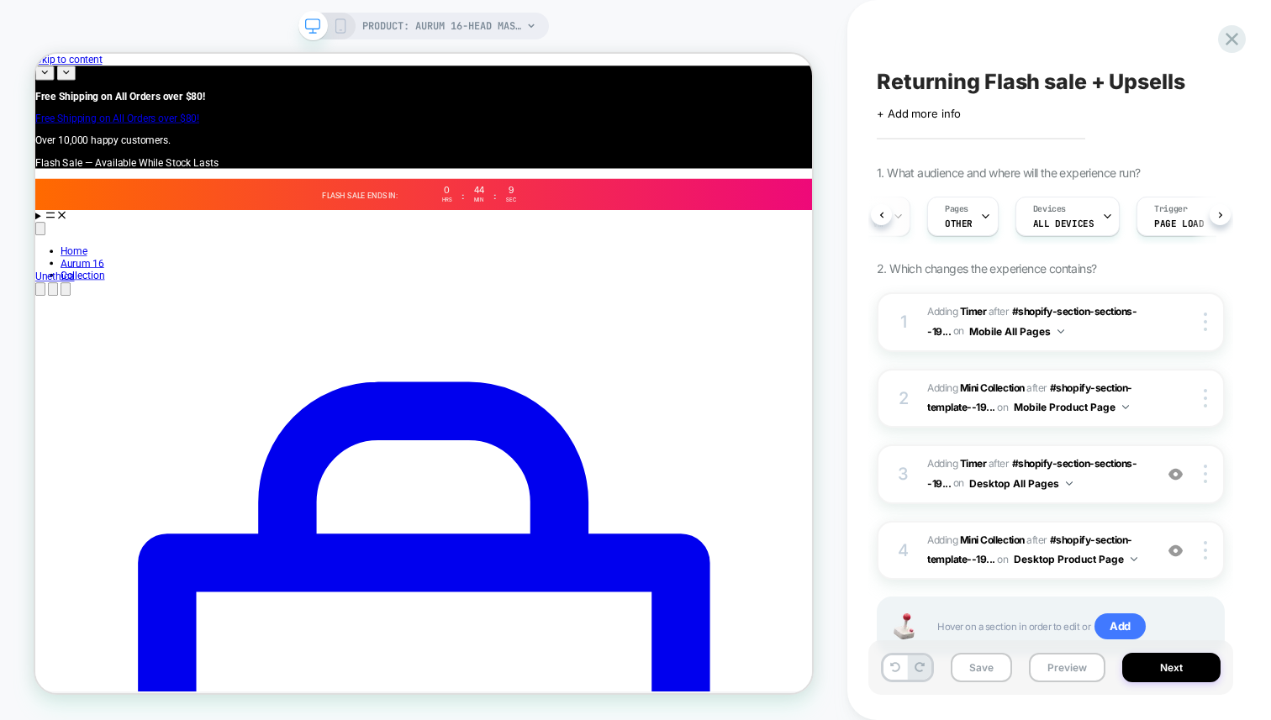
scroll to position [0, 82]
click at [967, 220] on div "Pages OTHER" at bounding box center [953, 217] width 61 height 38
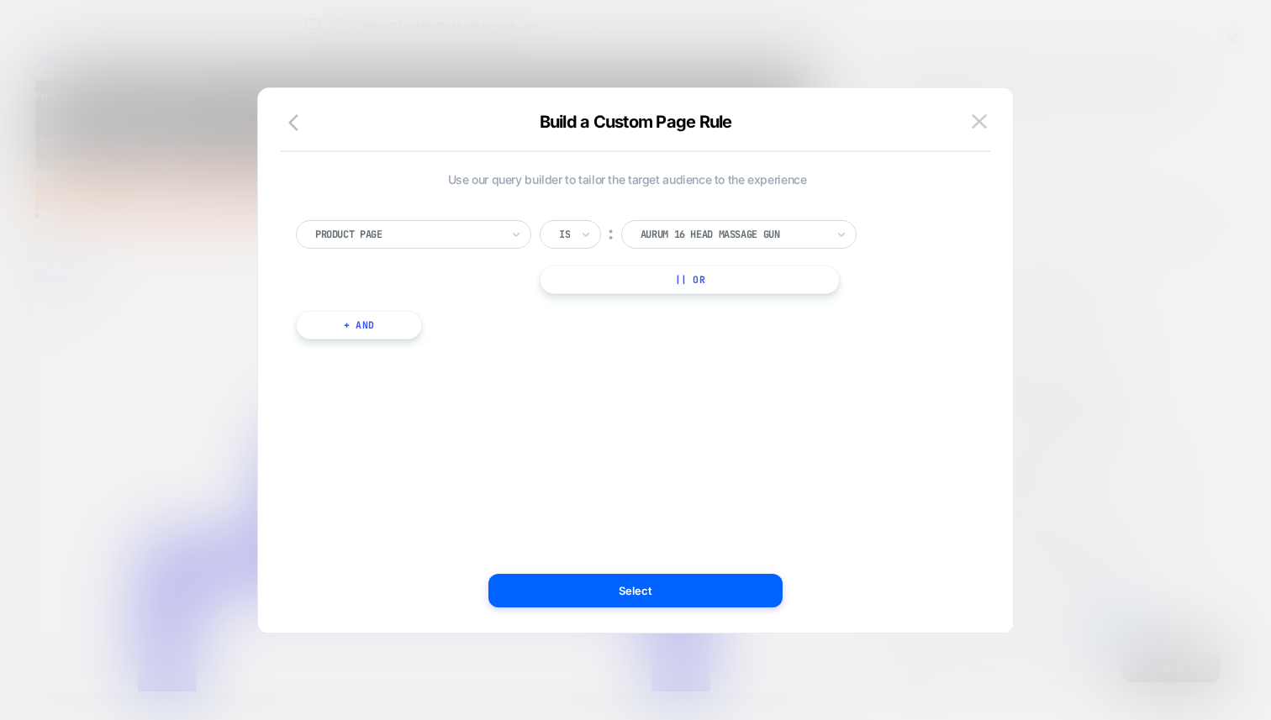
click at [1096, 152] on div at bounding box center [635, 360] width 1271 height 720
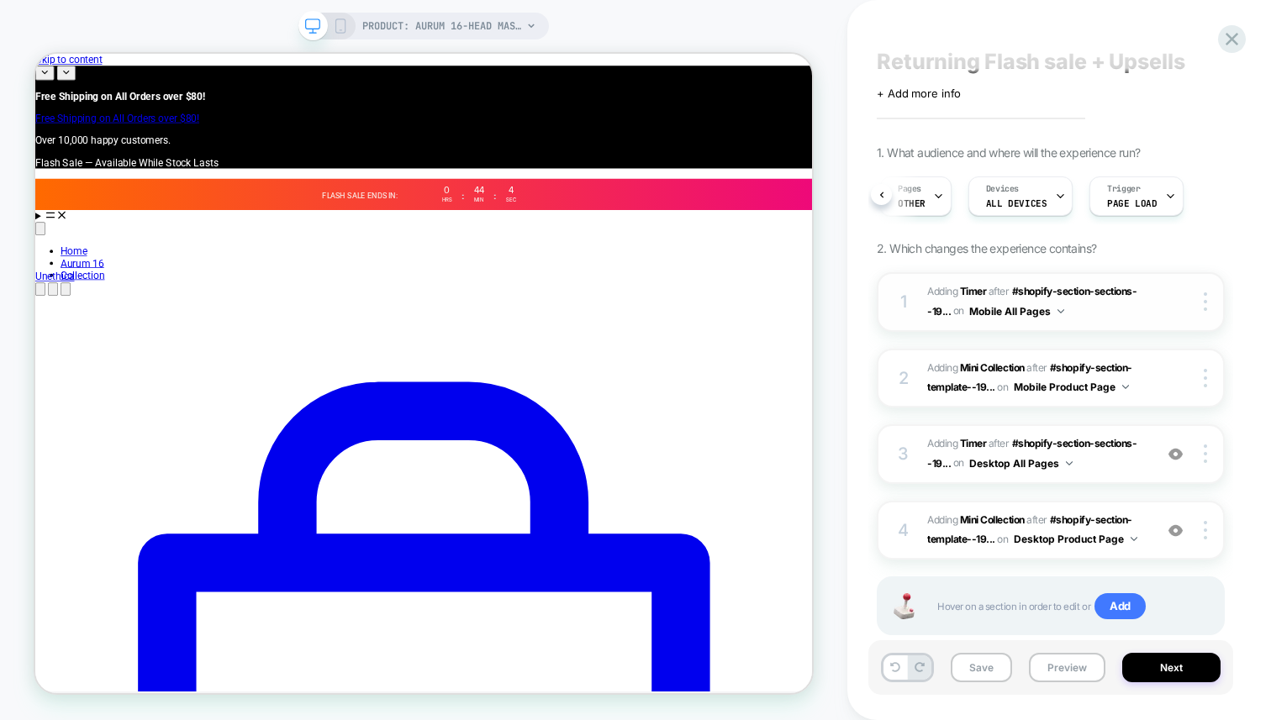
scroll to position [26, 0]
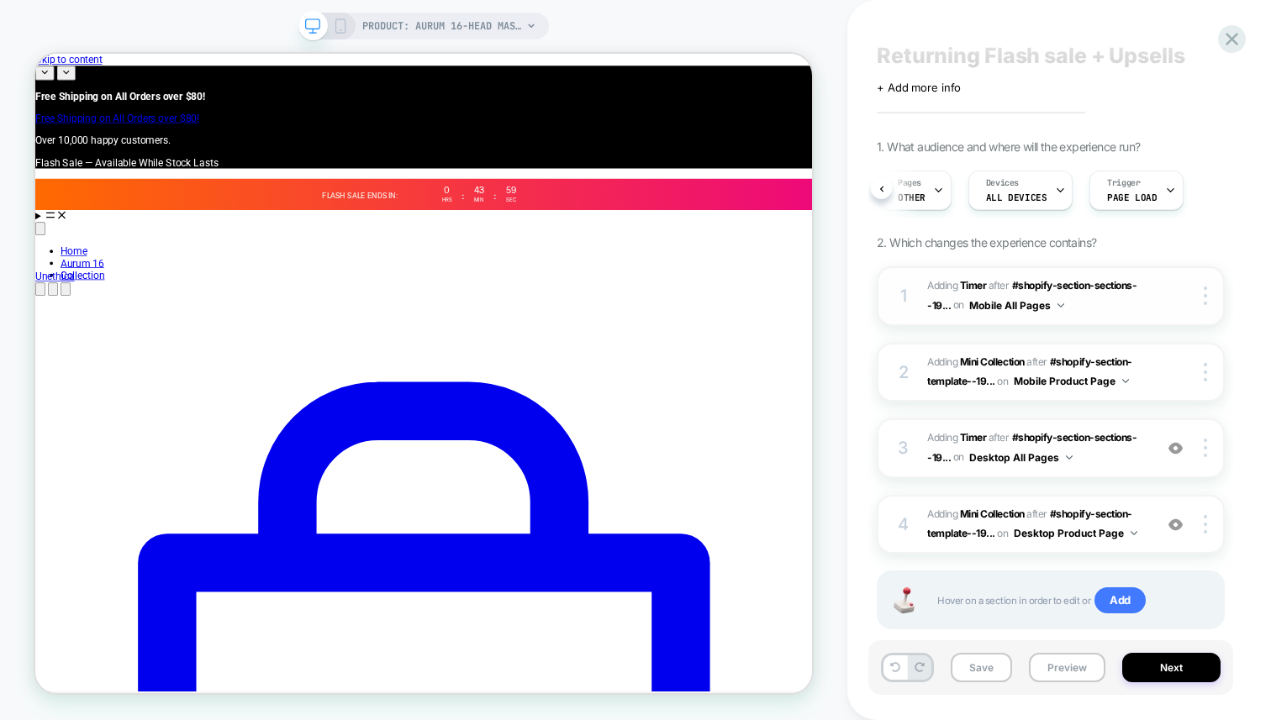
click at [1083, 304] on span "#_loomi_addon_1758218243442_dup1759558524 Adding Timer AFTER #shopify-section-s…" at bounding box center [1036, 297] width 218 height 40
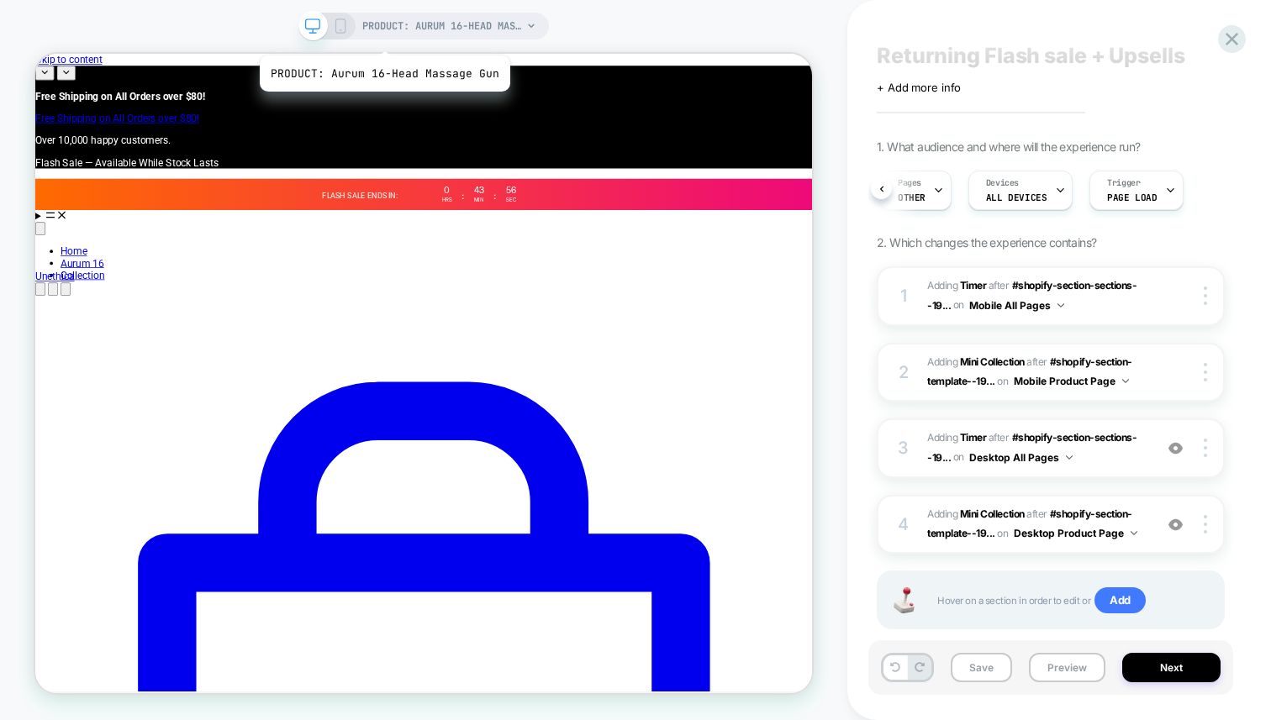
click at [338, 21] on icon at bounding box center [340, 25] width 15 height 15
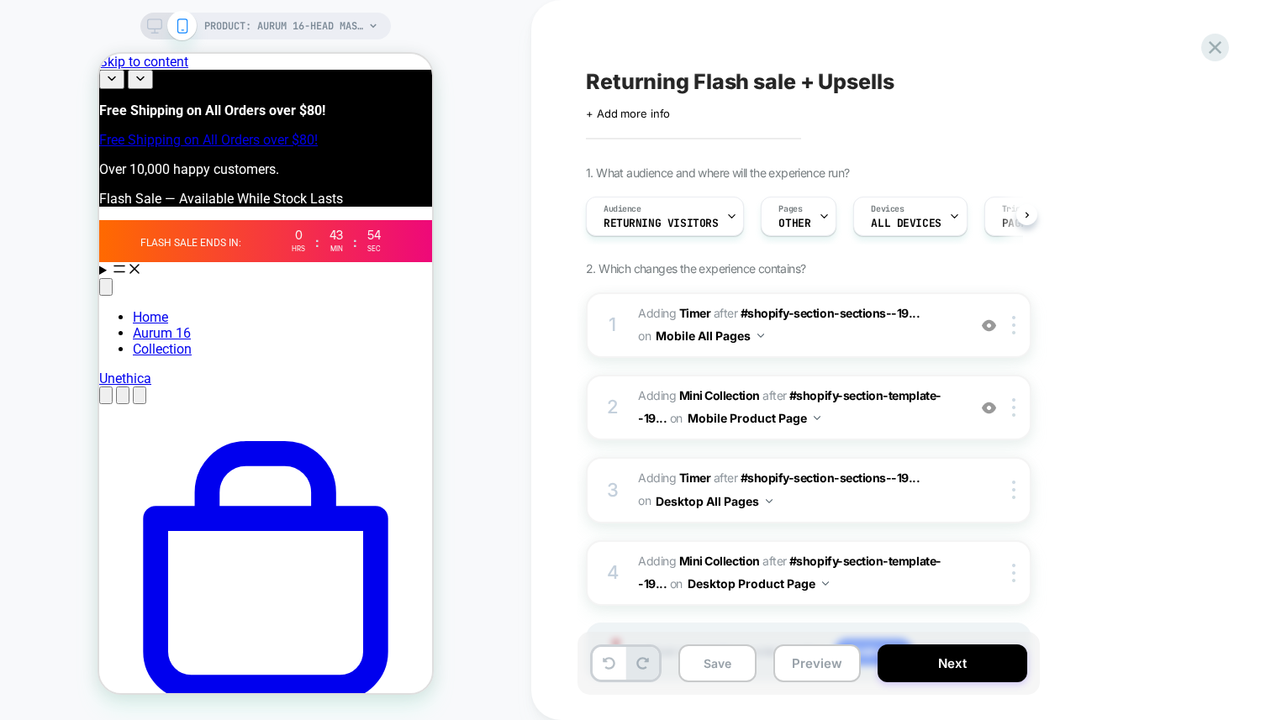
scroll to position [0, 1]
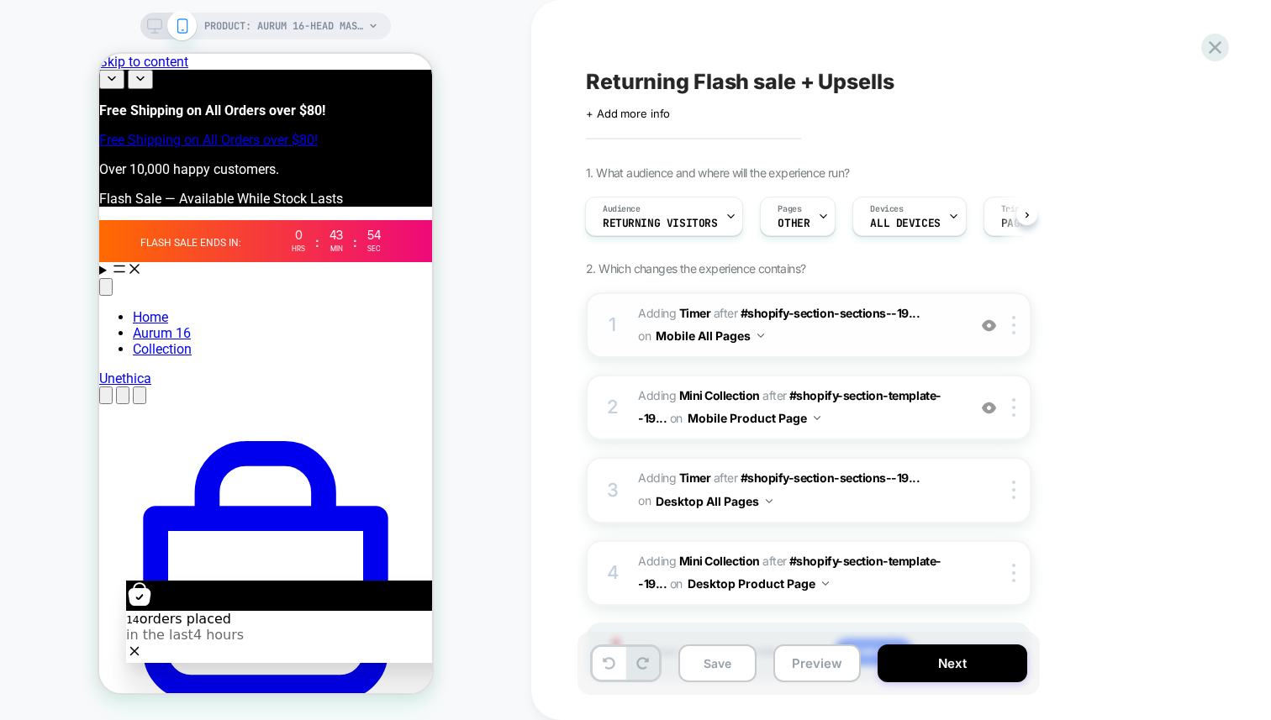
click at [896, 350] on div "1 #_loomi_addon_1758218243442_dup1759558524 Adding Timer AFTER #shopify-section…" at bounding box center [808, 325] width 445 height 66
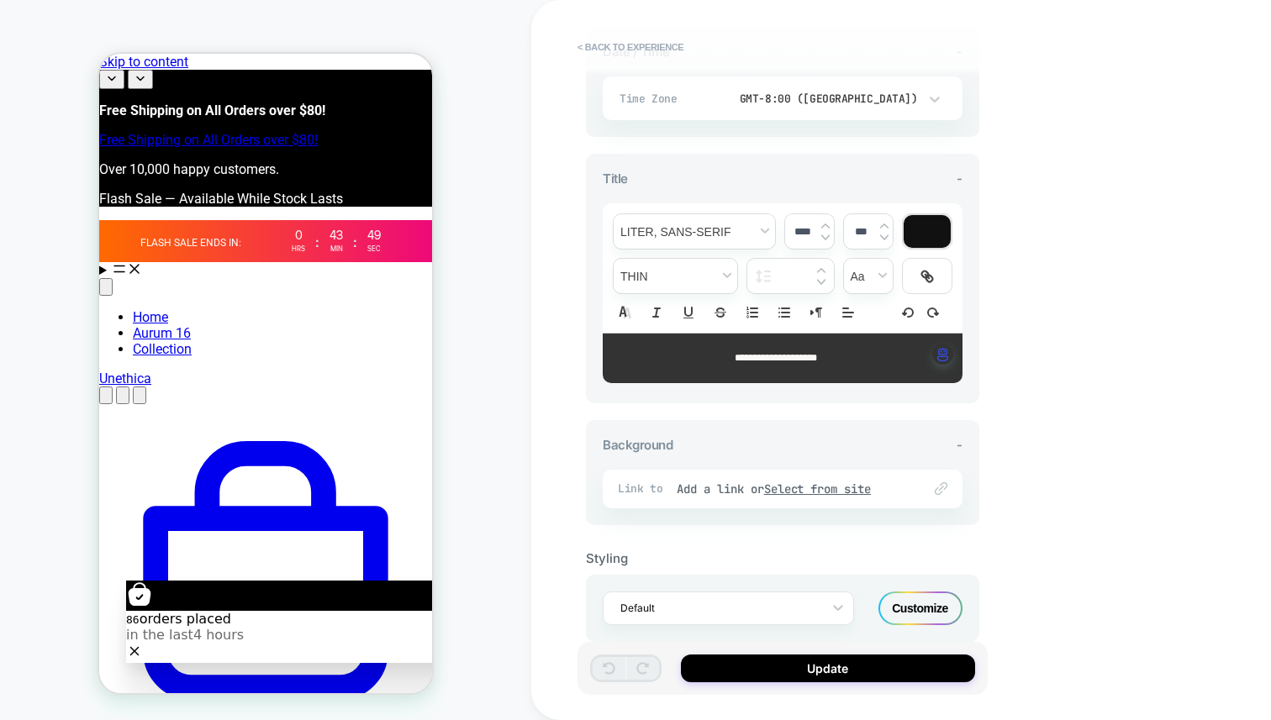
scroll to position [0, 0]
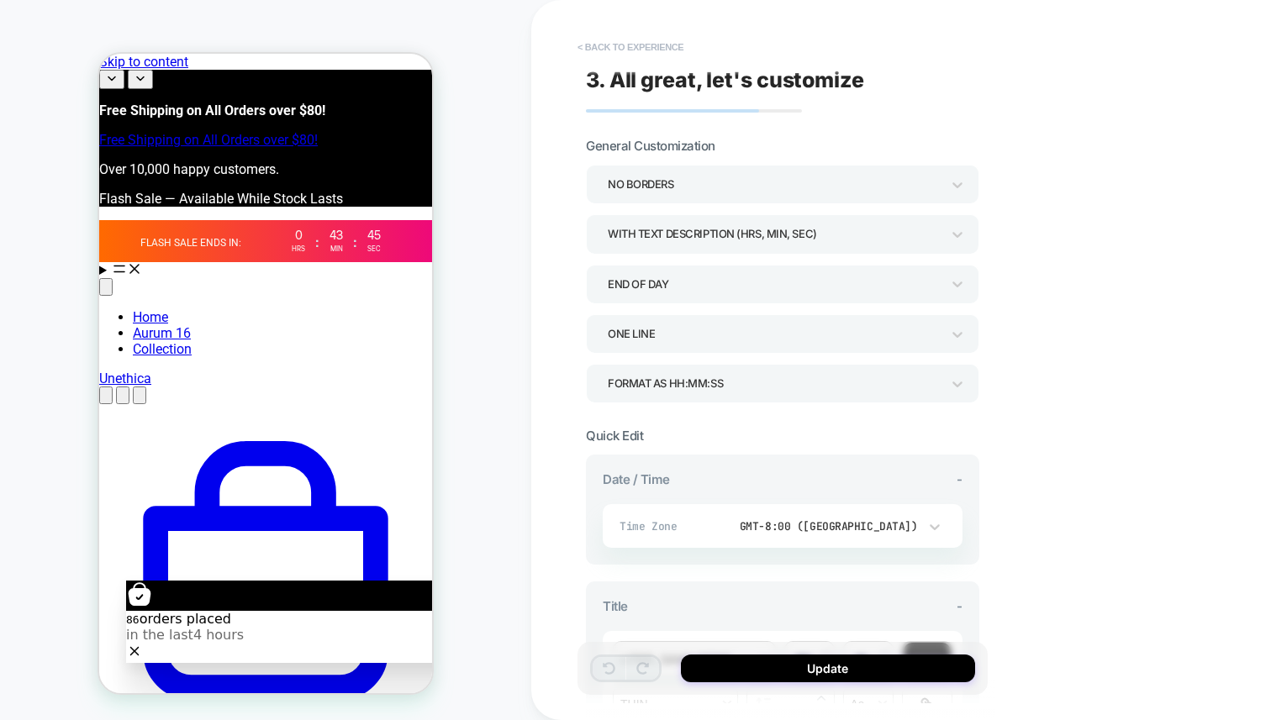
click at [608, 54] on button "< Back to experience" at bounding box center [630, 47] width 123 height 27
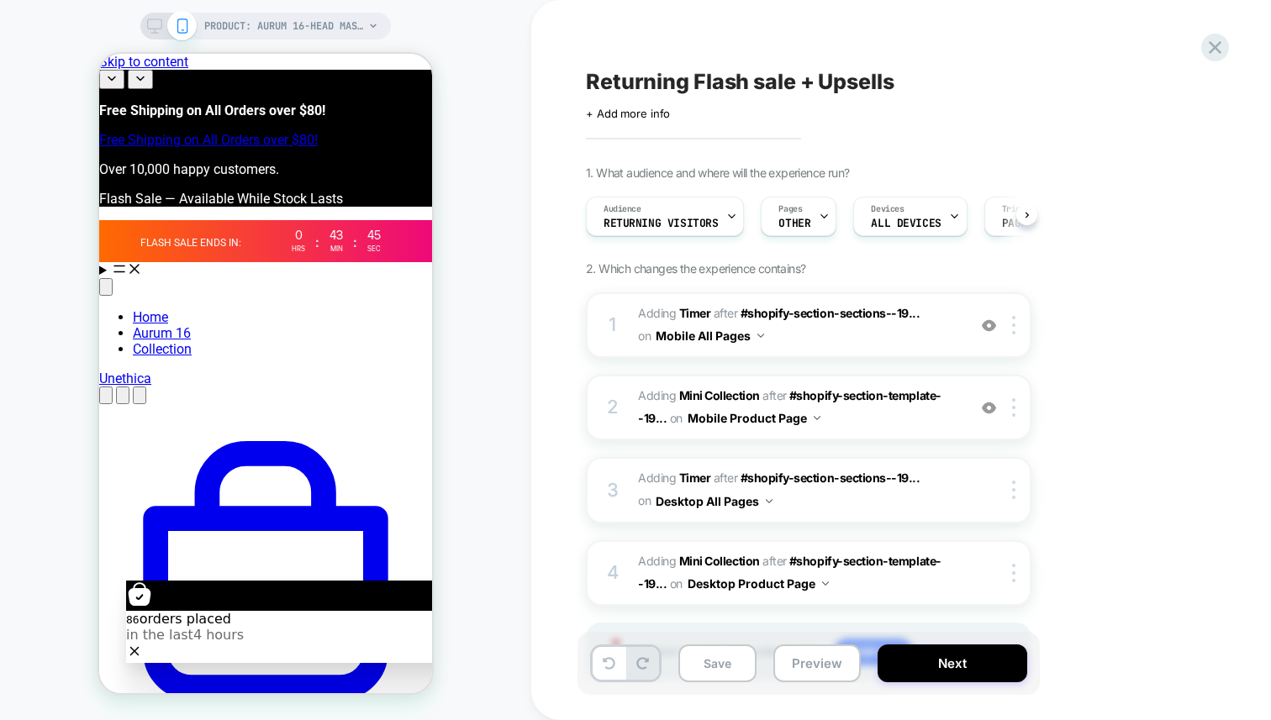
scroll to position [0, 1]
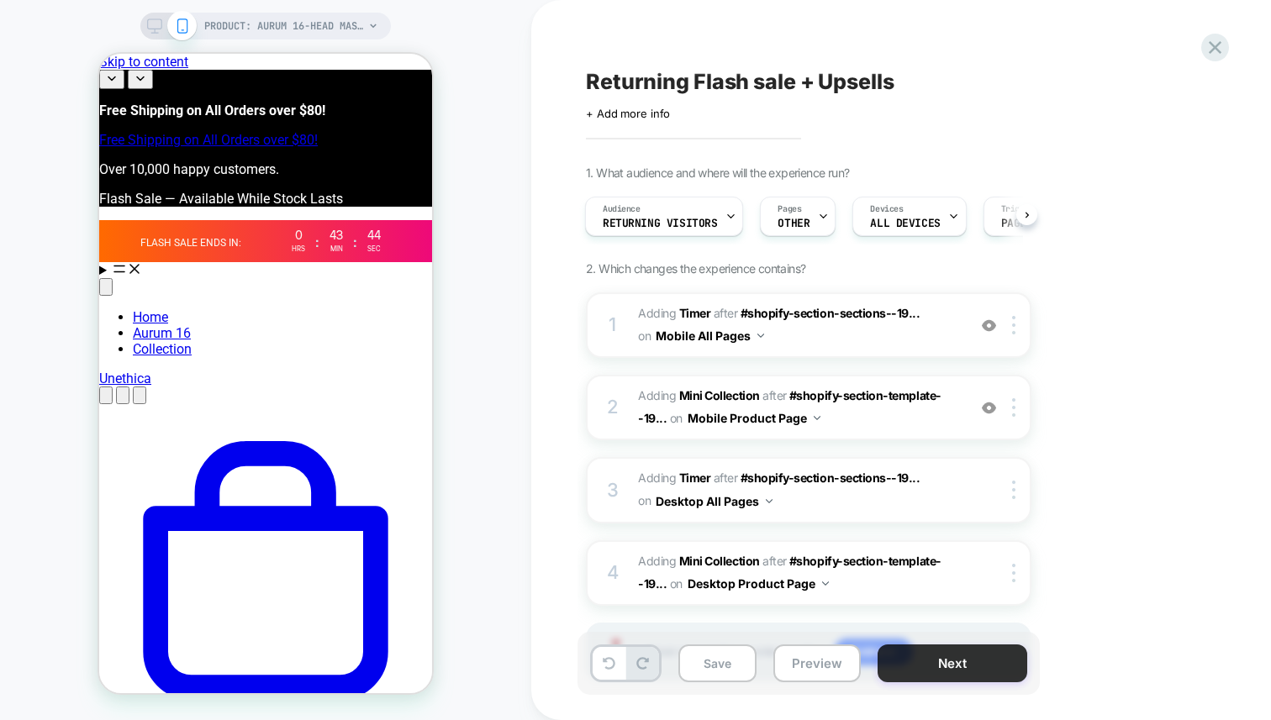
click at [968, 668] on button "Next" at bounding box center [952, 664] width 150 height 38
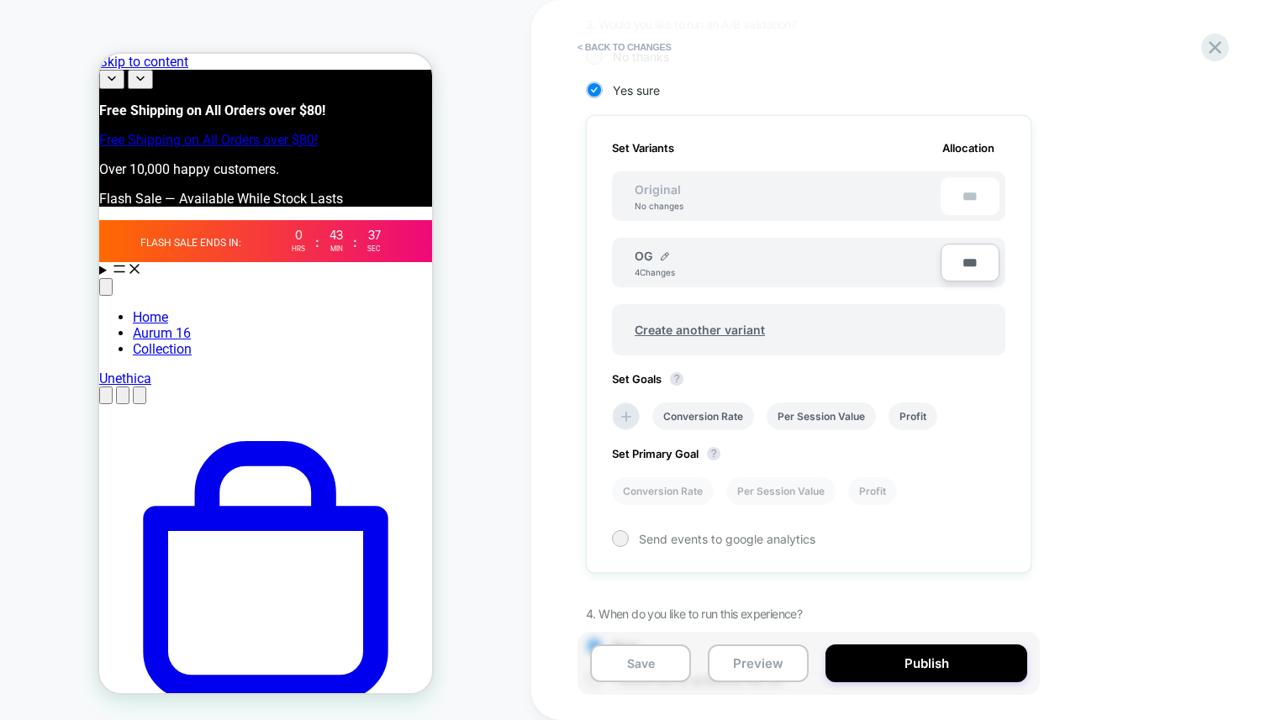
scroll to position [491, 0]
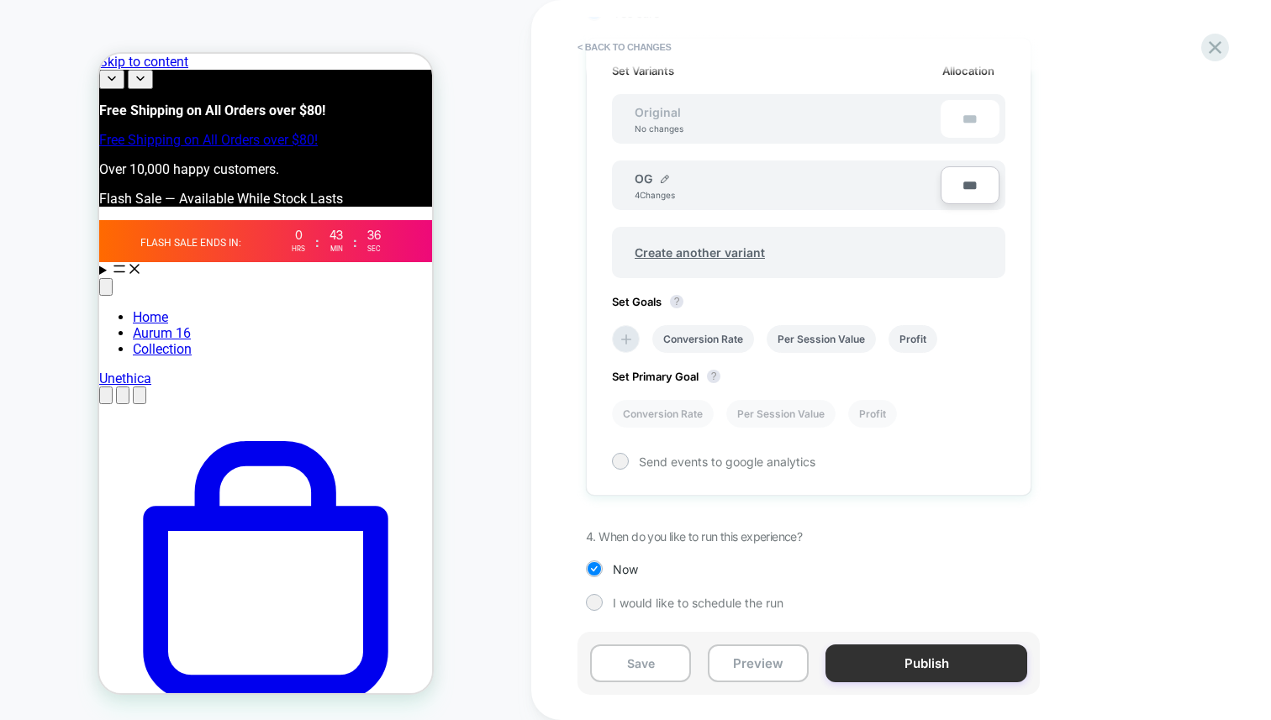
click at [873, 658] on button "Publish" at bounding box center [926, 664] width 202 height 38
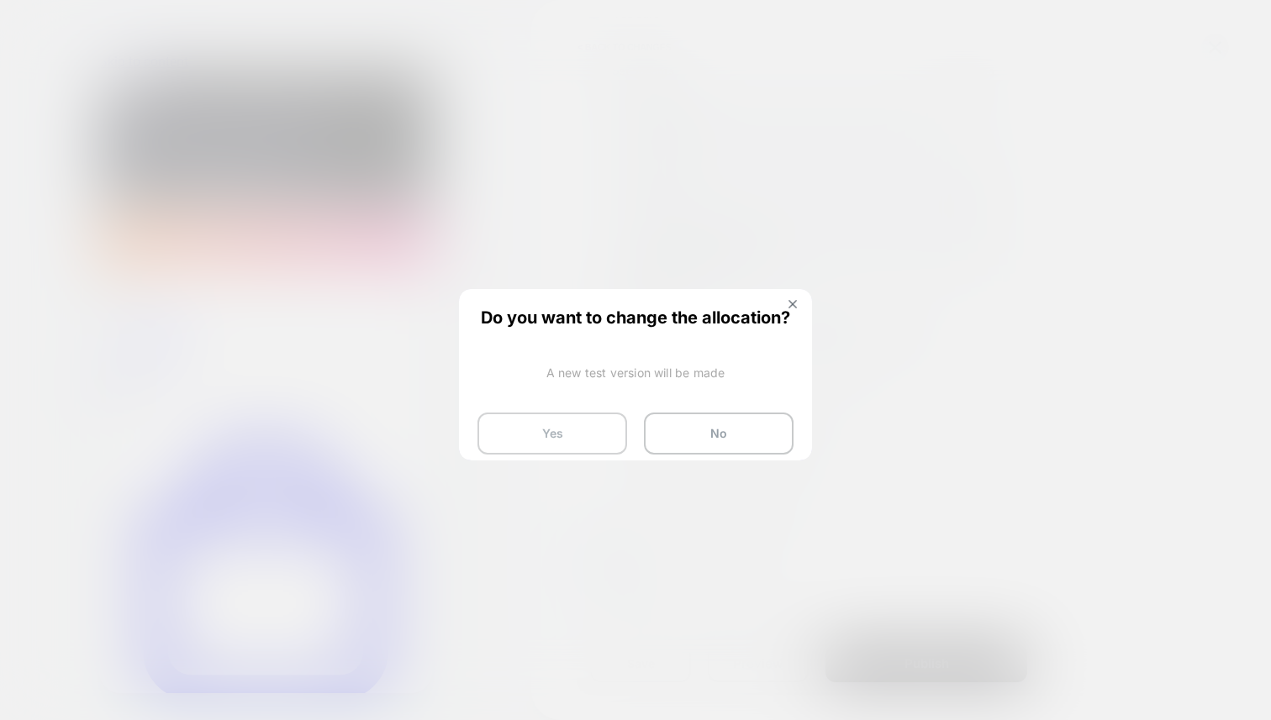
click at [593, 437] on button "Yes" at bounding box center [552, 434] width 150 height 42
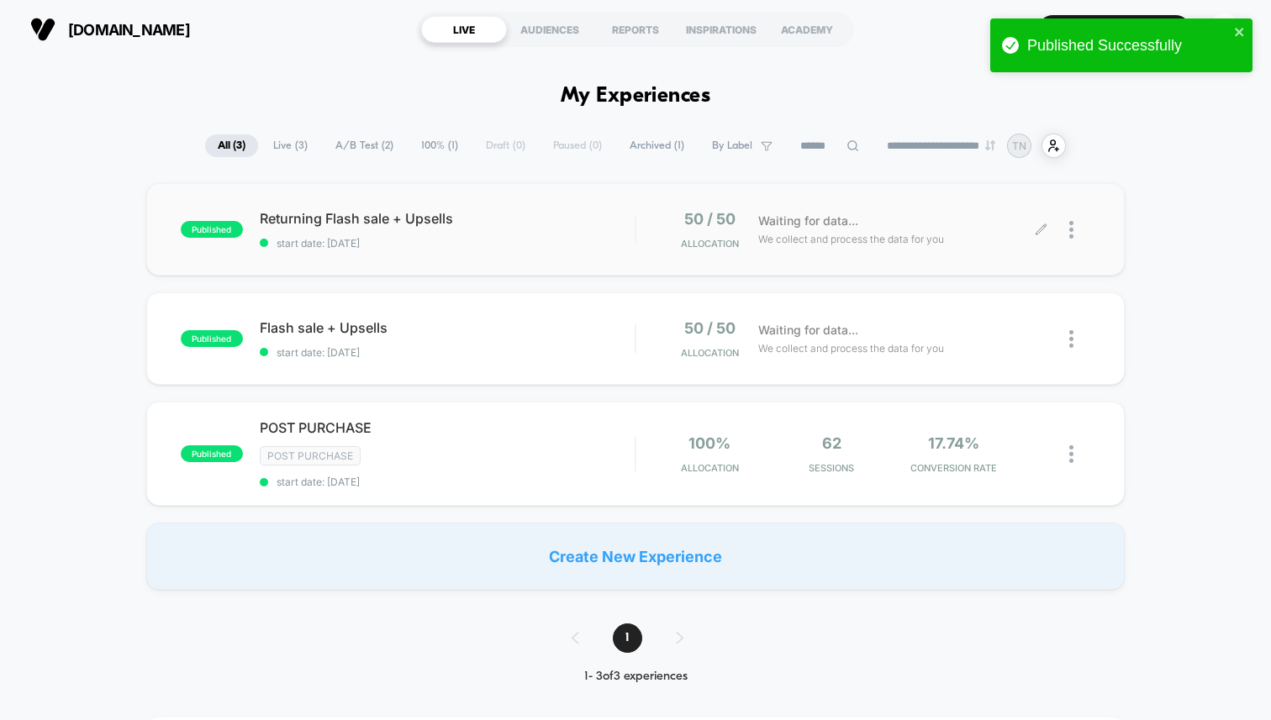
click at [1043, 224] on icon at bounding box center [1041, 230] width 13 height 13
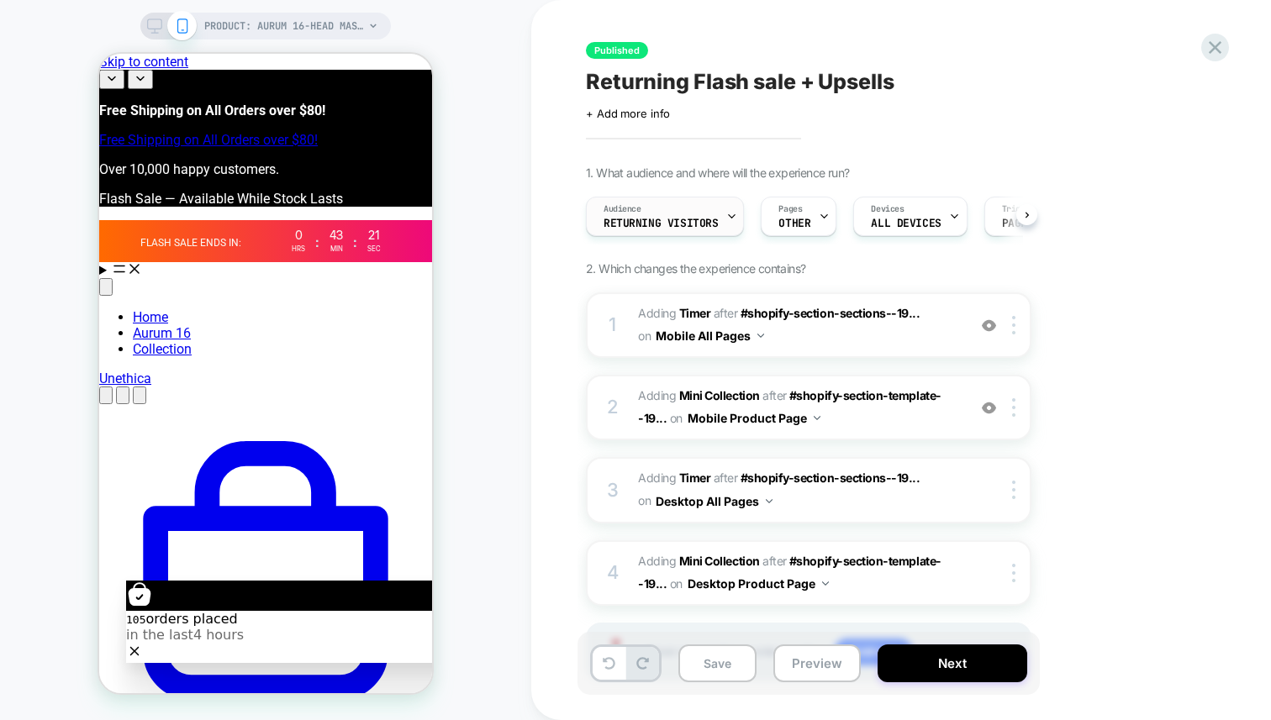
click at [717, 213] on div "Audience Returning Visitors" at bounding box center [661, 217] width 148 height 38
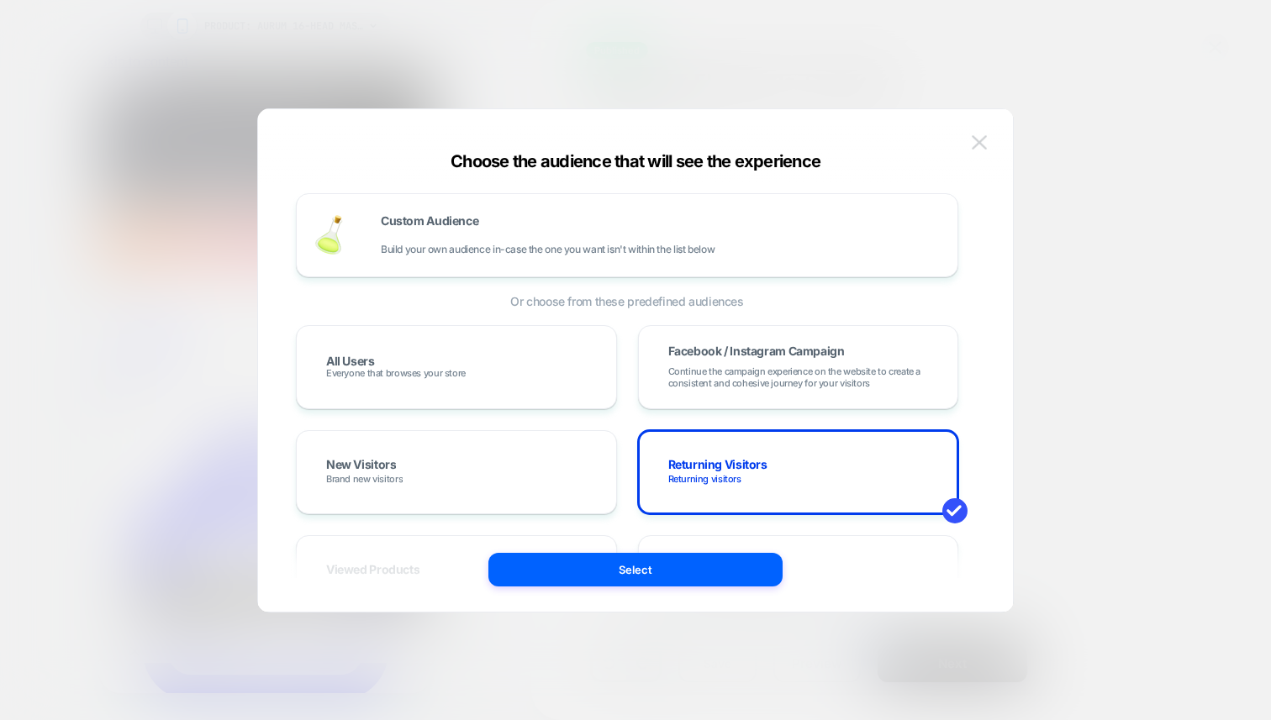
click at [982, 140] on img at bounding box center [979, 142] width 15 height 14
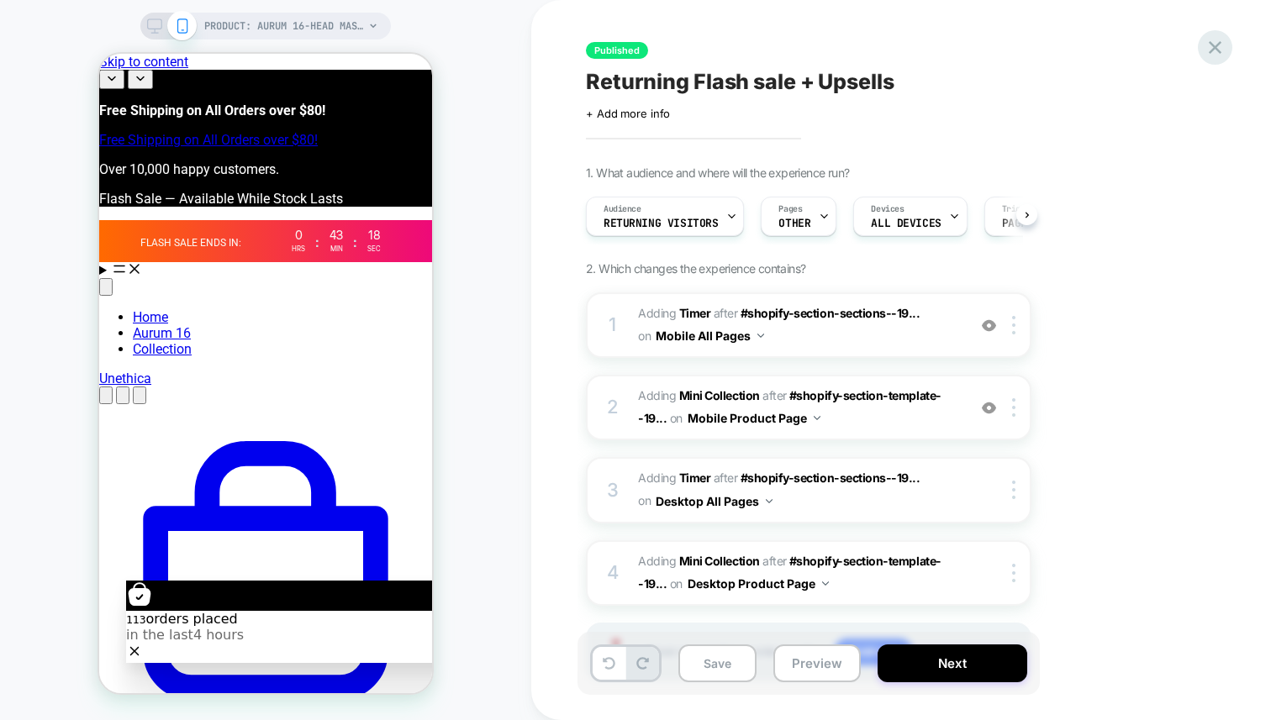
click at [1207, 47] on icon at bounding box center [1215, 47] width 23 height 23
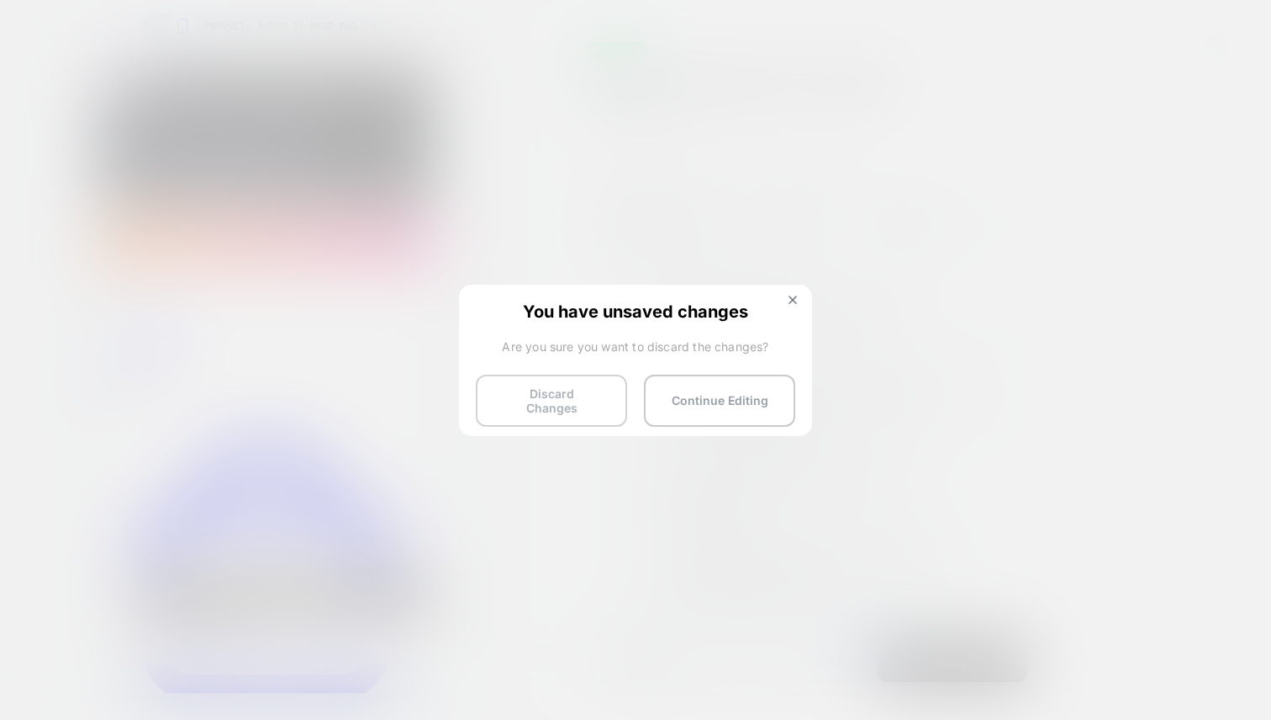
click at [605, 403] on button "Discard Changes" at bounding box center [551, 401] width 151 height 52
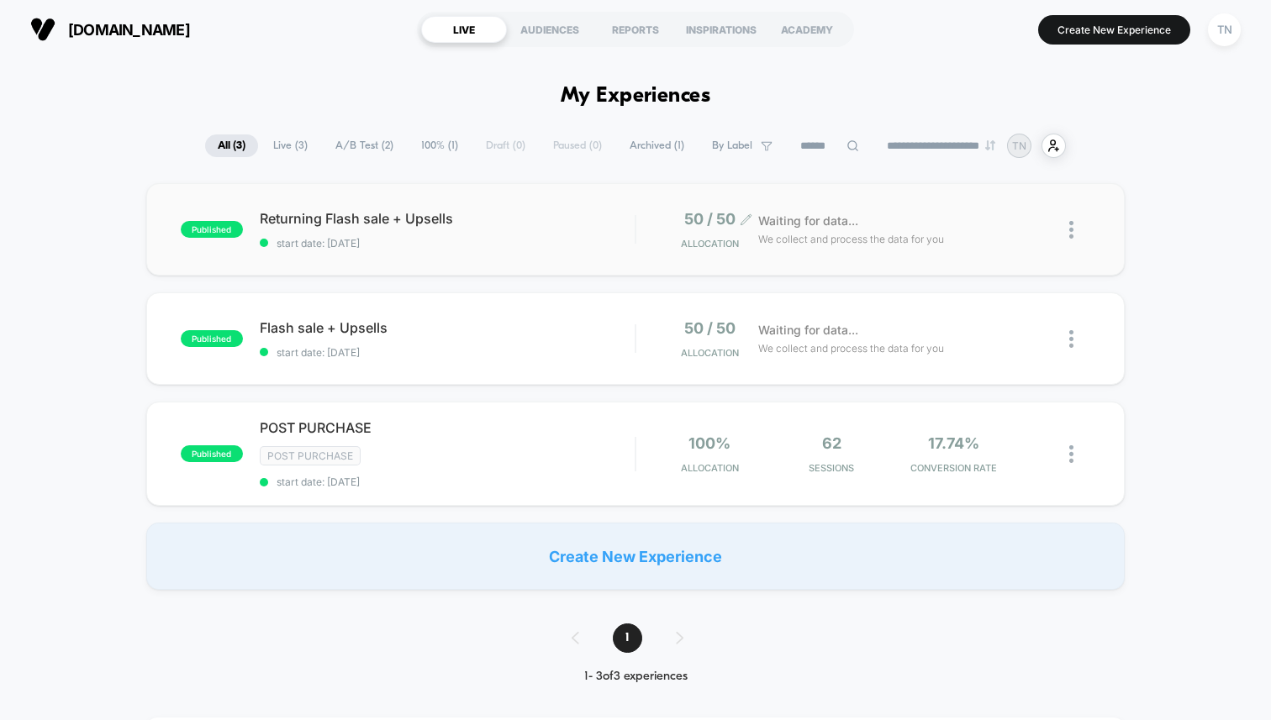
click at [740, 219] on icon at bounding box center [746, 219] width 13 height 13
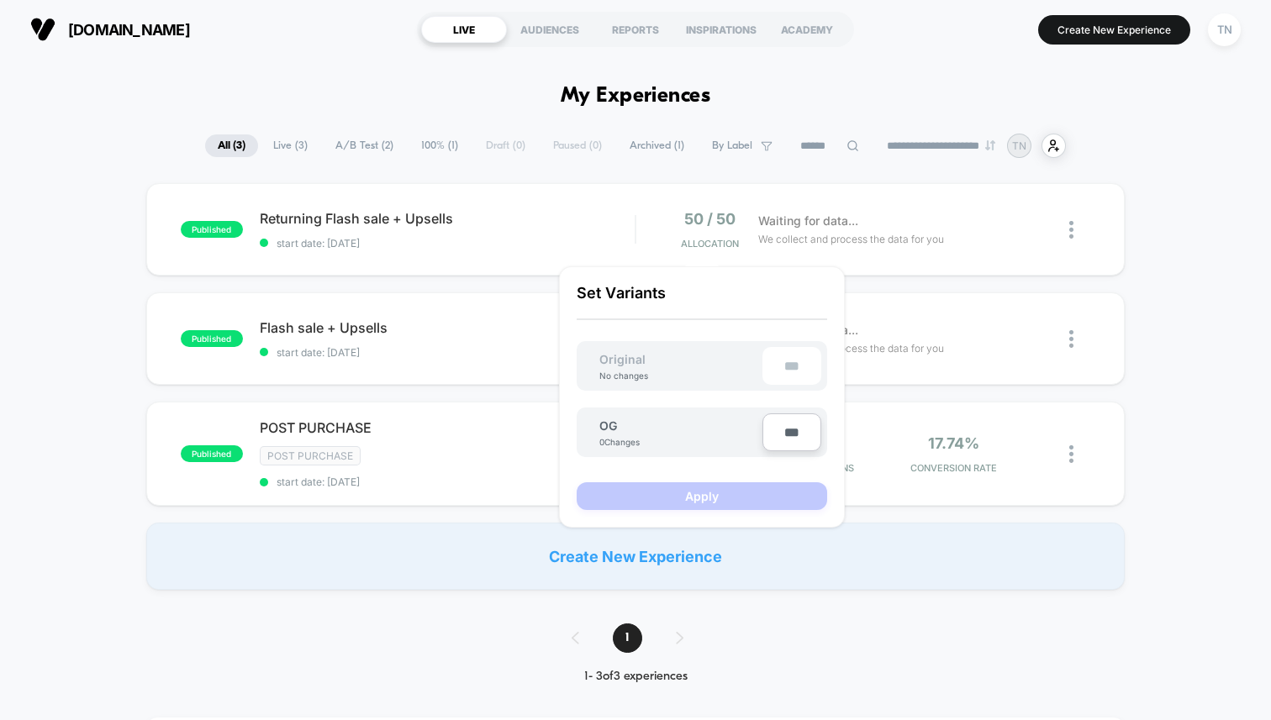
click at [788, 434] on input "***" at bounding box center [791, 433] width 59 height 38
type input "***"
type input "**"
type input "****"
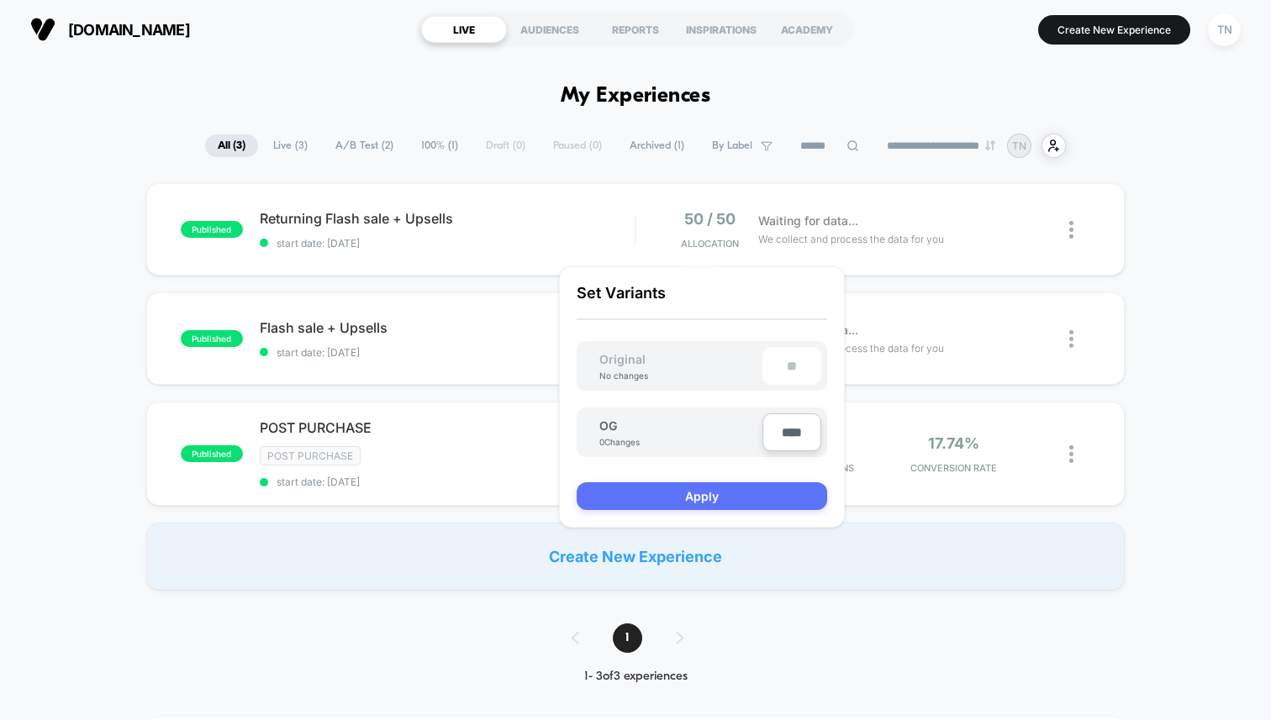
click at [714, 507] on button "Apply" at bounding box center [702, 496] width 250 height 28
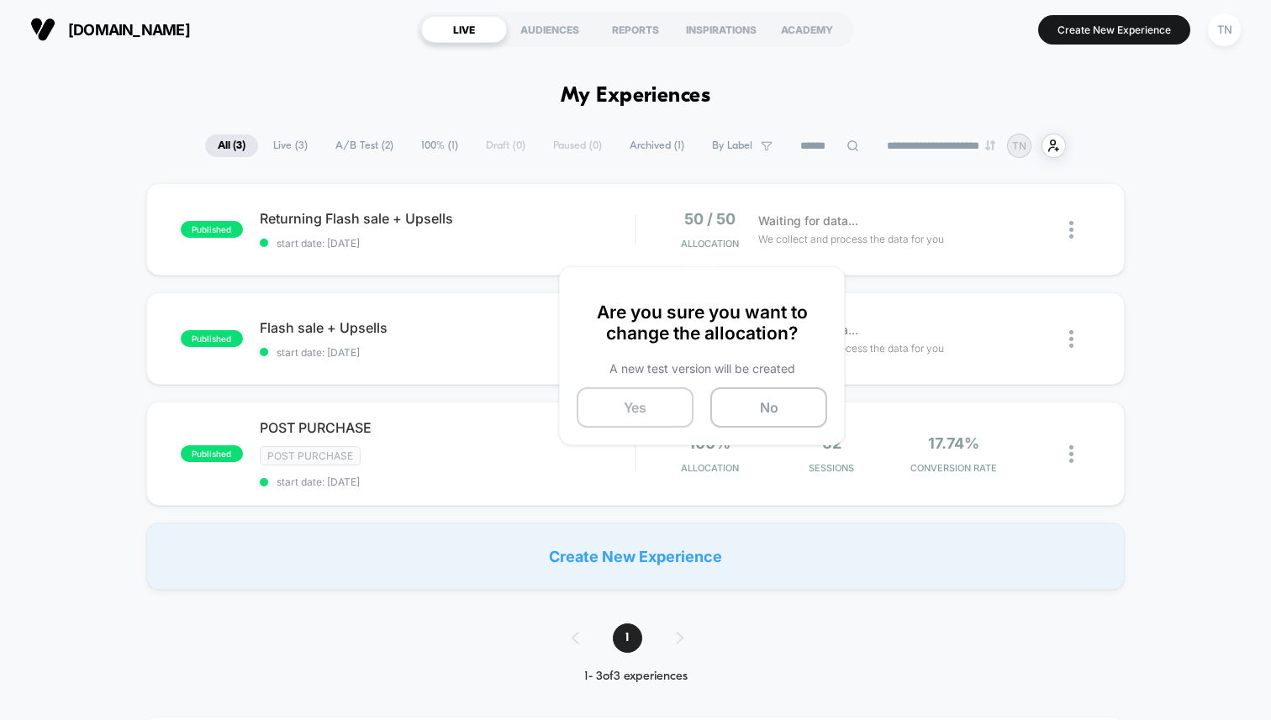
click at [673, 393] on button "Yes" at bounding box center [635, 407] width 117 height 40
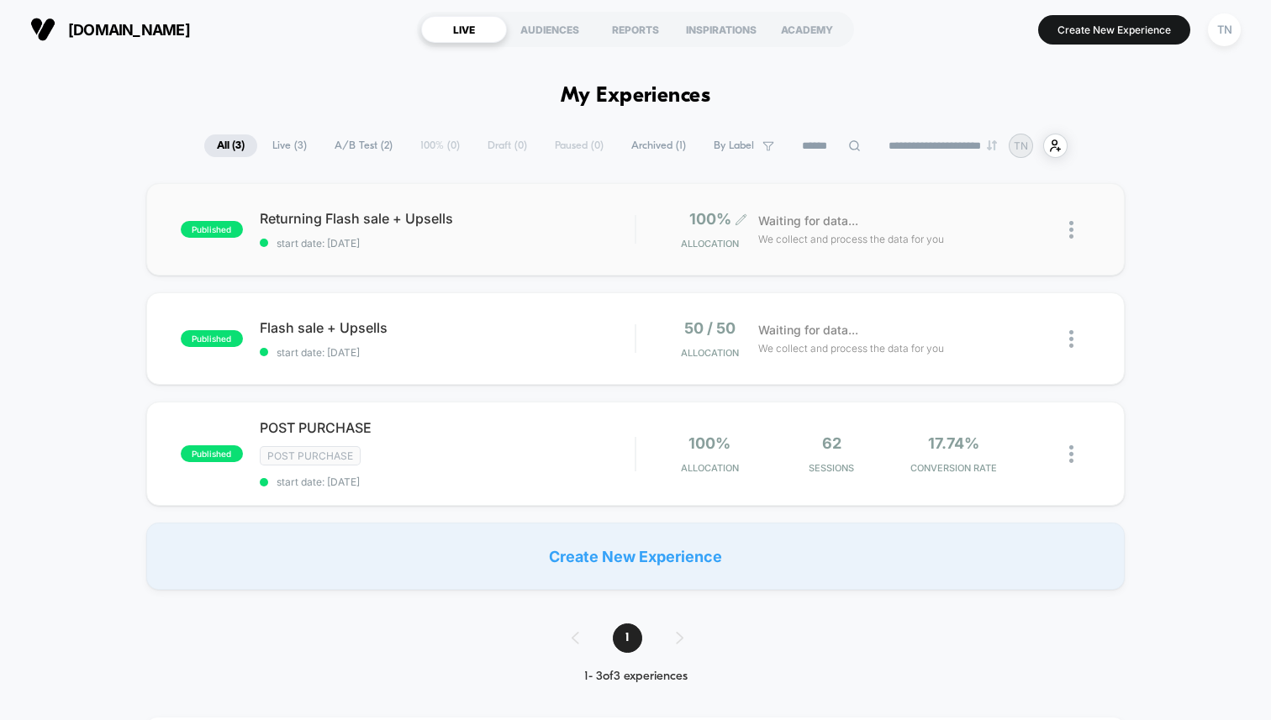
click at [735, 220] on icon at bounding box center [741, 219] width 13 height 13
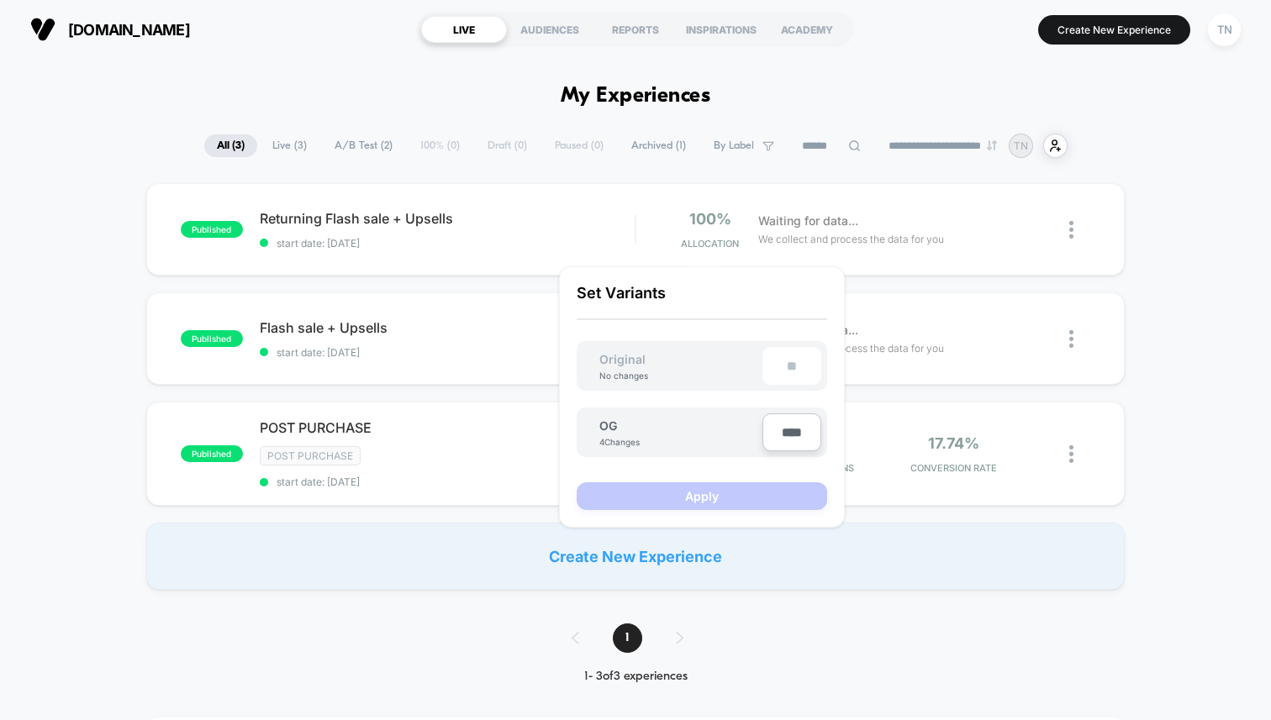
click at [1183, 424] on div "published Returning Flash sale + Upsells start date: [DATE] 100% Allocation Wai…" at bounding box center [635, 386] width 1271 height 407
